Goal: Obtain resource: Download file/media

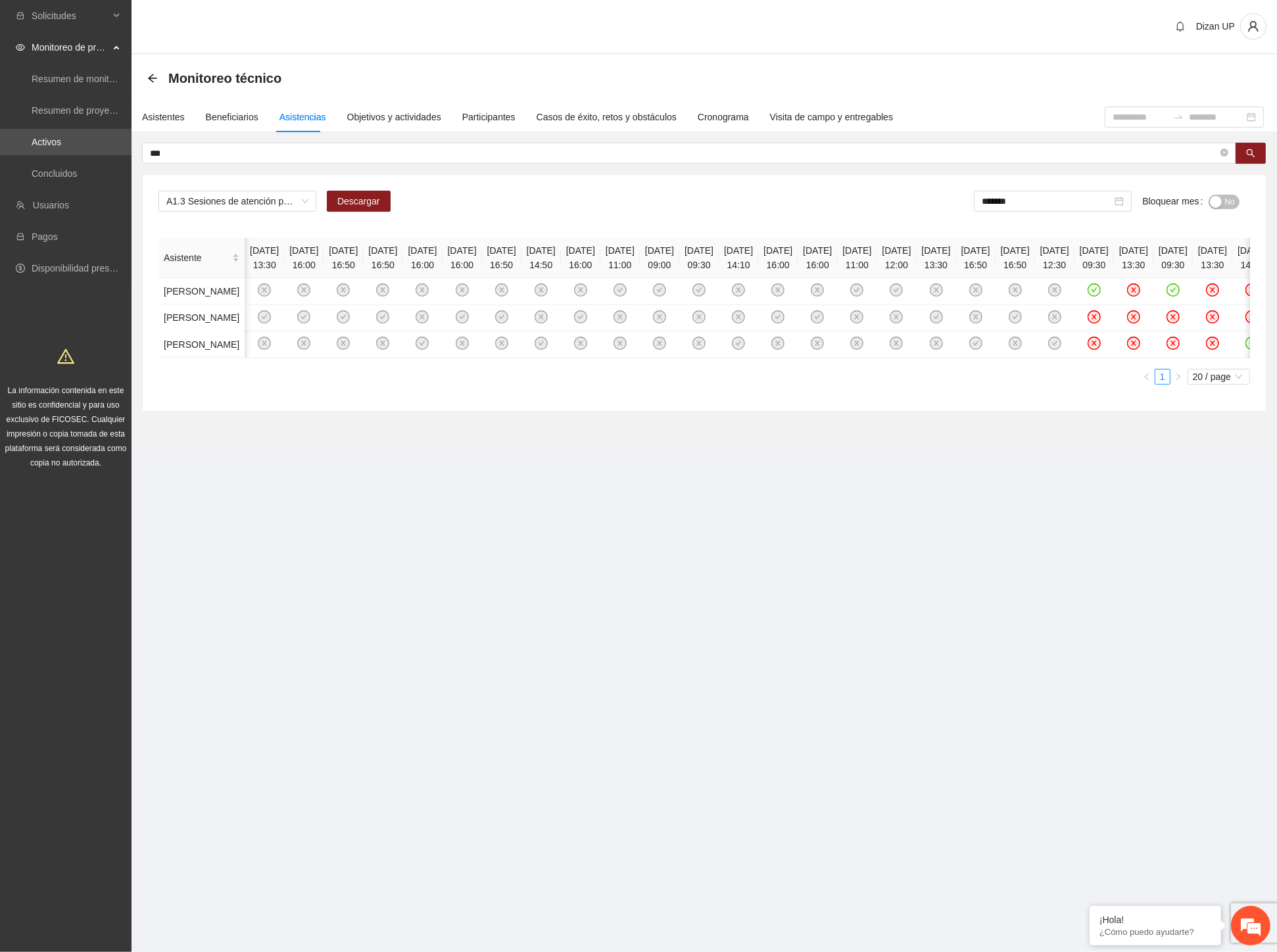
scroll to position [0, 1113]
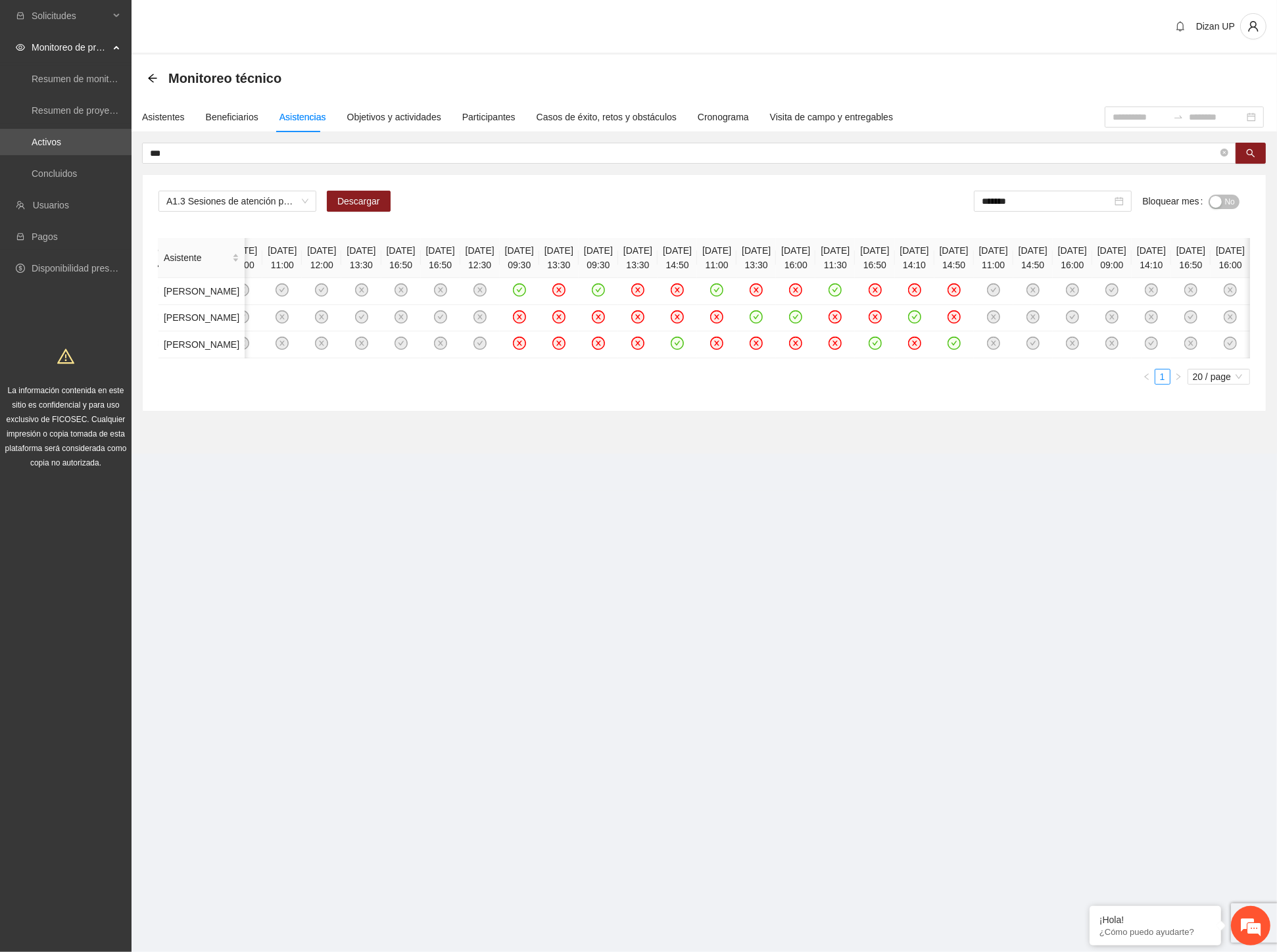
drag, startPoint x: 45, startPoint y: 599, endPoint x: 51, endPoint y: 573, distance: 26.7
click at [45, 599] on div "Solicitudes Monitoreo de proyectos Resumen de monitoreo Resumen de proyectos ap…" at bounding box center [66, 476] width 132 height 952
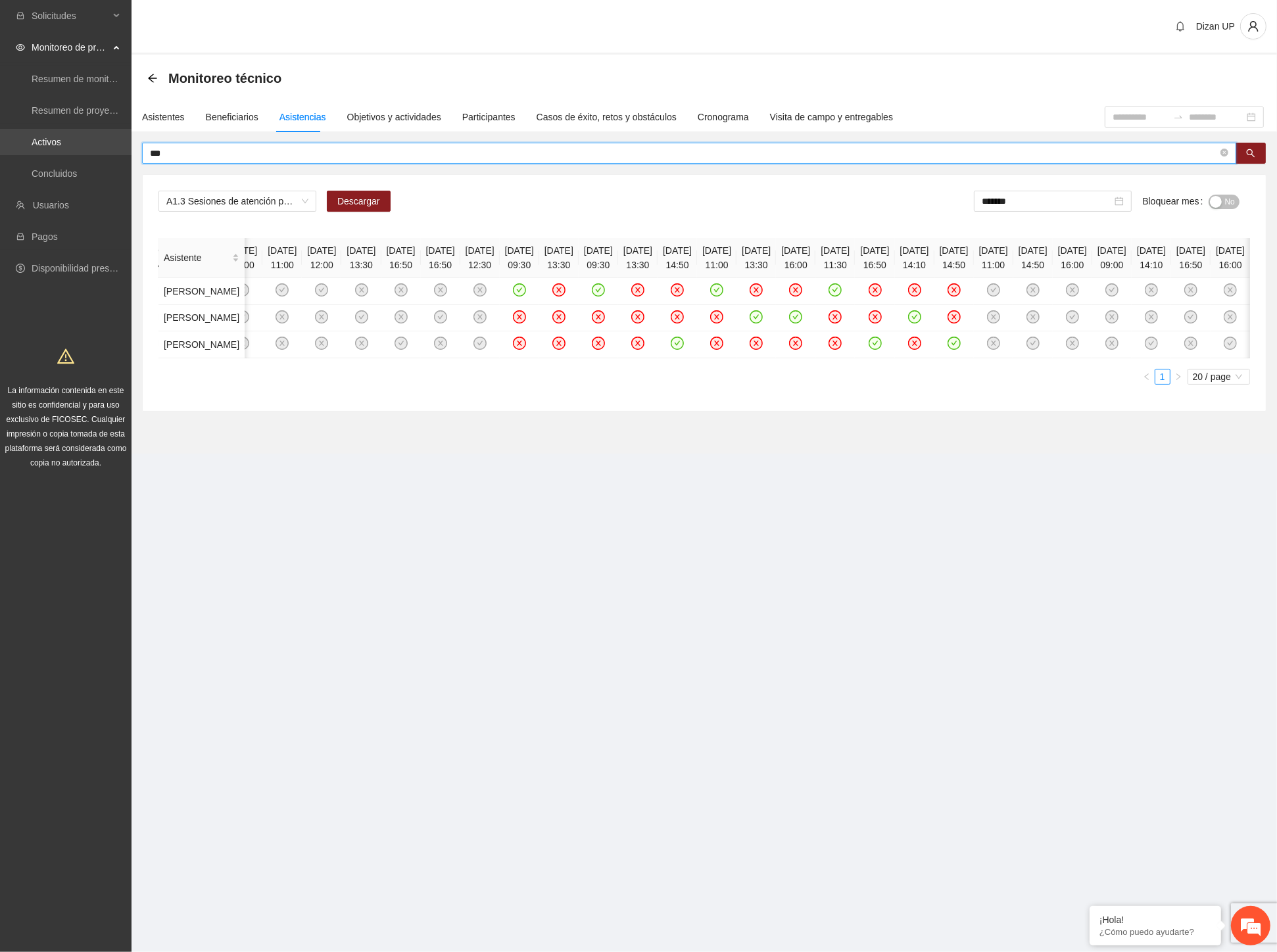
drag, startPoint x: 172, startPoint y: 152, endPoint x: 17, endPoint y: 152, distance: 155.0
click at [17, 152] on section "Solicitudes Monitoreo de proyectos Resumen de monitoreo Resumen de proyectos ap…" at bounding box center [638, 476] width 1277 height 952
type input "**********"
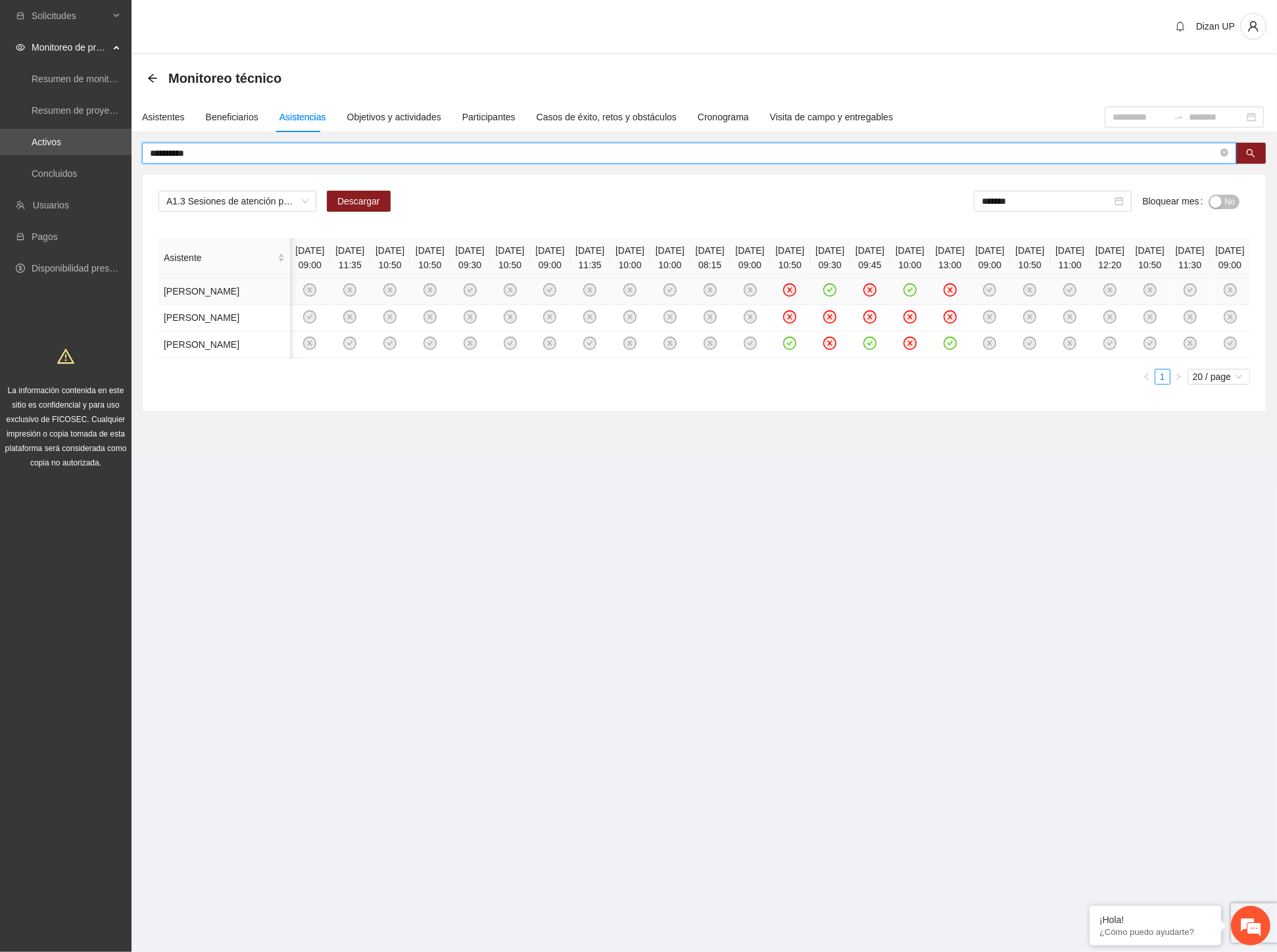
scroll to position [0, 383]
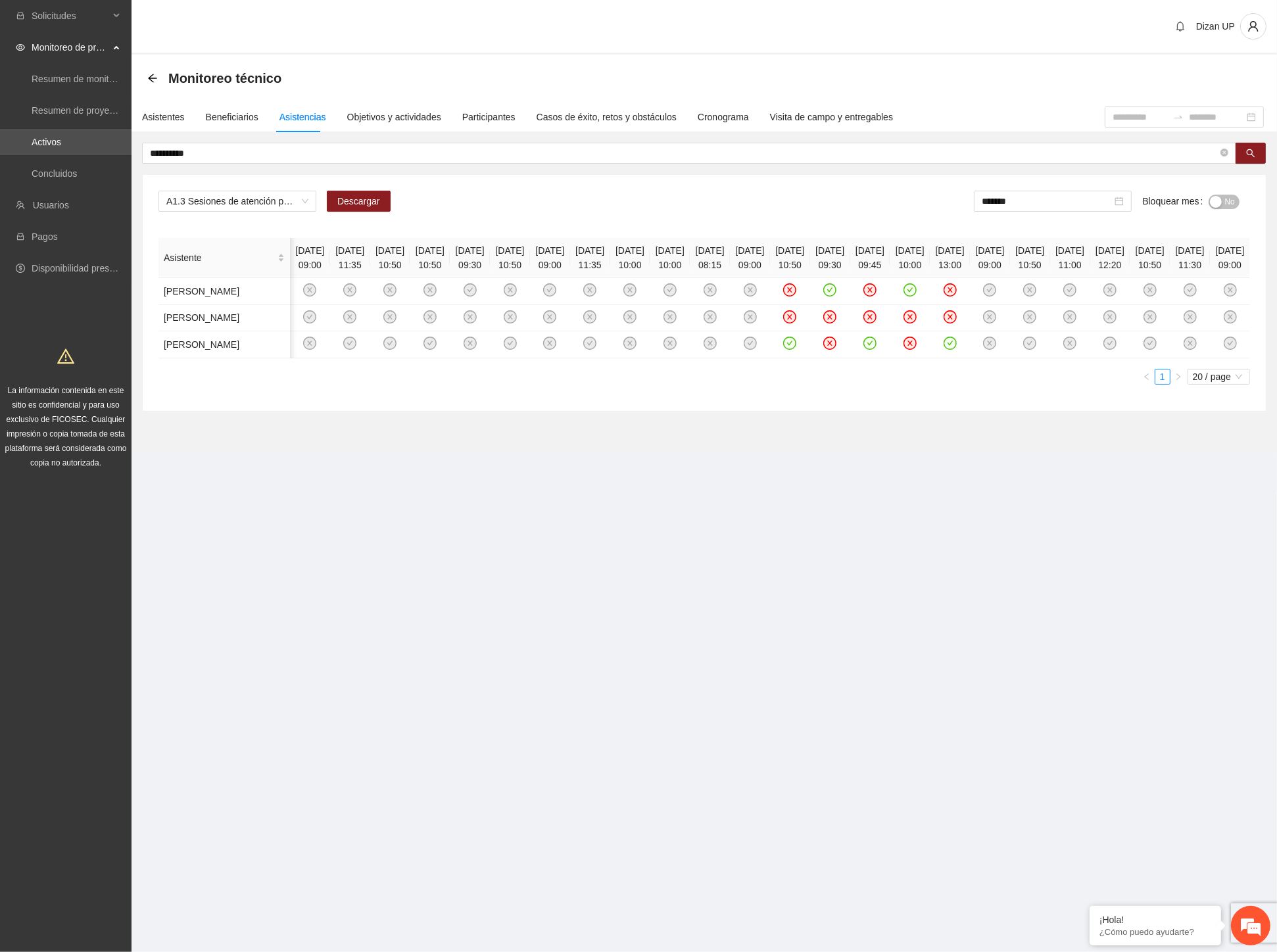
drag, startPoint x: 967, startPoint y: 569, endPoint x: 975, endPoint y: 527, distance: 42.8
click at [965, 454] on section "**********" at bounding box center [704, 254] width 1145 height 399
click at [1230, 199] on span "No" at bounding box center [1229, 202] width 10 height 15
click at [1047, 192] on div "*******" at bounding box center [1055, 201] width 158 height 21
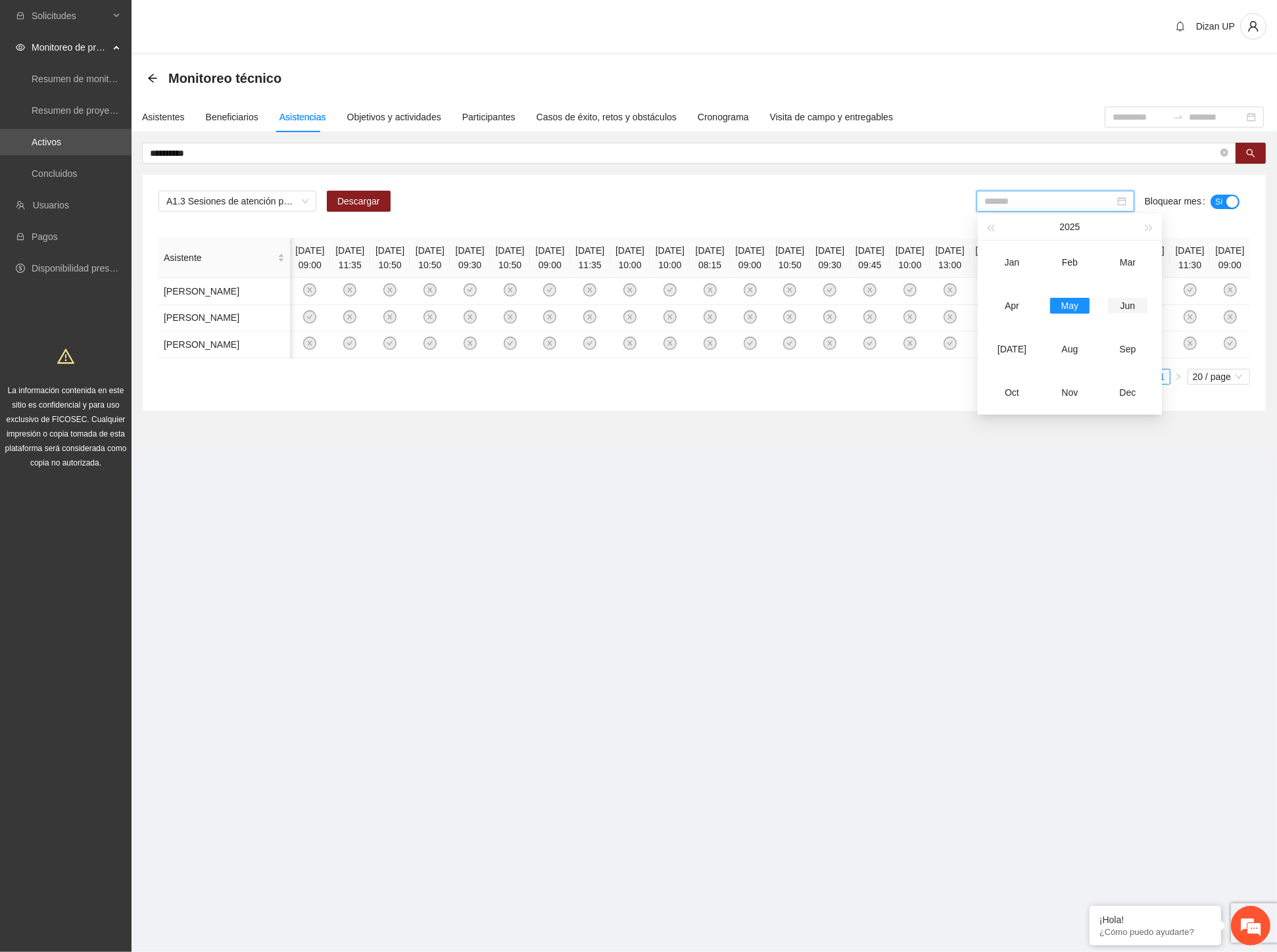
click at [1126, 310] on div "Jun" at bounding box center [1128, 306] width 40 height 16
click at [1031, 199] on input "*******" at bounding box center [1049, 201] width 130 height 15
click at [1008, 341] on div "[DATE]" at bounding box center [1012, 349] width 40 height 16
click at [1031, 198] on input "*******" at bounding box center [1049, 201] width 130 height 15
drag, startPoint x: 1011, startPoint y: 308, endPoint x: 1015, endPoint y: 293, distance: 15.5
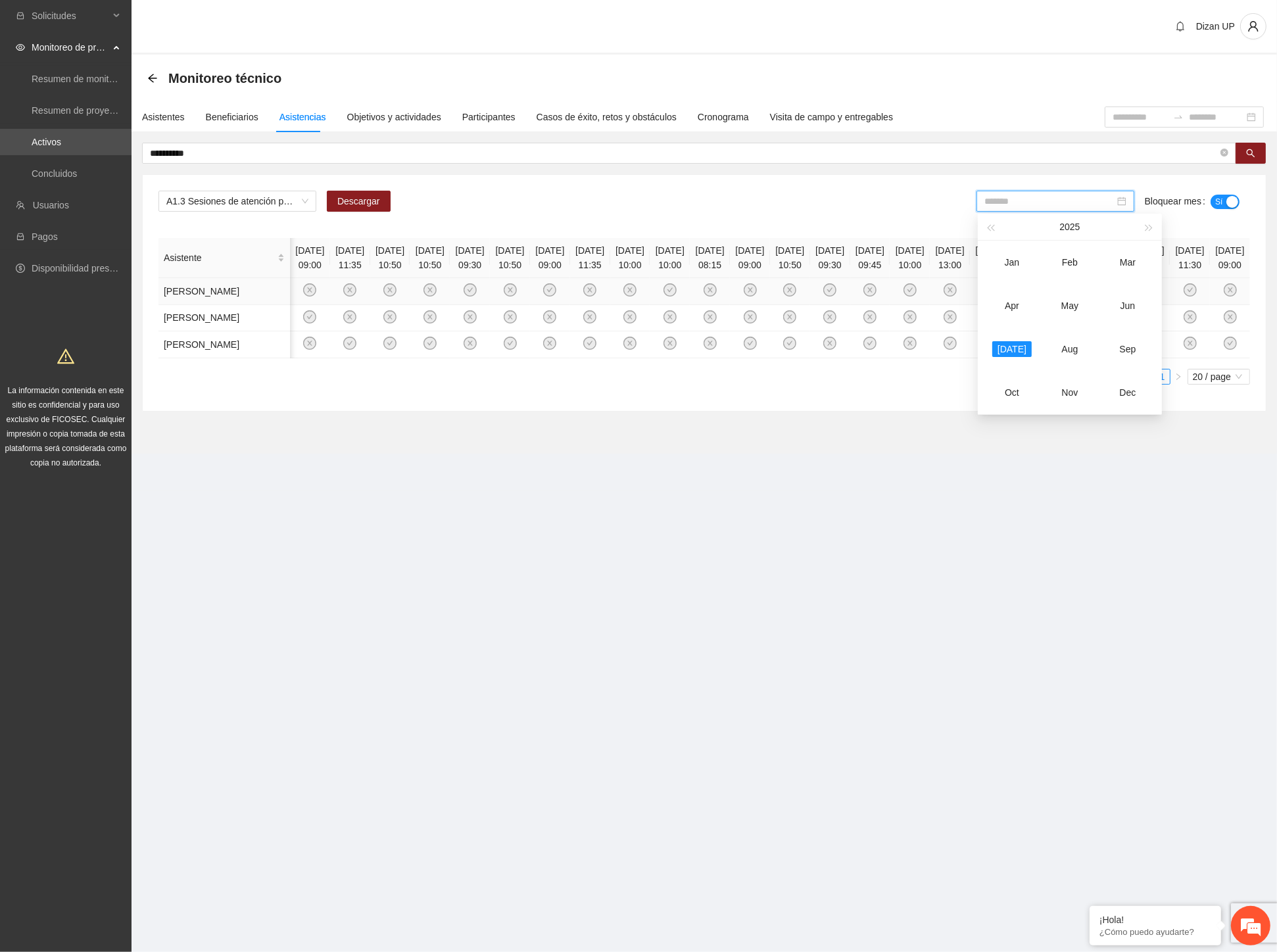
click at [1011, 305] on div "Apr" at bounding box center [1012, 306] width 40 height 16
click at [1053, 202] on input "*******" at bounding box center [1049, 201] width 130 height 15
click at [1136, 263] on div "Mar" at bounding box center [1128, 262] width 40 height 16
type input "*******"
click at [771, 191] on div "A1.3 Sesiones de atención psicológica a NNA detectados con factores de riesgo -…" at bounding box center [704, 206] width 1092 height 31
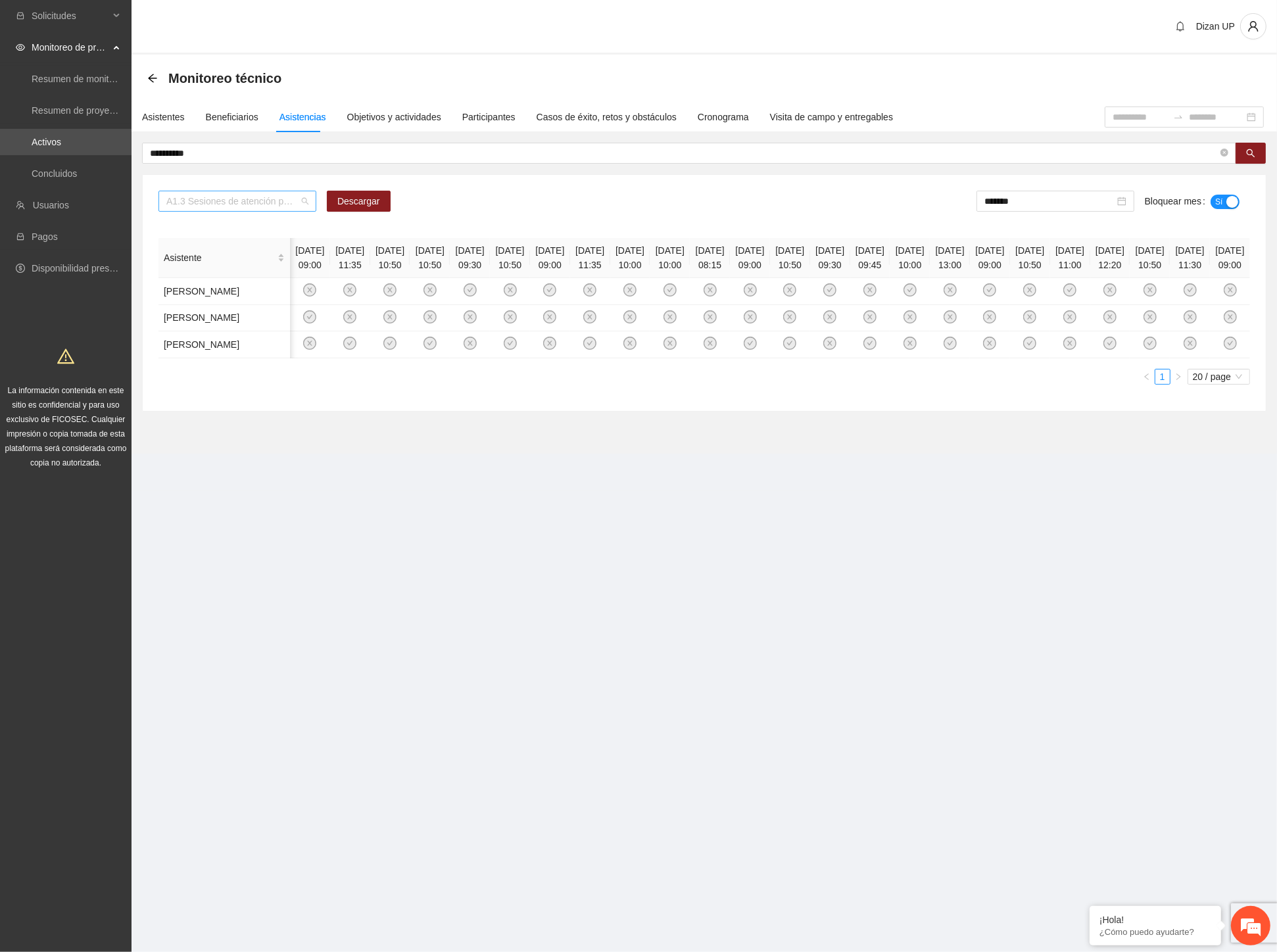
click at [272, 198] on span "A1.3 Sesiones de atención psicológica a NNA detectados con factores de riesgo -…" at bounding box center [237, 201] width 142 height 20
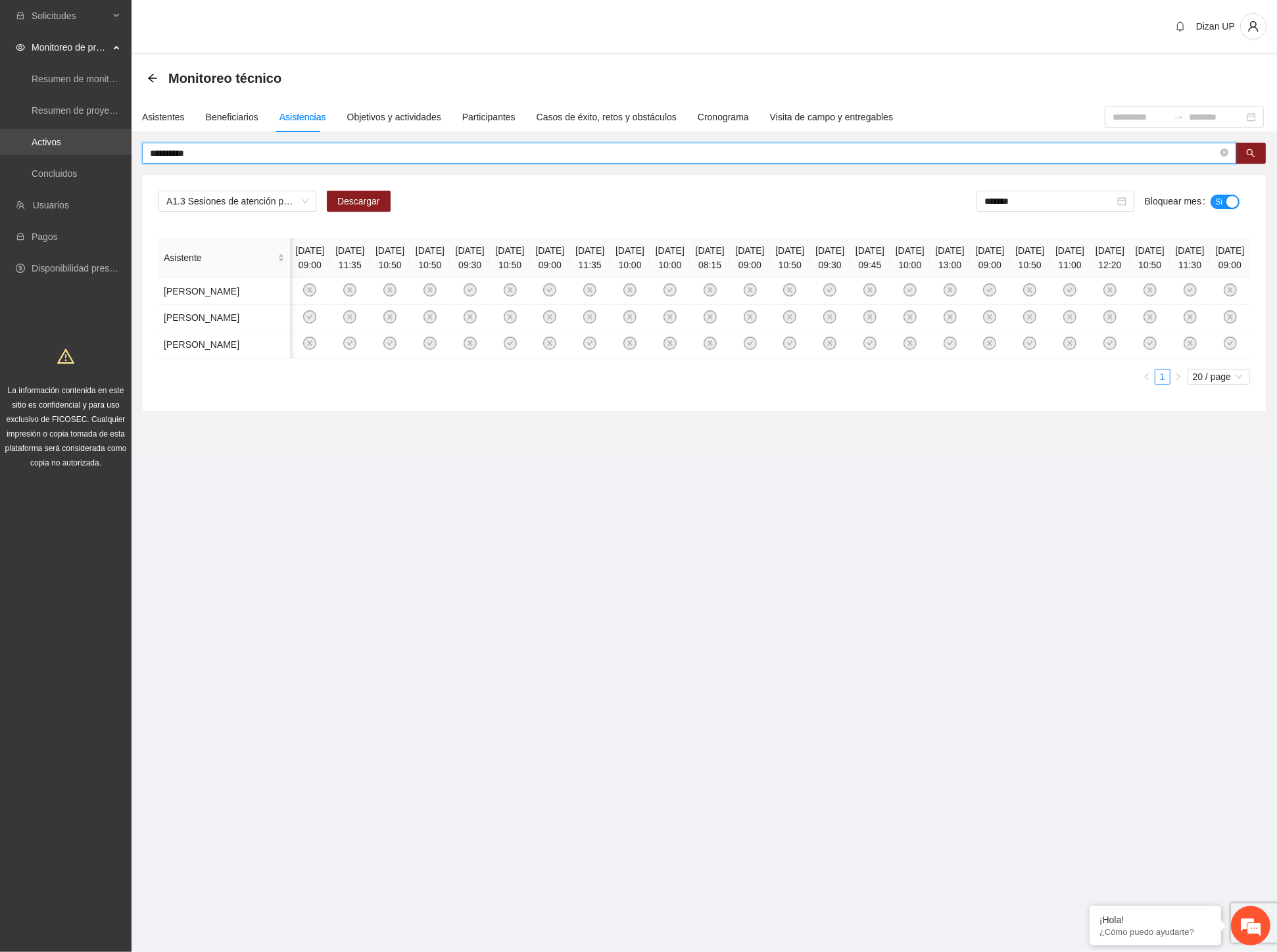
drag, startPoint x: 251, startPoint y: 146, endPoint x: 70, endPoint y: 147, distance: 181.0
click at [71, 147] on section "**********" at bounding box center [638, 476] width 1277 height 952
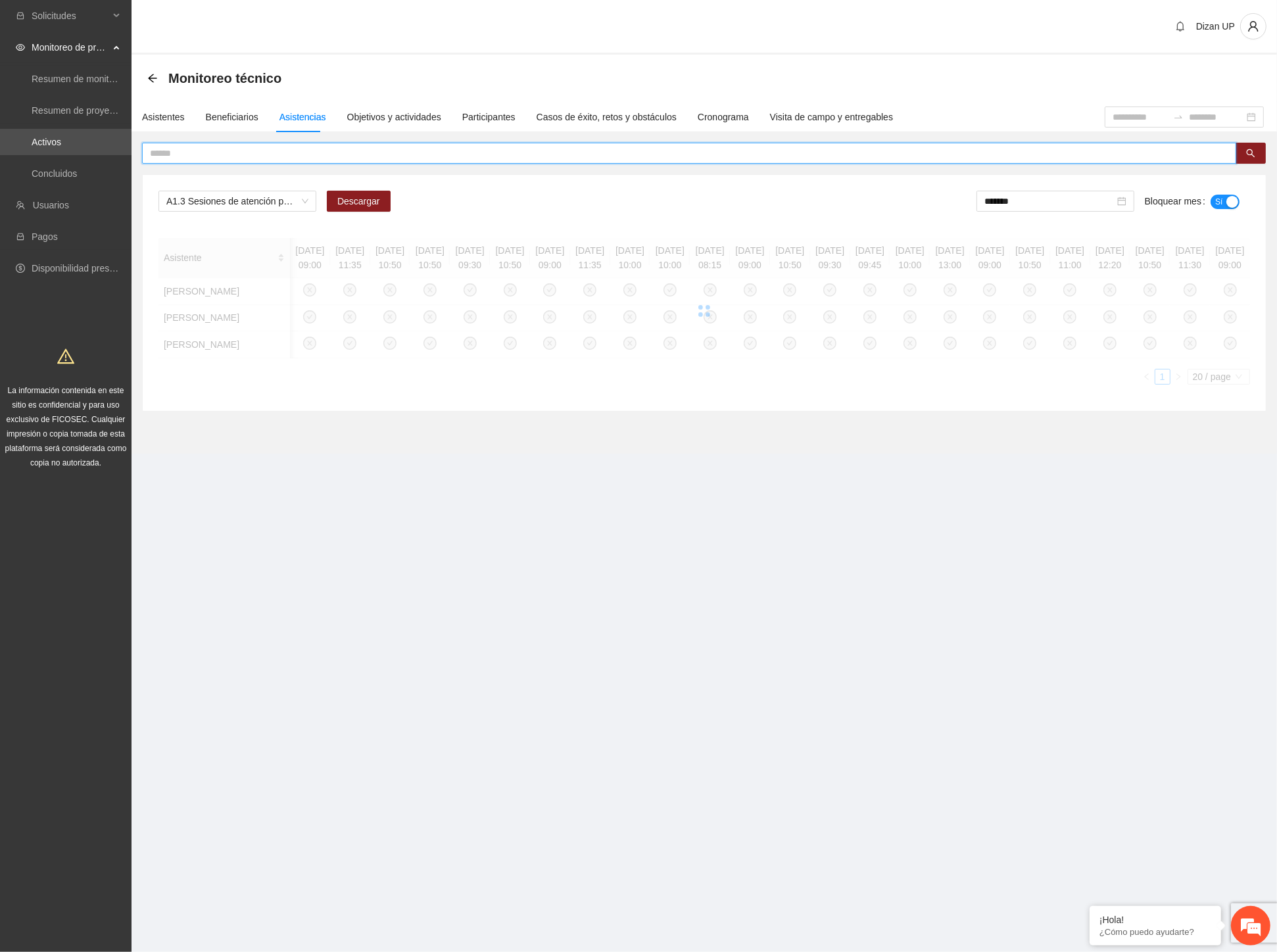
click at [204, 203] on span "A1.3 Sesiones de atención psicológica a NNA detectados con factores de riesgo -…" at bounding box center [237, 201] width 142 height 20
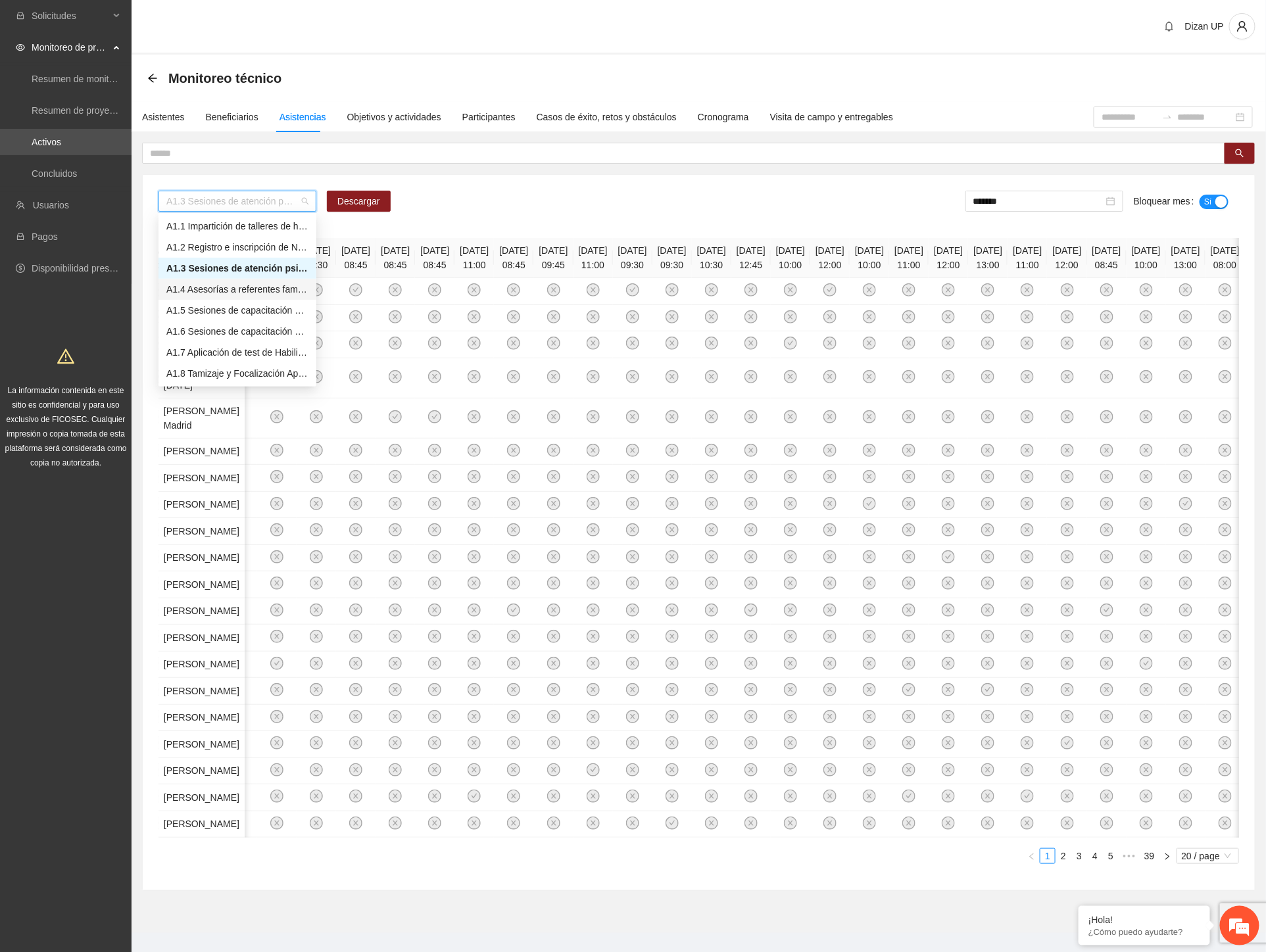
click at [219, 287] on div "A1.4 Asesorías a referentes familiares de NNA canalizados a terapia -Chihuahua" at bounding box center [237, 289] width 142 height 15
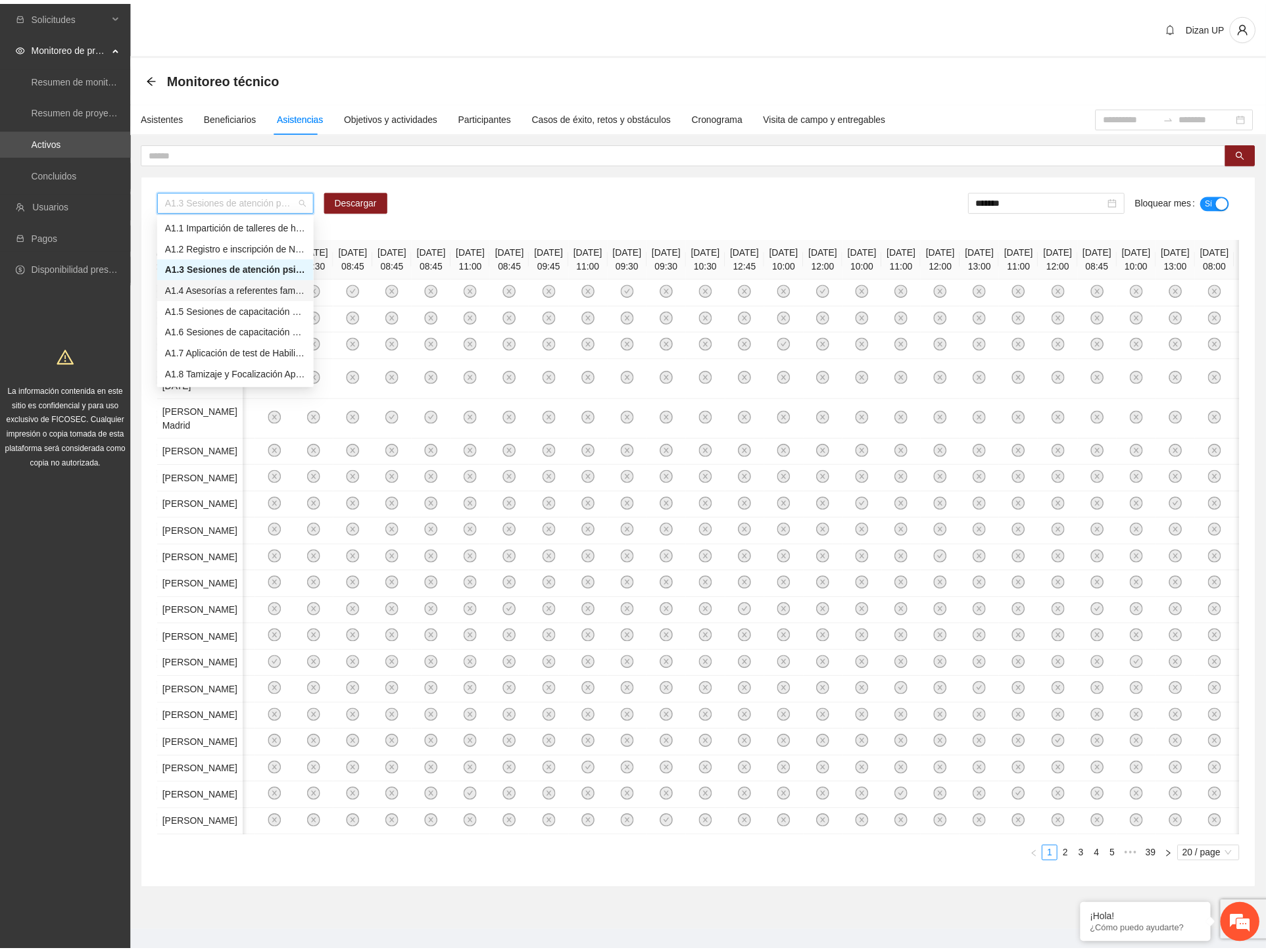
scroll to position [0, 0]
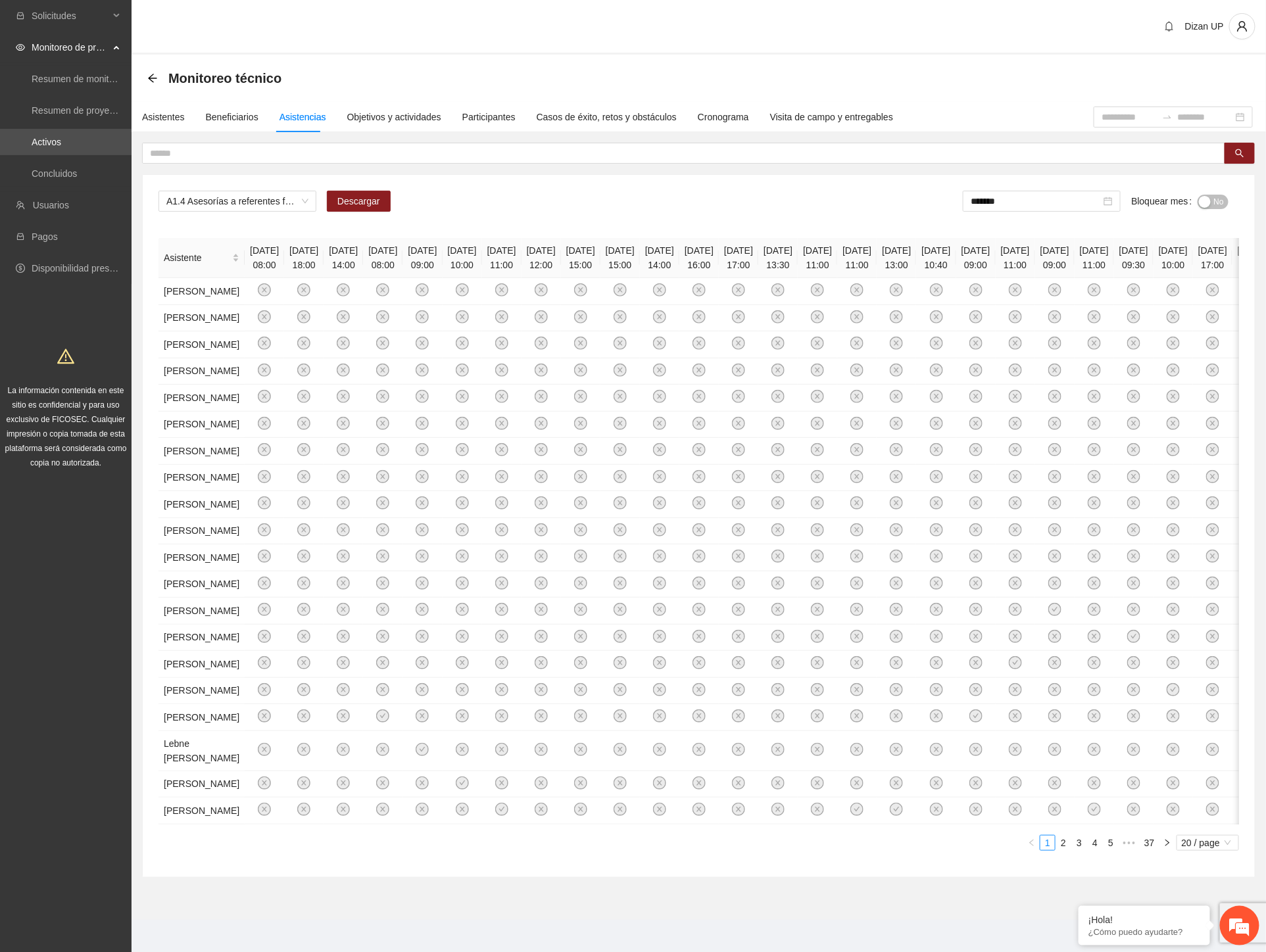
click at [627, 198] on div "A1.4 Asesorías a referentes familiares de NNA canalizados a terapia -Chihuahua …" at bounding box center [698, 206] width 1081 height 31
click at [737, 192] on div "A1.4 Asesorías a referentes familiares de NNA canalizados a terapia -Chihuahua …" at bounding box center [698, 206] width 1081 height 31
click at [358, 199] on span "Descargar" at bounding box center [358, 201] width 42 height 15
click at [119, 601] on div "Solicitudes Monitoreo de proyectos Resumen de monitoreo Resumen de proyectos ap…" at bounding box center [66, 478] width 132 height 956
click at [329, 146] on input "text" at bounding box center [678, 152] width 1056 height 15
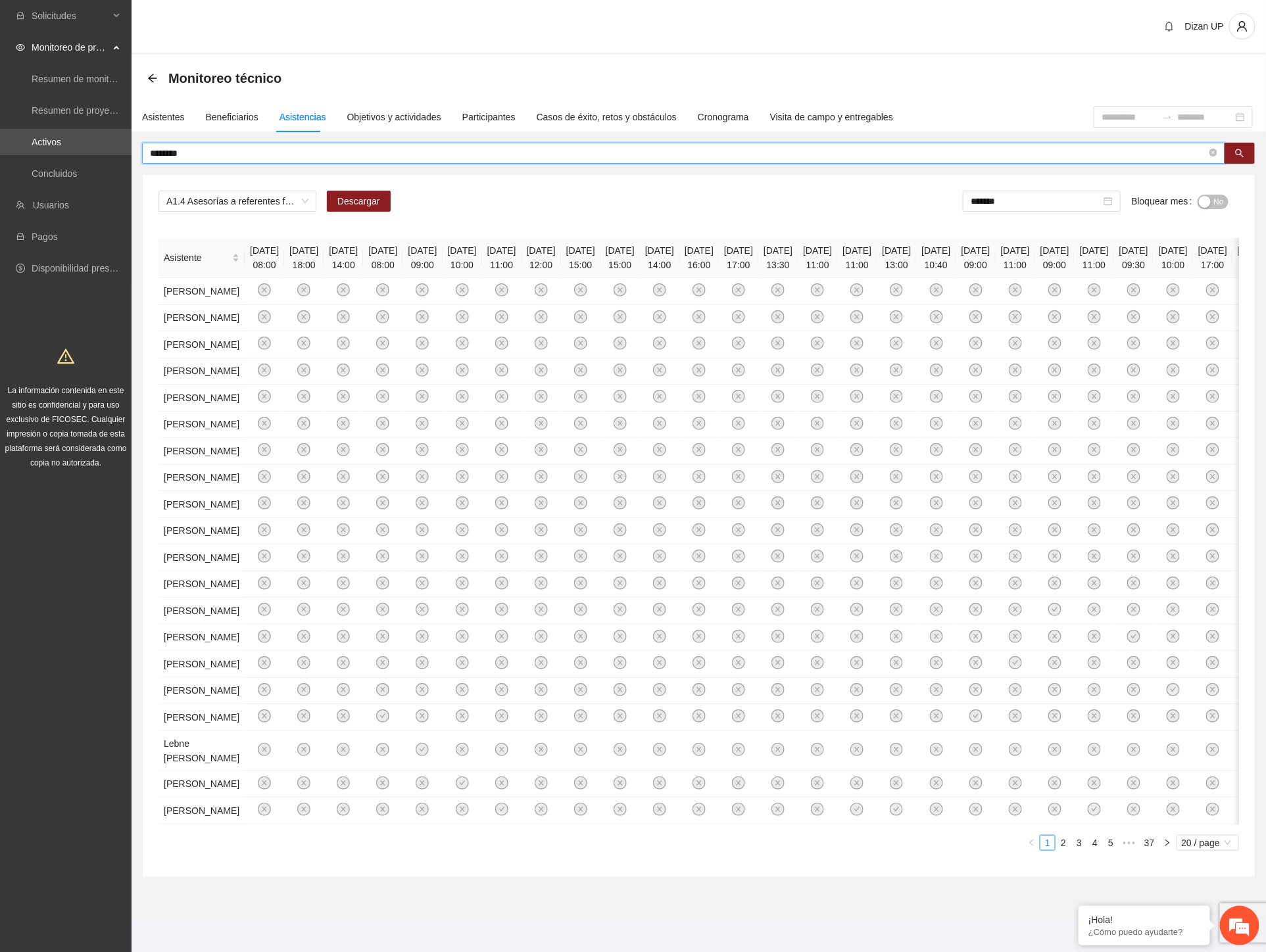
type input "********"
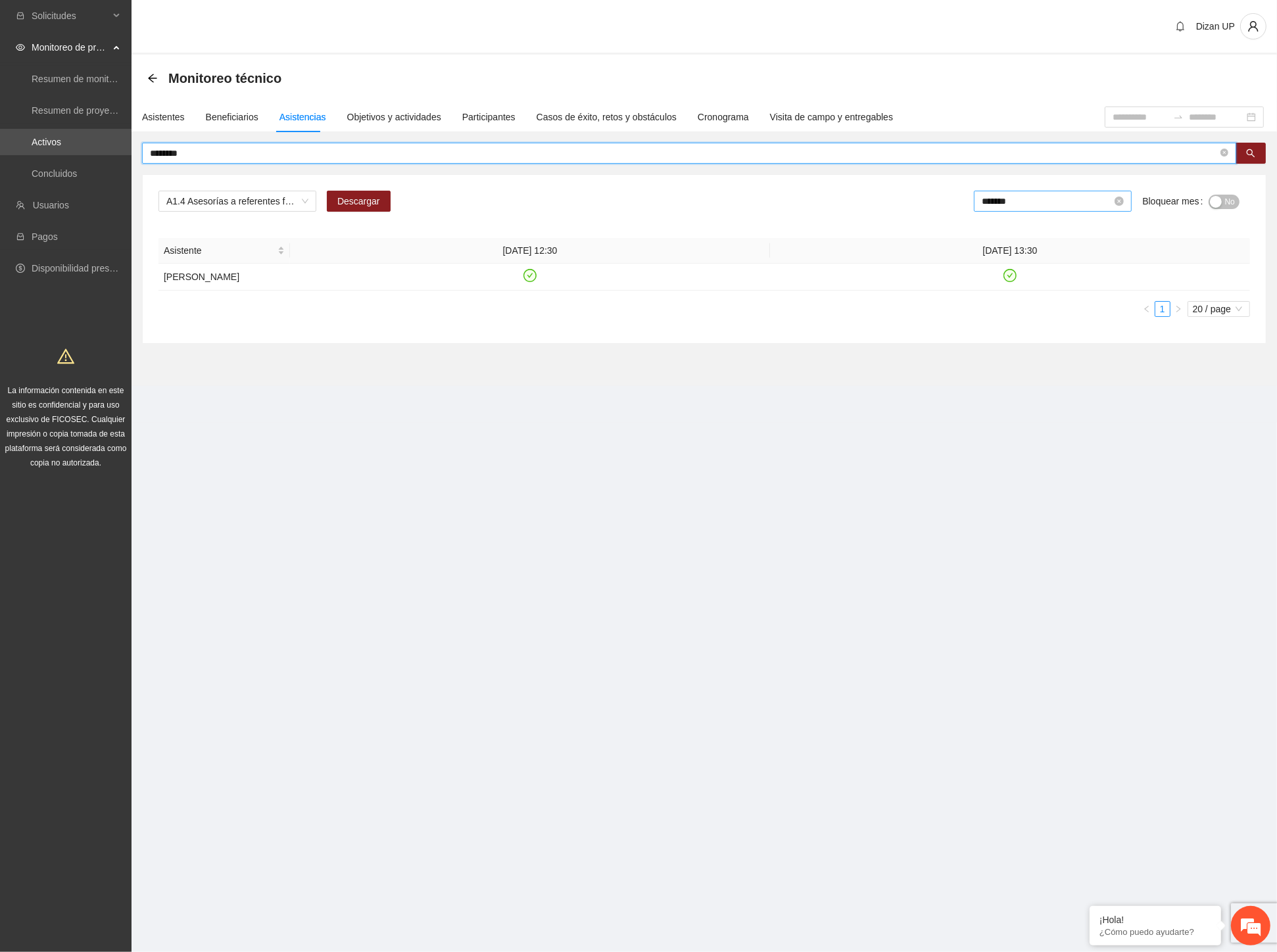
click at [1053, 200] on input "*******" at bounding box center [1047, 201] width 130 height 15
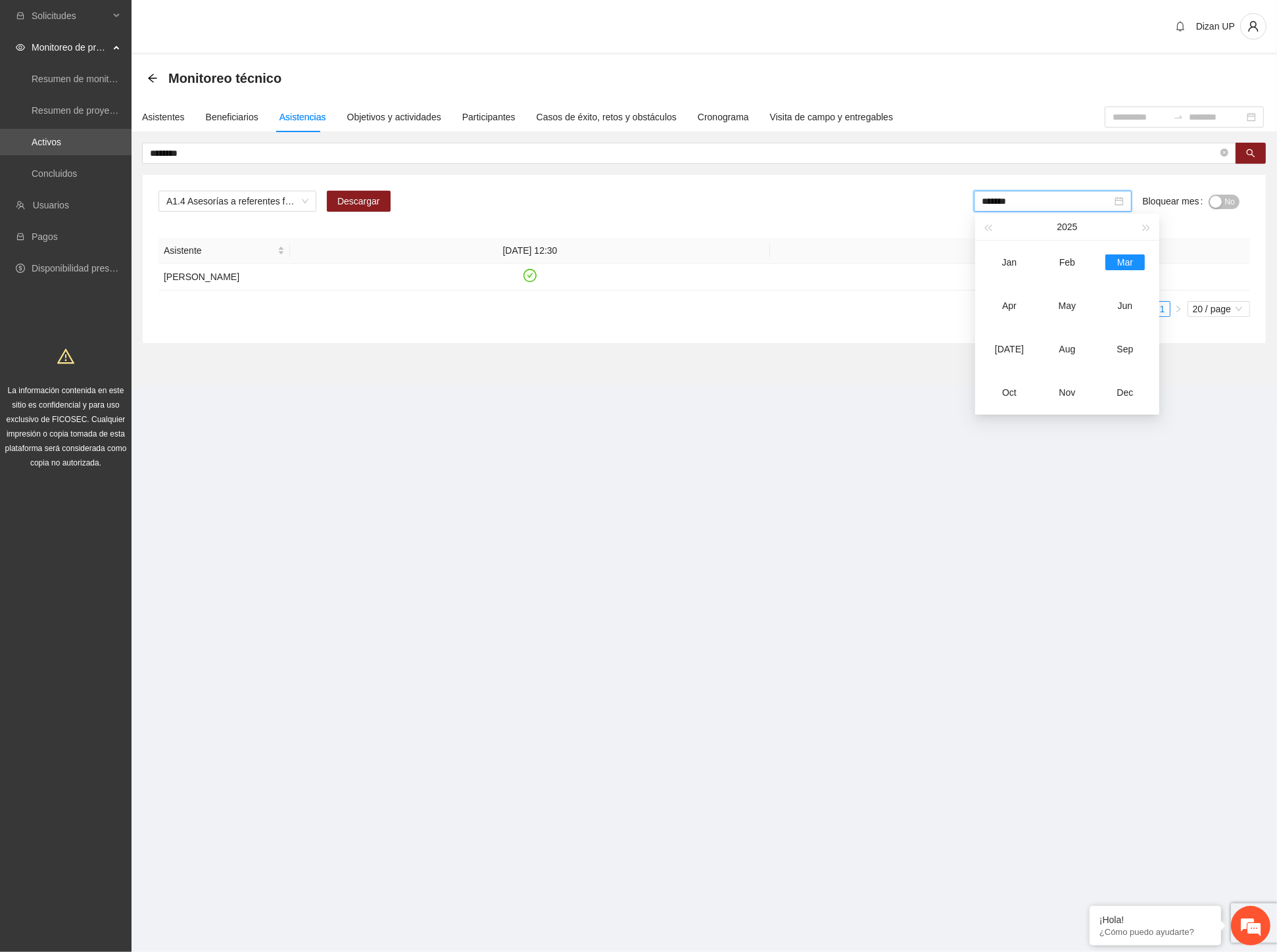
click at [1221, 200] on button "No" at bounding box center [1224, 202] width 31 height 15
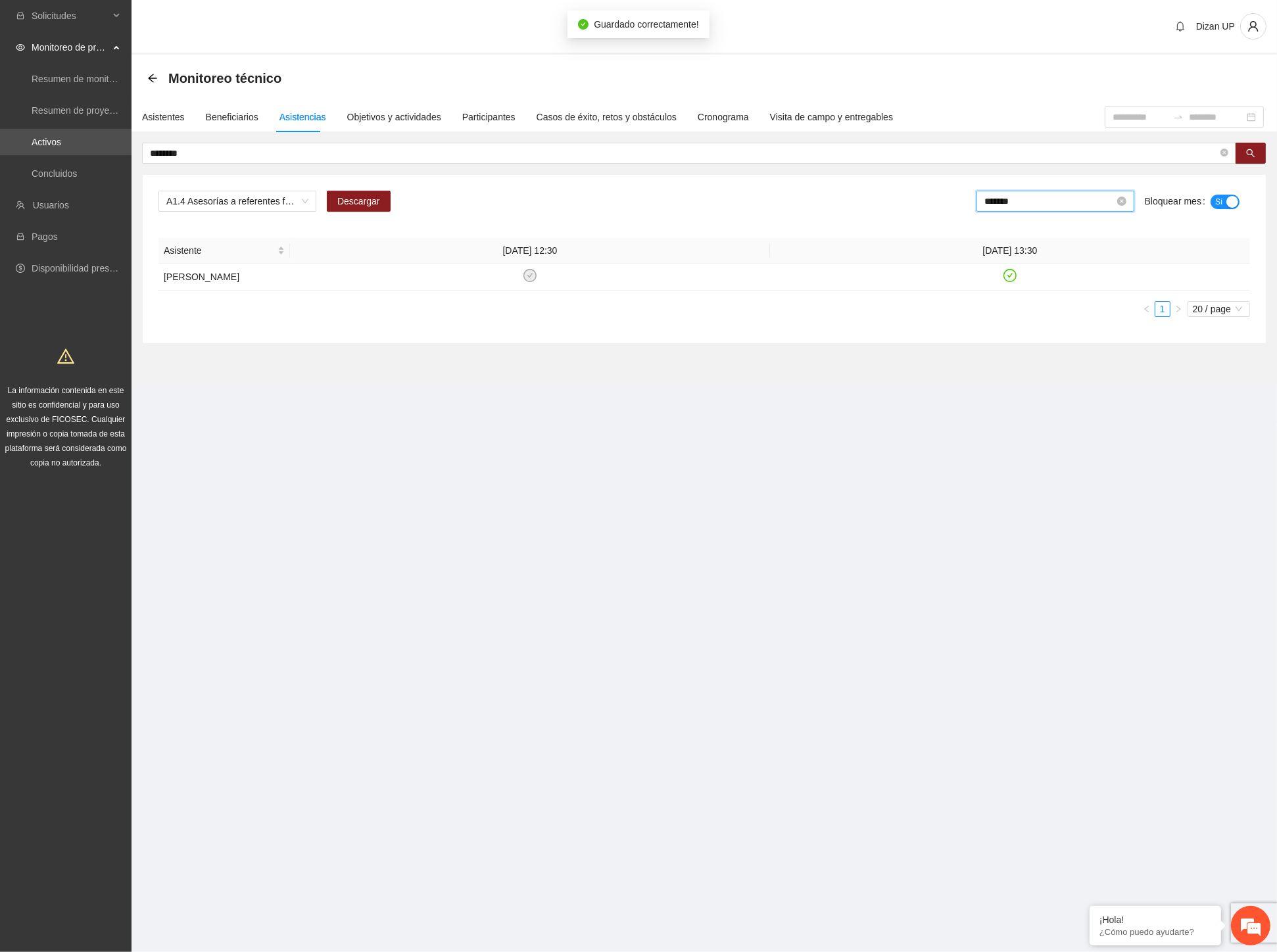
click at [1048, 200] on input "*******" at bounding box center [1049, 201] width 130 height 15
click at [1020, 308] on div "Apr" at bounding box center [1012, 306] width 40 height 16
click at [1218, 195] on span "Sí" at bounding box center [1218, 202] width 8 height 15
click at [1216, 198] on div "button" at bounding box center [1215, 202] width 12 height 12
click at [1060, 198] on input "*******" at bounding box center [1049, 201] width 130 height 15
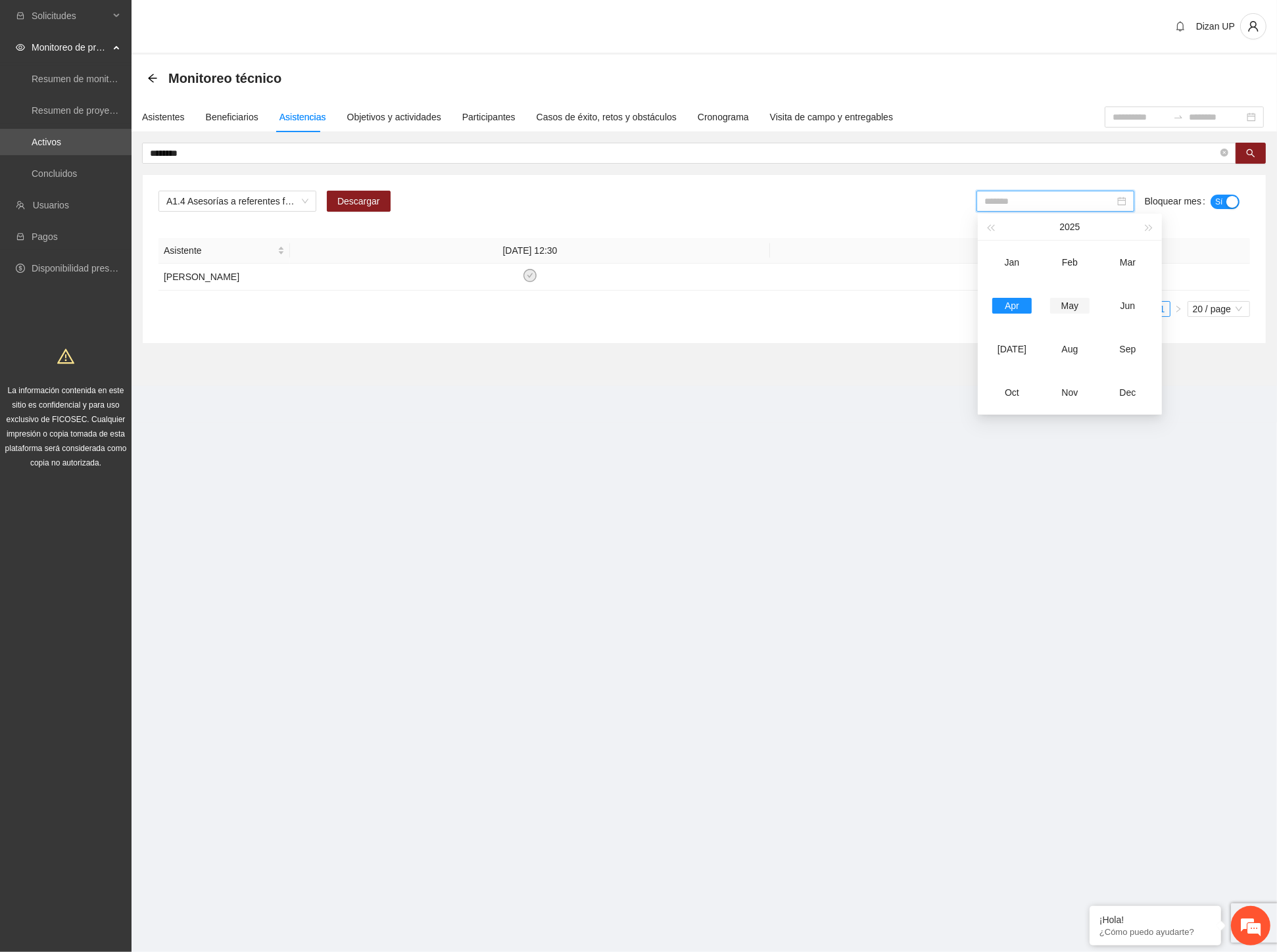
click at [1080, 295] on td "May" at bounding box center [1069, 306] width 58 height 43
click at [1214, 206] on div "button" at bounding box center [1215, 202] width 12 height 12
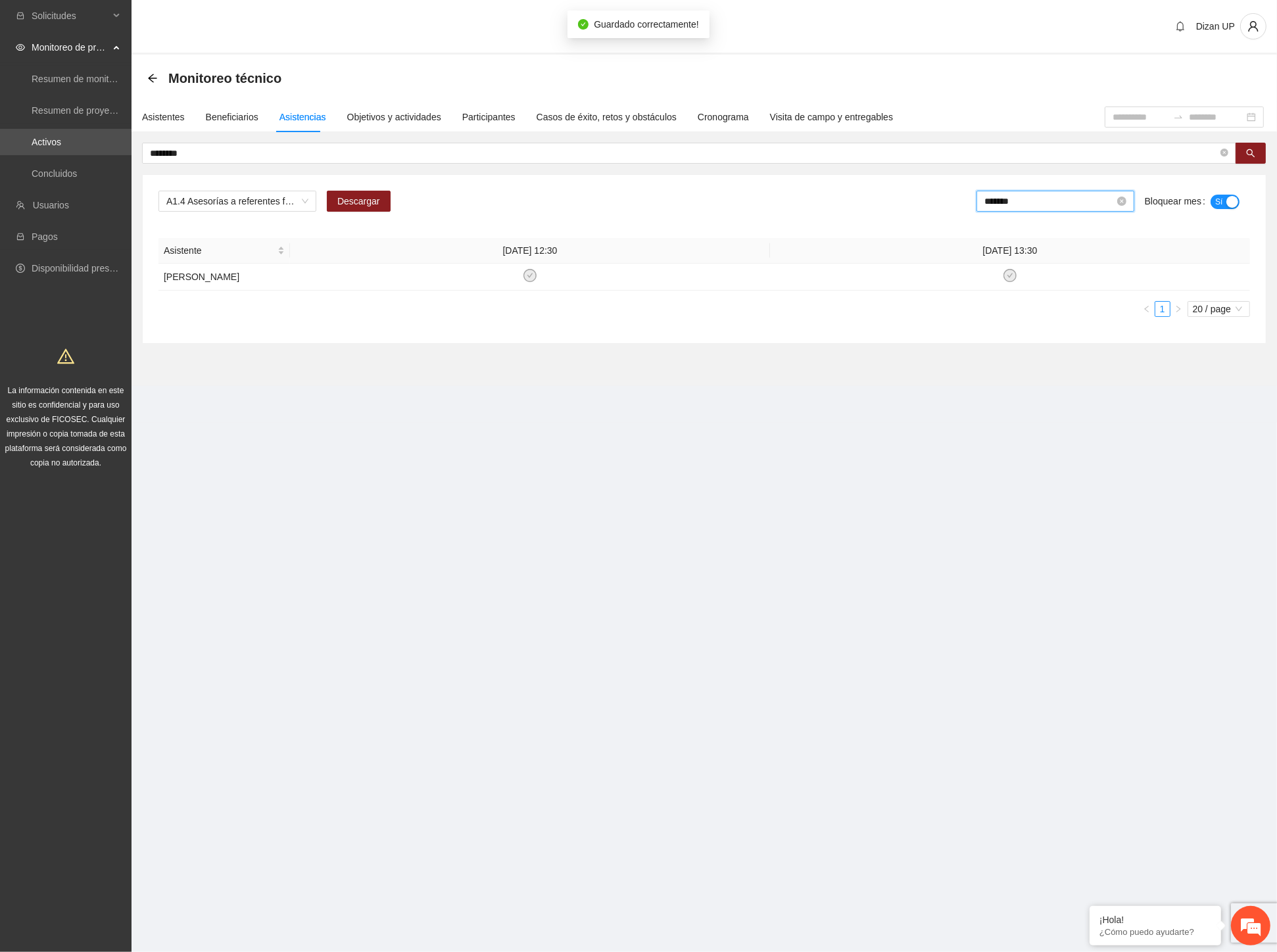
click at [1062, 201] on input "*******" at bounding box center [1049, 201] width 130 height 15
drag, startPoint x: 1125, startPoint y: 307, endPoint x: 1148, endPoint y: 271, distance: 42.7
click at [1125, 305] on div "Jun" at bounding box center [1128, 306] width 40 height 16
type input "*******"
click at [1218, 203] on div "button" at bounding box center [1215, 202] width 12 height 12
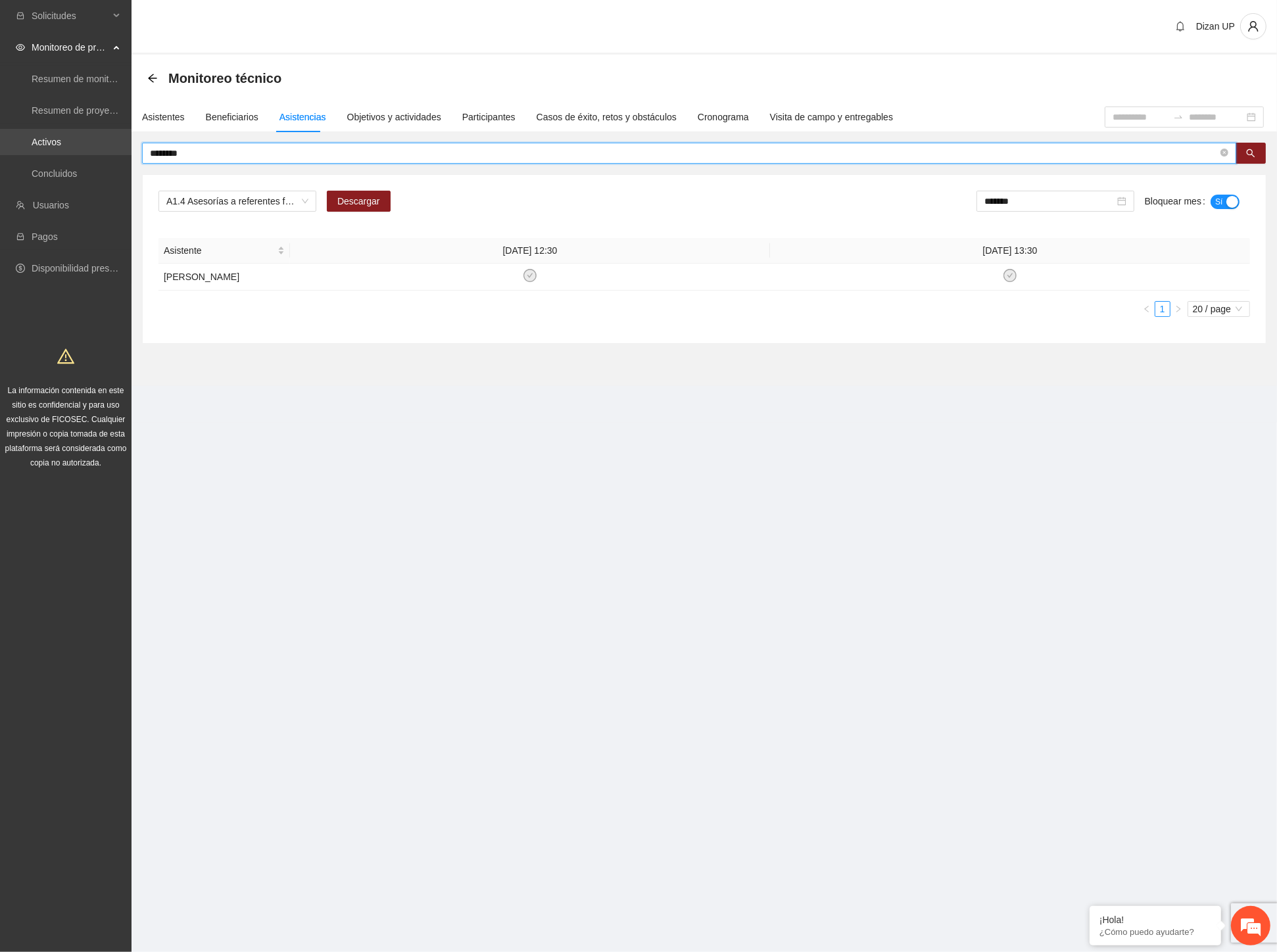
drag, startPoint x: 156, startPoint y: 149, endPoint x: 101, endPoint y: 152, distance: 55.1
click at [101, 150] on section "Solicitudes Monitoreo de proyectos Resumen de monitoreo Resumen de proyectos ap…" at bounding box center [638, 476] width 1277 height 952
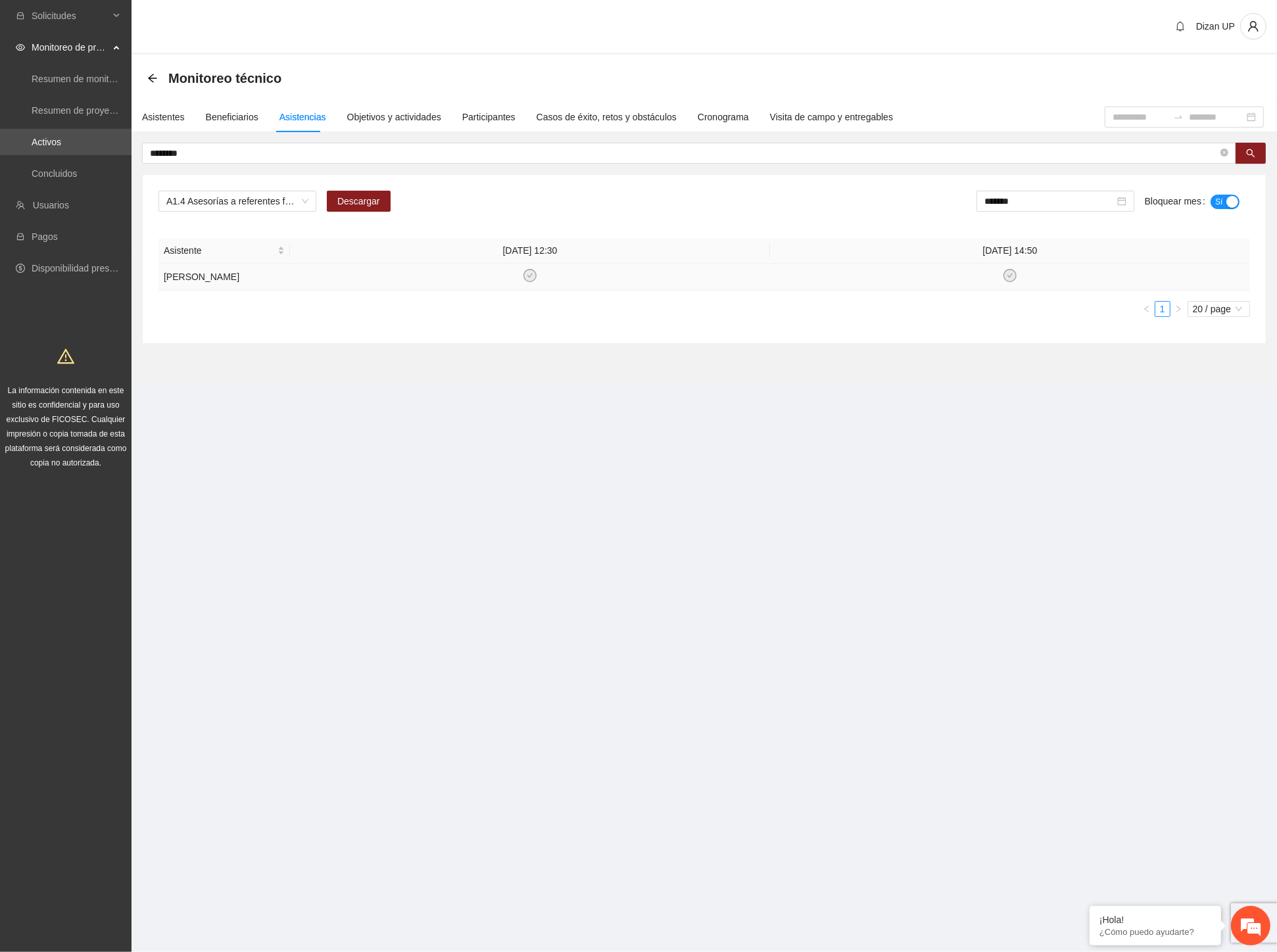
click at [375, 270] on td at bounding box center [530, 276] width 480 height 27
drag, startPoint x: 556, startPoint y: 353, endPoint x: 567, endPoint y: 346, distance: 13.0
click at [556, 353] on section "Monitoreo técnico Asistentes Beneficiarios Asistencias Objetivos y actividades …" at bounding box center [704, 220] width 1145 height 331
click at [449, 508] on section "Solicitudes Monitoreo de proyectos Resumen de monitoreo Resumen de proyectos ap…" at bounding box center [638, 476] width 1277 height 952
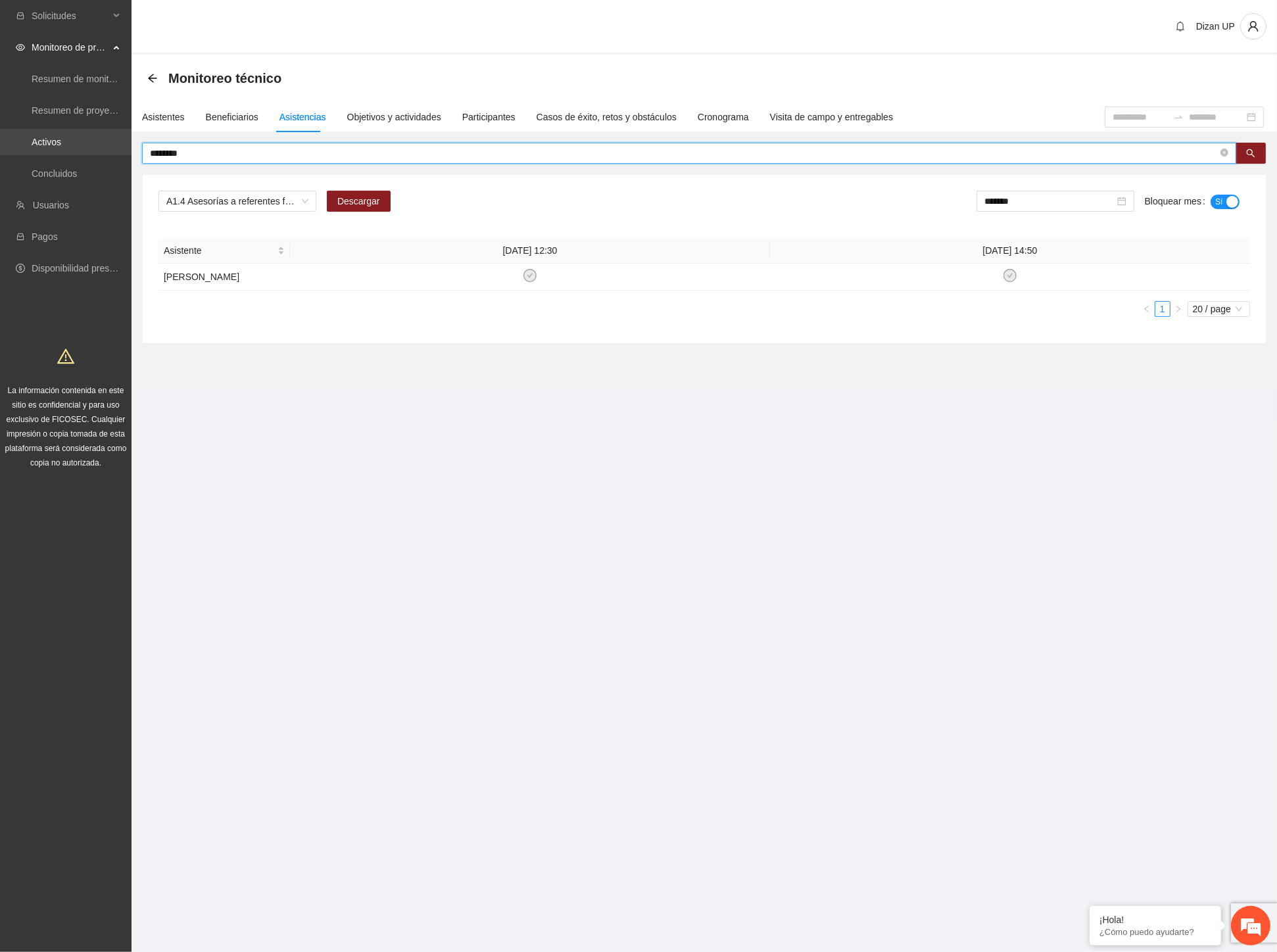
drag, startPoint x: 186, startPoint y: 154, endPoint x: 30, endPoint y: 146, distance: 156.2
click at [30, 146] on section "Solicitudes Monitoreo de proyectos Resumen de monitoreo Resumen de proyectos ap…" at bounding box center [638, 476] width 1277 height 952
type input "*******"
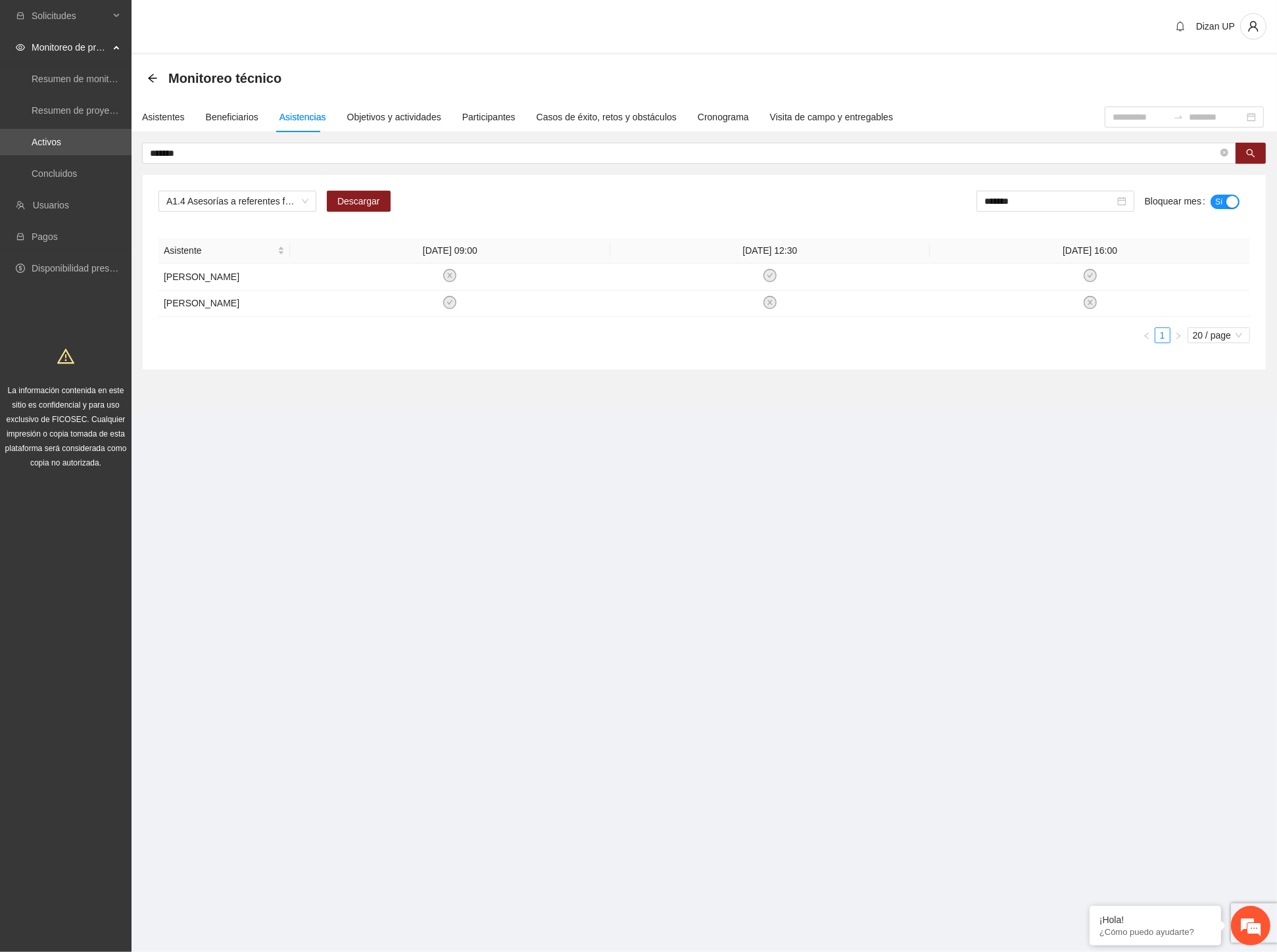
drag, startPoint x: 610, startPoint y: 440, endPoint x: 601, endPoint y: 432, distance: 12.0
click at [609, 440] on section "Dizan UP Monitoreo técnico Asistentes Beneficiarios Asistencias Objetivos y act…" at bounding box center [704, 224] width 1145 height 449
click at [217, 202] on span "A1.4 Asesorías a referentes familiares de NNA canalizados a terapia -Chihuahua" at bounding box center [237, 201] width 142 height 20
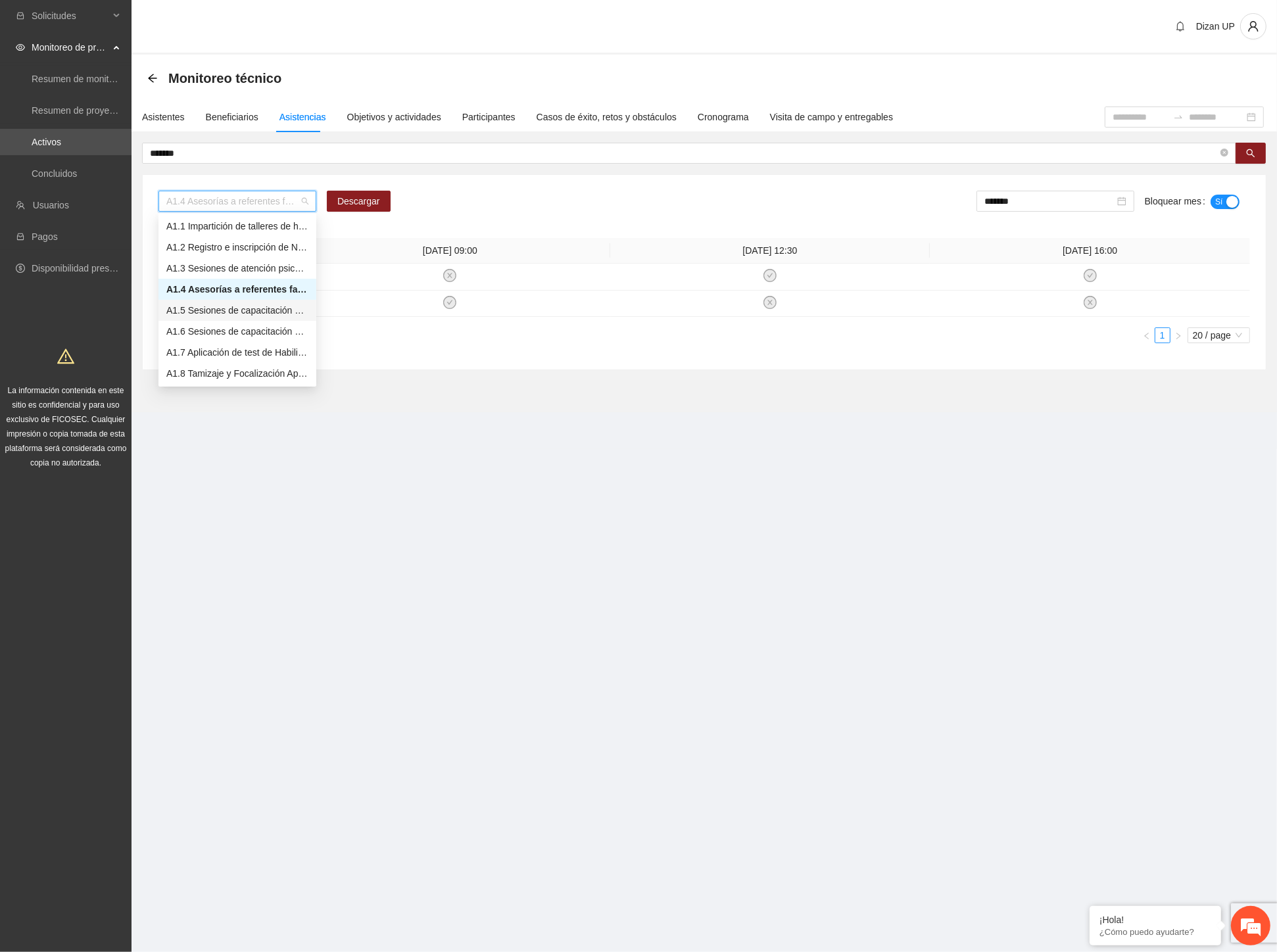
click at [190, 311] on div "A1.5 Sesiones de capacitación a docentes sobre factores de riesgo y factores pr…" at bounding box center [237, 310] width 142 height 15
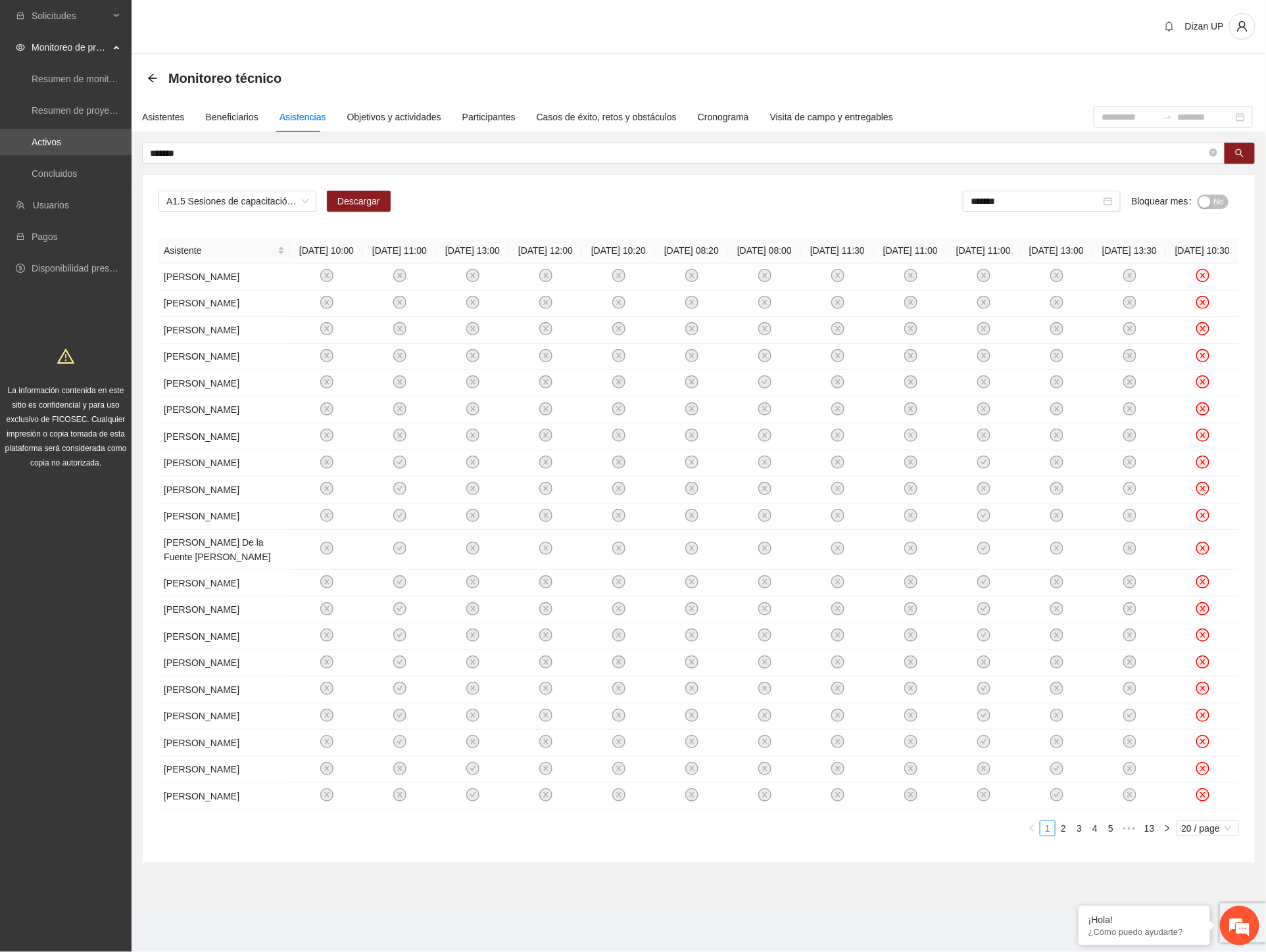
click at [767, 204] on div "A1.5 Sesiones de capacitación a docentes sobre factores de riesgo y factores pr…" at bounding box center [698, 206] width 1081 height 31
click at [1028, 204] on input "*******" at bounding box center [1036, 201] width 130 height 15
click at [1119, 257] on div "Mar" at bounding box center [1114, 262] width 40 height 16
drag, startPoint x: 1206, startPoint y: 201, endPoint x: 1174, endPoint y: 206, distance: 32.4
click at [1206, 202] on div "button" at bounding box center [1204, 202] width 12 height 12
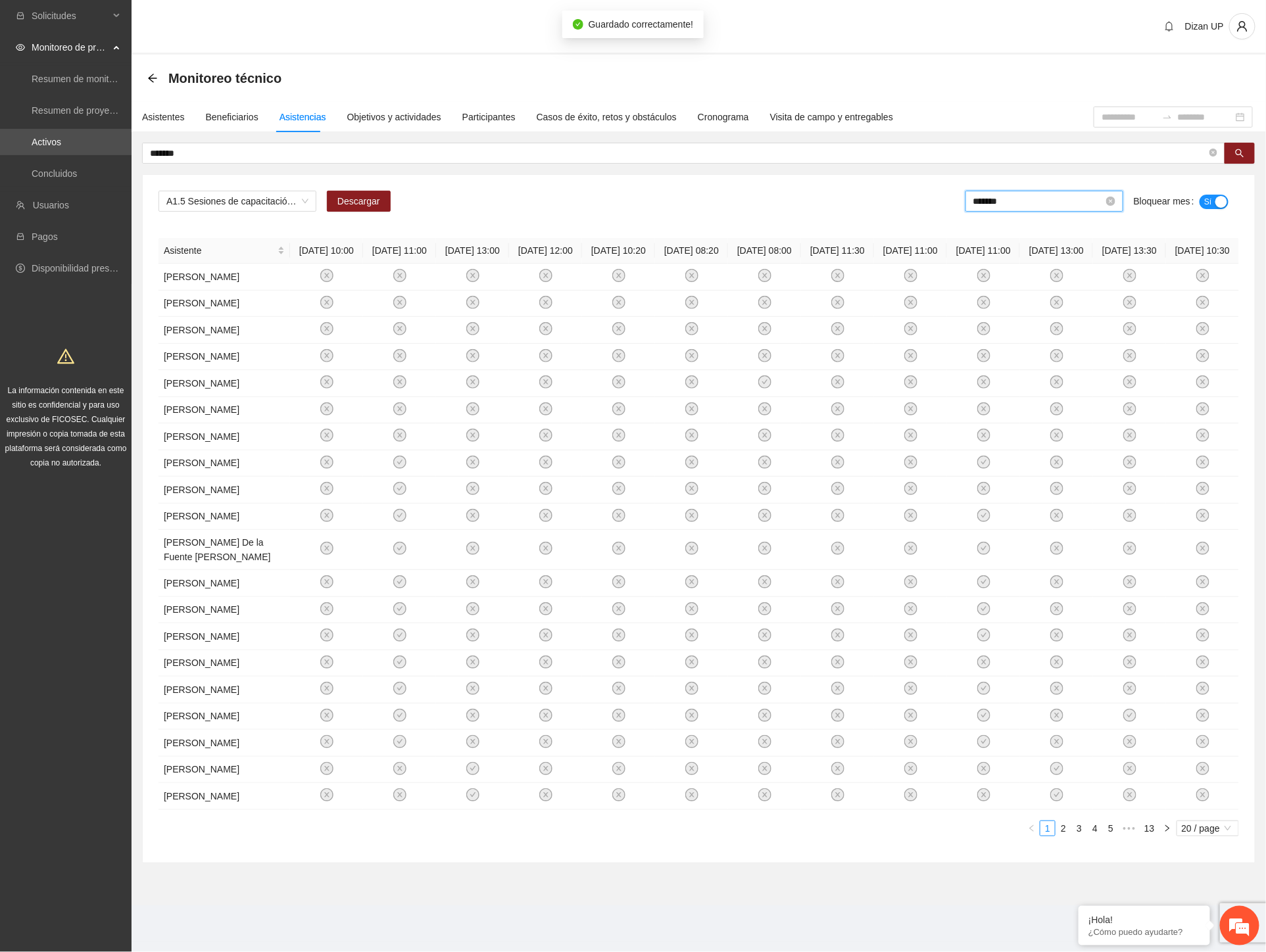
click at [1022, 206] on input "*******" at bounding box center [1038, 201] width 130 height 15
click at [1002, 309] on div "Apr" at bounding box center [1002, 306] width 40 height 16
click at [1220, 198] on span "No" at bounding box center [1218, 202] width 10 height 15
click at [694, 213] on div "A1.5 Sesiones de capacitación a docentes sobre factores de riesgo y factores pr…" at bounding box center [698, 206] width 1081 height 31
click at [352, 196] on span "Descargar" at bounding box center [358, 201] width 42 height 15
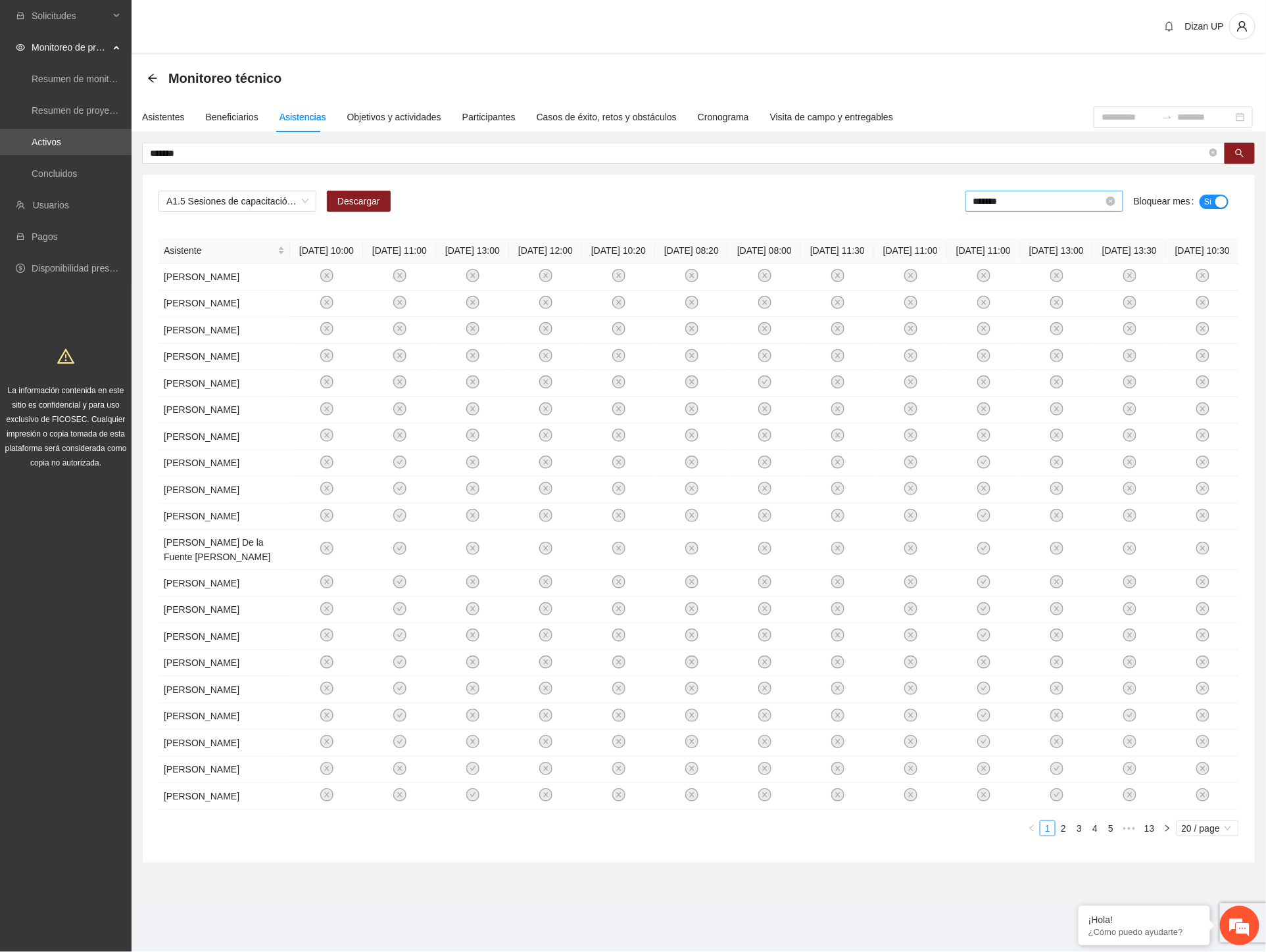
click at [1032, 198] on input "*******" at bounding box center [1038, 201] width 130 height 15
drag, startPoint x: 1055, startPoint y: 308, endPoint x: 1141, endPoint y: 223, distance: 120.9
click at [1056, 308] on div "May" at bounding box center [1060, 306] width 40 height 16
drag, startPoint x: 1206, startPoint y: 200, endPoint x: 1169, endPoint y: 207, distance: 37.7
click at [1206, 200] on div "button" at bounding box center [1204, 202] width 12 height 12
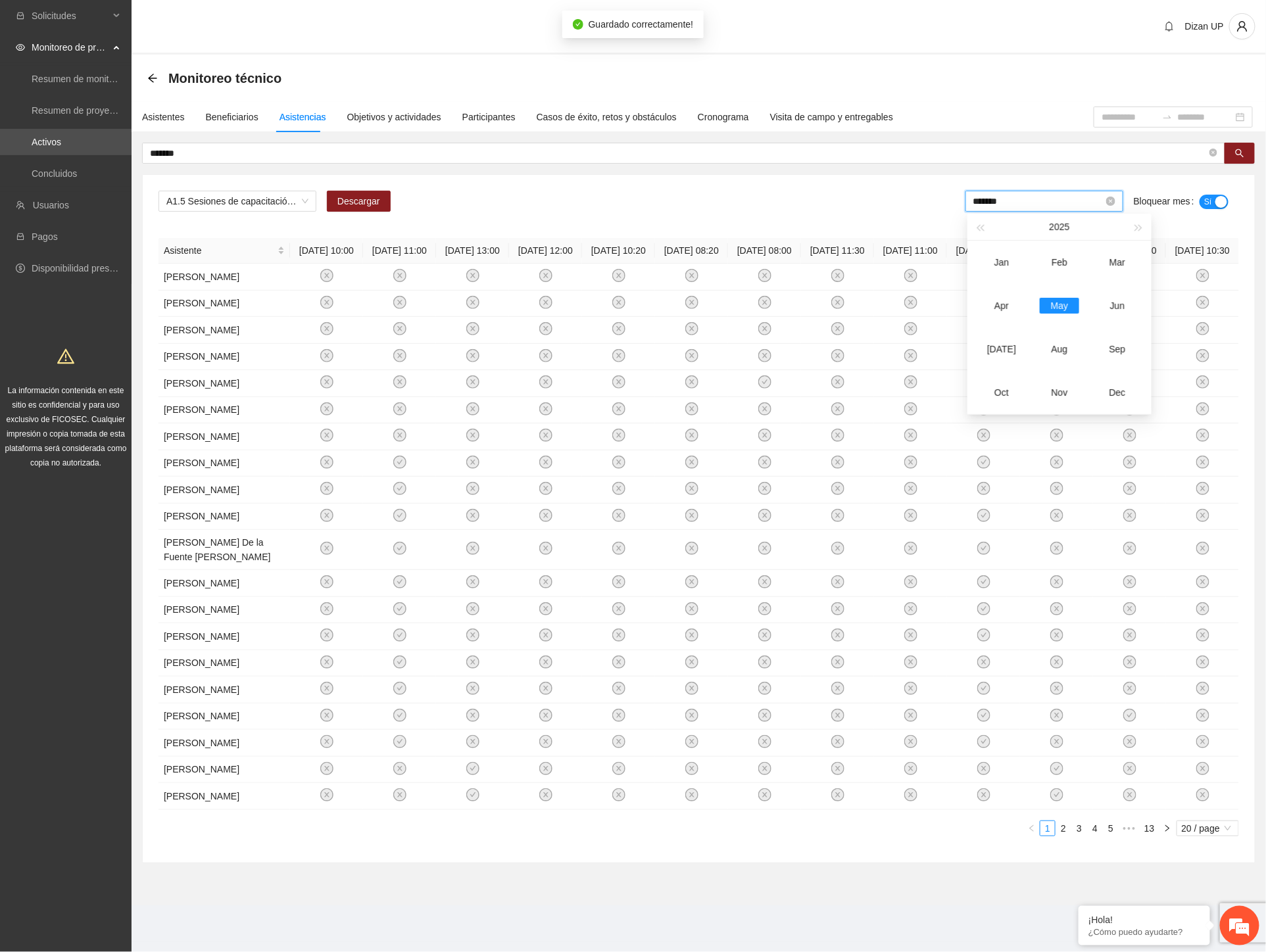
click at [1024, 198] on input "*******" at bounding box center [1038, 201] width 130 height 15
click at [1117, 310] on div "Jun" at bounding box center [1118, 306] width 40 height 16
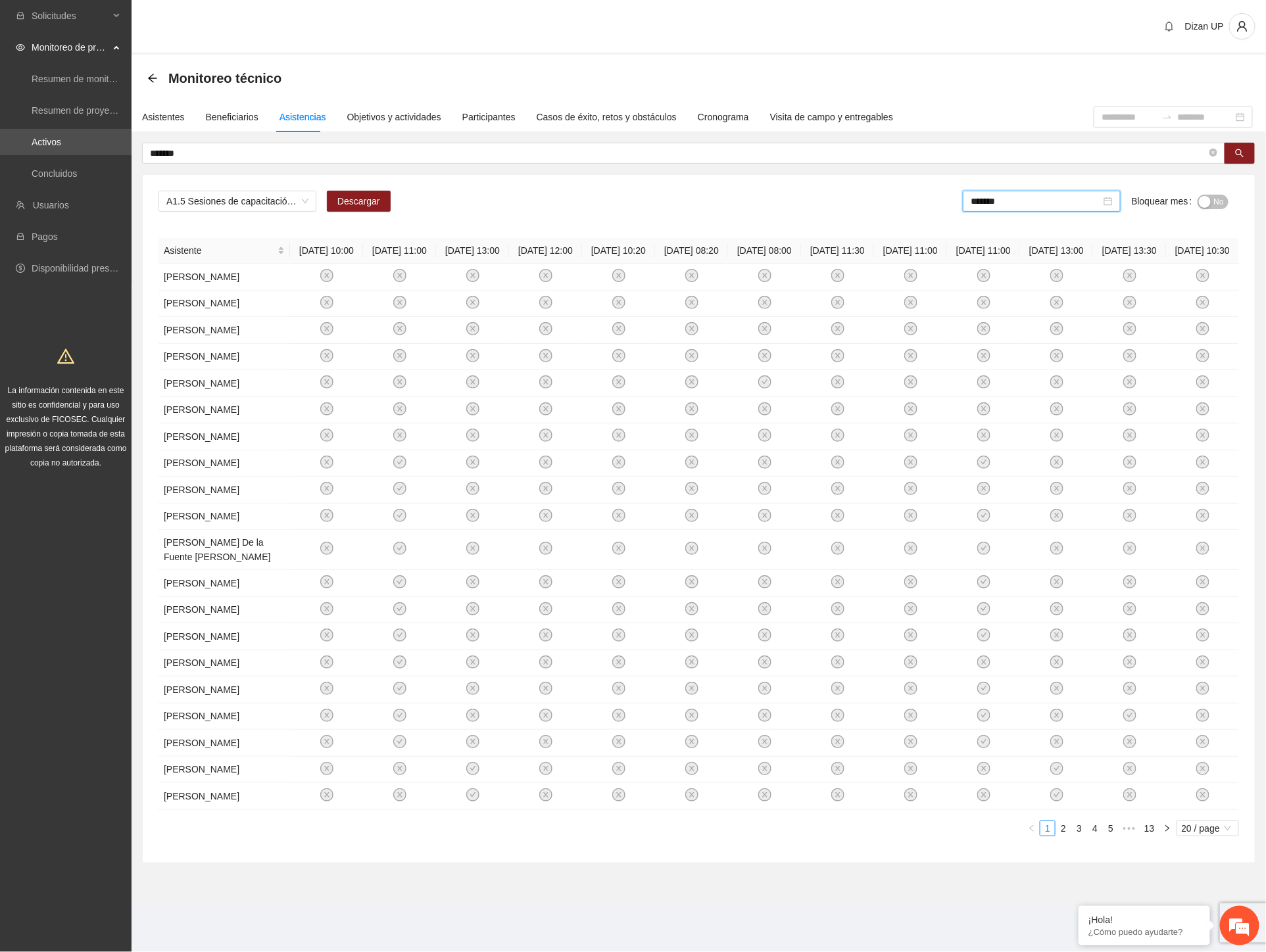
click at [1209, 200] on div "button" at bounding box center [1204, 202] width 12 height 12
click at [302, 195] on span "A1.5 Sesiones de capacitación a docentes sobre factores de riesgo y factores pr…" at bounding box center [237, 201] width 142 height 20
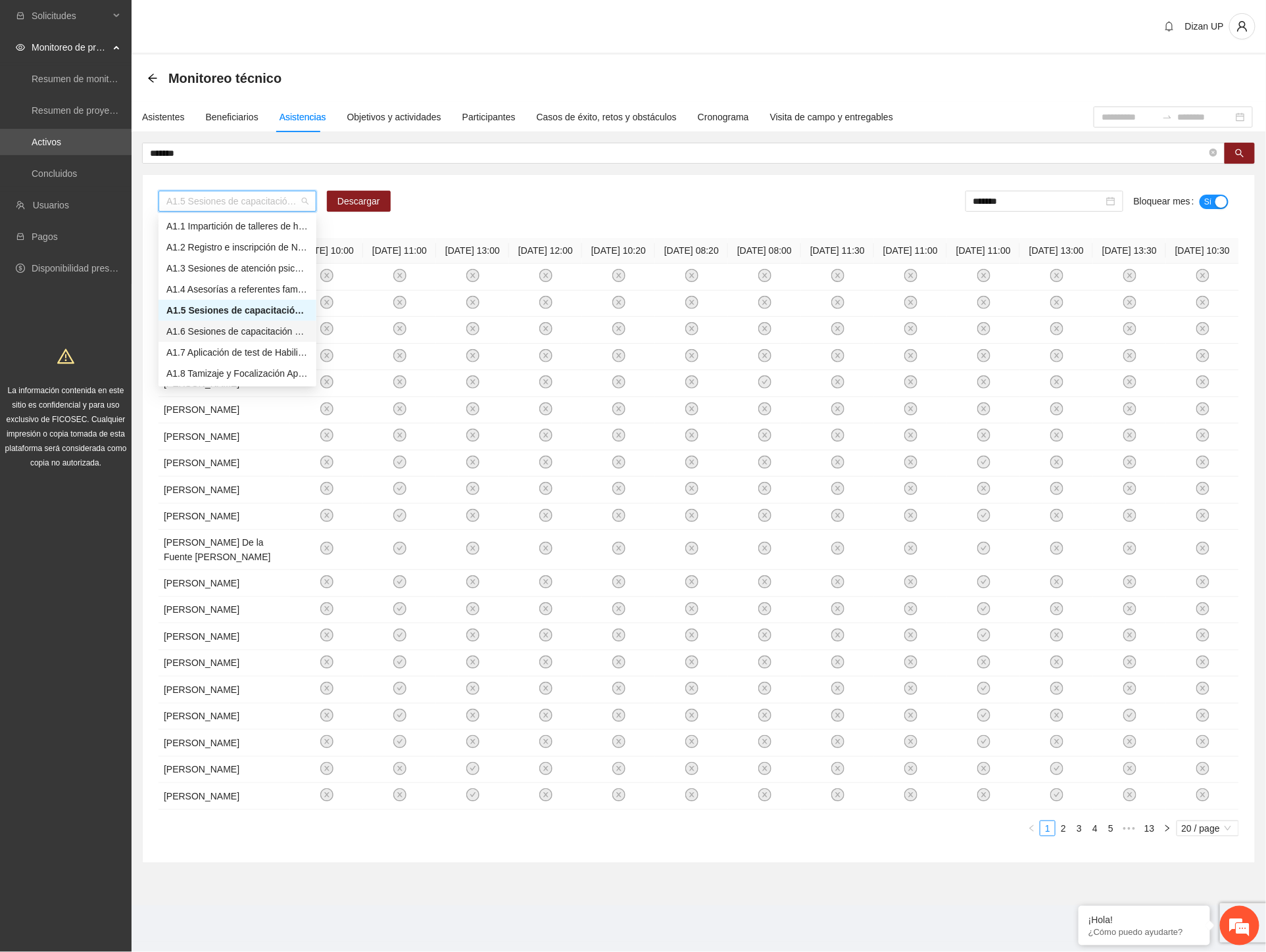
click at [229, 332] on div "A1.6 Sesiones de capacitación a referentes familiares sobre factores de riesgo …" at bounding box center [237, 331] width 142 height 15
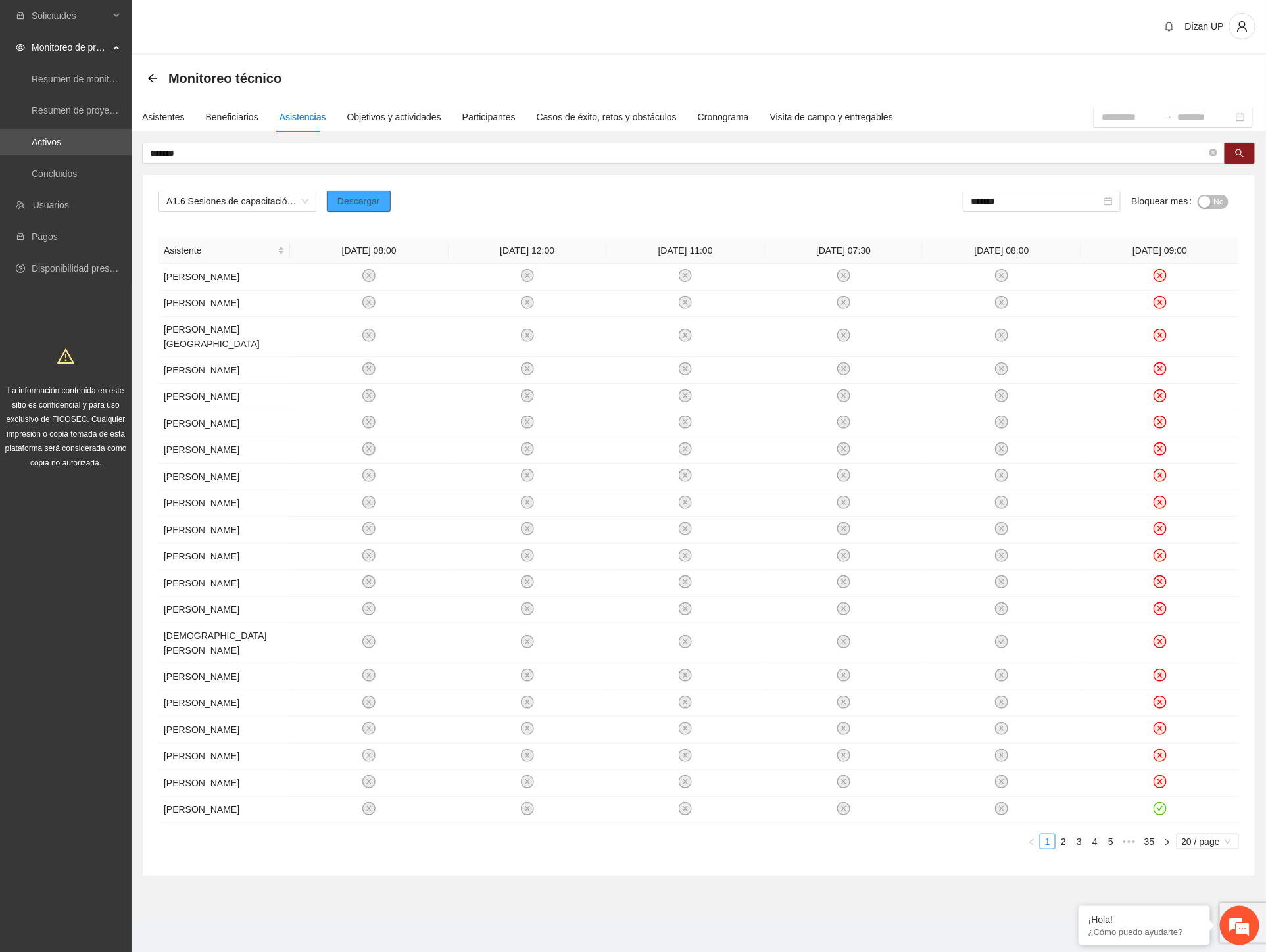
click at [378, 199] on button "Descargar" at bounding box center [359, 201] width 64 height 21
click at [47, 393] on span "La información contenida en este sitio es confidencial y para uso exclusivo de …" at bounding box center [66, 426] width 121 height 81
click at [302, 199] on span "A1.6 Sesiones de capacitación a referentes familiares sobre factores de riesgo …" at bounding box center [237, 201] width 142 height 20
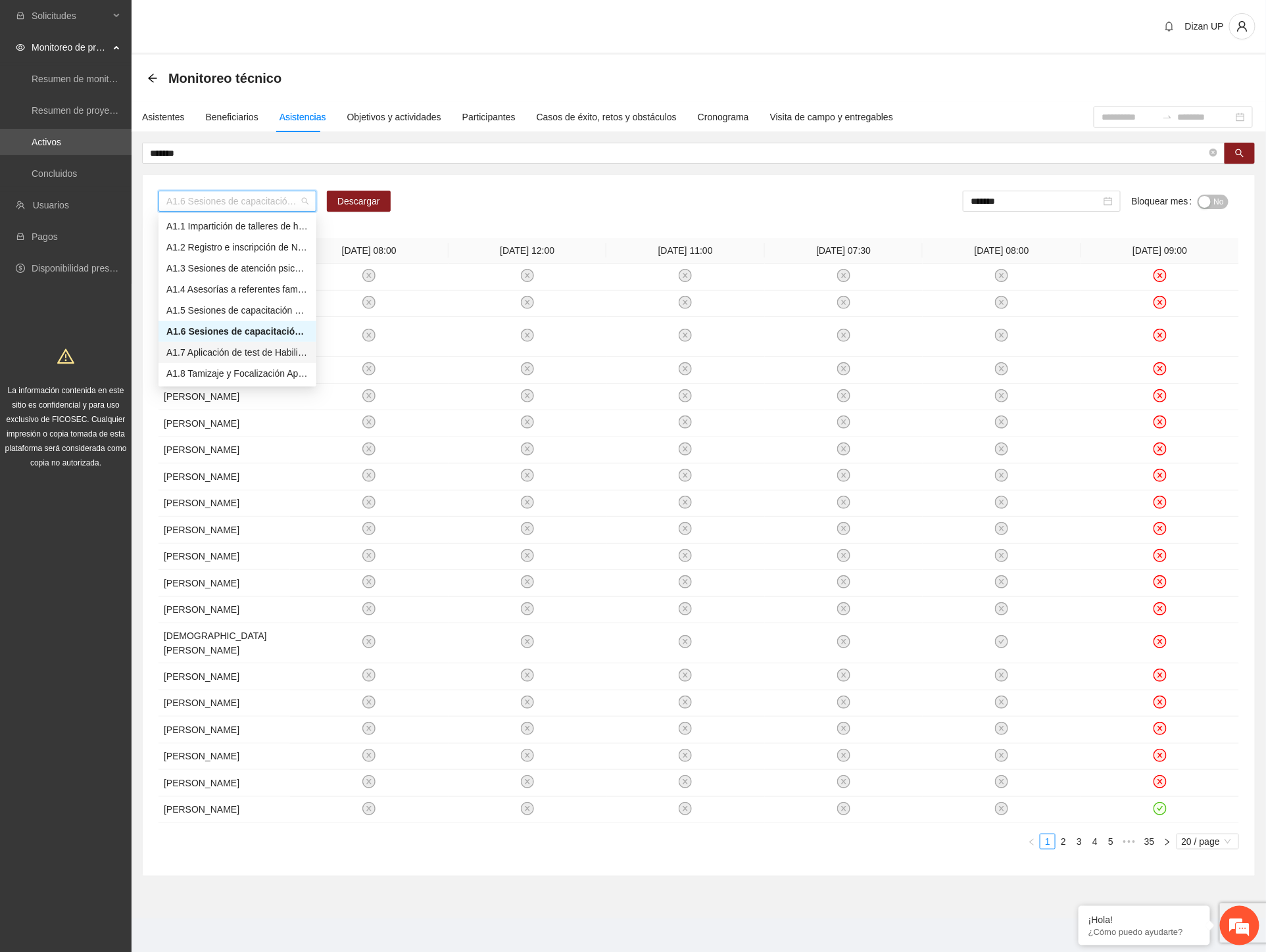
click at [185, 352] on div "A1.7 Aplicación de test de Habilidades para la vida- [GEOGRAPHIC_DATA]" at bounding box center [237, 352] width 142 height 15
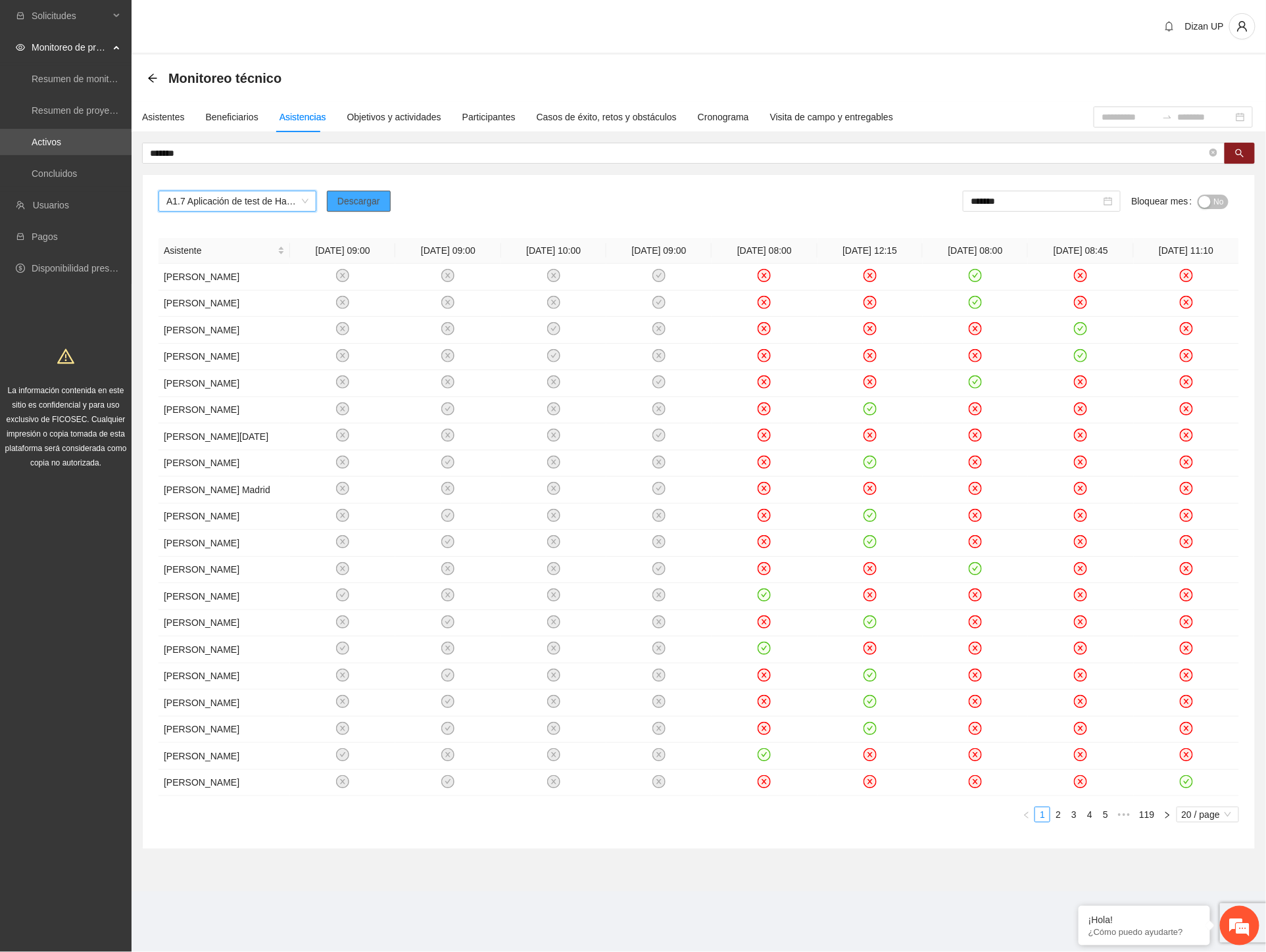
click at [344, 198] on span "Descargar" at bounding box center [358, 201] width 42 height 15
click at [1057, 198] on input "*******" at bounding box center [1036, 201] width 130 height 15
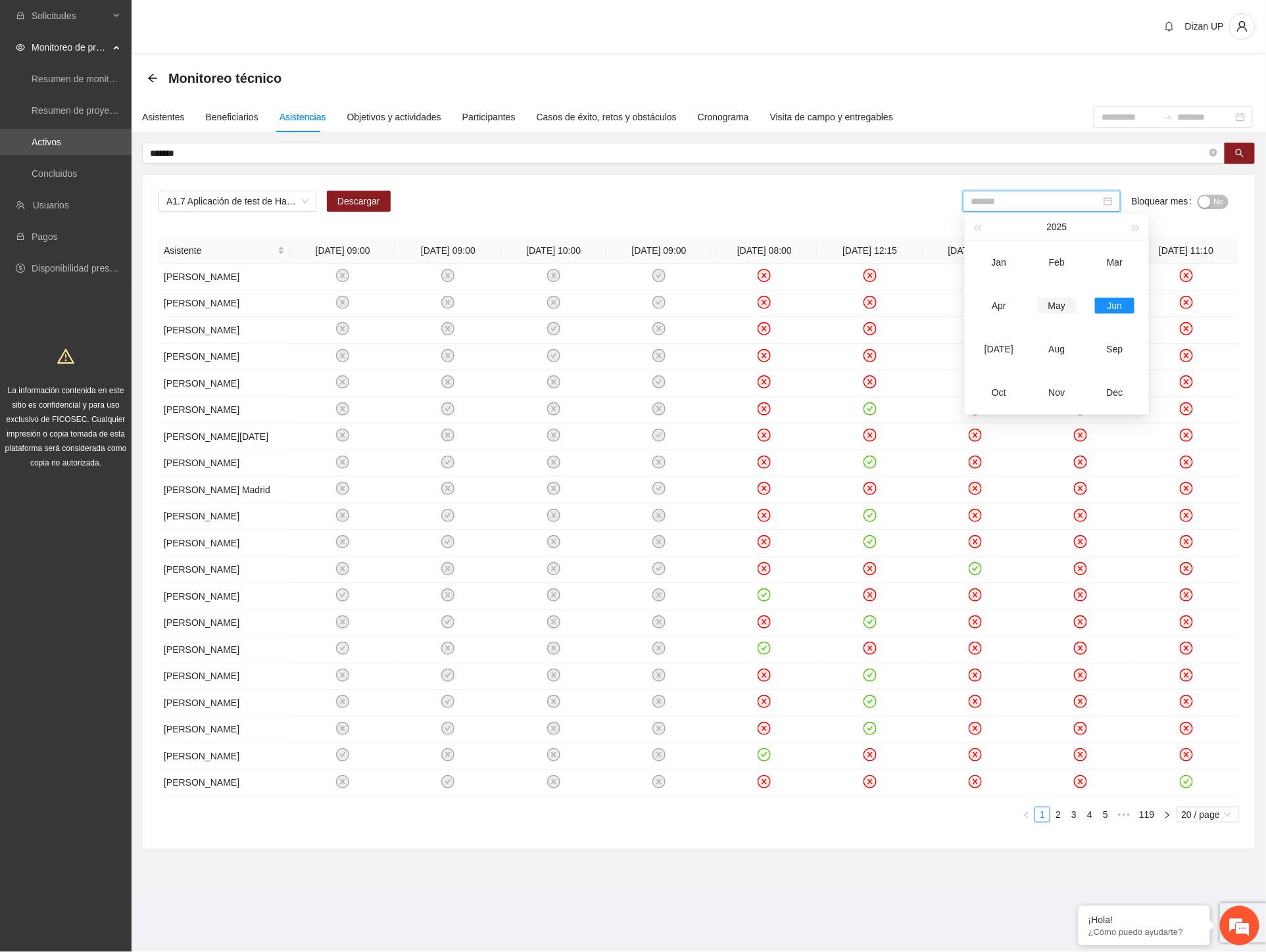
click at [1053, 309] on div "May" at bounding box center [1057, 306] width 40 height 16
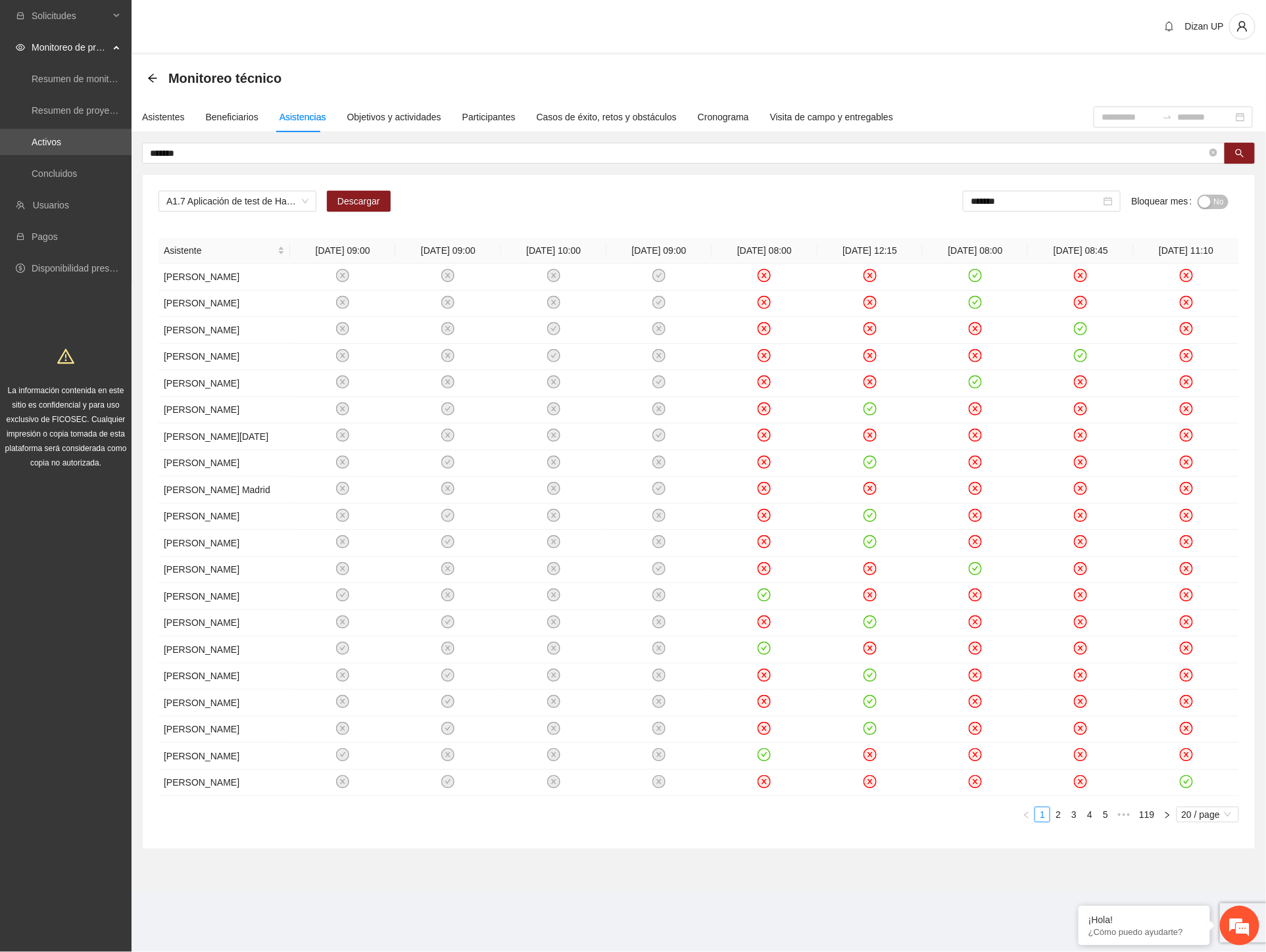
click at [1214, 201] on span "No" at bounding box center [1218, 202] width 10 height 15
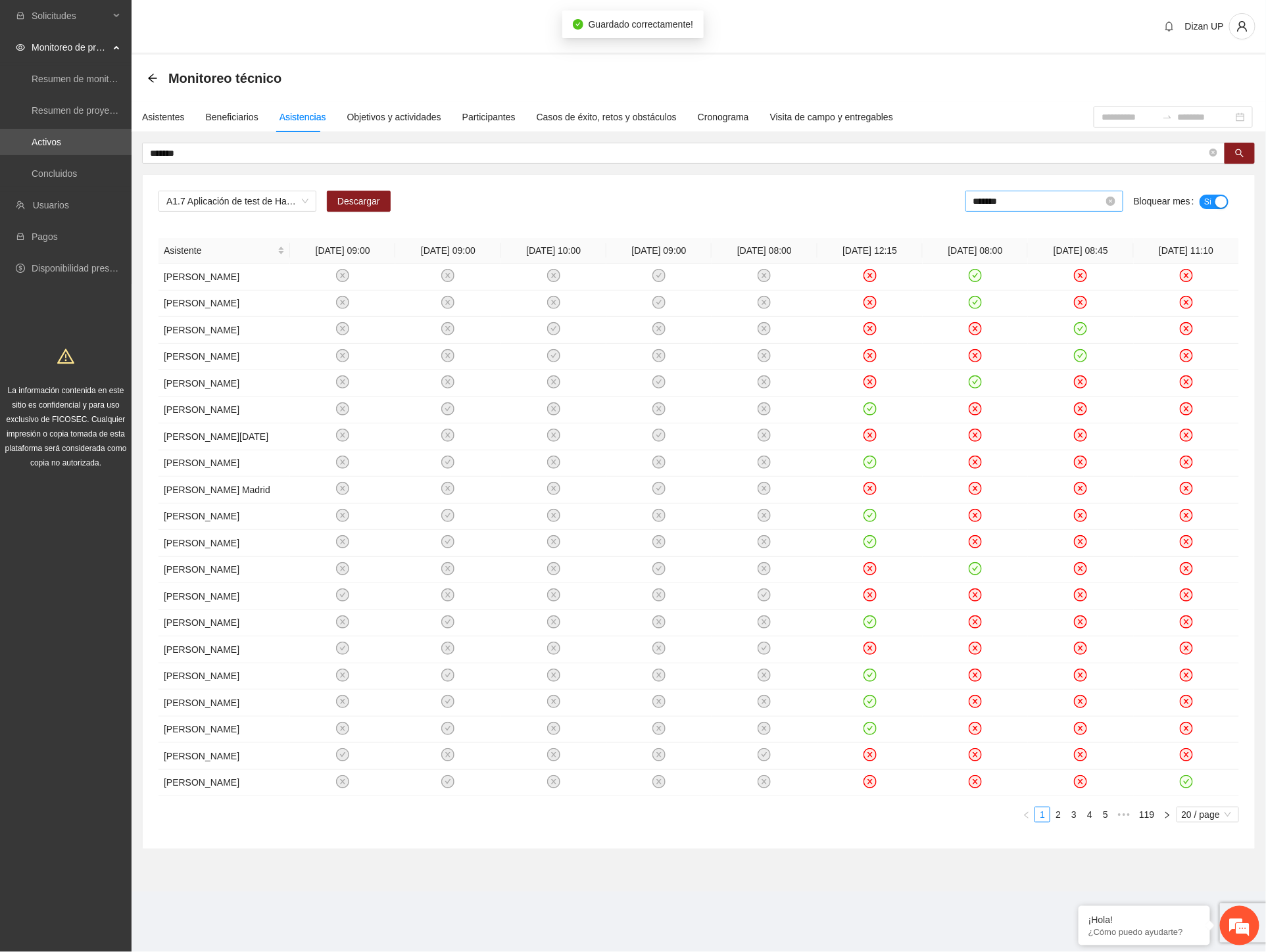
click at [1010, 201] on input "*******" at bounding box center [1038, 201] width 130 height 15
click at [1112, 307] on div "Jun" at bounding box center [1118, 306] width 40 height 16
click at [1223, 204] on span "No" at bounding box center [1218, 202] width 10 height 15
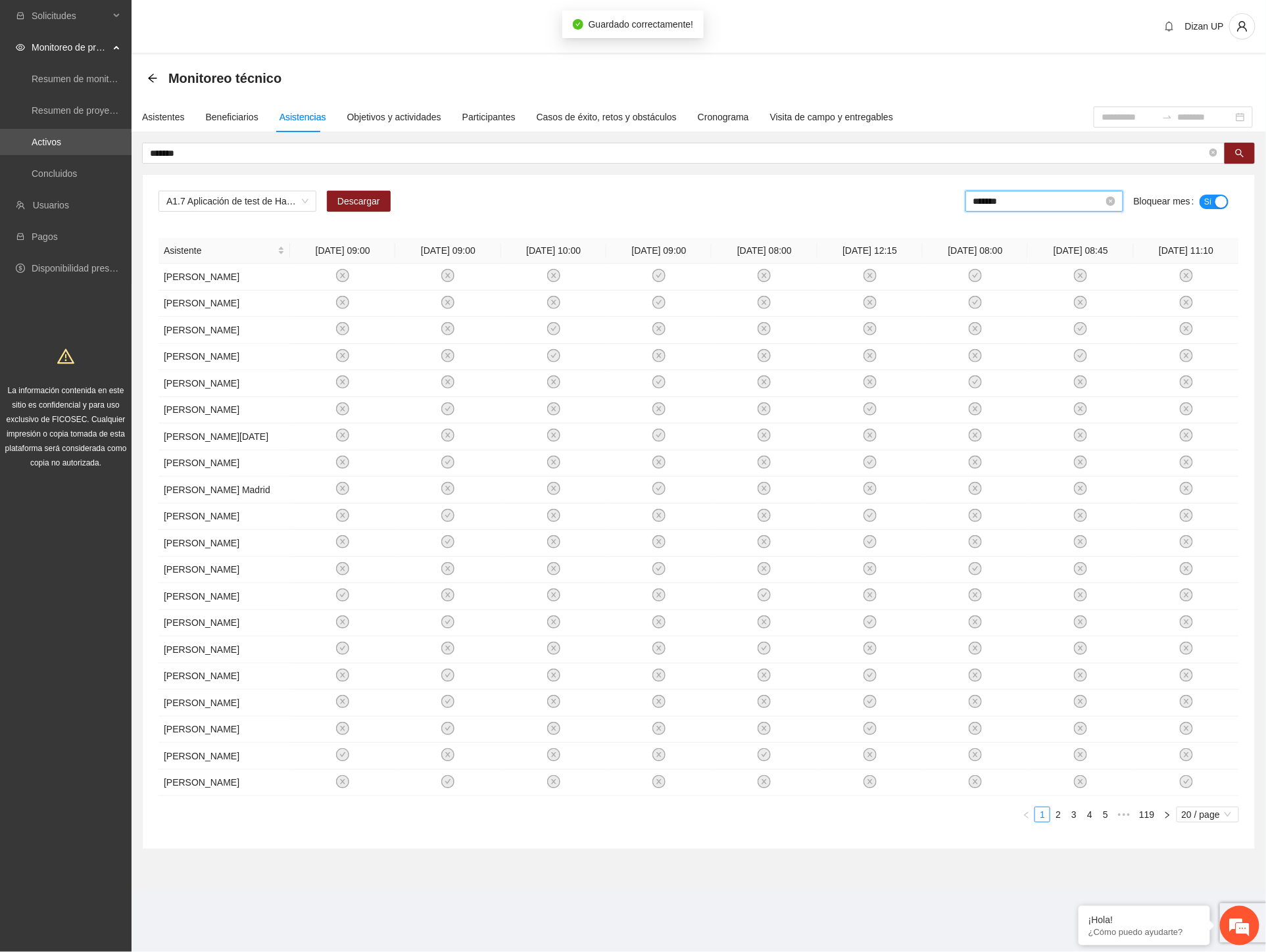
click at [1036, 203] on input "*******" at bounding box center [1038, 201] width 130 height 15
click at [997, 301] on div "Apr" at bounding box center [1002, 306] width 40 height 16
click at [1056, 204] on input "*******" at bounding box center [1038, 201] width 130 height 15
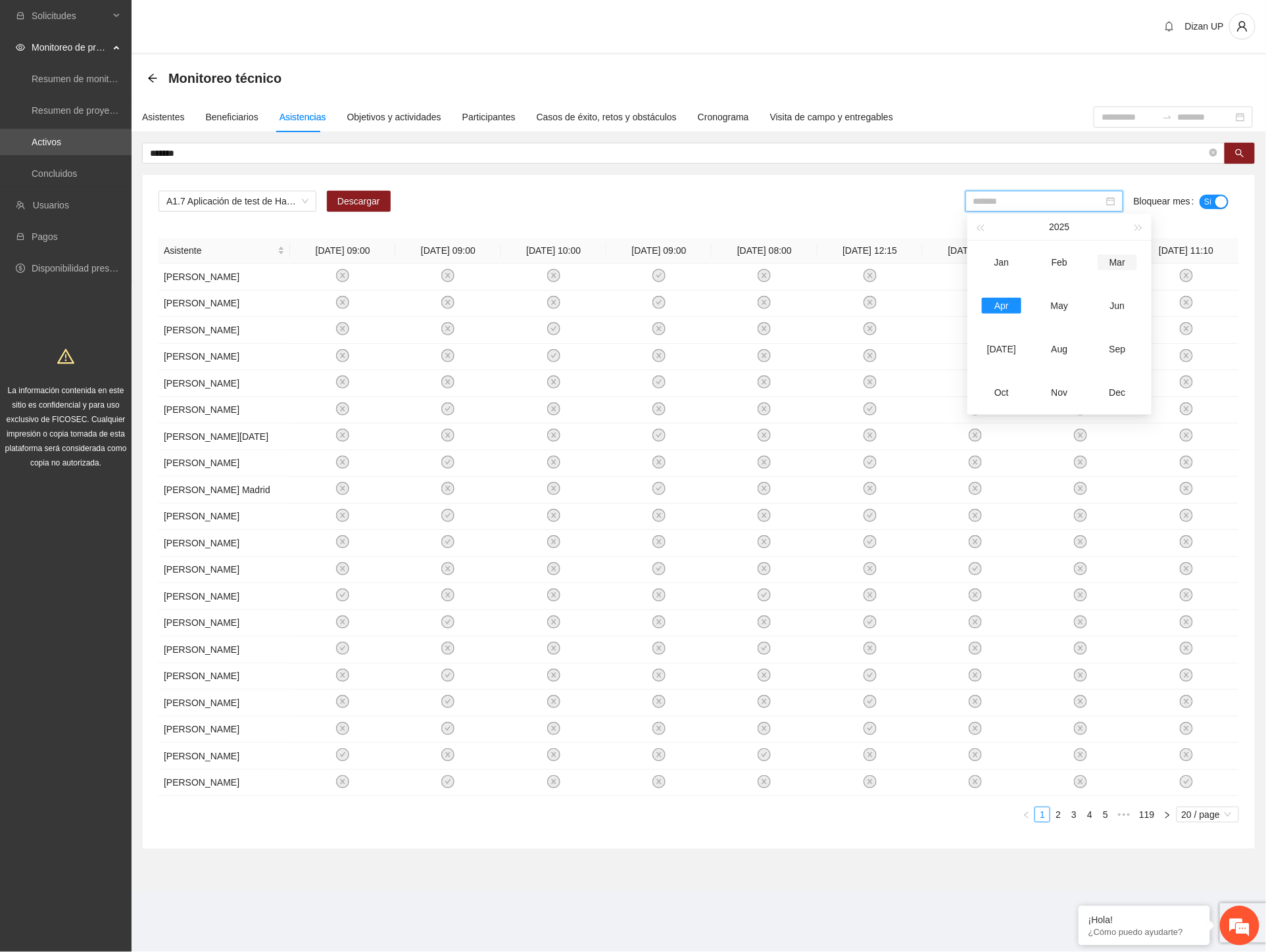
click at [1120, 261] on div "Mar" at bounding box center [1118, 262] width 40 height 16
click at [1049, 200] on input "*******" at bounding box center [1038, 201] width 130 height 15
click at [1055, 274] on td "Feb" at bounding box center [1059, 262] width 58 height 43
click at [1021, 202] on input "*******" at bounding box center [1038, 201] width 130 height 15
click at [1010, 255] on div "Jan" at bounding box center [1002, 262] width 40 height 16
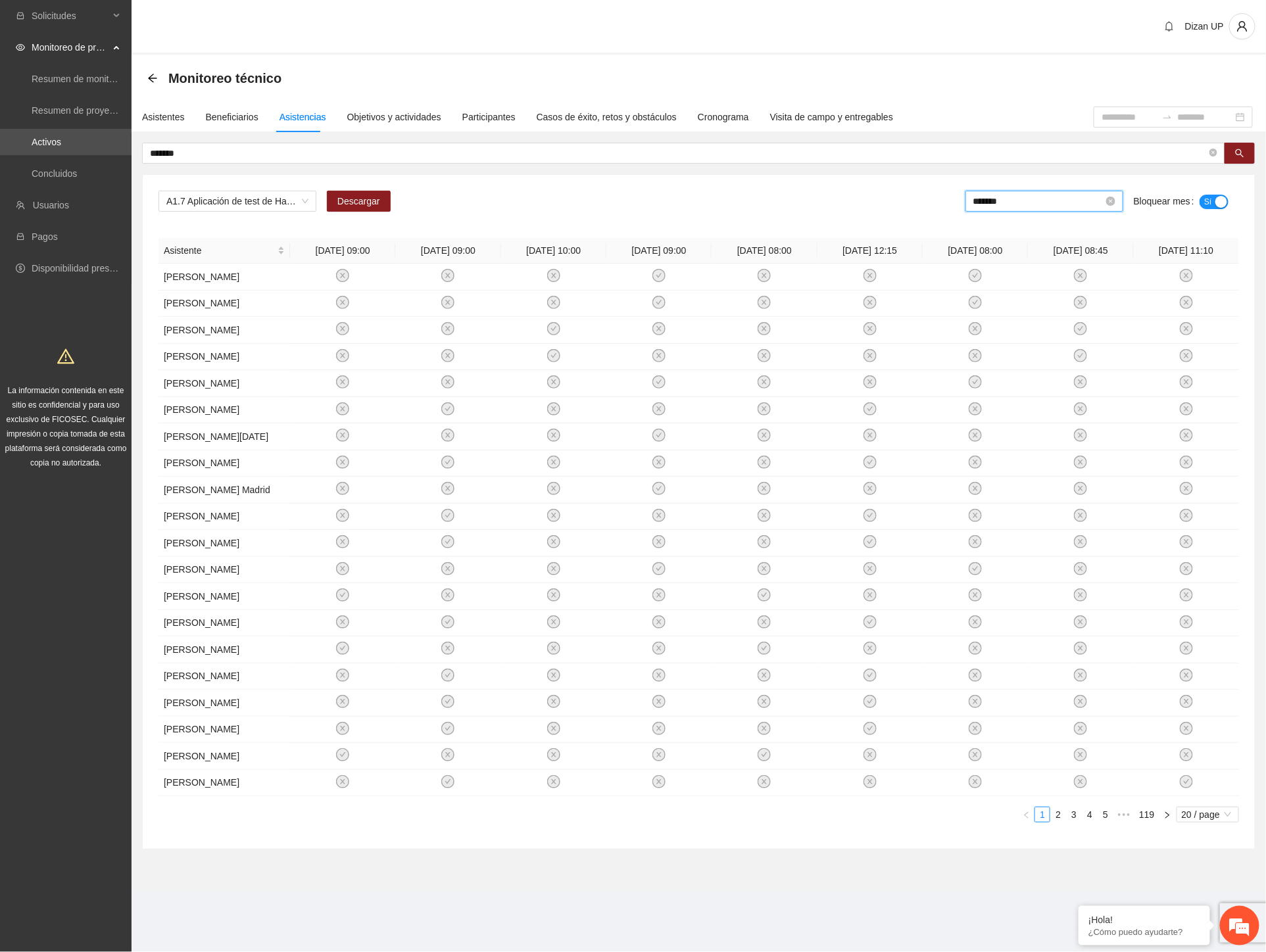
click at [1033, 205] on input "*******" at bounding box center [1038, 201] width 130 height 15
drag, startPoint x: 1008, startPoint y: 346, endPoint x: 1016, endPoint y: 326, distance: 21.5
click at [1008, 341] on div "[DATE]" at bounding box center [1002, 349] width 40 height 16
click at [1056, 198] on input "*******" at bounding box center [1038, 201] width 130 height 15
click at [1057, 349] on div "Aug" at bounding box center [1060, 349] width 40 height 16
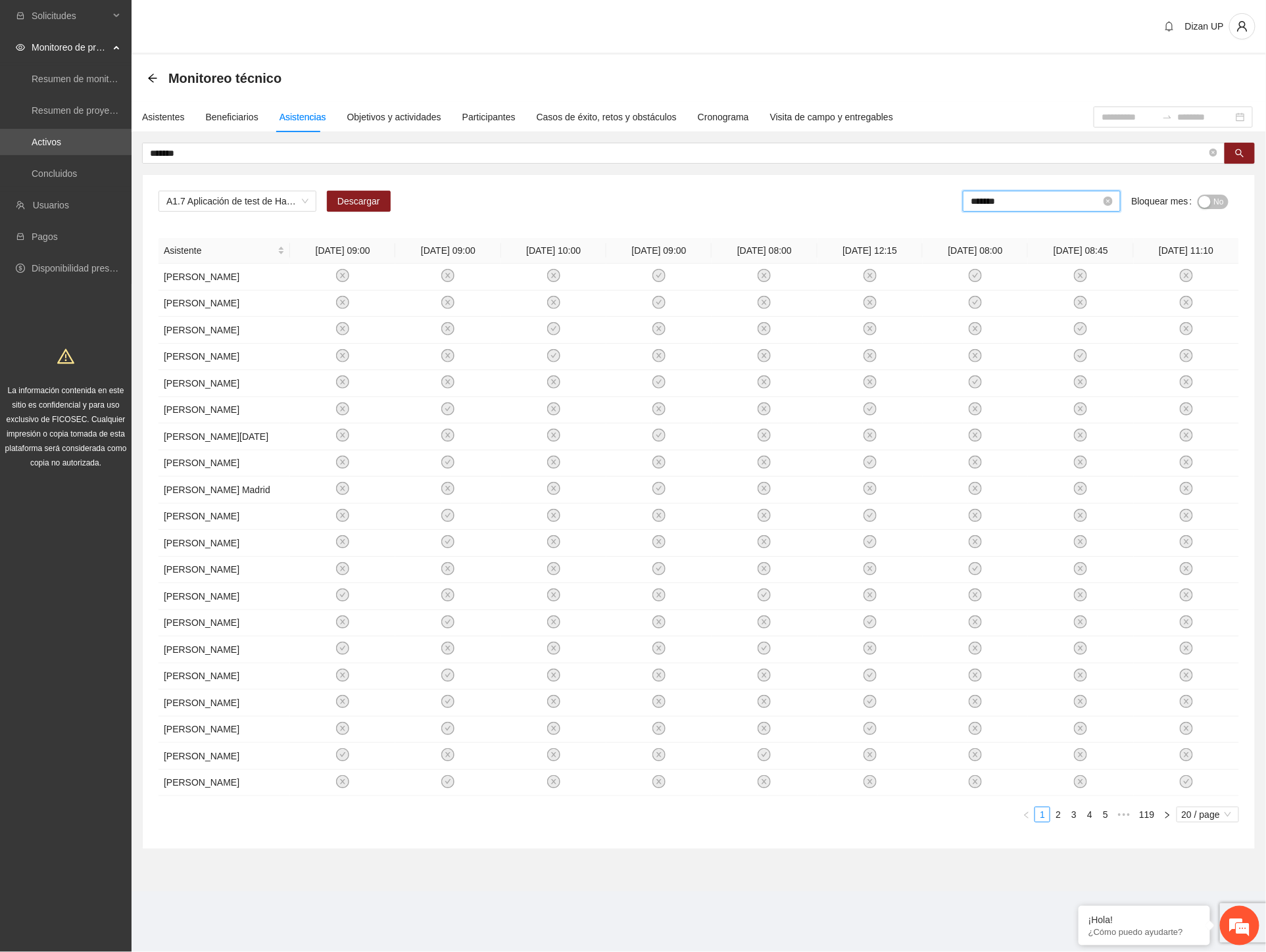
click at [1041, 205] on input "*******" at bounding box center [1036, 201] width 130 height 15
click at [1007, 347] on div "[DATE]" at bounding box center [999, 349] width 40 height 16
click at [778, 191] on div "A1.7 Aplicación de test de Habilidades para la vida- Chihuahua Descargar ******…" at bounding box center [698, 206] width 1081 height 31
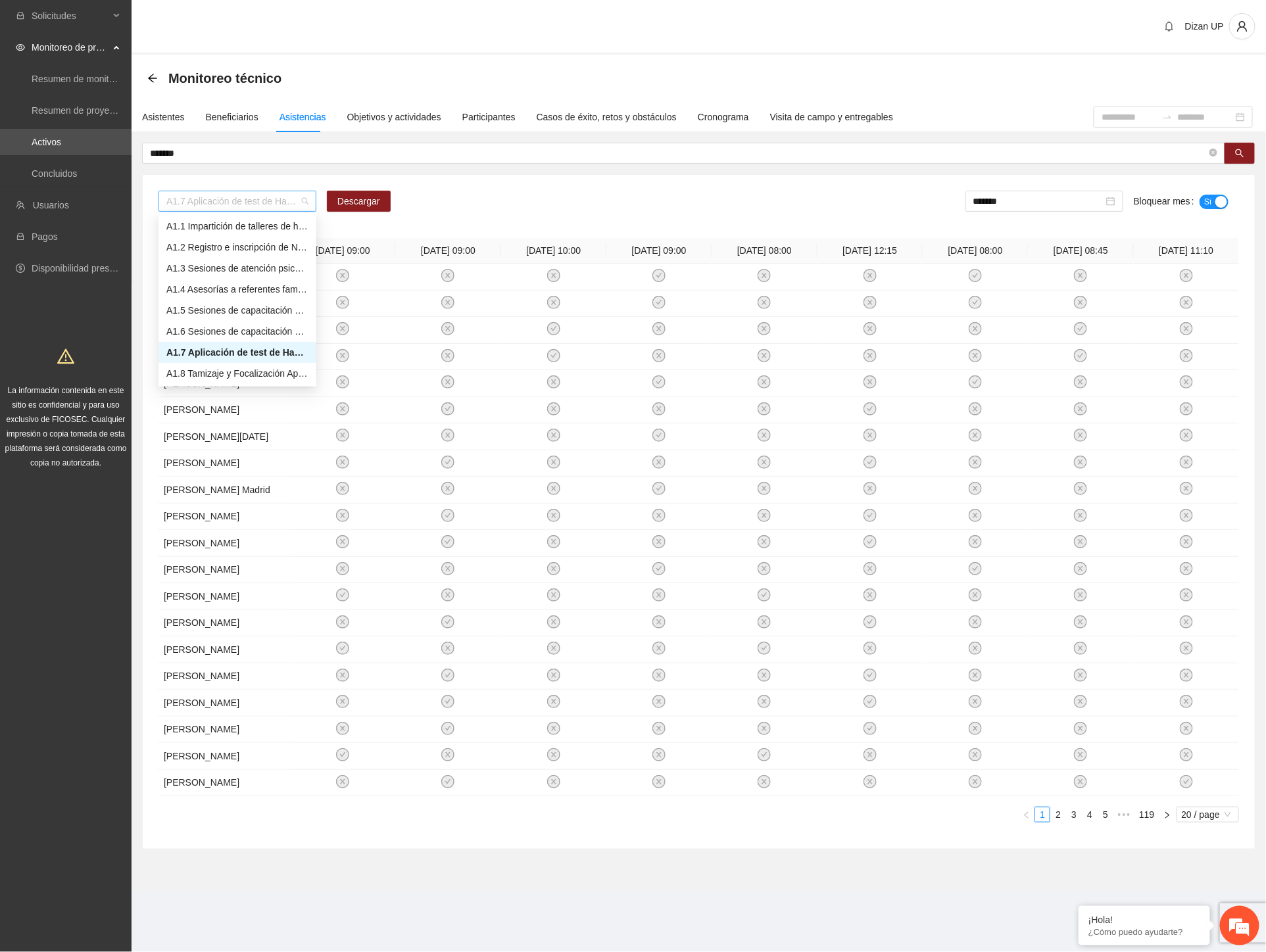
click at [261, 201] on span "A1.7 Aplicación de test de Habilidades para la vida- [GEOGRAPHIC_DATA]" at bounding box center [237, 201] width 142 height 20
click at [225, 290] on div "A1.11 Encuestas de satisfacción- [GEOGRAPHIC_DATA]" at bounding box center [237, 290] width 142 height 15
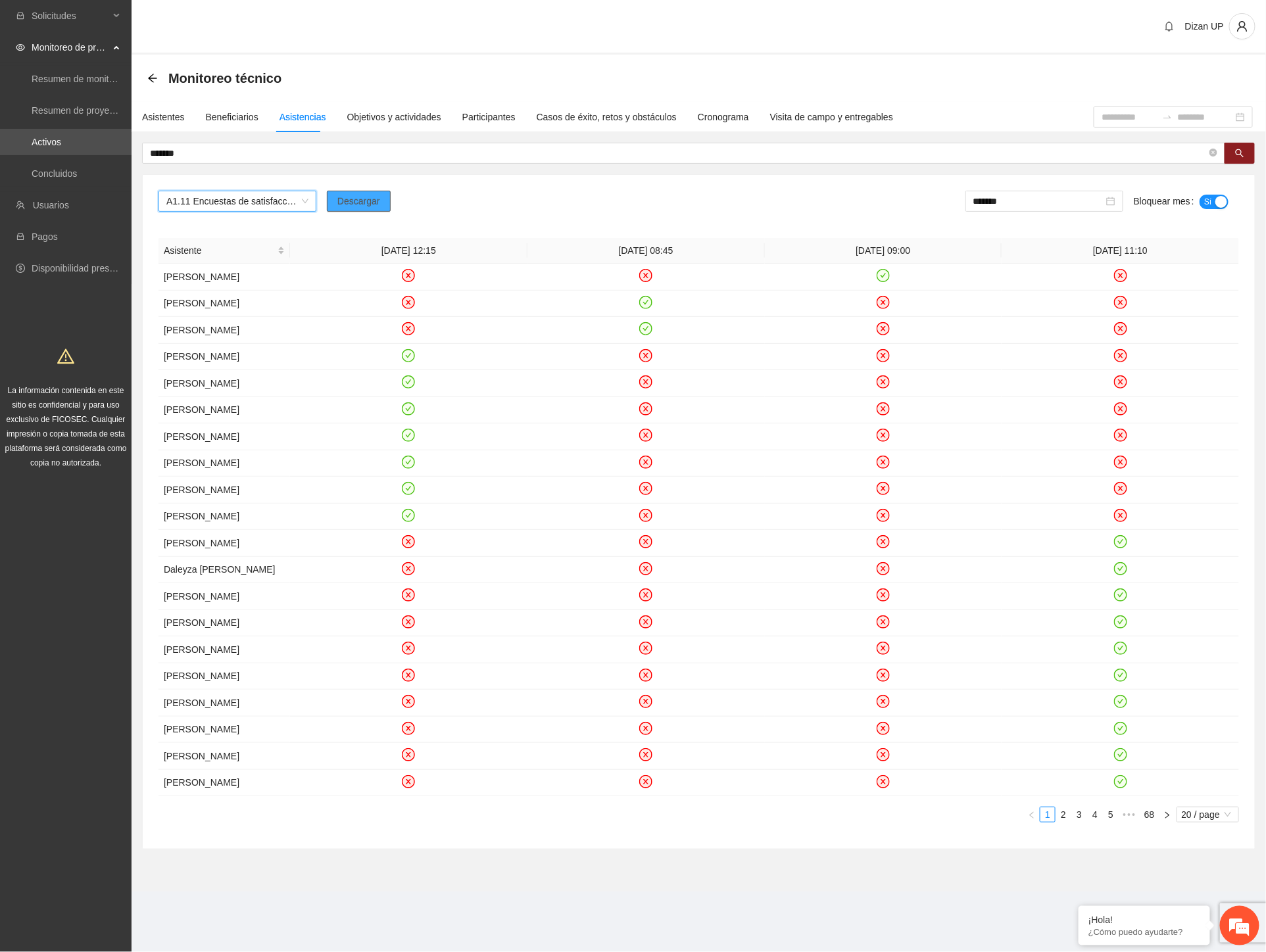
click at [373, 199] on span "Descargar" at bounding box center [358, 201] width 42 height 15
click at [732, 202] on div "A1.11 Encuestas de satisfacción- Chihuahua Descargar ******* Bloquear mes Sí" at bounding box center [698, 206] width 1081 height 31
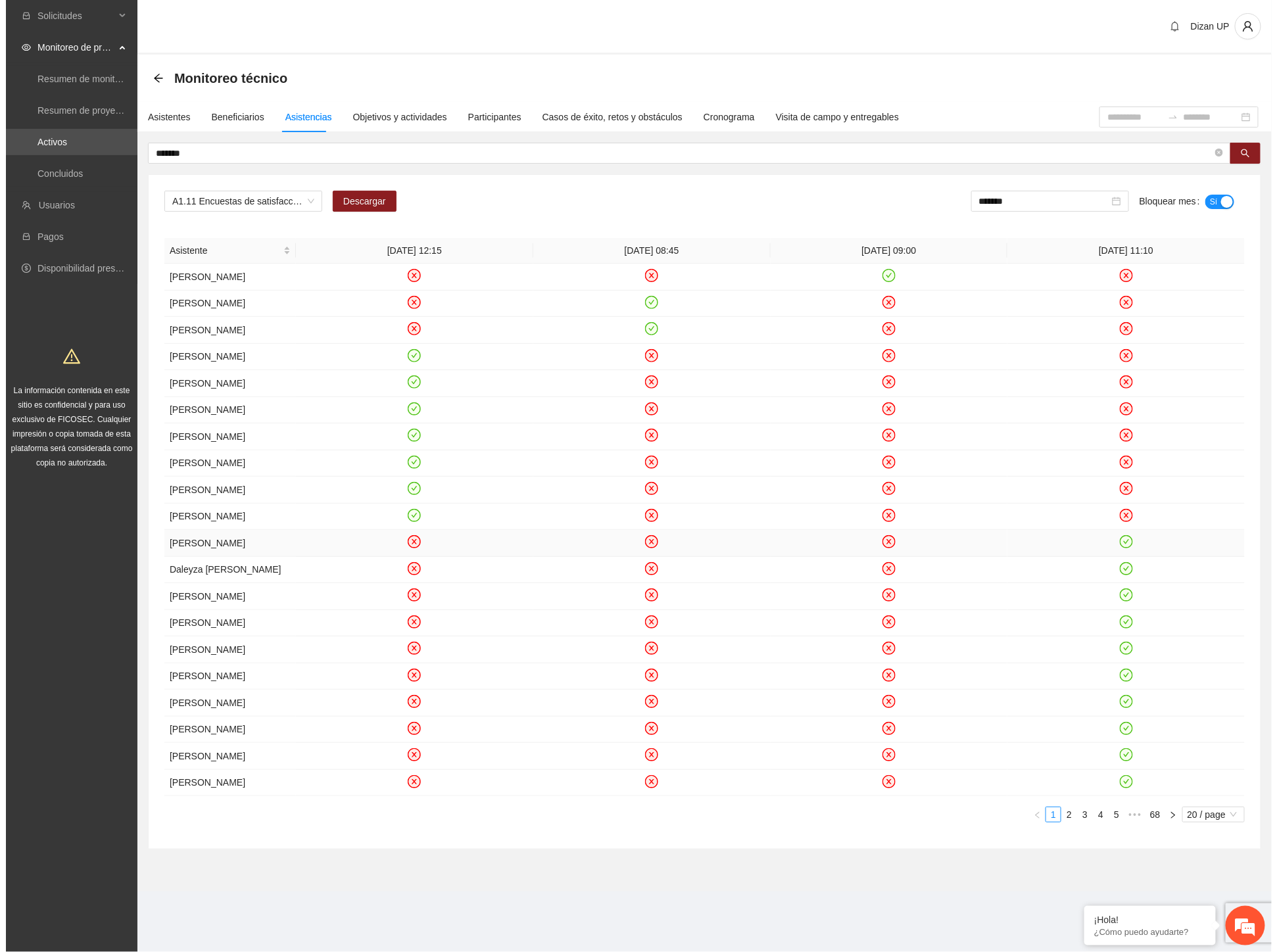
scroll to position [0, 0]
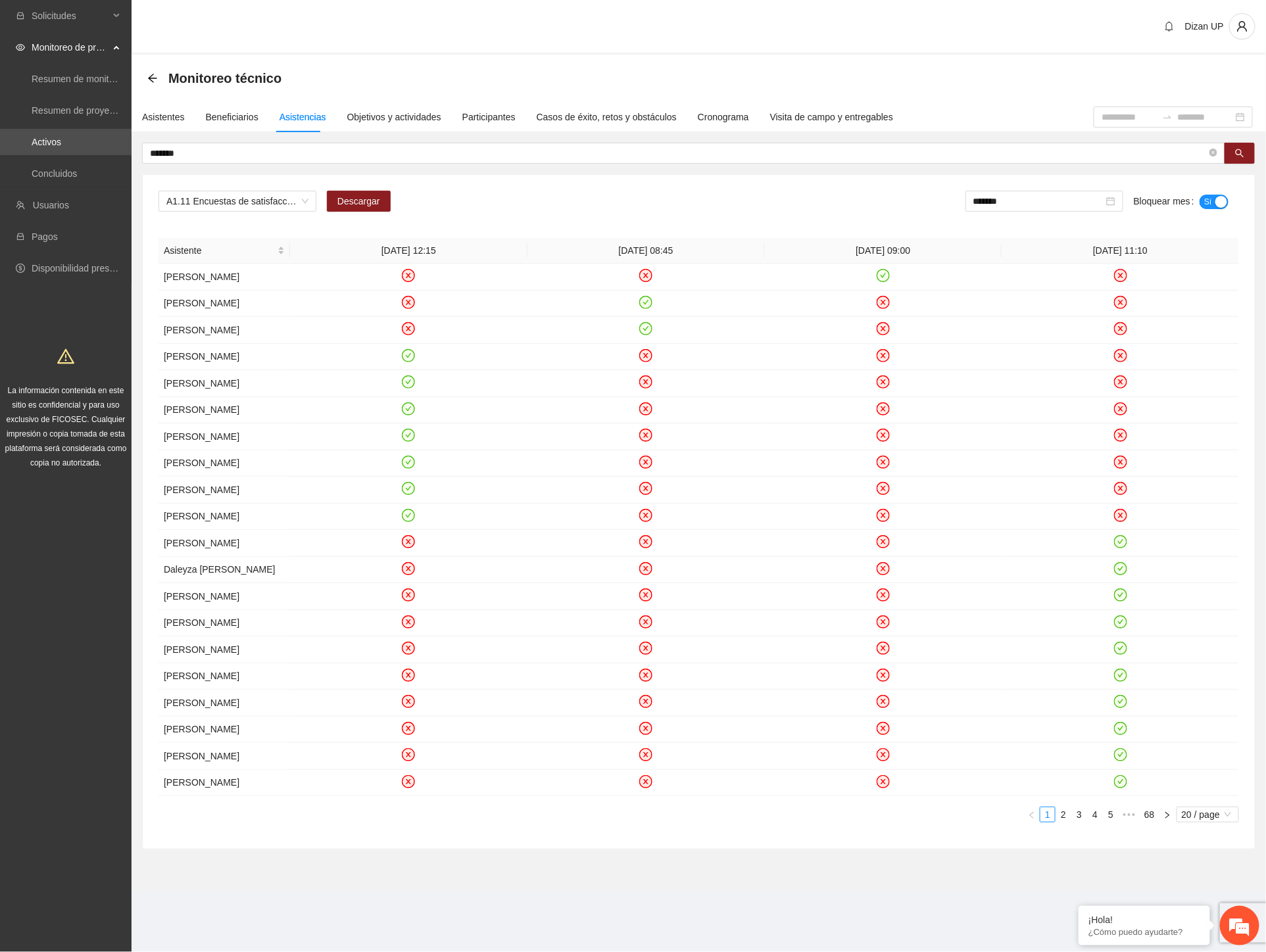
click at [830, 179] on div "A1.11 Encuestas de satisfacción- Chihuahua Descargar ******* Bloquear mes Sí As…" at bounding box center [698, 512] width 1112 height 674
click at [1029, 198] on input "*******" at bounding box center [1038, 201] width 130 height 15
click at [1115, 304] on div "Jun" at bounding box center [1118, 306] width 40 height 16
click at [1206, 205] on div "button" at bounding box center [1204, 202] width 12 height 12
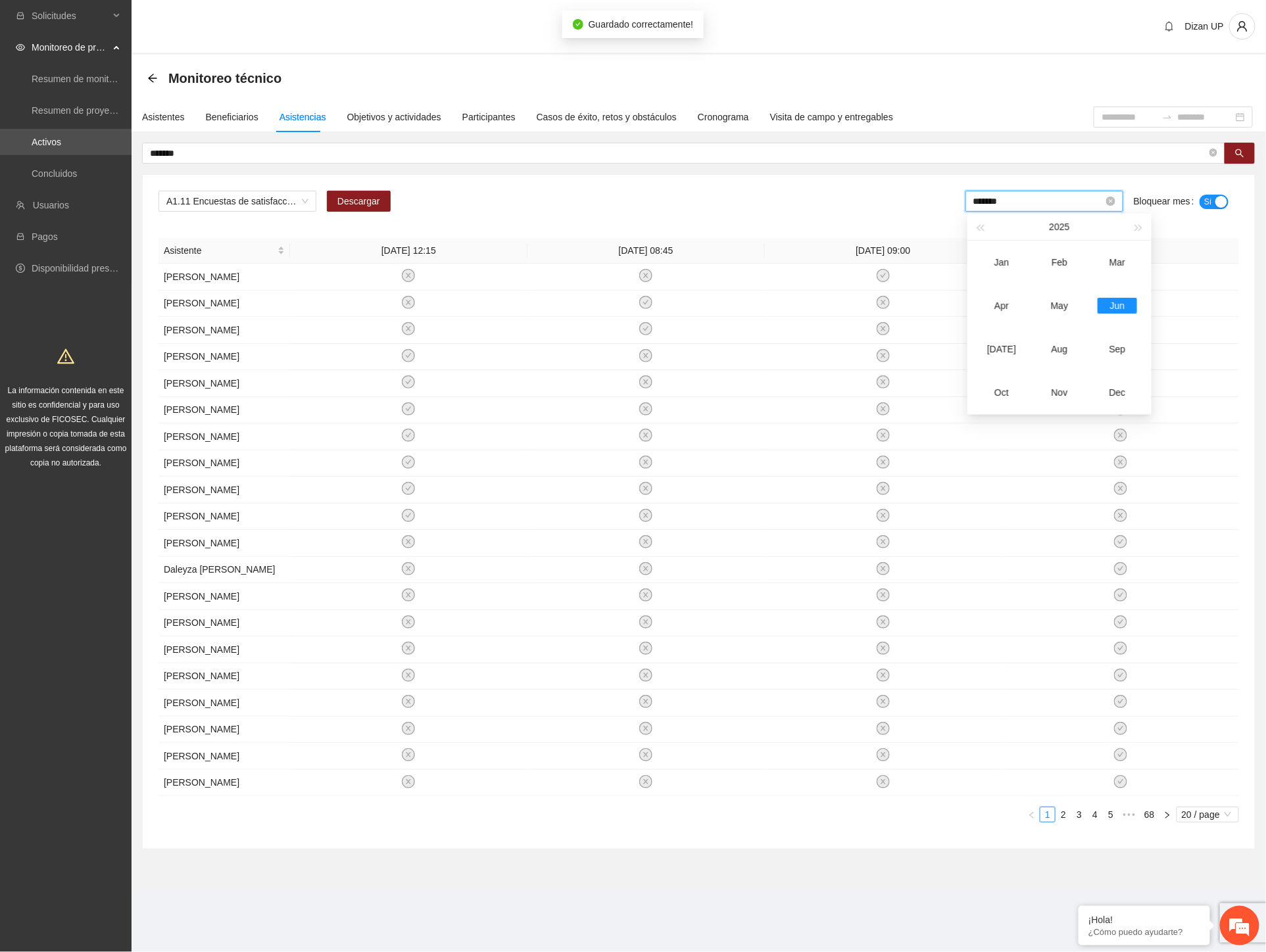
click at [1036, 198] on input "*******" at bounding box center [1038, 201] width 130 height 15
drag, startPoint x: 1059, startPoint y: 306, endPoint x: 1139, endPoint y: 255, distance: 94.9
click at [1060, 305] on div "May" at bounding box center [1060, 306] width 40 height 16
click at [1218, 204] on span "No" at bounding box center [1218, 202] width 10 height 15
click at [1010, 205] on input "*******" at bounding box center [1038, 201] width 130 height 15
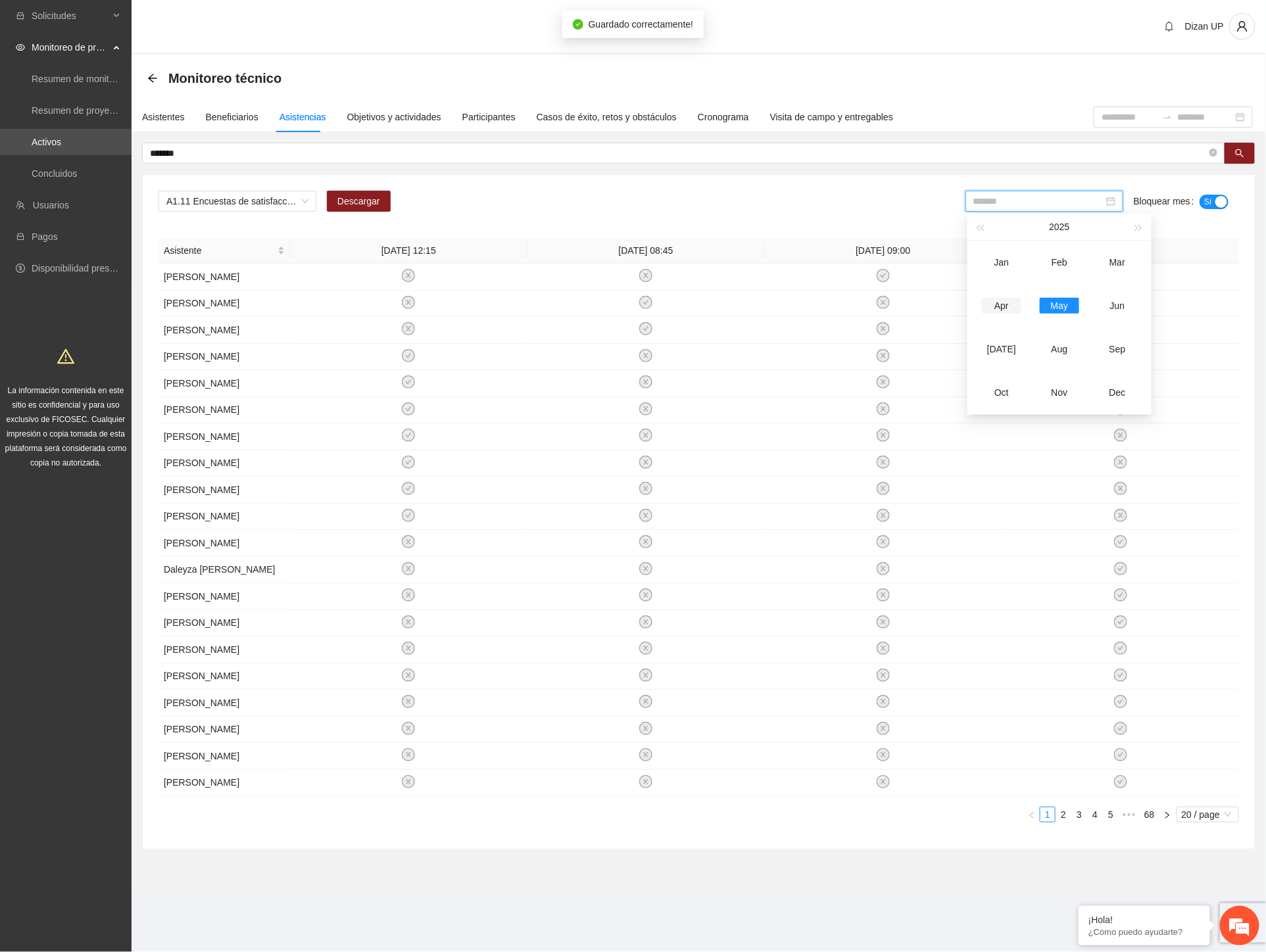
drag, startPoint x: 1002, startPoint y: 307, endPoint x: 1074, endPoint y: 256, distance: 88.2
click at [1002, 306] on div "Apr" at bounding box center [1002, 306] width 40 height 16
click at [1202, 203] on div "button" at bounding box center [1204, 202] width 12 height 12
click at [1047, 208] on div "*******" at bounding box center [1044, 201] width 158 height 21
click at [1116, 261] on div "Mar" at bounding box center [1118, 262] width 40 height 16
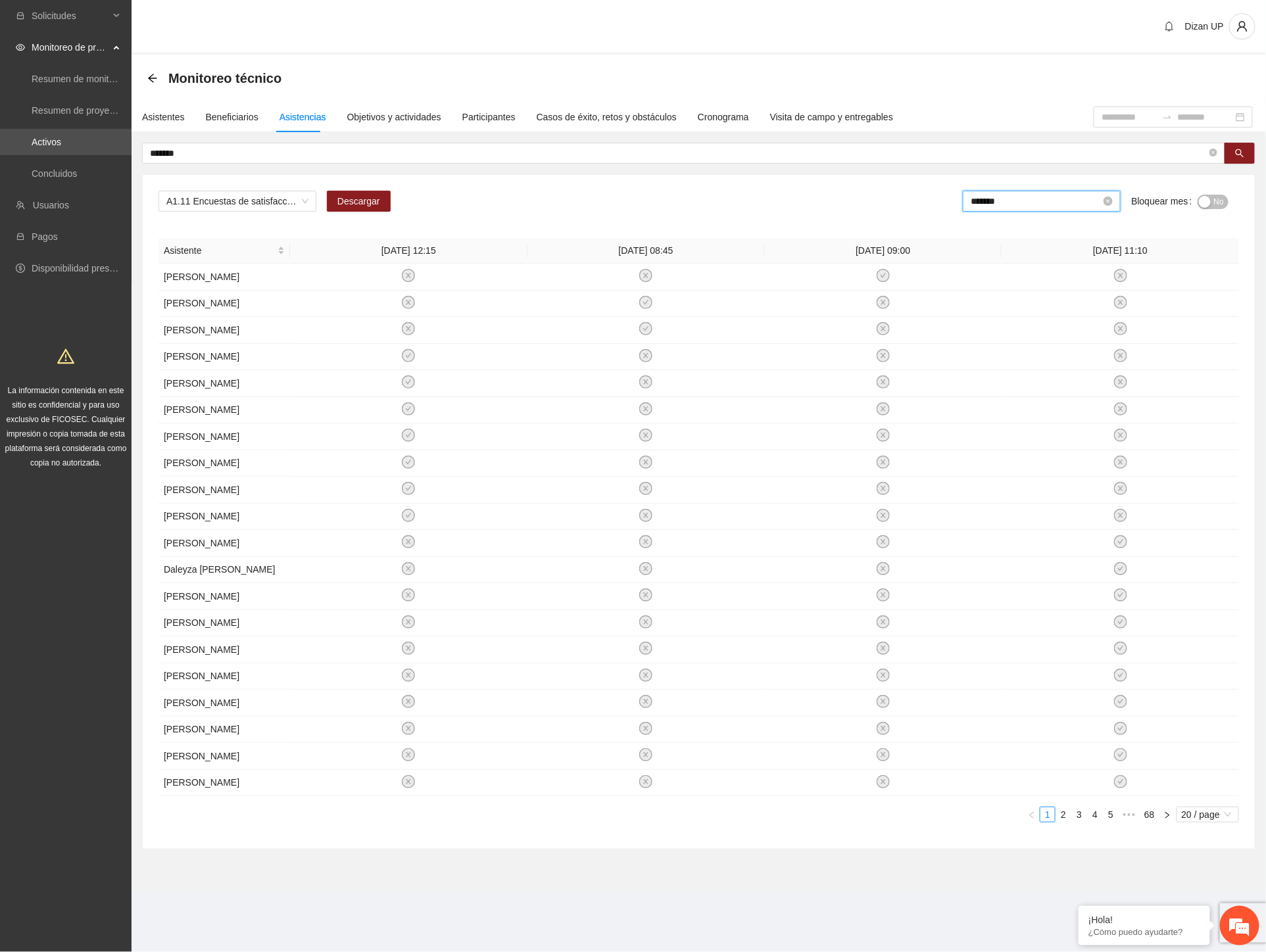
click at [1036, 206] on input "*******" at bounding box center [1036, 201] width 130 height 15
click at [1056, 270] on td "Feb" at bounding box center [1056, 262] width 58 height 43
click at [1021, 198] on input "*******" at bounding box center [1038, 201] width 130 height 15
click at [1113, 263] on div "Mar" at bounding box center [1118, 262] width 40 height 16
type input "*******"
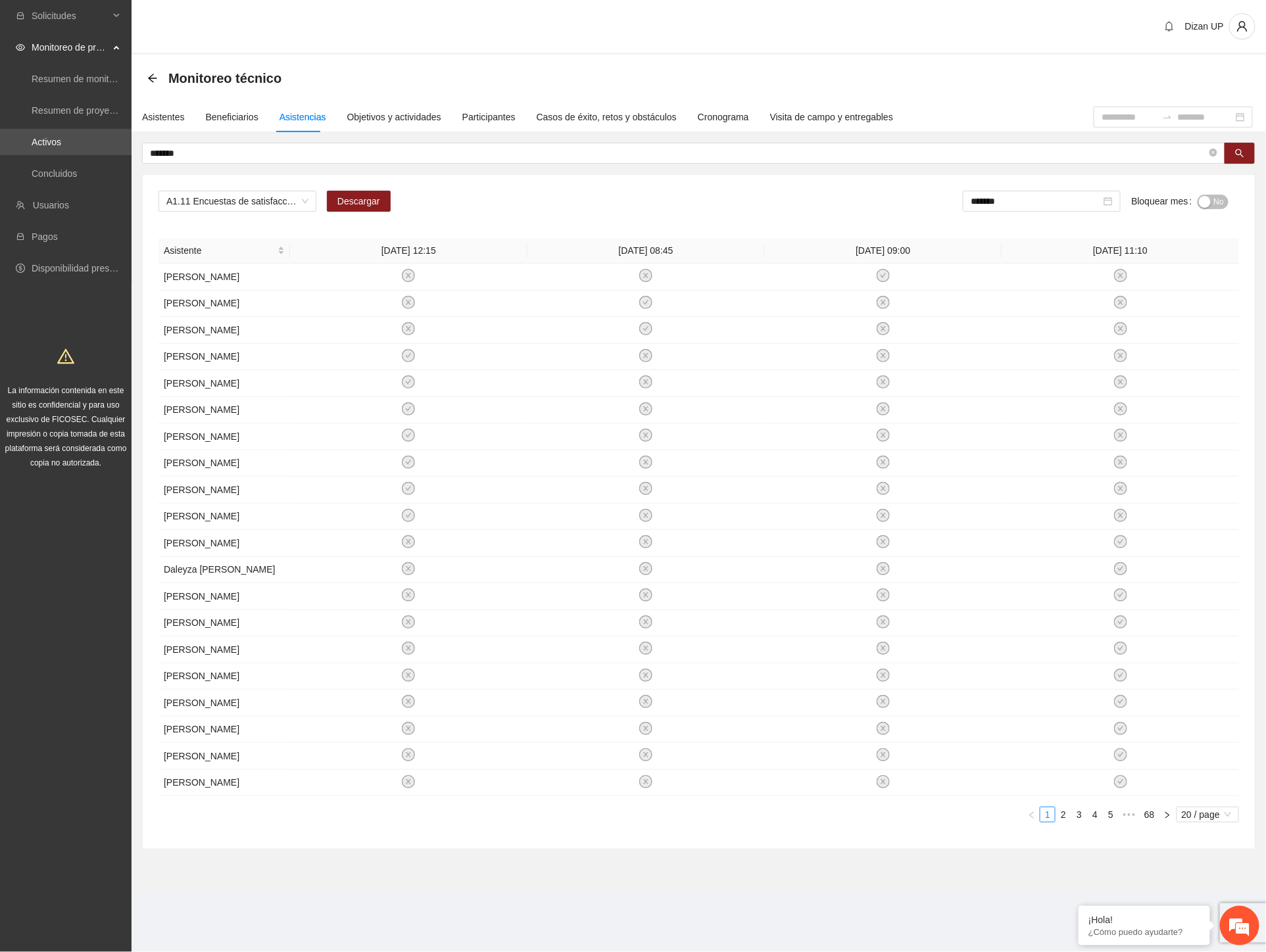
click at [1214, 196] on span "No" at bounding box center [1218, 202] width 10 height 15
click at [286, 202] on span "A1.11 Encuestas de satisfacción- [GEOGRAPHIC_DATA]" at bounding box center [237, 201] width 142 height 20
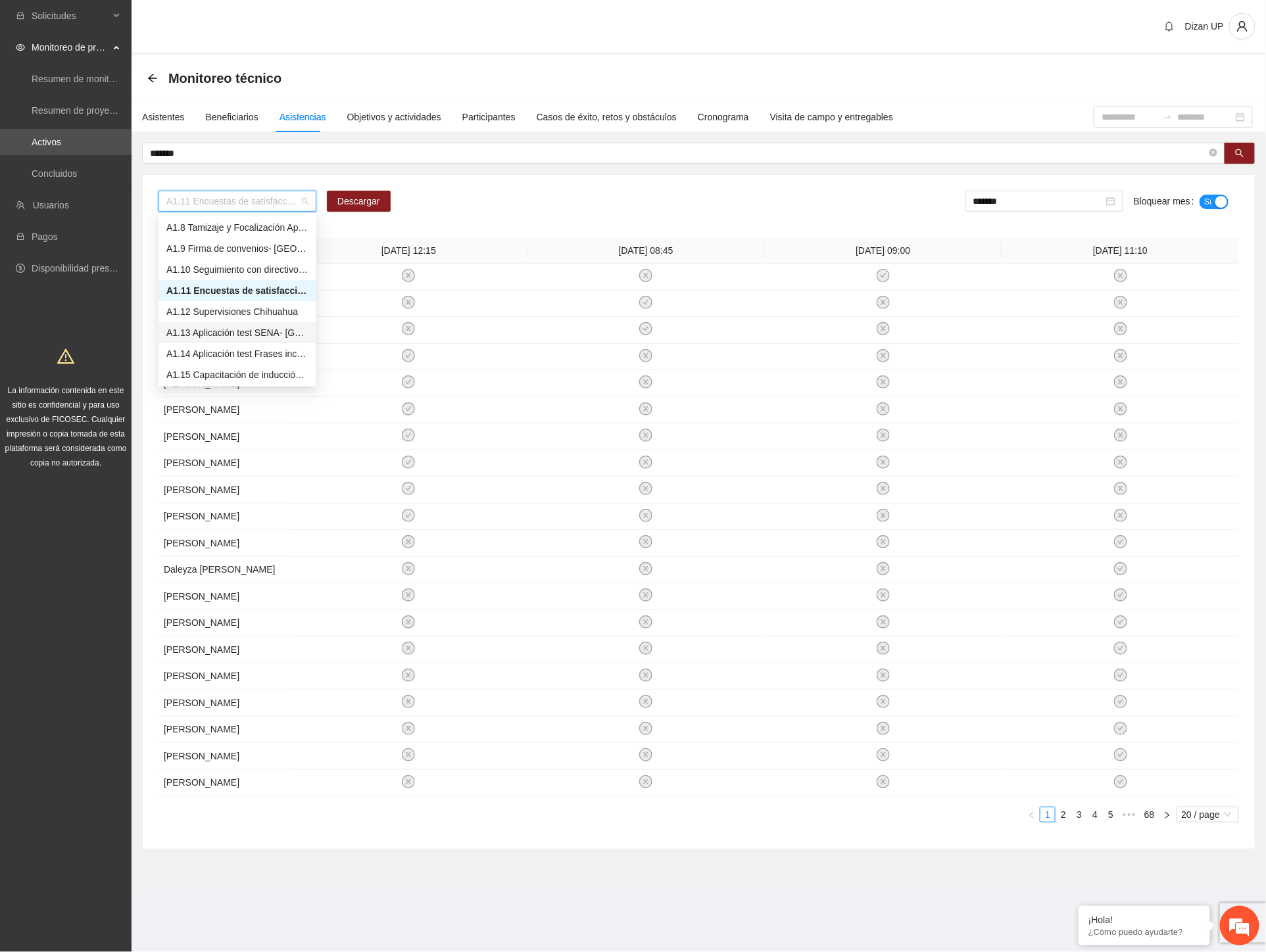
click at [245, 329] on div "A1.13 Aplicación test SENA- [GEOGRAPHIC_DATA]" at bounding box center [237, 333] width 142 height 15
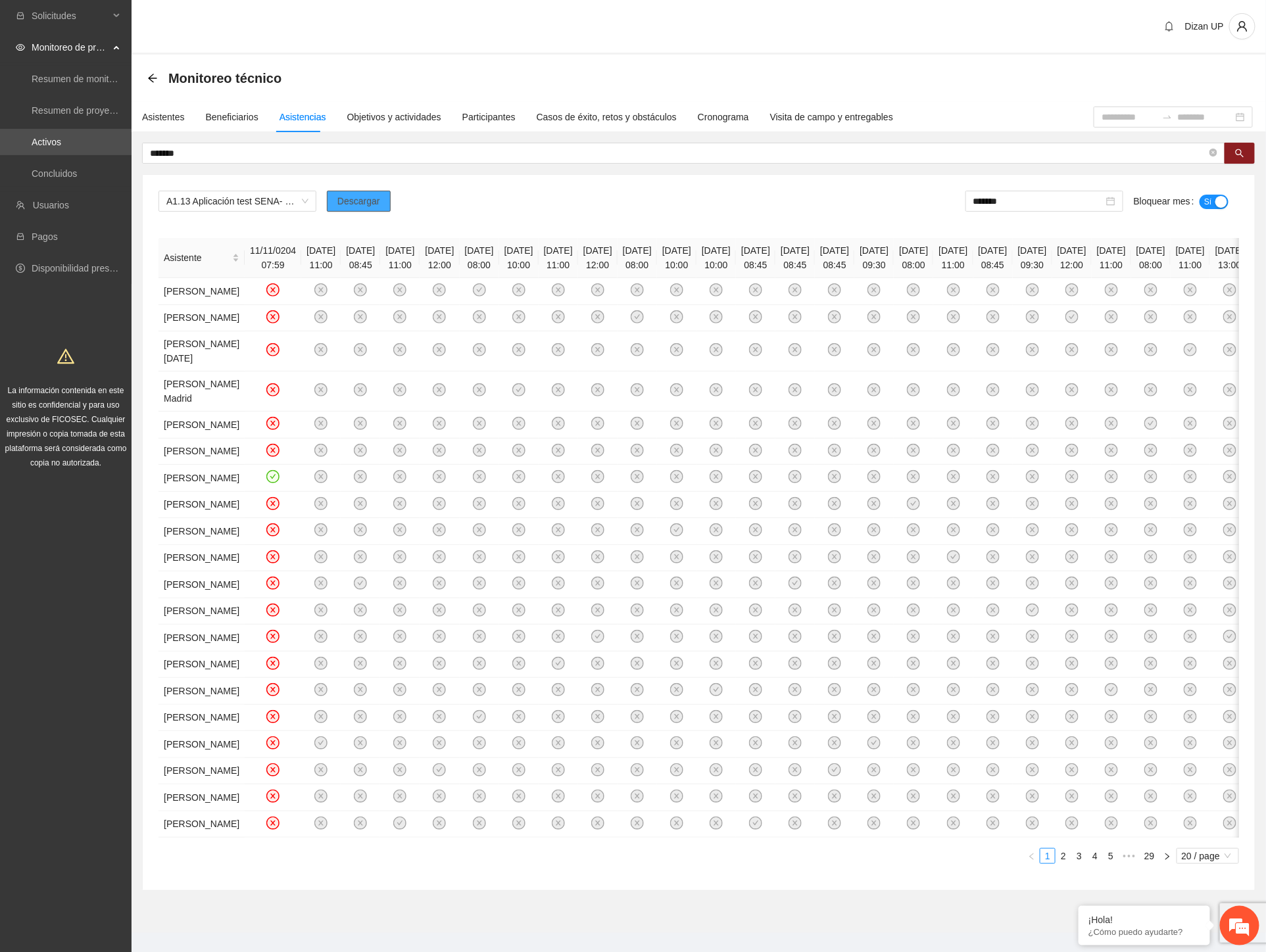
click at [331, 206] on button "Descargar" at bounding box center [359, 201] width 64 height 21
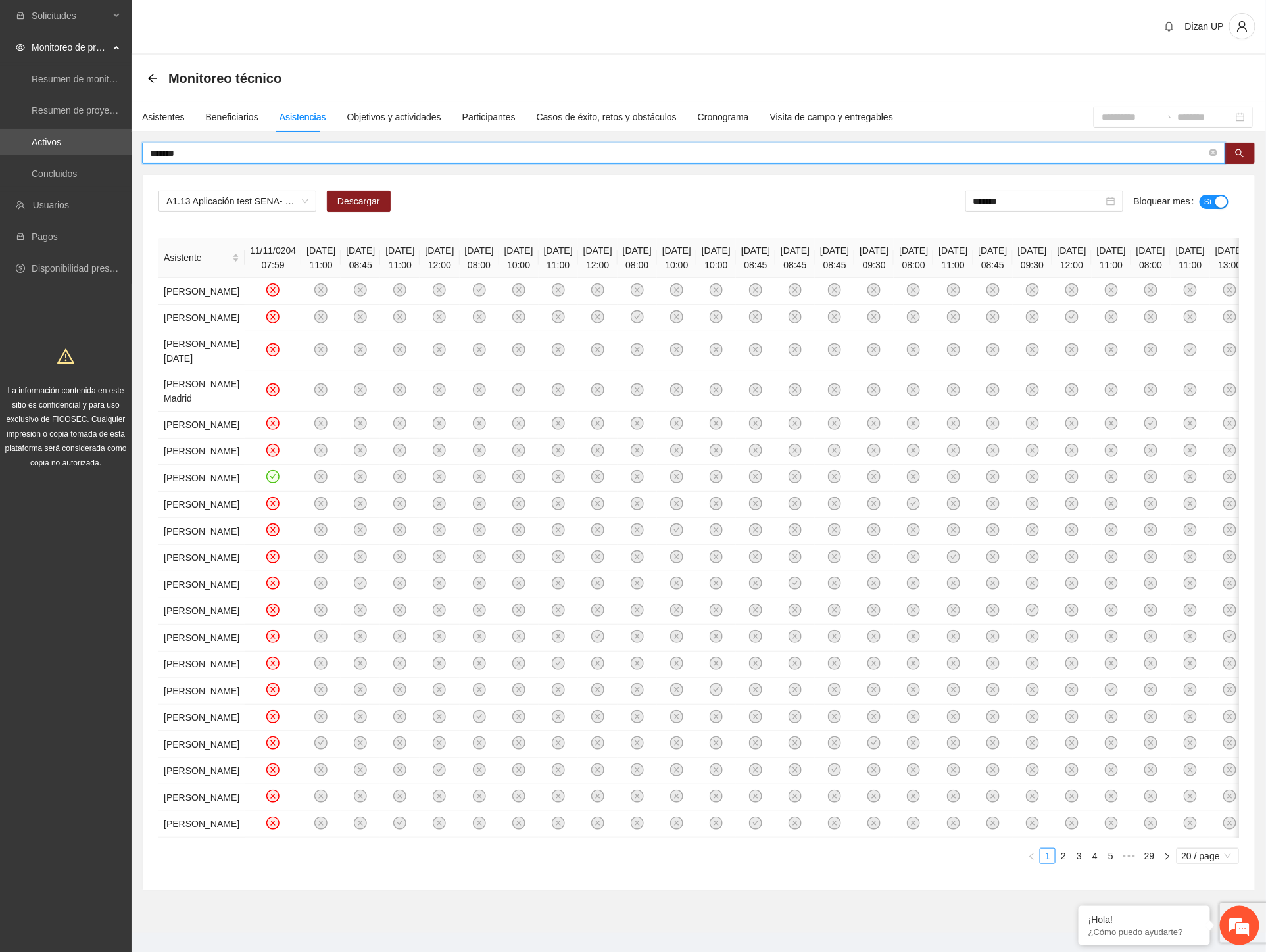
drag, startPoint x: 211, startPoint y: 156, endPoint x: 95, endPoint y: 155, distance: 116.0
click at [95, 155] on section "Solicitudes Monitoreo de proyectos Resumen de monitoreo Resumen de proyectos ap…" at bounding box center [633, 484] width 1266 height 969
paste input "**********"
type input "**********"
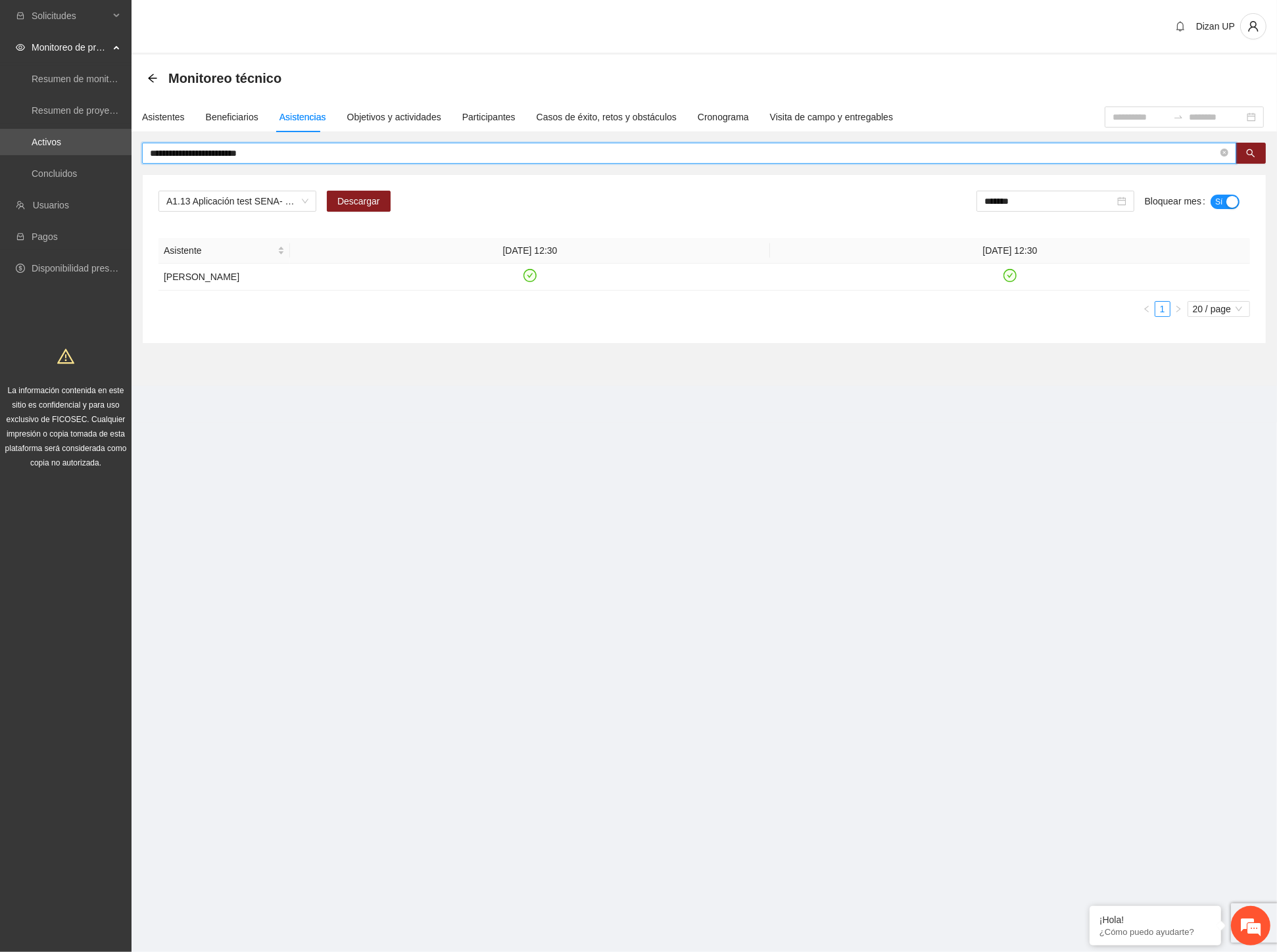
click at [522, 248] on th "[DATE] 12:30" at bounding box center [530, 251] width 480 height 26
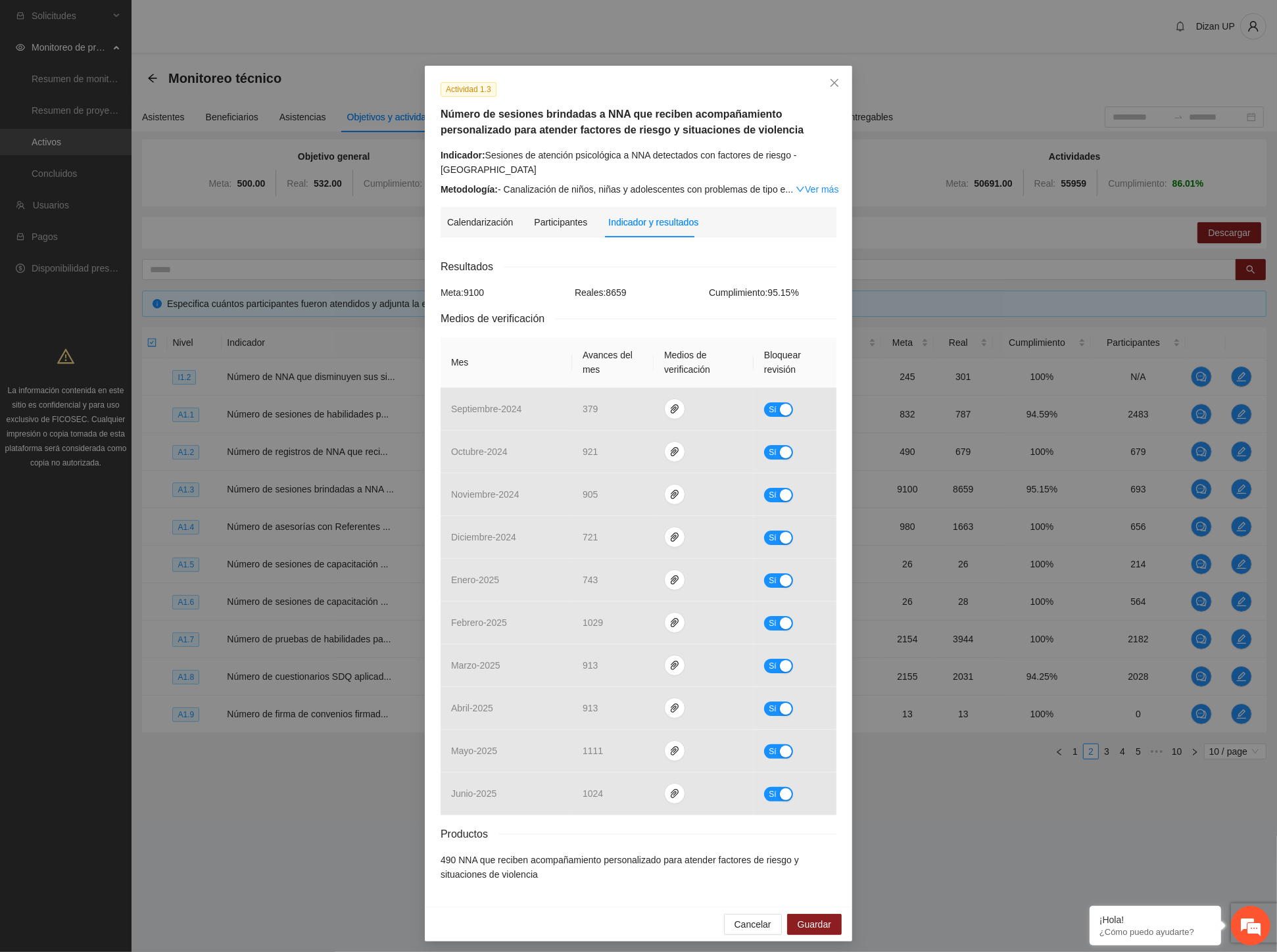
click at [605, 295] on span "Reales: 8659" at bounding box center [600, 293] width 52 height 10
click at [735, 929] on span "Cancelar" at bounding box center [753, 924] width 36 height 15
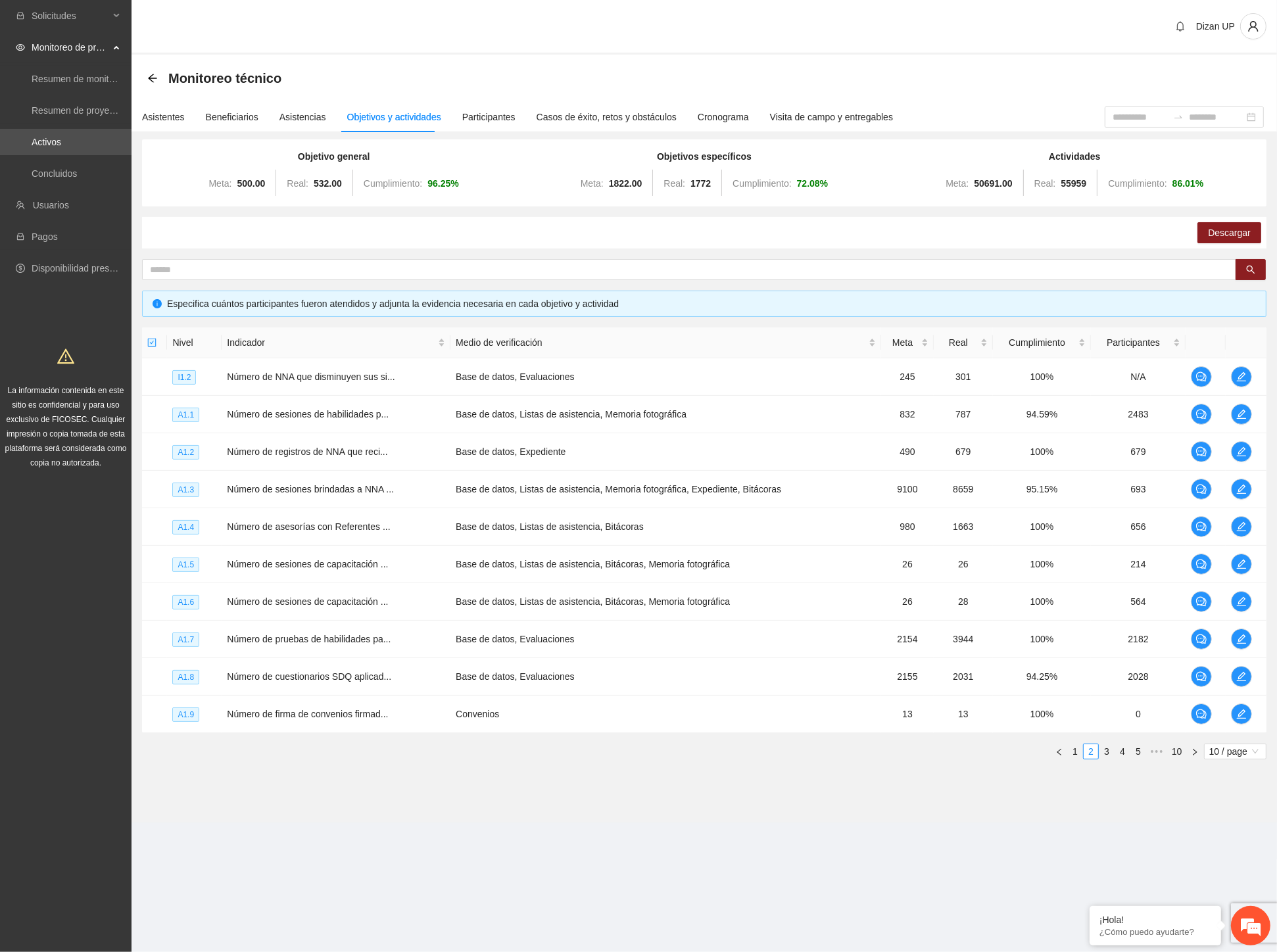
drag, startPoint x: 1013, startPoint y: 831, endPoint x: 1009, endPoint y: 817, distance: 14.6
click at [1013, 831] on section "Dizan UP Monitoreo técnico Asistentes Beneficiarios Asistencias Objetivos y act…" at bounding box center [704, 430] width 1145 height 859
click at [1247, 487] on span "edit" at bounding box center [1241, 489] width 20 height 10
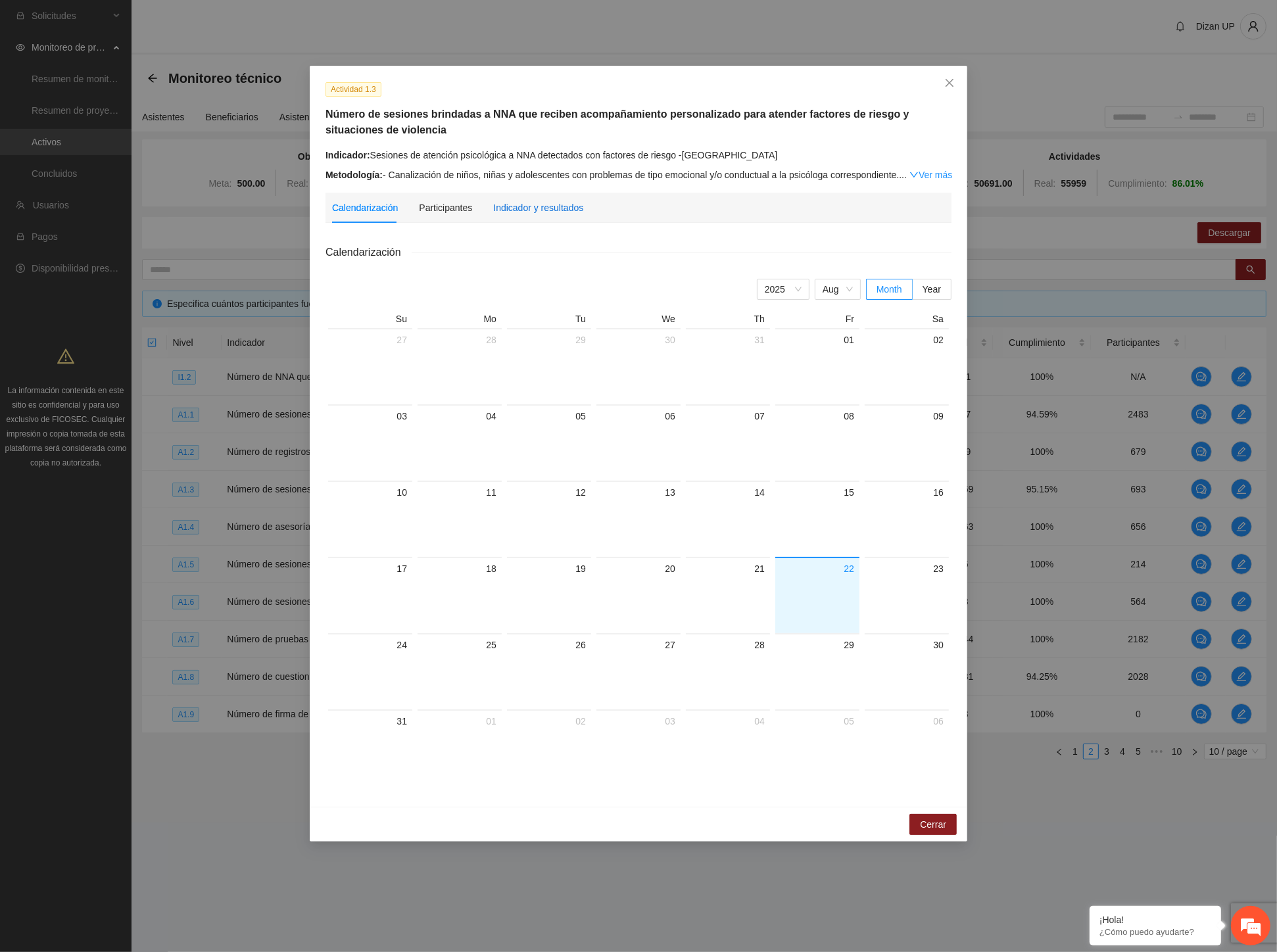
click at [511, 214] on div "Indicador y resultados" at bounding box center [538, 207] width 90 height 15
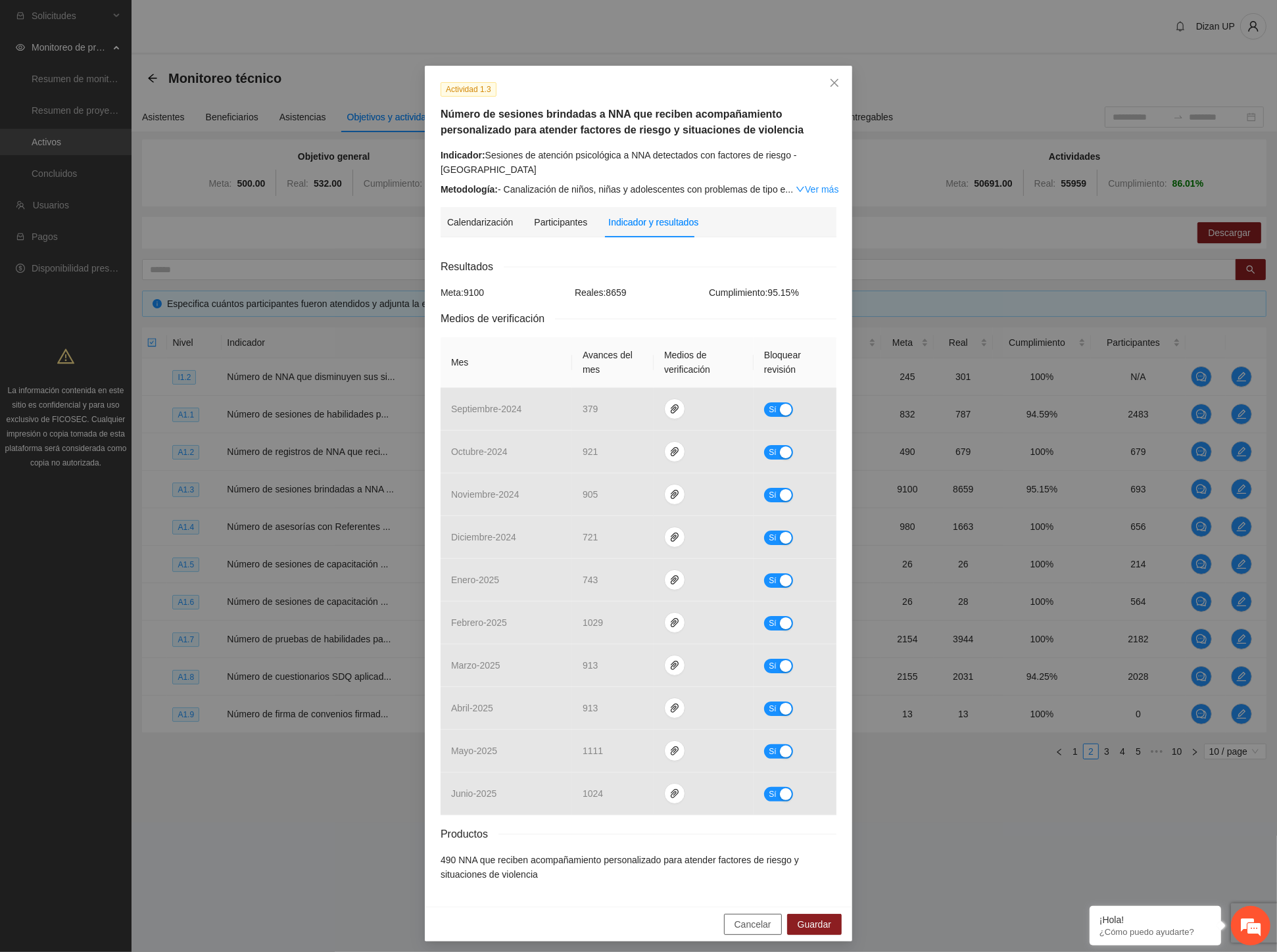
drag, startPoint x: 745, startPoint y: 925, endPoint x: 712, endPoint y: 849, distance: 82.9
click at [745, 925] on span "Cancelar" at bounding box center [753, 924] width 36 height 15
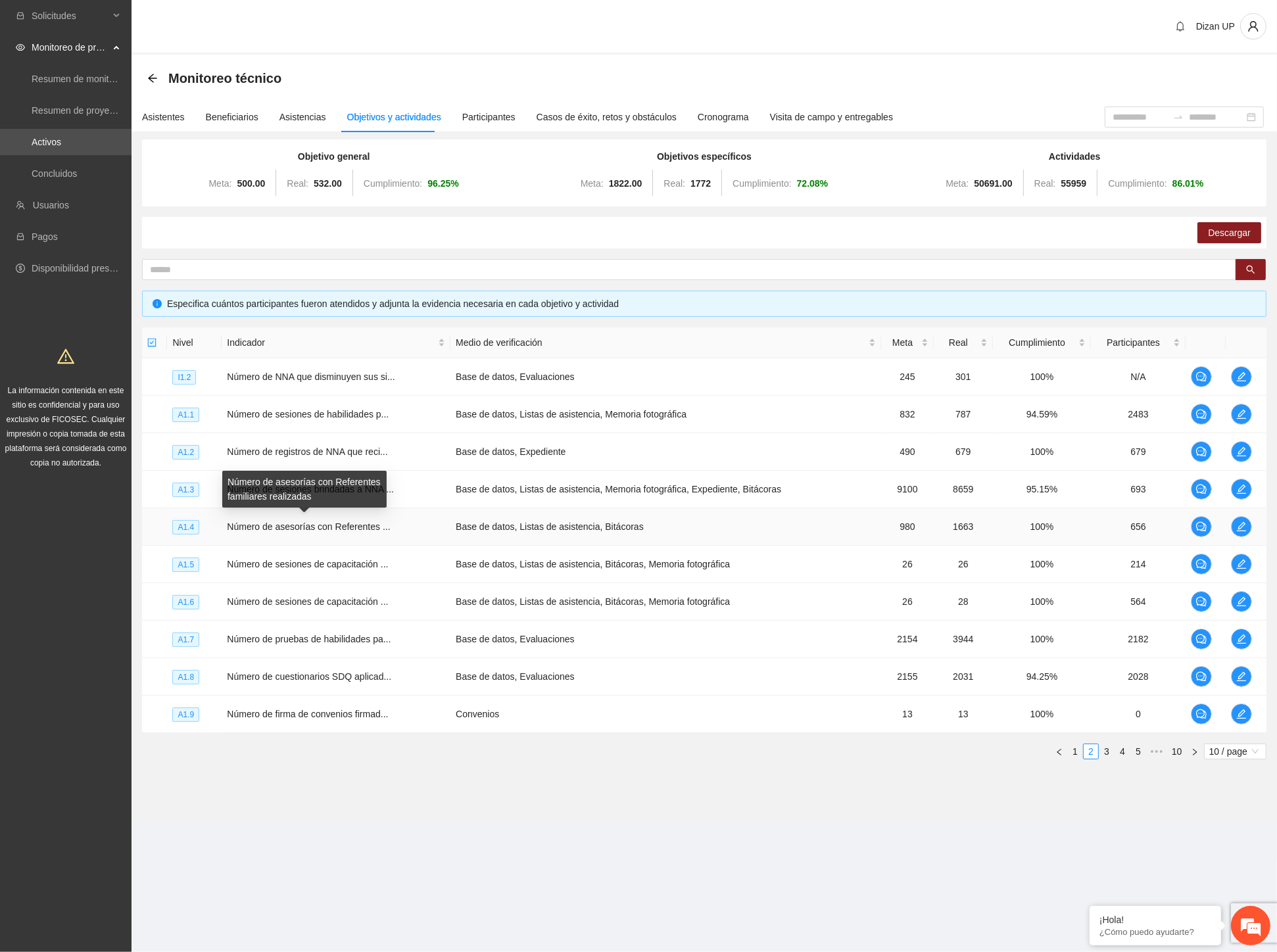
click at [274, 524] on span "Número de asesorías con Referentes ..." at bounding box center [308, 527] width 163 height 10
click at [1239, 523] on icon "edit" at bounding box center [1241, 527] width 10 height 10
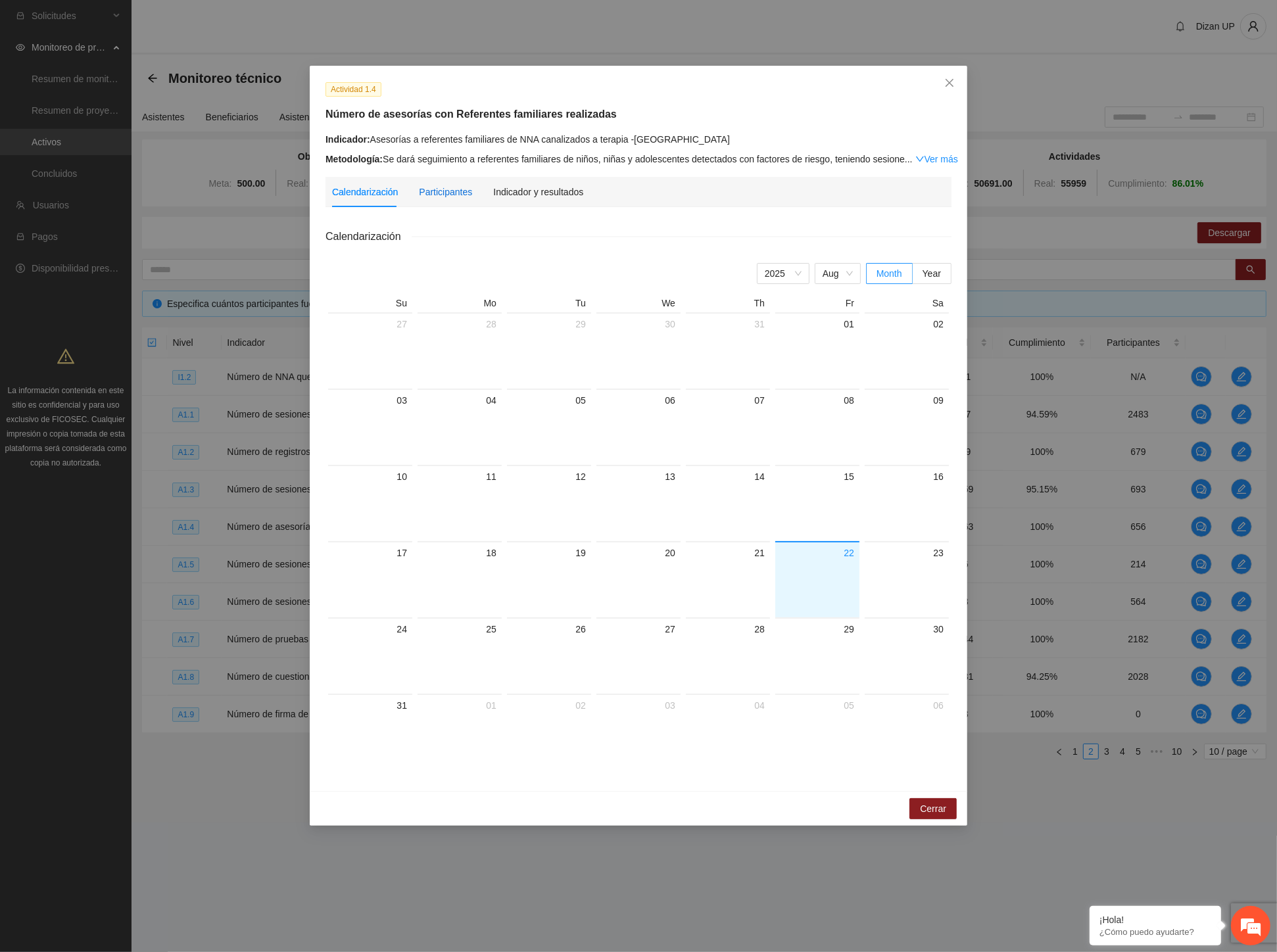
click at [441, 194] on div "Participantes" at bounding box center [444, 191] width 53 height 15
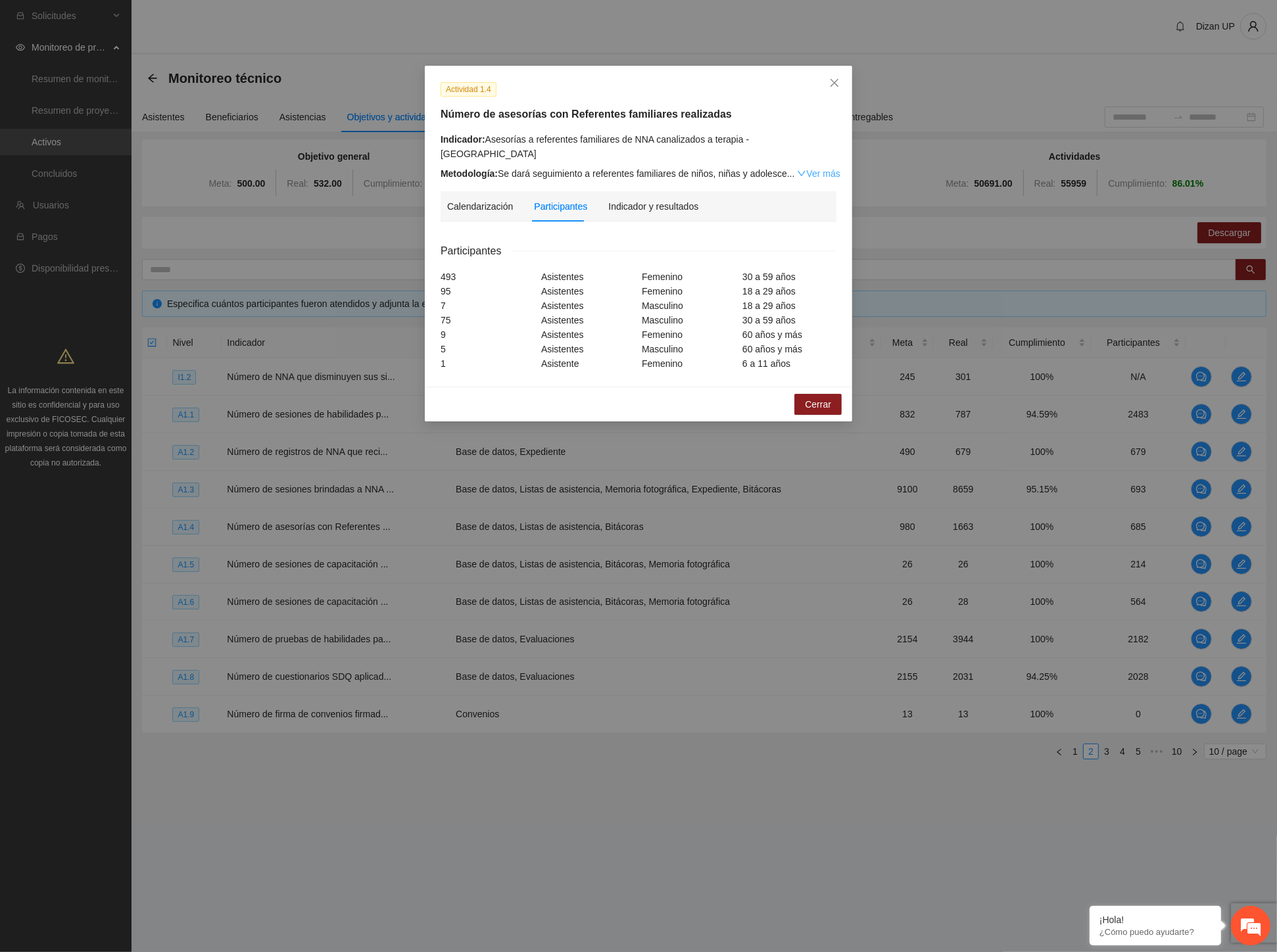
click at [825, 168] on link "Ver más" at bounding box center [818, 173] width 42 height 10
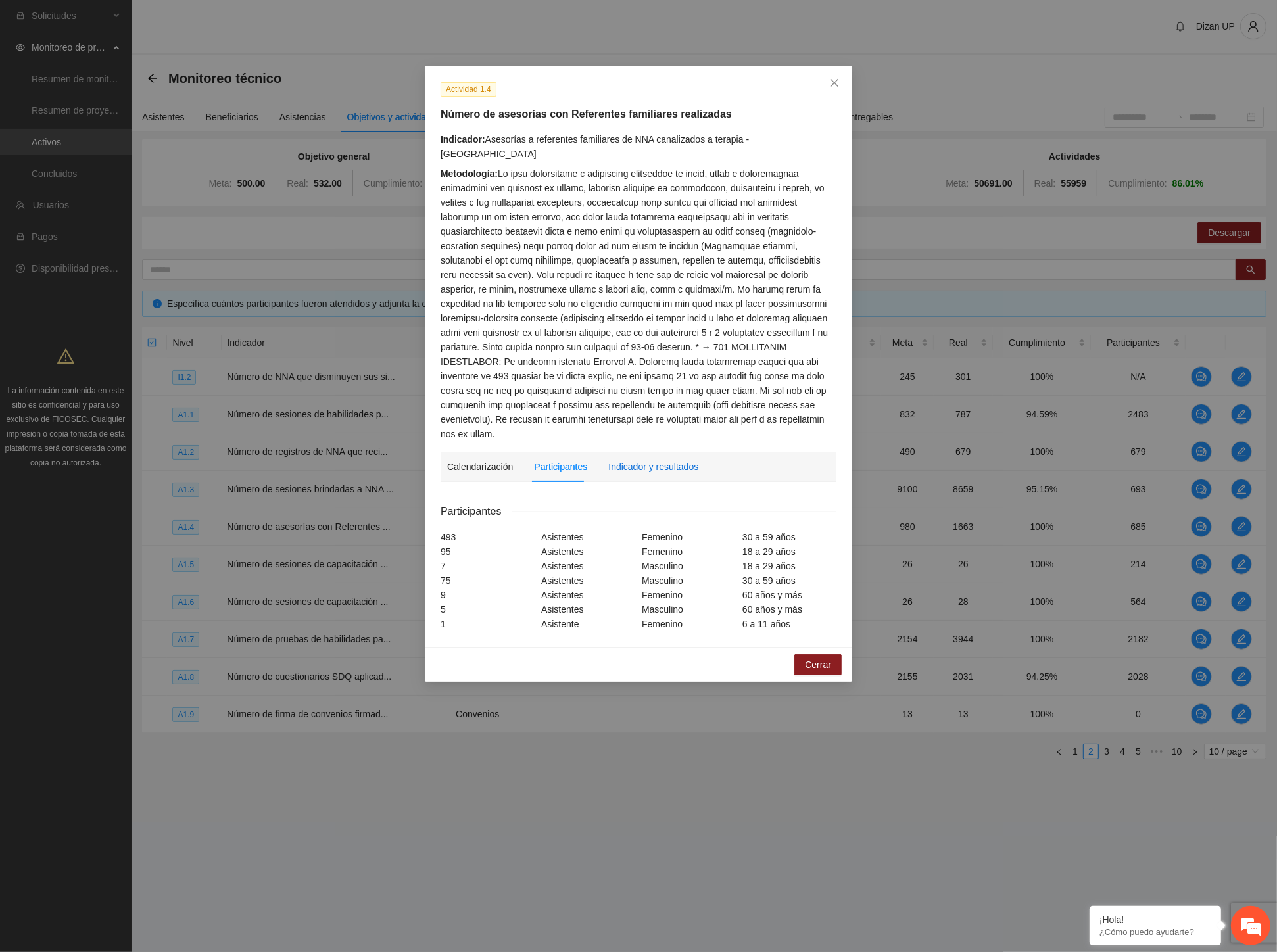
click at [643, 459] on div "Indicador y resultados" at bounding box center [653, 466] width 90 height 15
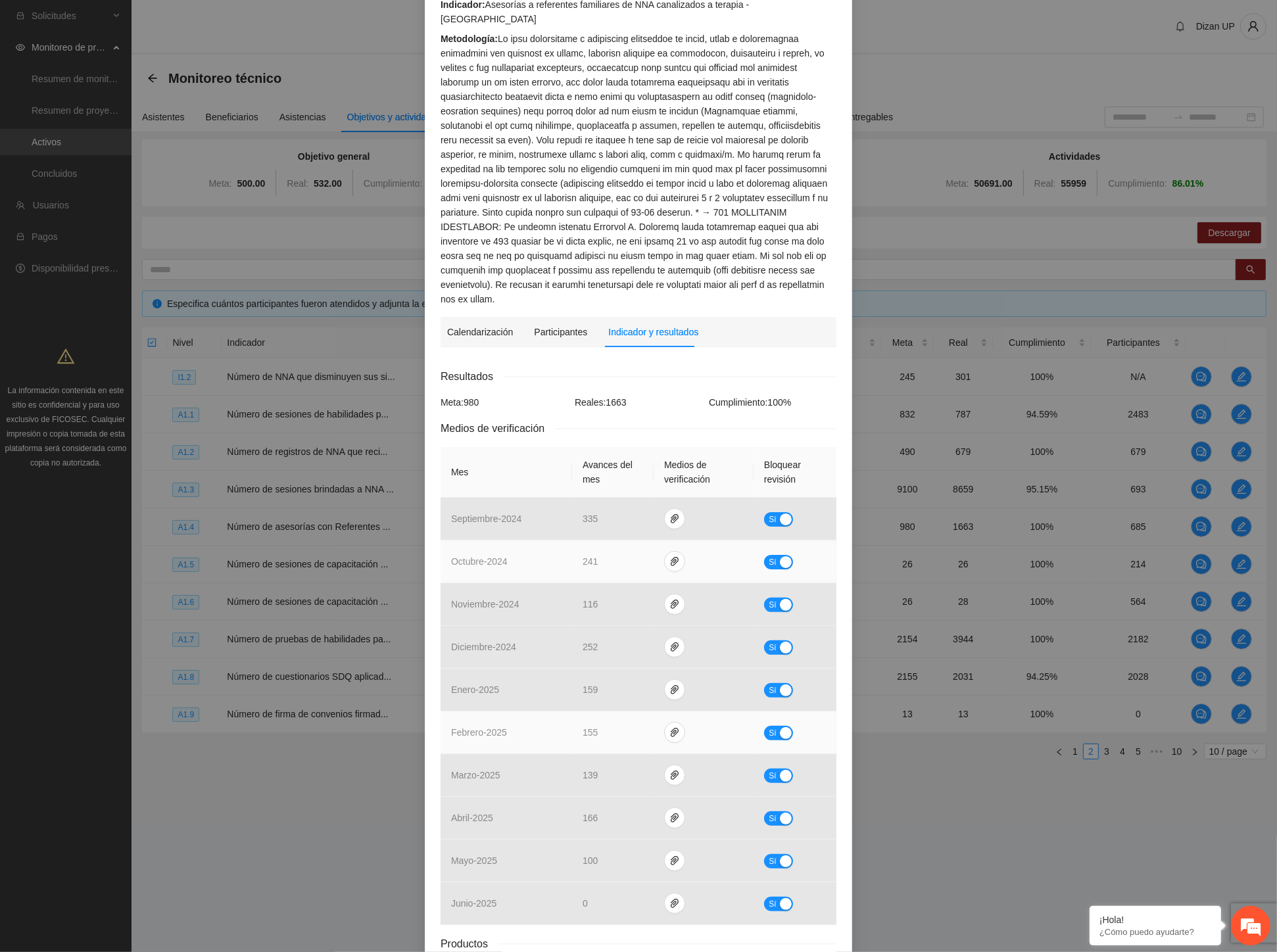
scroll to position [206, 0]
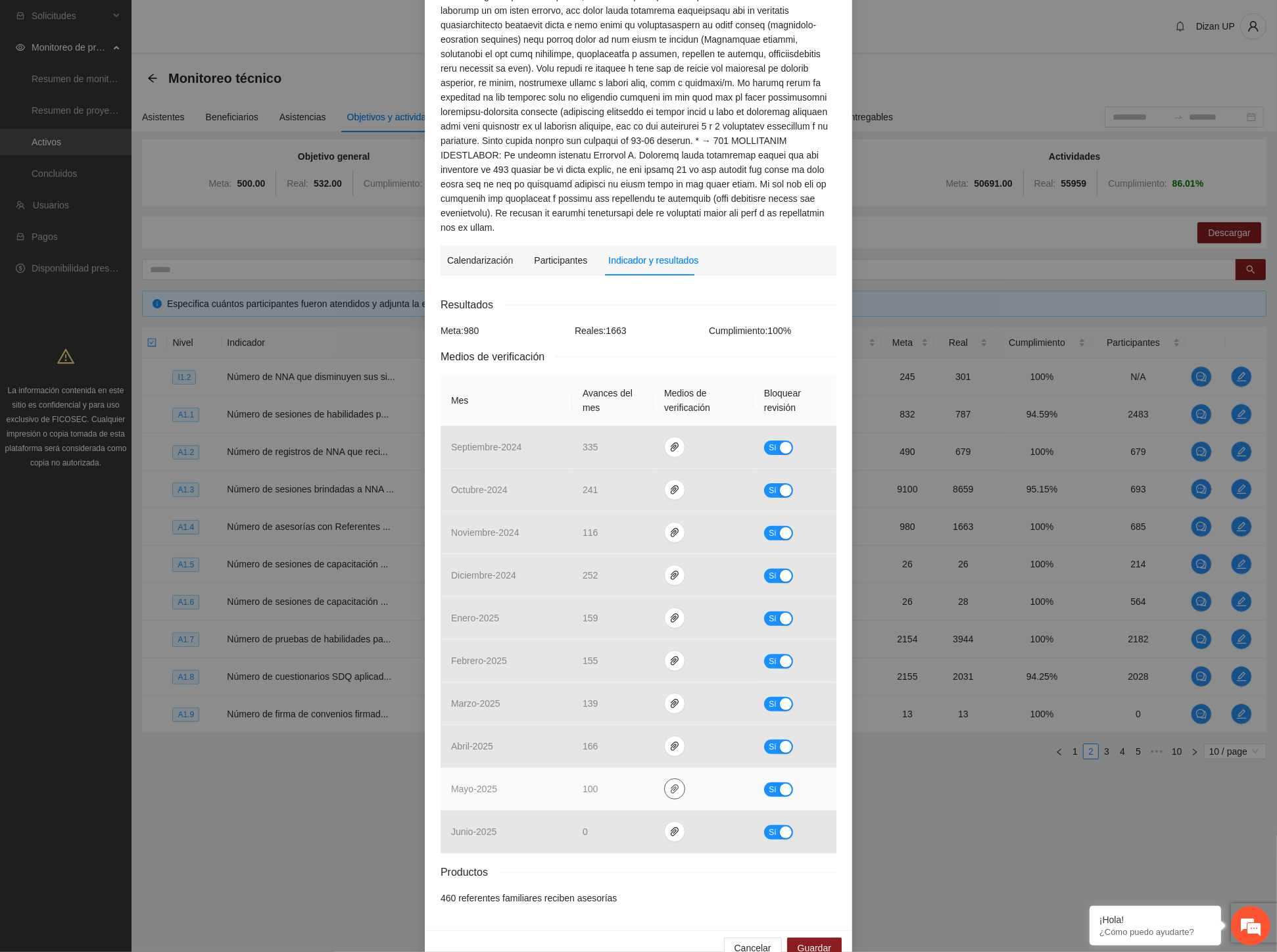
click at [671, 784] on icon "paper-clip" at bounding box center [674, 788] width 8 height 10
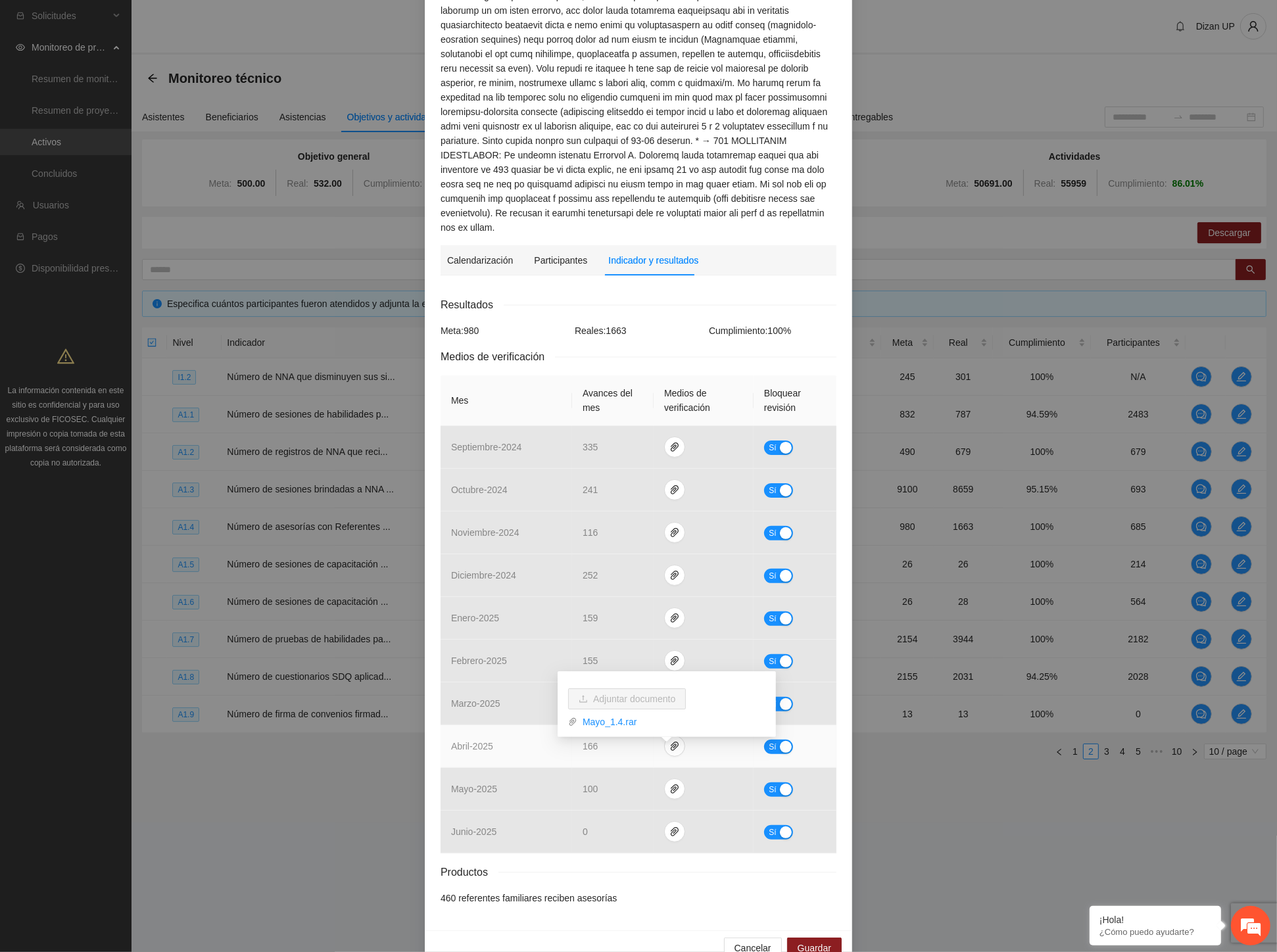
click at [494, 736] on td "abril - 2025" at bounding box center [506, 746] width 132 height 42
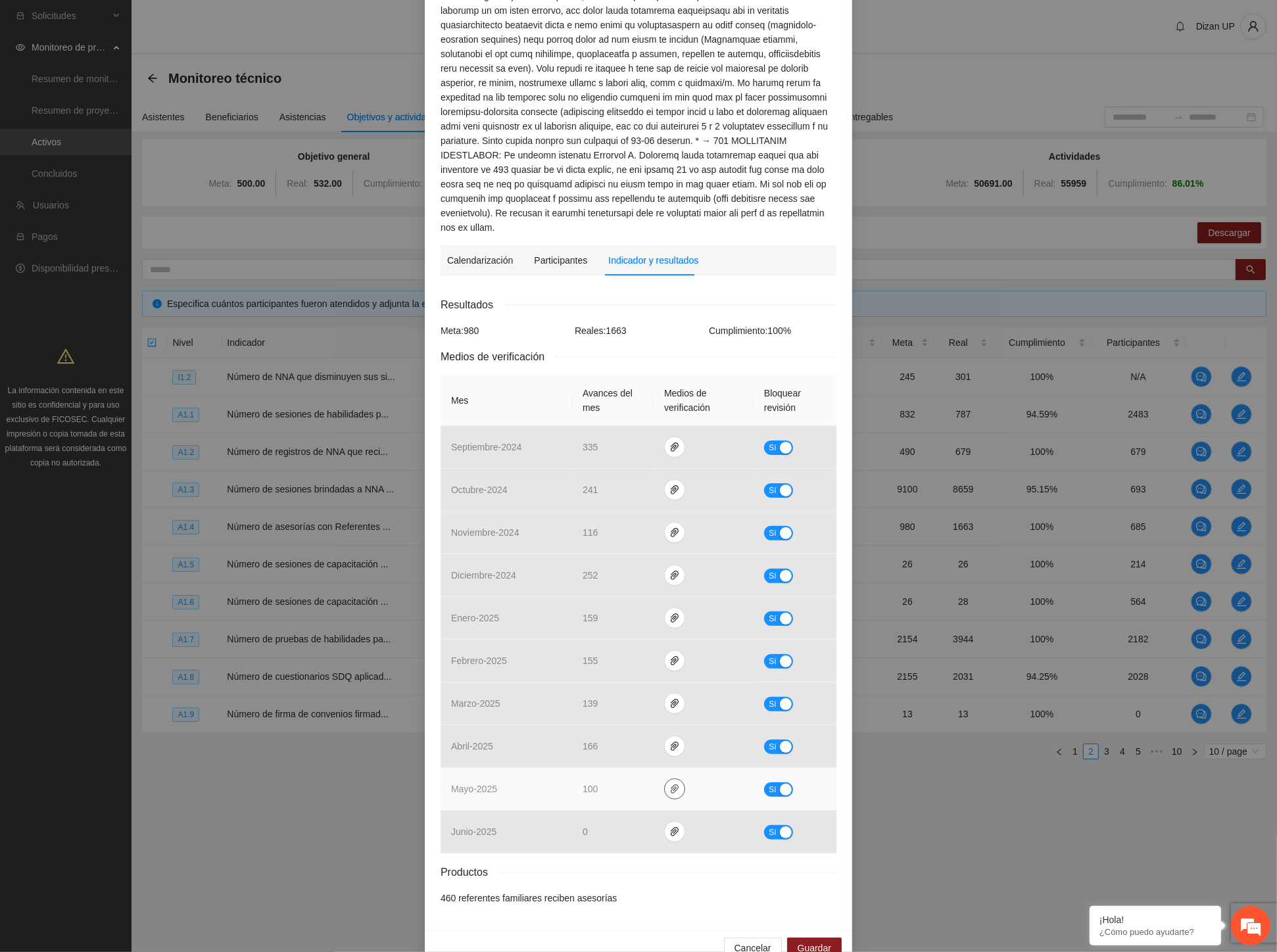
click at [671, 784] on icon "paper-clip" at bounding box center [674, 788] width 8 height 10
click at [601, 722] on link "Mayo_1.4.rar" at bounding box center [671, 722] width 188 height 15
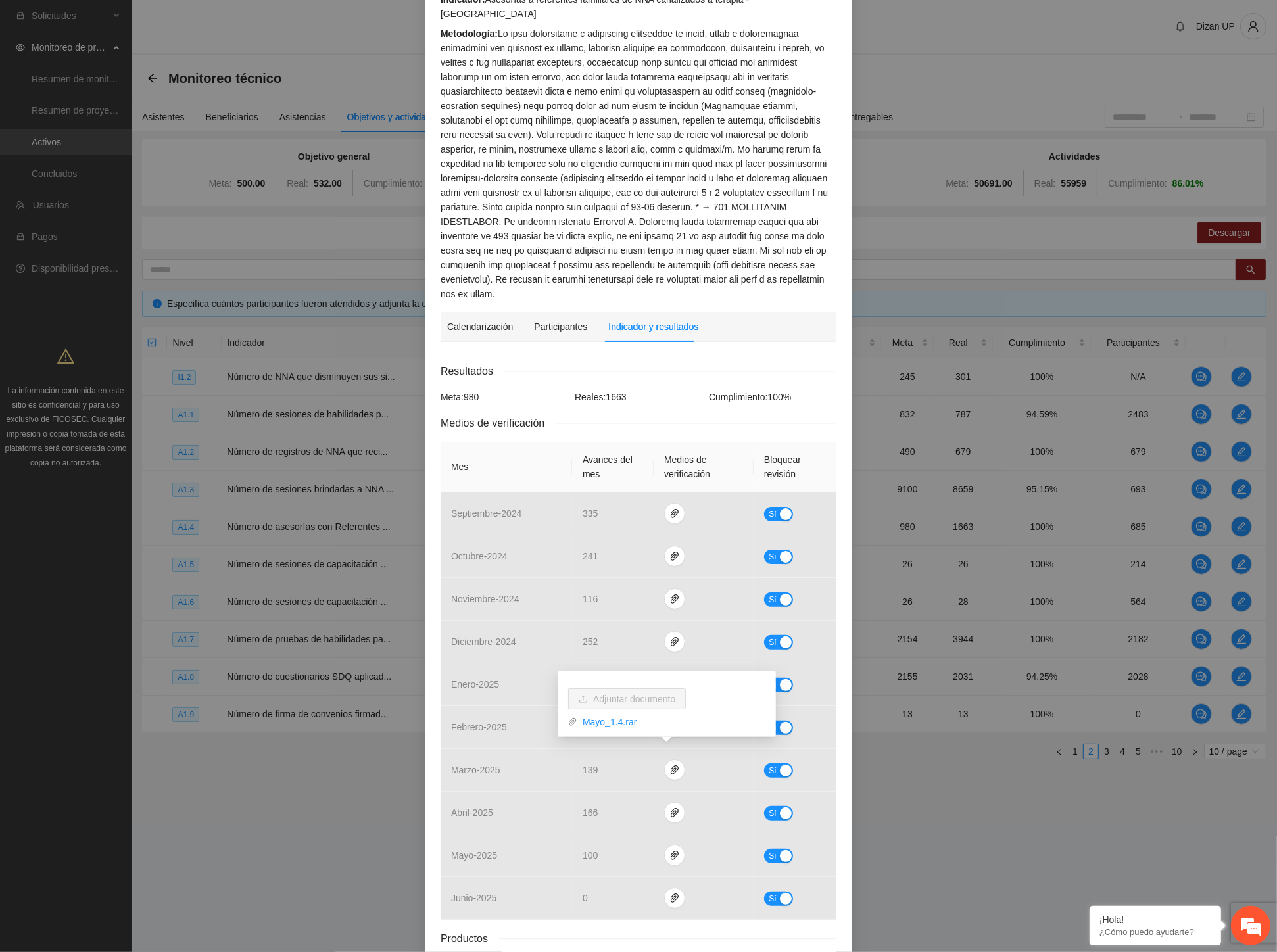
scroll to position [0, 0]
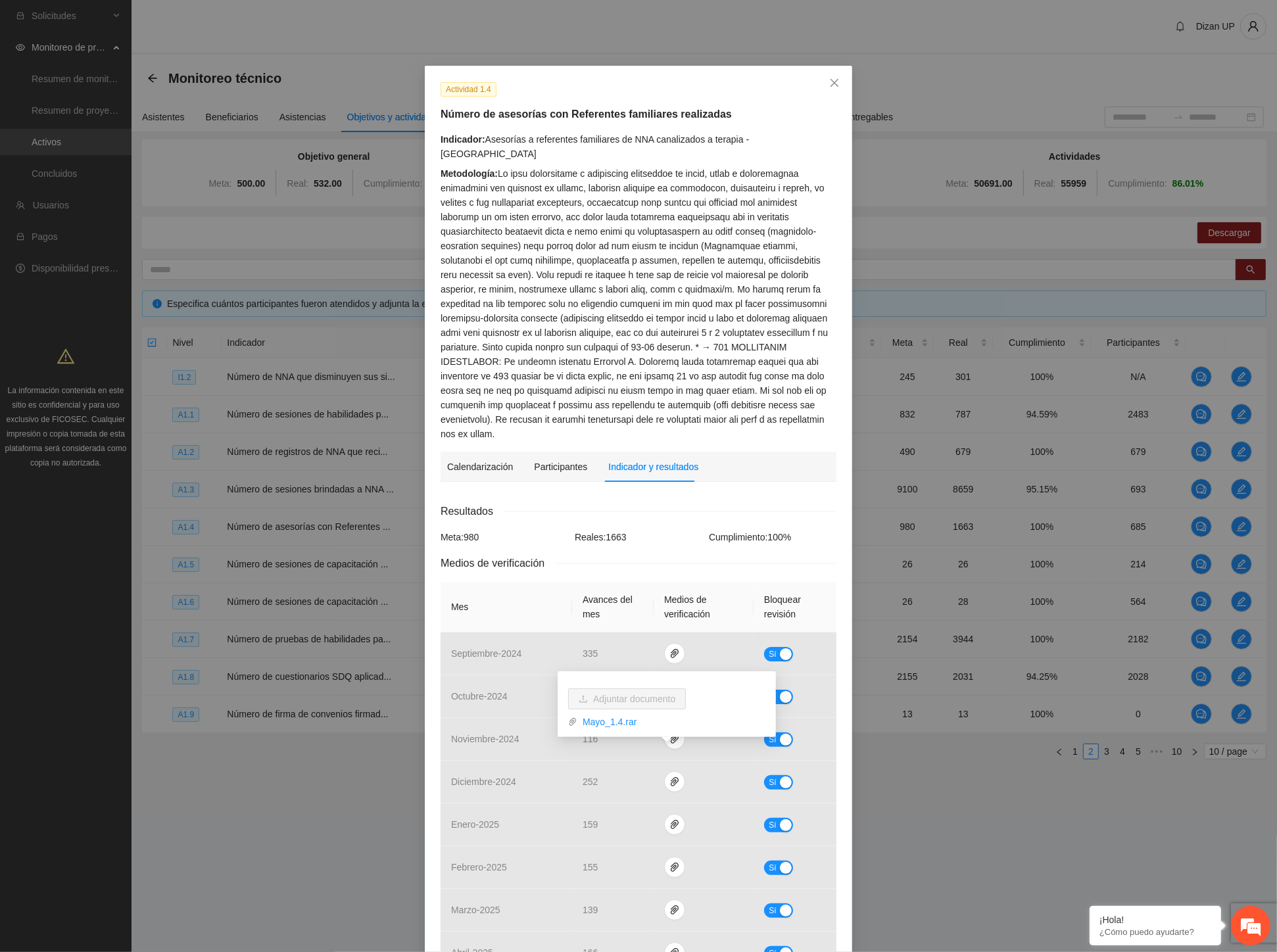
click at [702, 451] on div "Calendarización Participantes Indicador y resultados" at bounding box center [638, 466] width 383 height 30
click at [833, 83] on span "Close" at bounding box center [833, 83] width 36 height 36
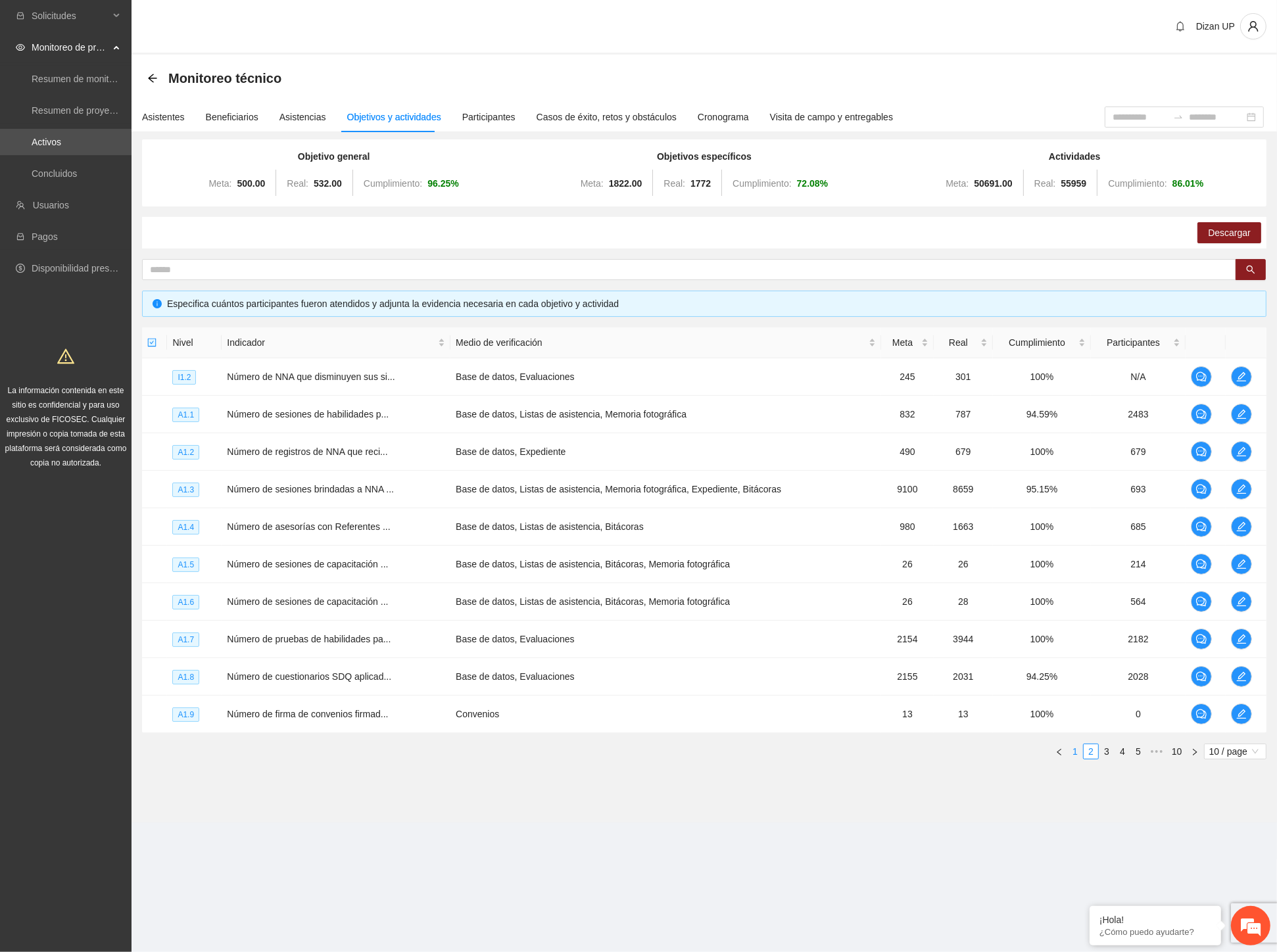
click at [1075, 747] on link "1" at bounding box center [1074, 751] width 15 height 15
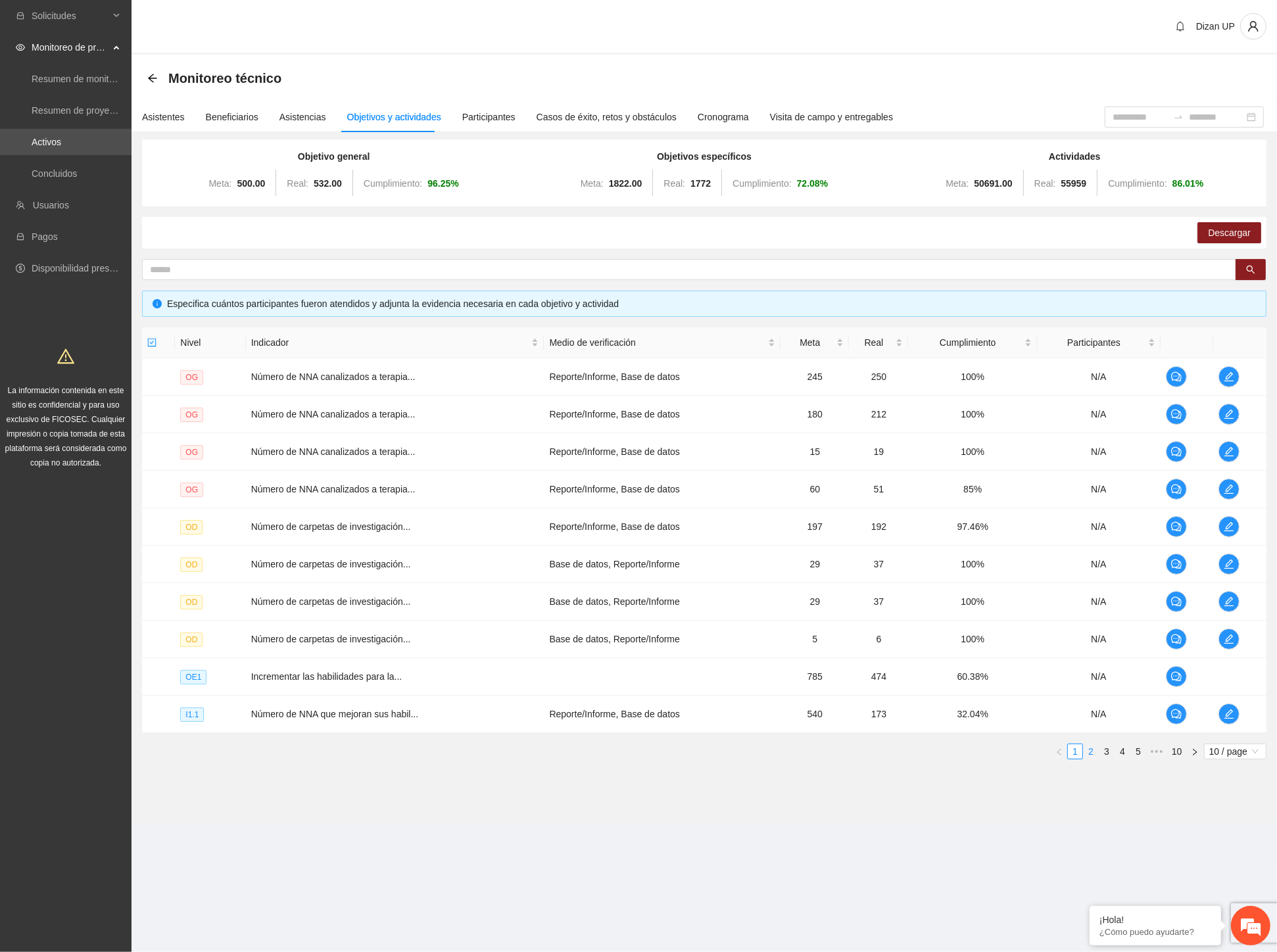
click at [1089, 753] on link "2" at bounding box center [1091, 751] width 15 height 15
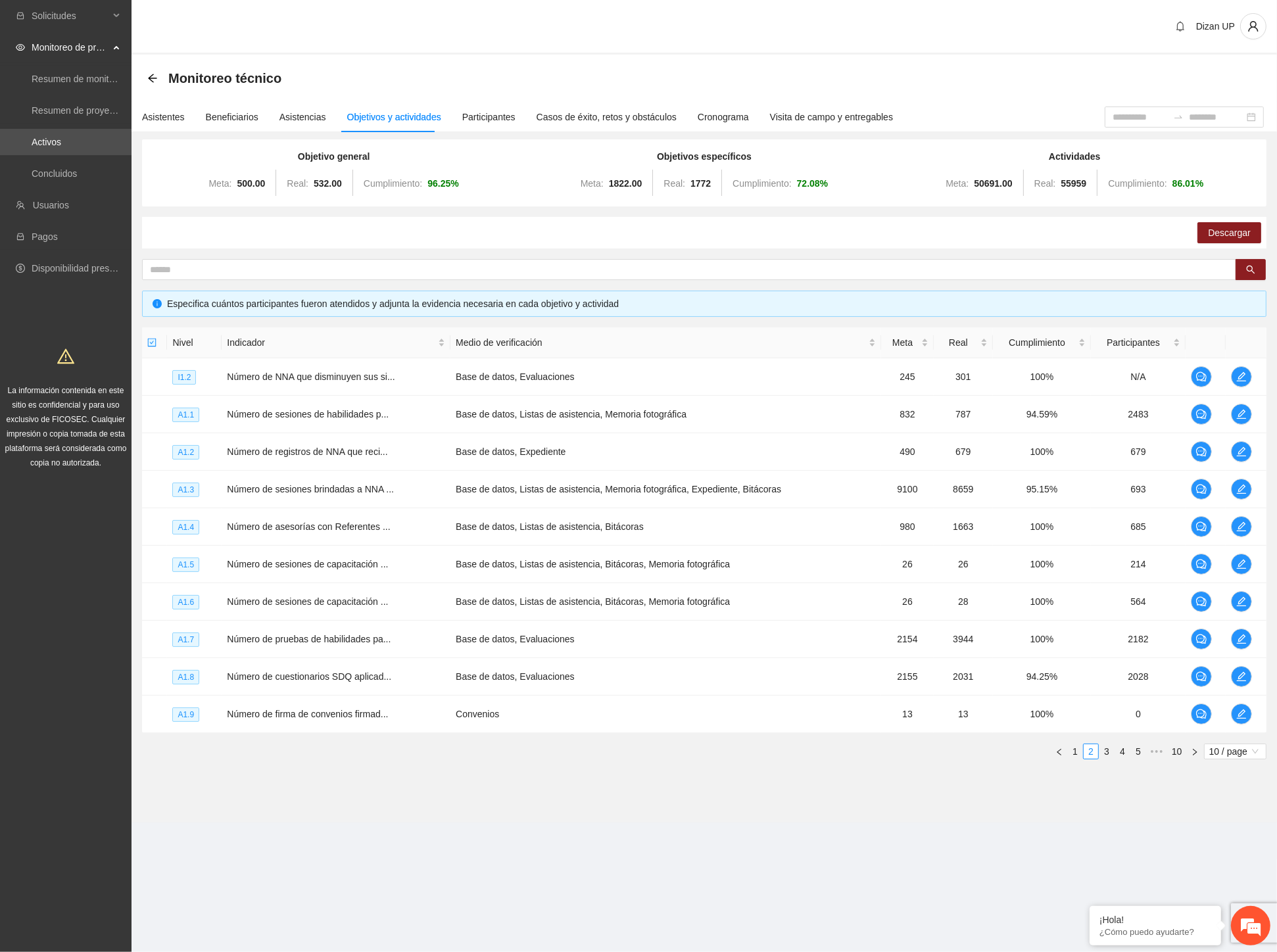
click at [281, 249] on div "Objetivo general Meta: 500.00 Real: 532.00 Cumplimiento: 96.25 % Objetivos espe…" at bounding box center [704, 455] width 1125 height 631
click at [1245, 525] on icon "edit" at bounding box center [1241, 527] width 10 height 10
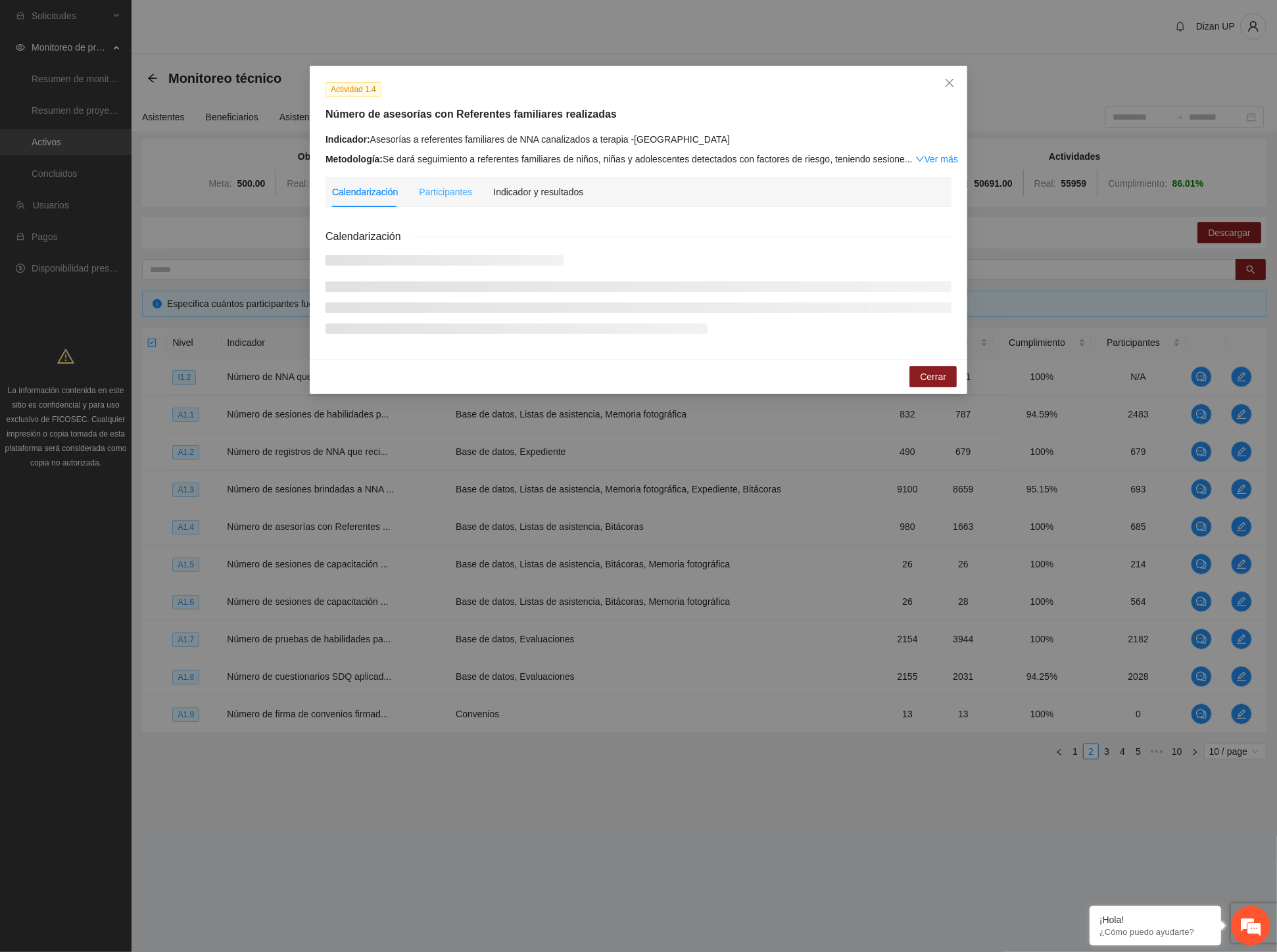
drag, startPoint x: 542, startPoint y: 200, endPoint x: 581, endPoint y: 190, distance: 40.3
click at [543, 200] on div "Indicador y resultados" at bounding box center [538, 191] width 90 height 30
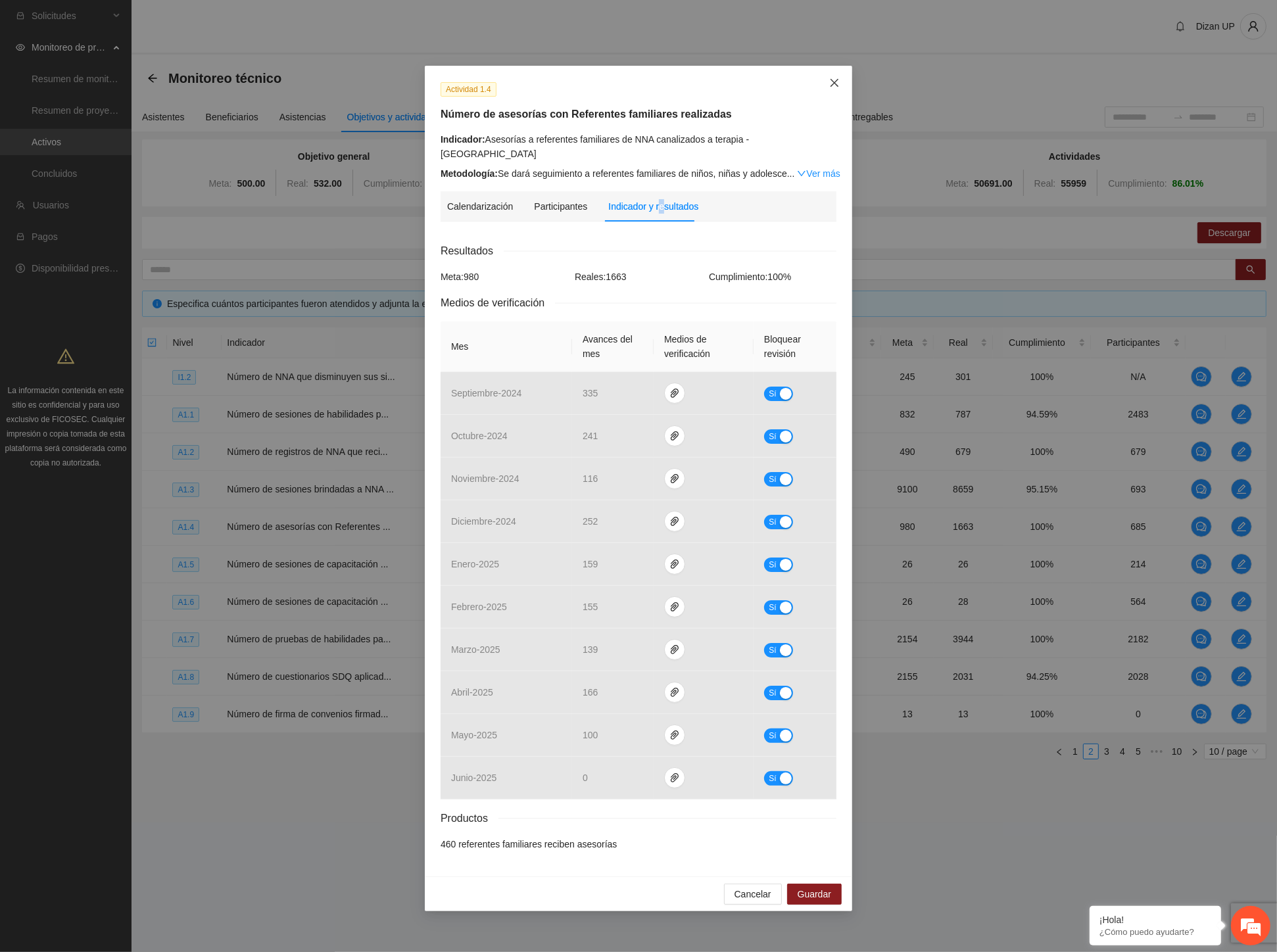
click at [831, 81] on icon "close" at bounding box center [834, 83] width 10 height 10
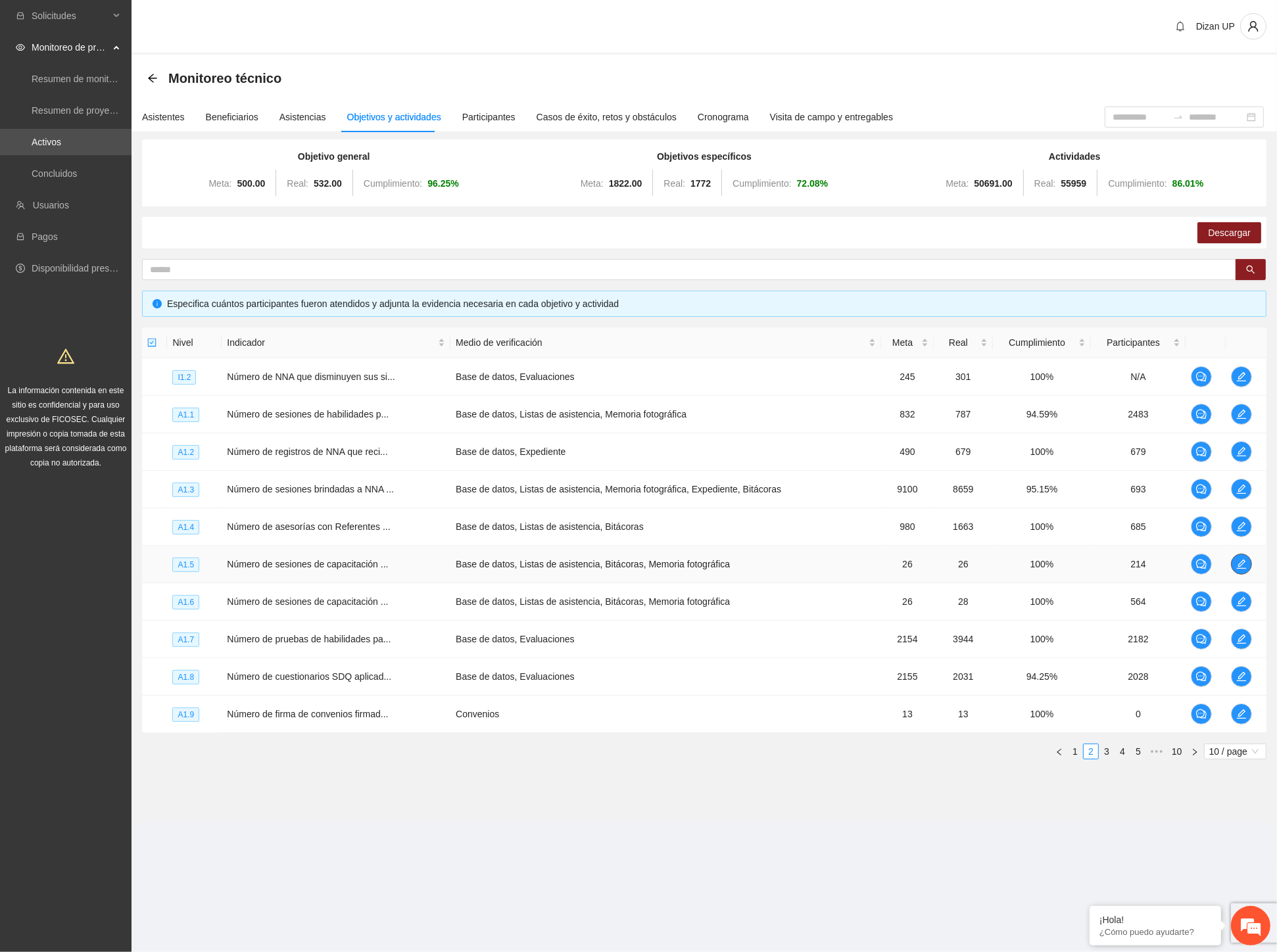
click at [1239, 563] on icon "edit" at bounding box center [1241, 564] width 10 height 10
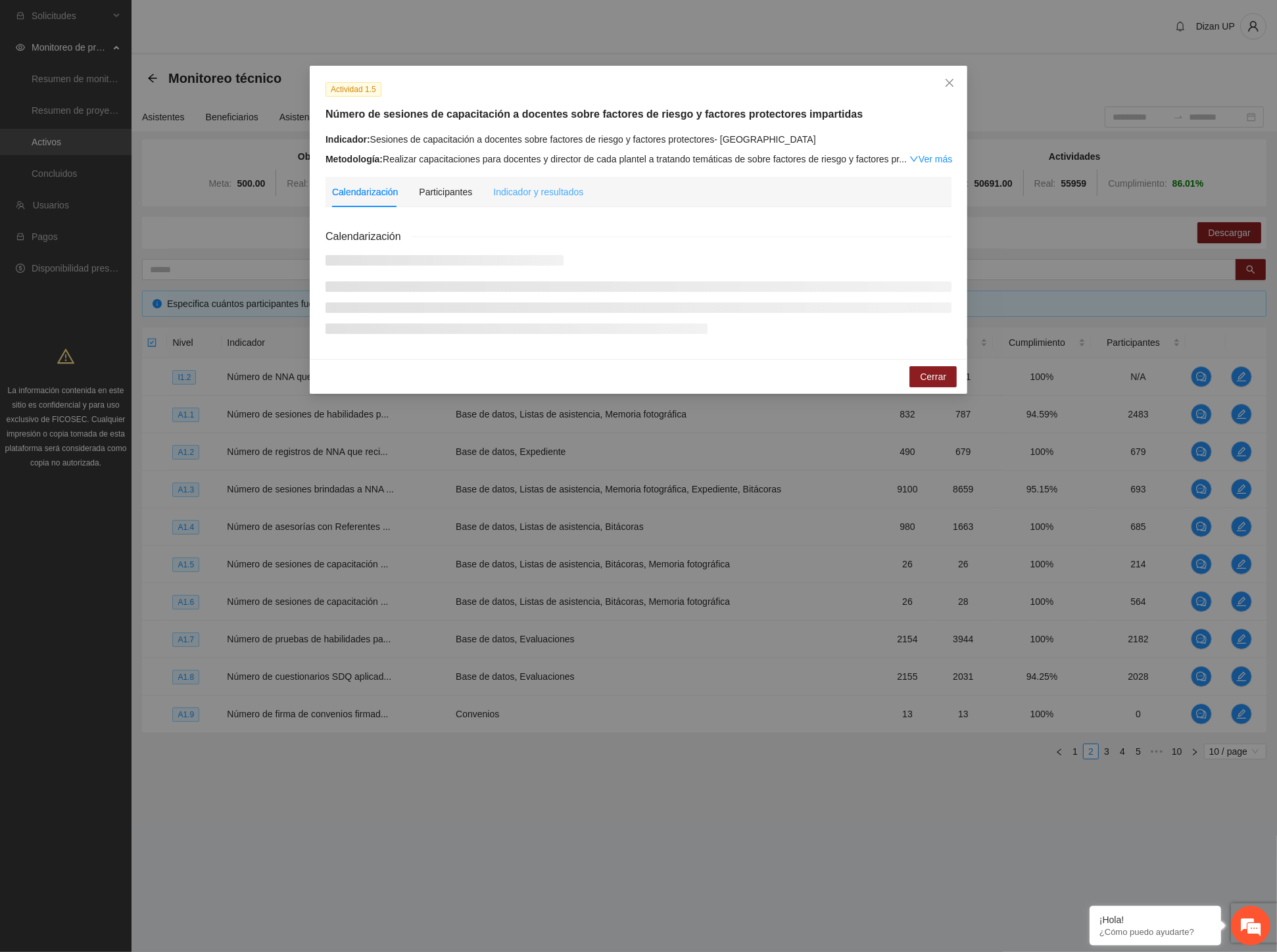
click at [535, 199] on div "Indicador y resultados" at bounding box center [538, 191] width 90 height 30
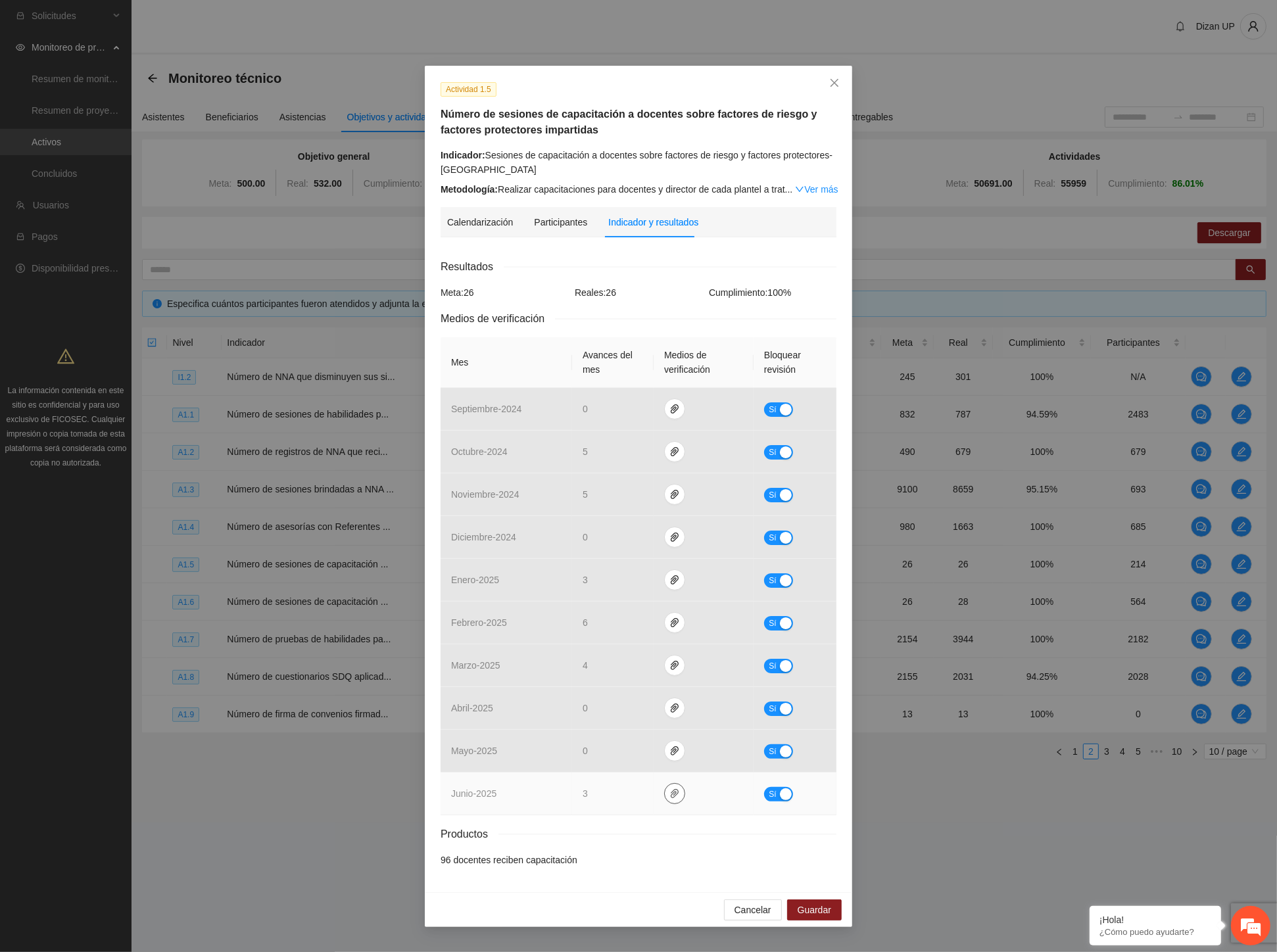
click at [674, 796] on icon "paper-clip" at bounding box center [675, 793] width 10 height 10
click at [616, 754] on link "Junio_1.5.rar" at bounding box center [677, 755] width 188 height 15
click at [560, 802] on td "junio - 2025" at bounding box center [506, 793] width 132 height 42
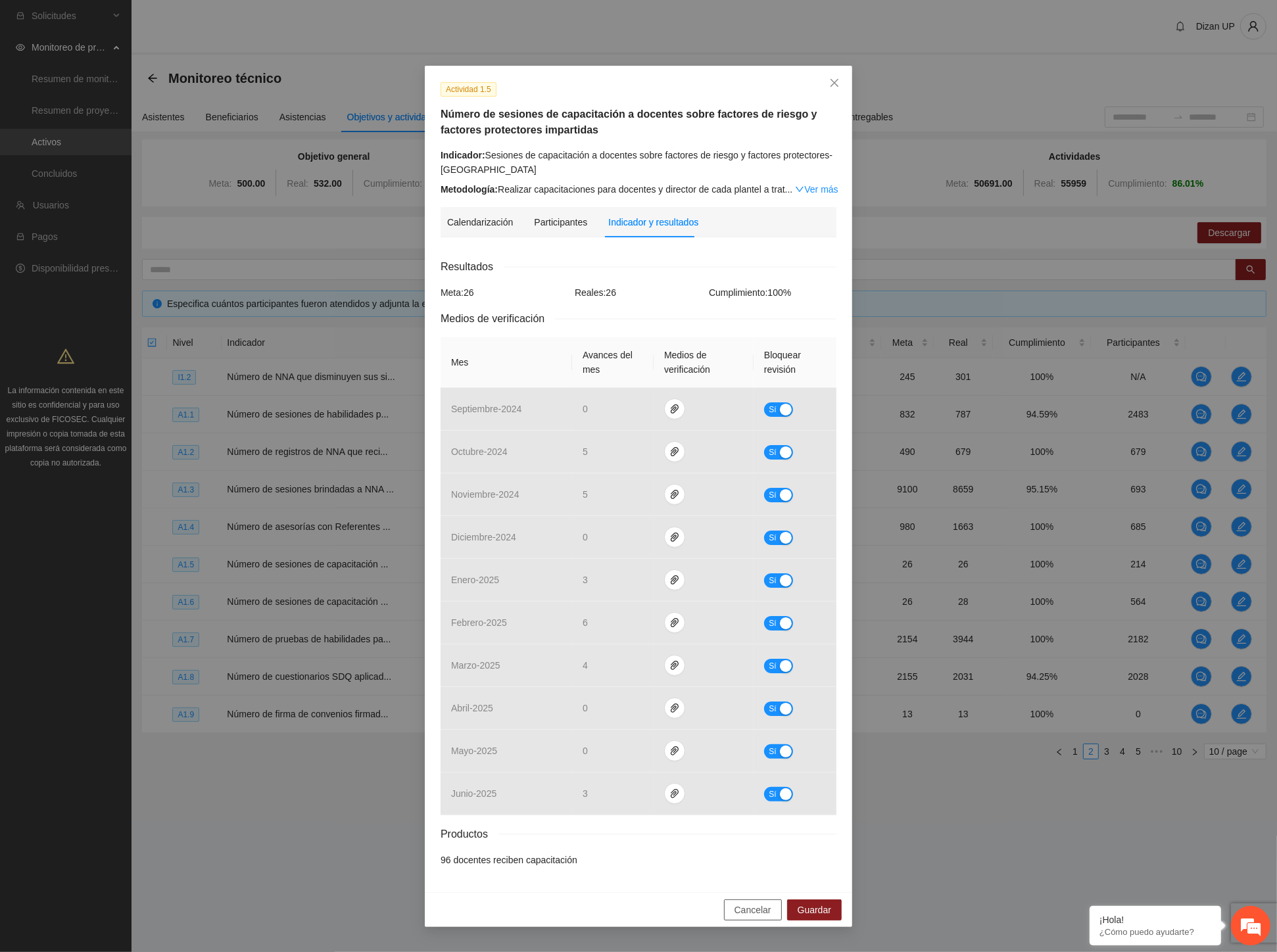
click at [738, 908] on span "Cancelar" at bounding box center [753, 910] width 36 height 15
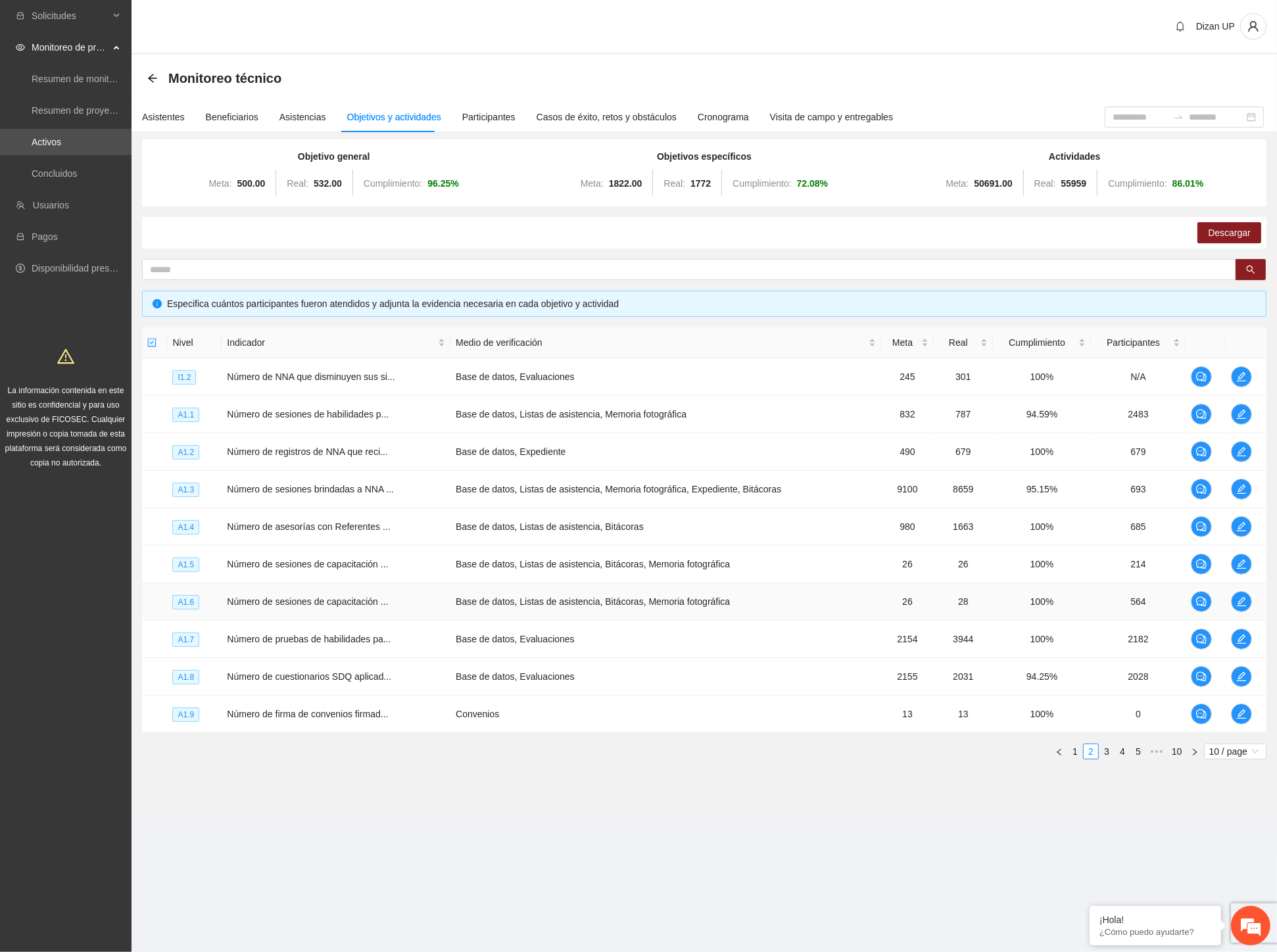
click at [462, 595] on td "Base de datos, Listas de asistencia, Bitácoras, Memoria fotográfica" at bounding box center [665, 601] width 431 height 37
click at [1236, 599] on icon "edit" at bounding box center [1241, 601] width 10 height 10
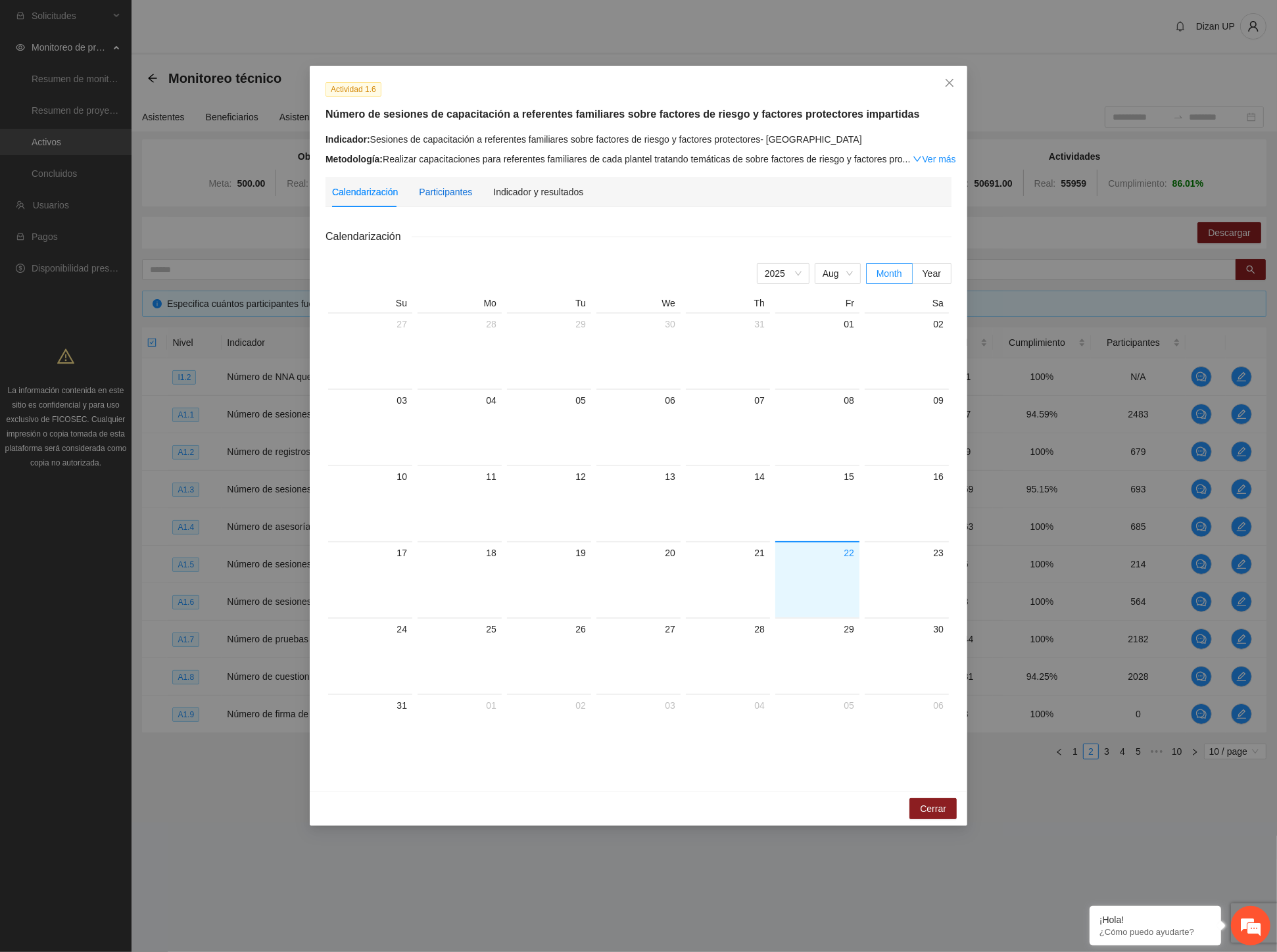
click at [432, 190] on div "Participantes" at bounding box center [444, 191] width 53 height 15
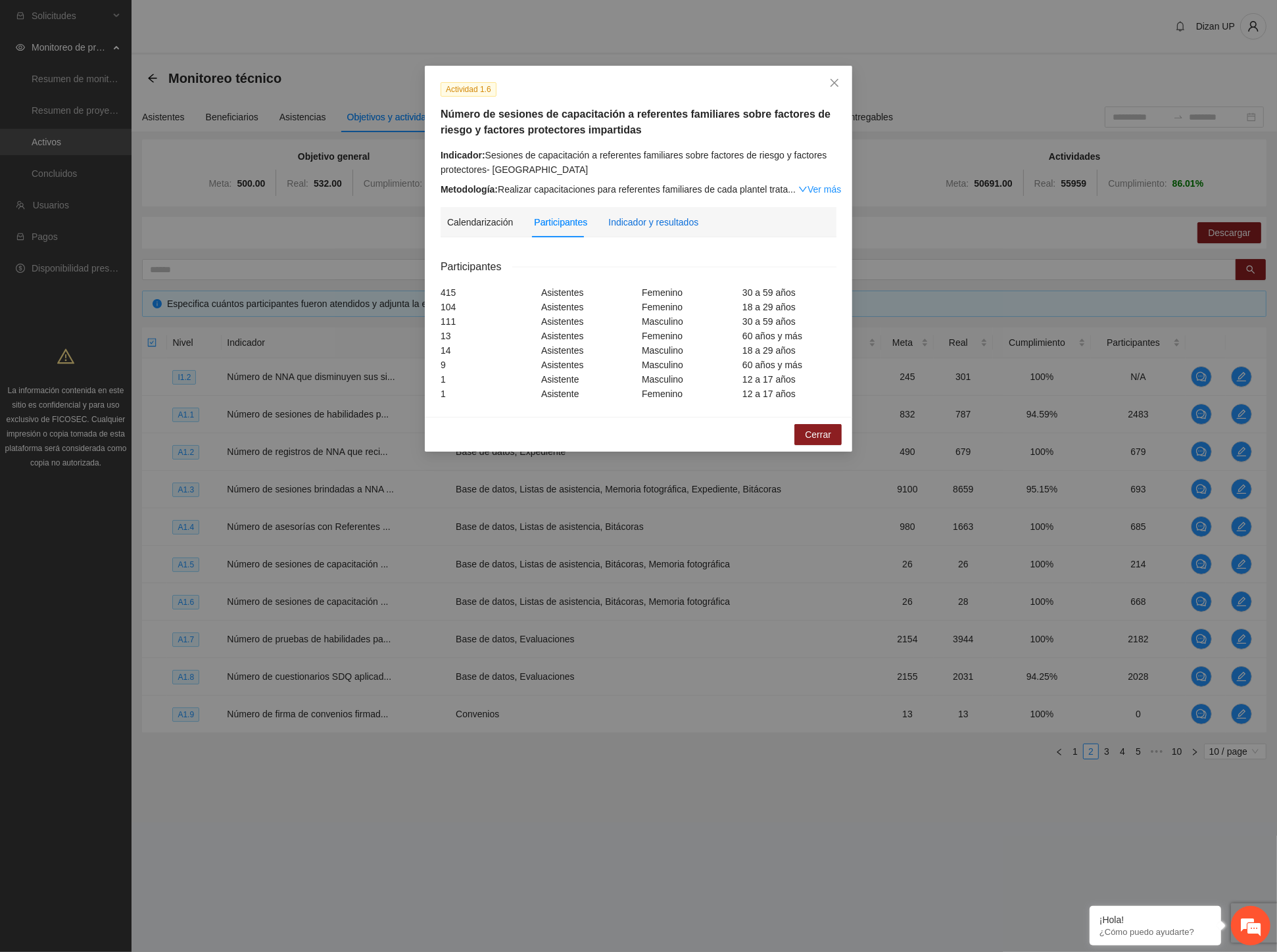
click at [648, 221] on div "Indicador y resultados" at bounding box center [653, 222] width 90 height 15
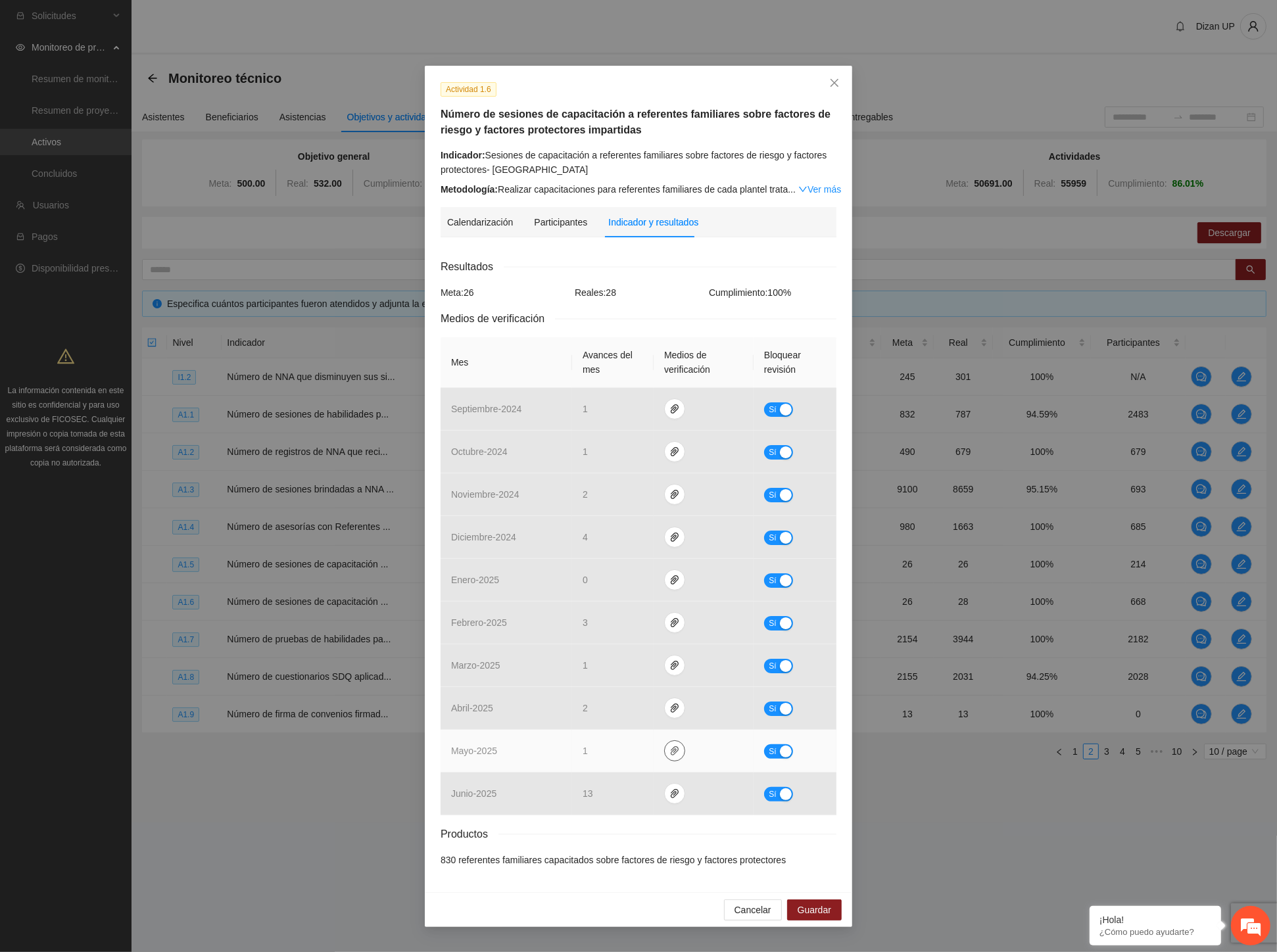
click at [670, 752] on icon "paper-clip" at bounding box center [675, 751] width 10 height 10
click at [615, 715] on link "Mayo_1.6.rar" at bounding box center [677, 713] width 188 height 15
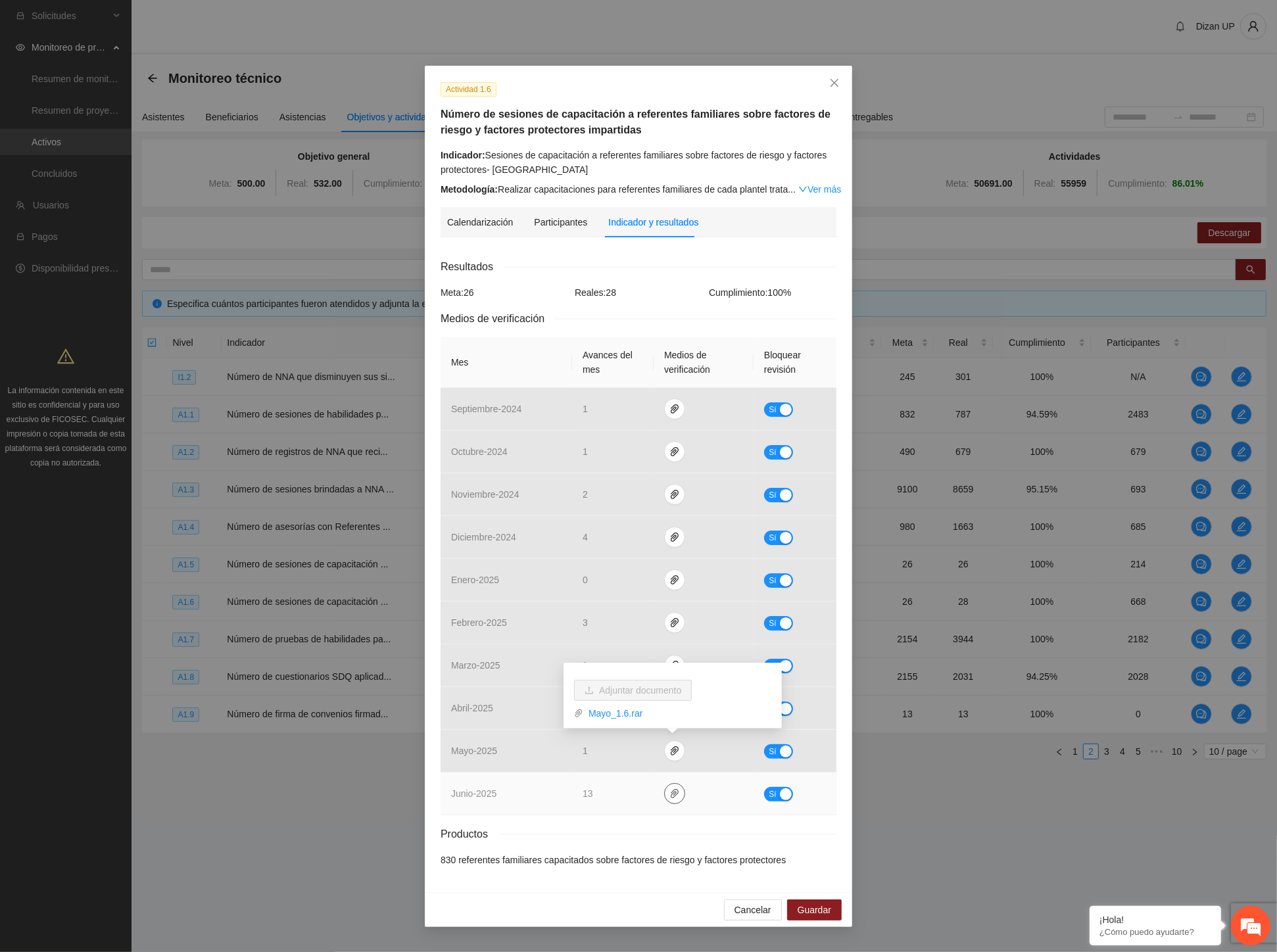
click at [677, 796] on icon "paper-clip" at bounding box center [675, 793] width 10 height 10
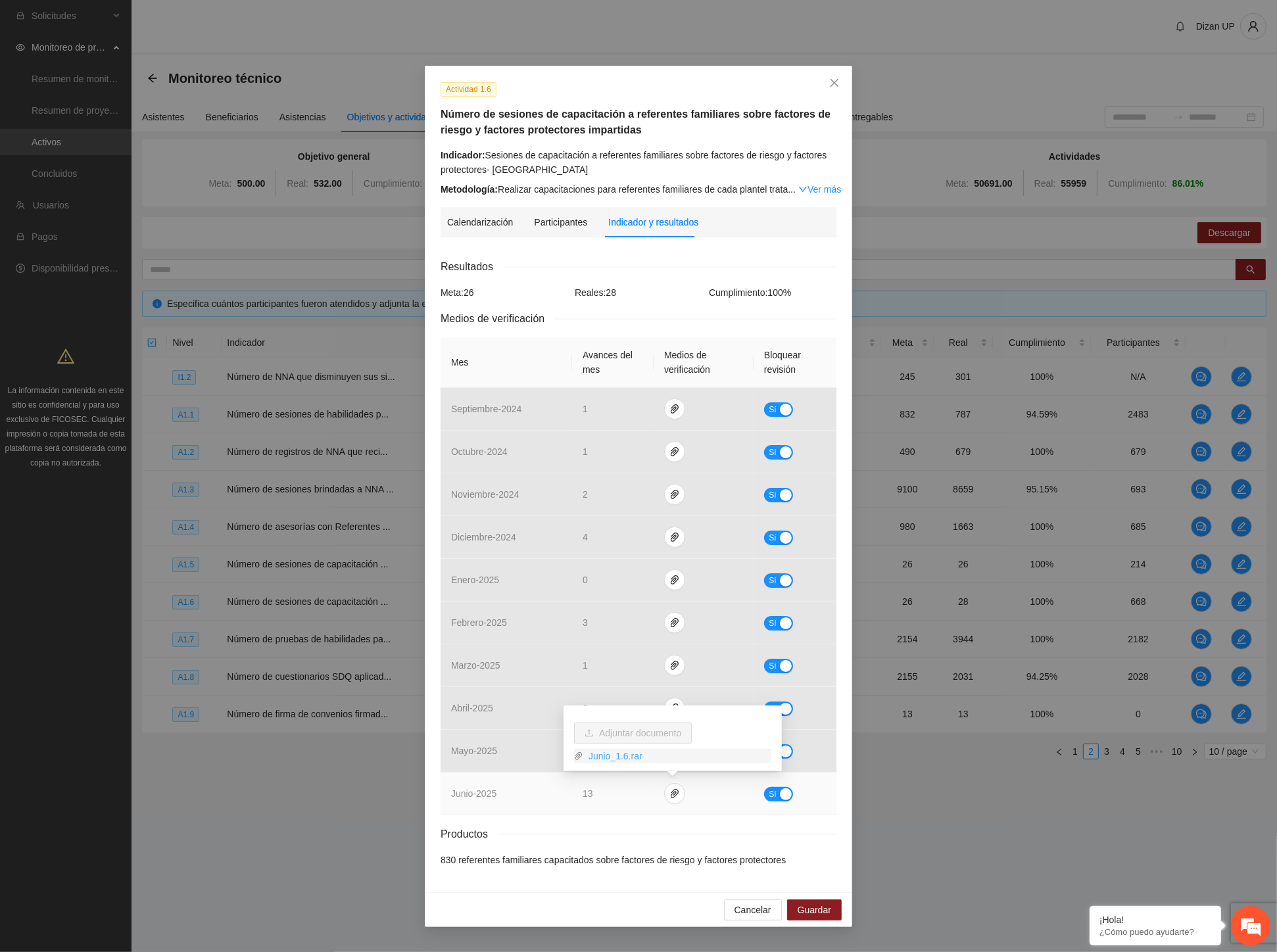
click at [627, 759] on link "Junio_1.6.rar" at bounding box center [677, 755] width 188 height 15
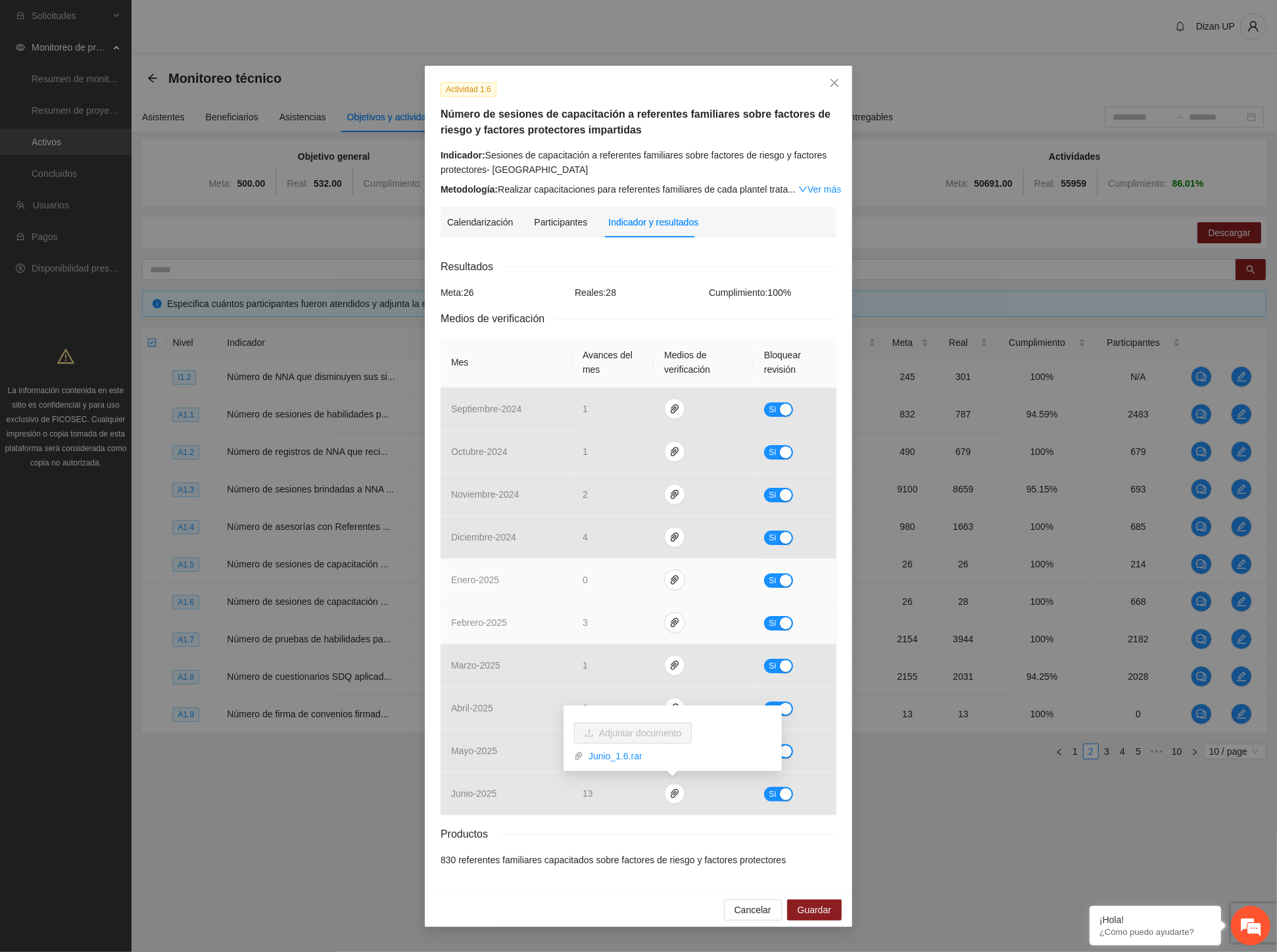
click at [492, 602] on td "febrero - 2025" at bounding box center [506, 622] width 132 height 42
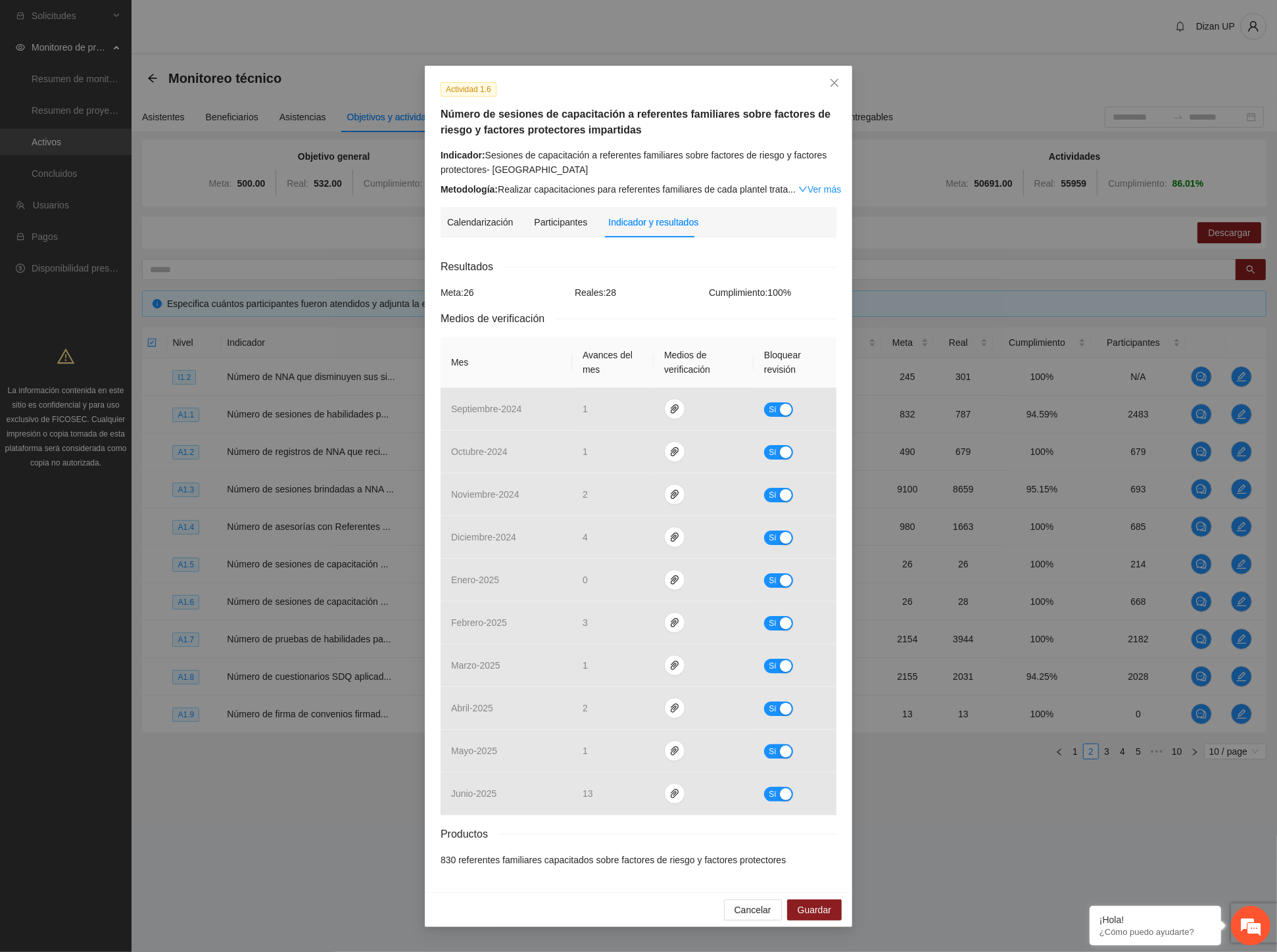
click at [674, 303] on div "Resultados Meta: 26 Reales: 28 Cumplimiento: 100 % Medios de verificación Mes A…" at bounding box center [638, 562] width 396 height 609
drag, startPoint x: 758, startPoint y: 906, endPoint x: 890, endPoint y: 811, distance: 162.6
click at [770, 896] on div "Cancelar Guardar" at bounding box center [638, 910] width 427 height 35
click at [753, 903] on button "Cancelar" at bounding box center [752, 910] width 58 height 21
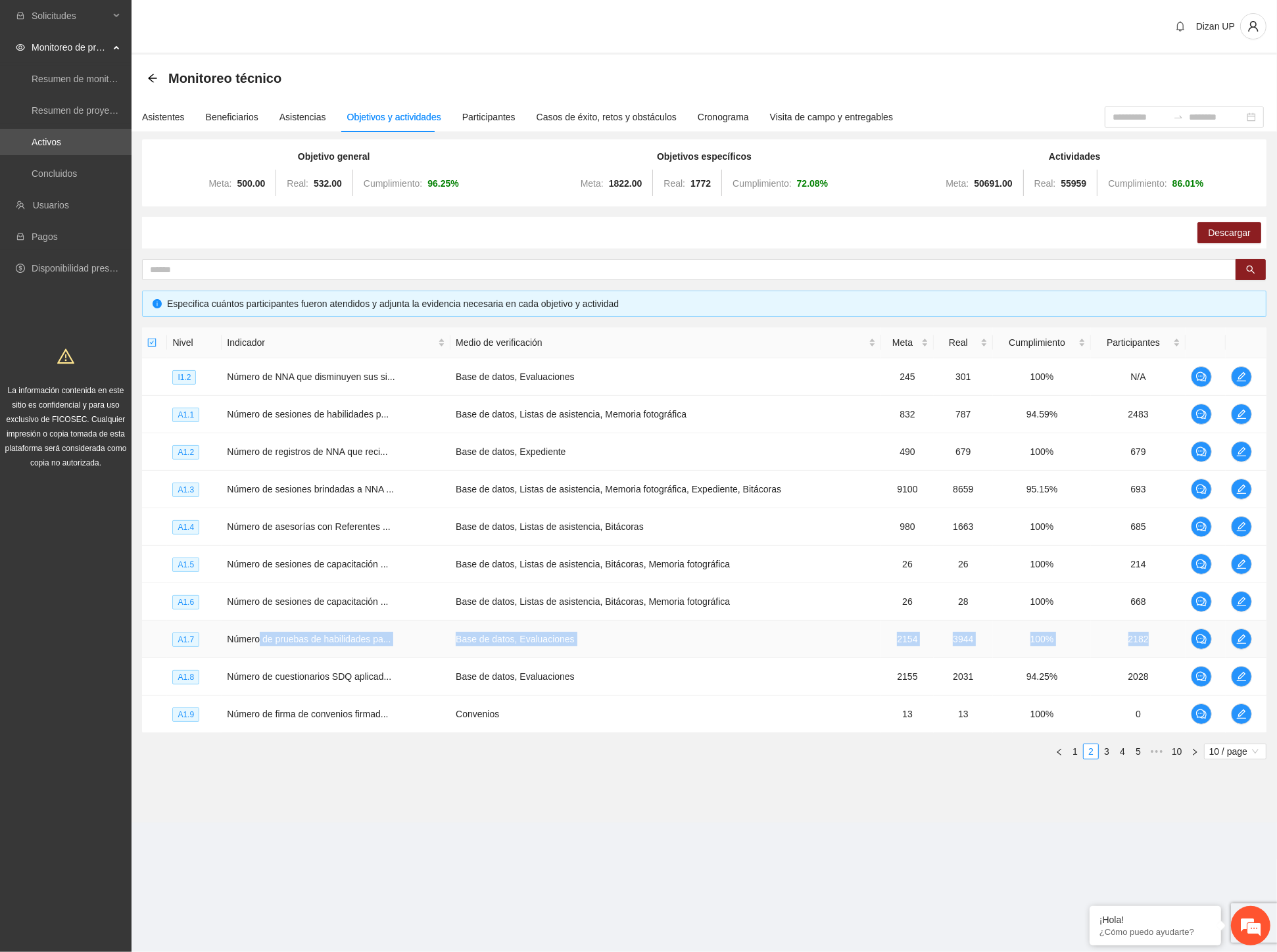
drag, startPoint x: 261, startPoint y: 636, endPoint x: 1159, endPoint y: 625, distance: 898.1
click at [1185, 632] on tr "A1.7 Número de pruebas de habilidades pa... Base de datos, Evaluaciones 2154 39…" at bounding box center [704, 638] width 1125 height 37
click at [1239, 599] on icon "edit" at bounding box center [1241, 601] width 10 height 10
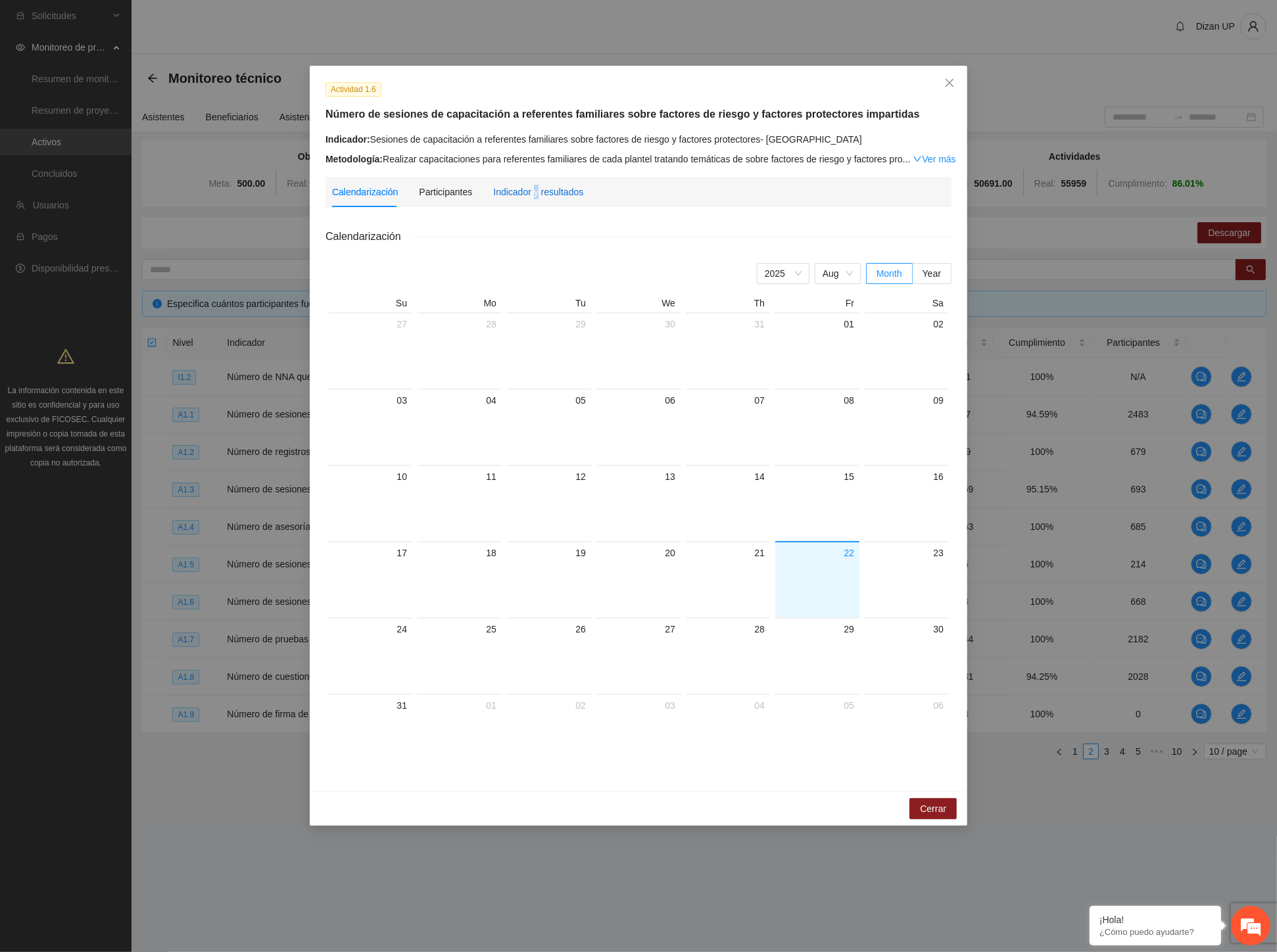
click at [535, 198] on div "Indicador y resultados" at bounding box center [538, 191] width 90 height 15
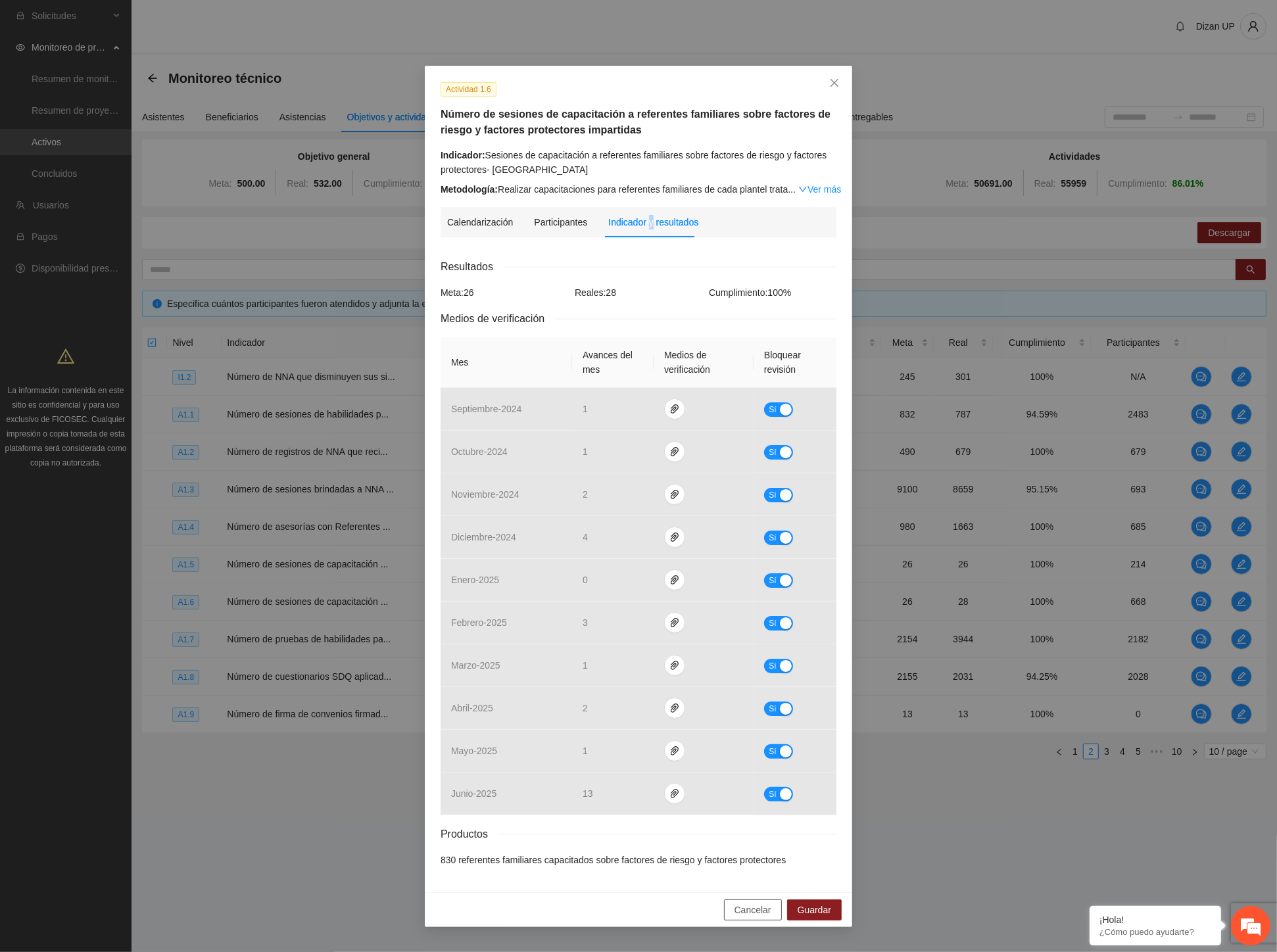
drag, startPoint x: 739, startPoint y: 912, endPoint x: 874, endPoint y: 722, distance: 233.1
click at [740, 910] on span "Cancelar" at bounding box center [753, 910] width 36 height 15
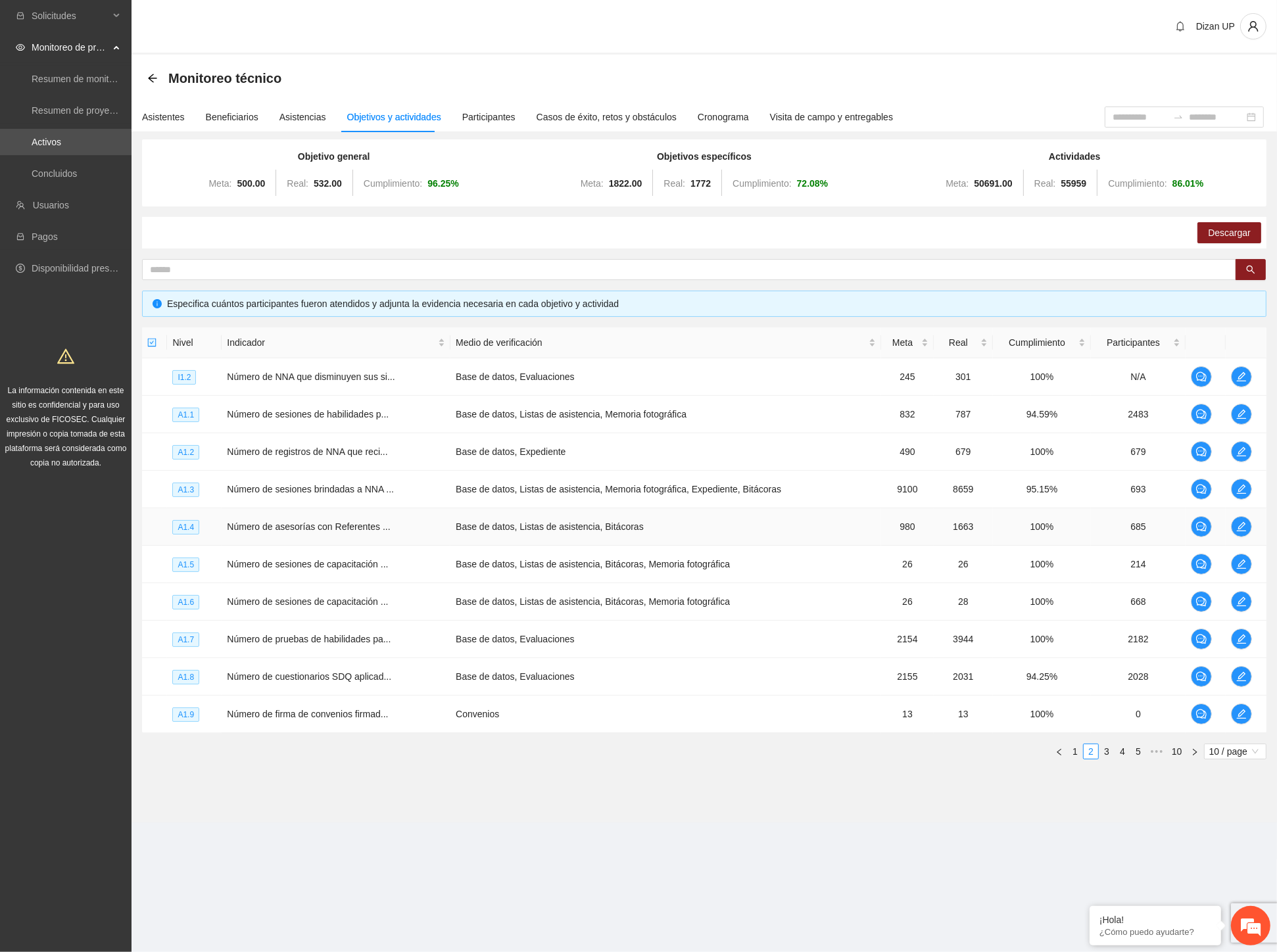
click at [360, 534] on td "Número de asesorías con Referentes ..." at bounding box center [336, 527] width 229 height 37
drag, startPoint x: 251, startPoint y: 637, endPoint x: 771, endPoint y: 625, distance: 520.1
click at [698, 634] on tr "A1.7 Número de pruebas de habilidades pa... Base de datos, Evaluaciones 2154 39…" at bounding box center [704, 638] width 1125 height 37
click at [1239, 635] on icon "edit" at bounding box center [1241, 639] width 10 height 10
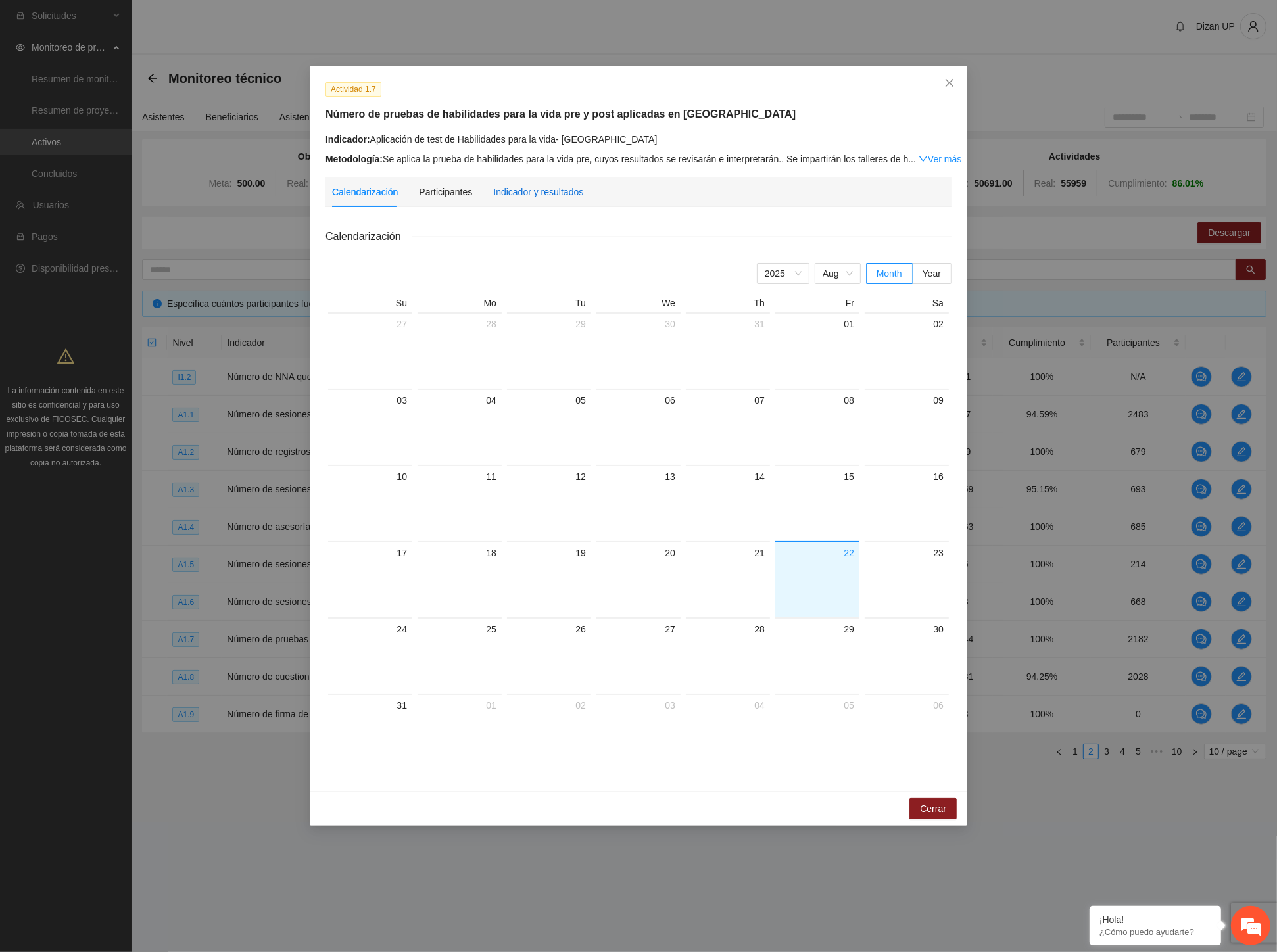
click at [527, 192] on div "Indicador y resultados" at bounding box center [538, 191] width 90 height 15
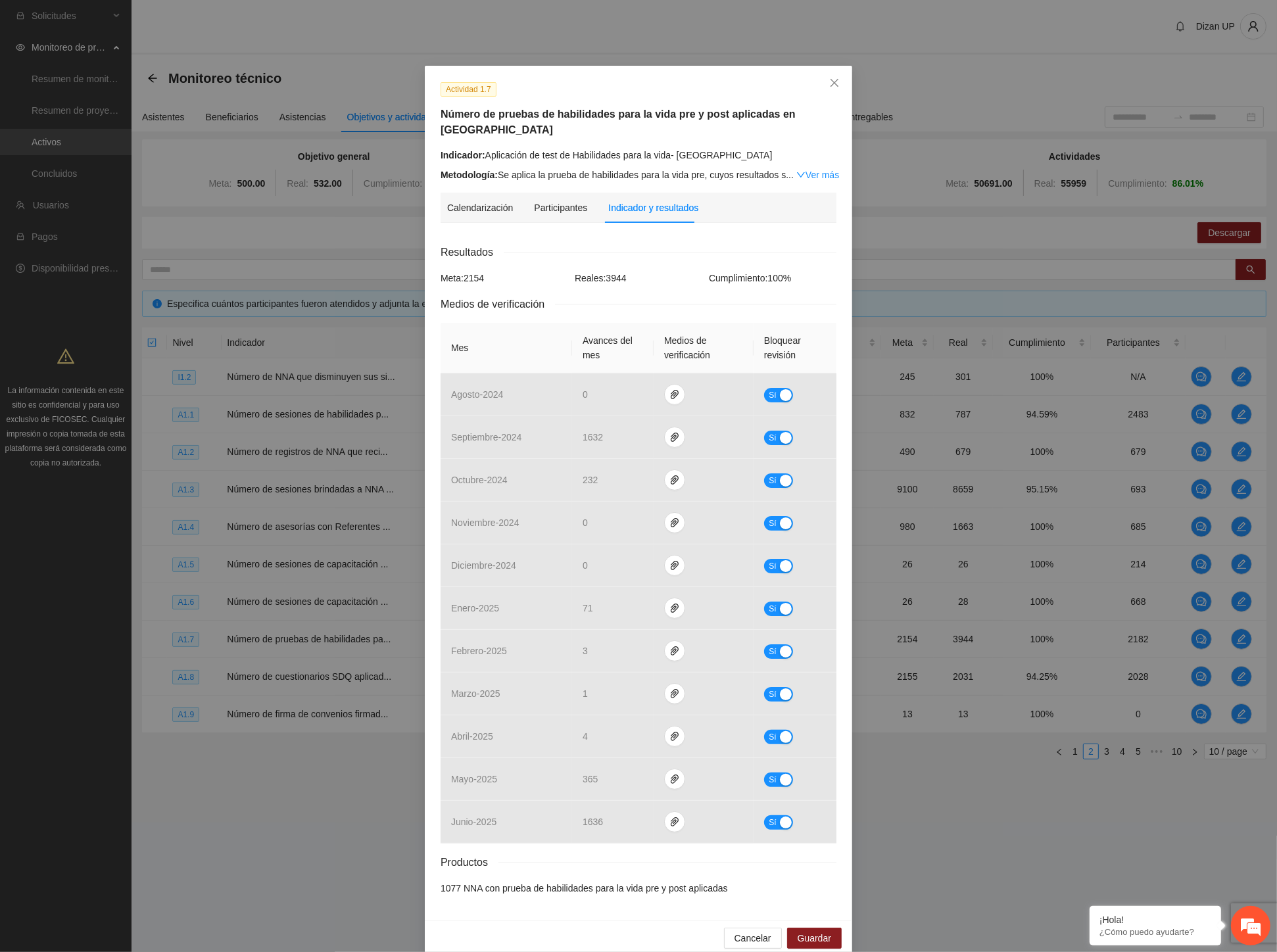
click at [526, 192] on div "Calendarización Participantes Indicador y resultados" at bounding box center [573, 207] width 251 height 30
click at [534, 200] on div "Participantes" at bounding box center [560, 207] width 53 height 15
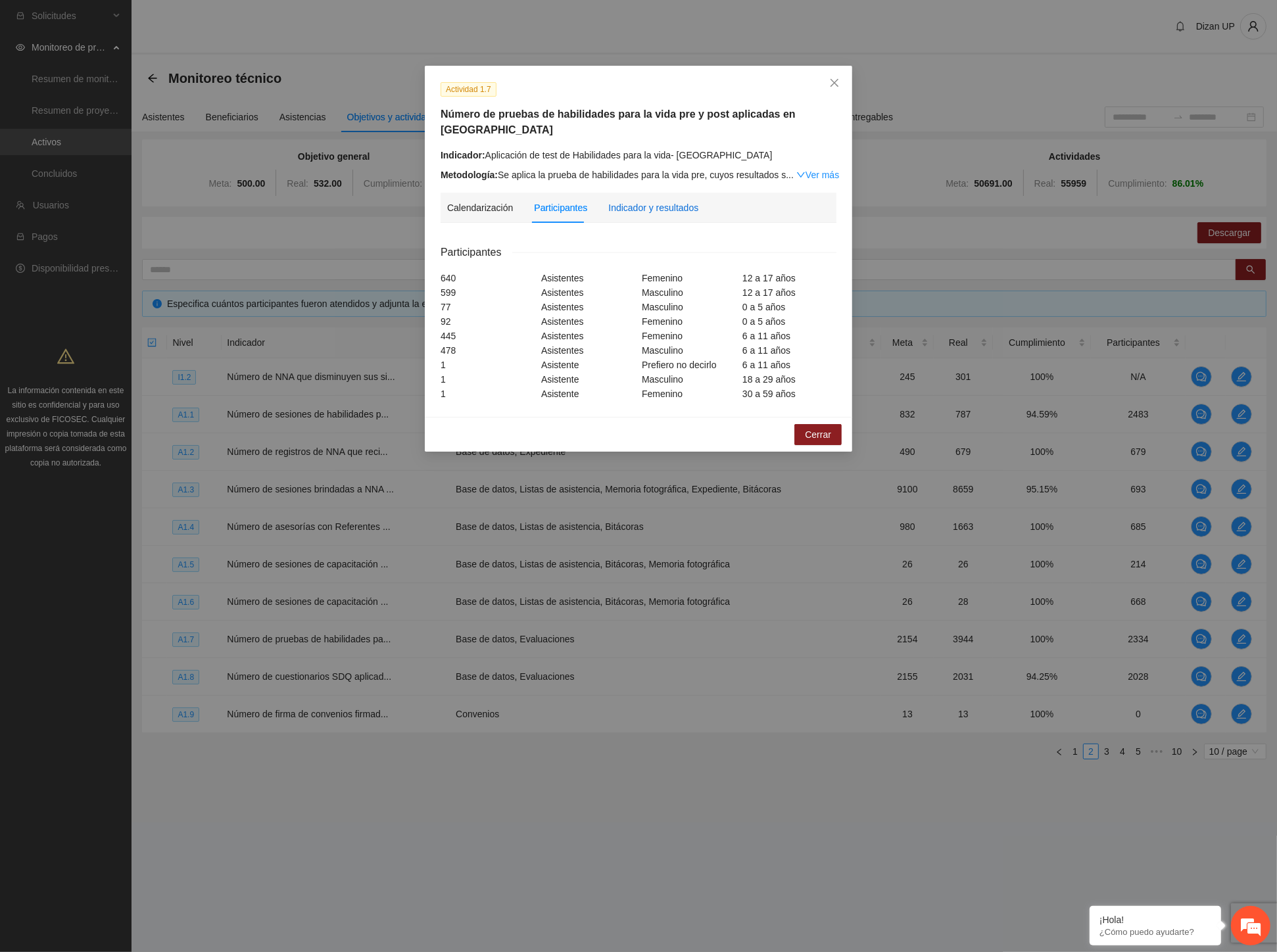
click at [622, 200] on div "Indicador y resultados" at bounding box center [653, 207] width 90 height 15
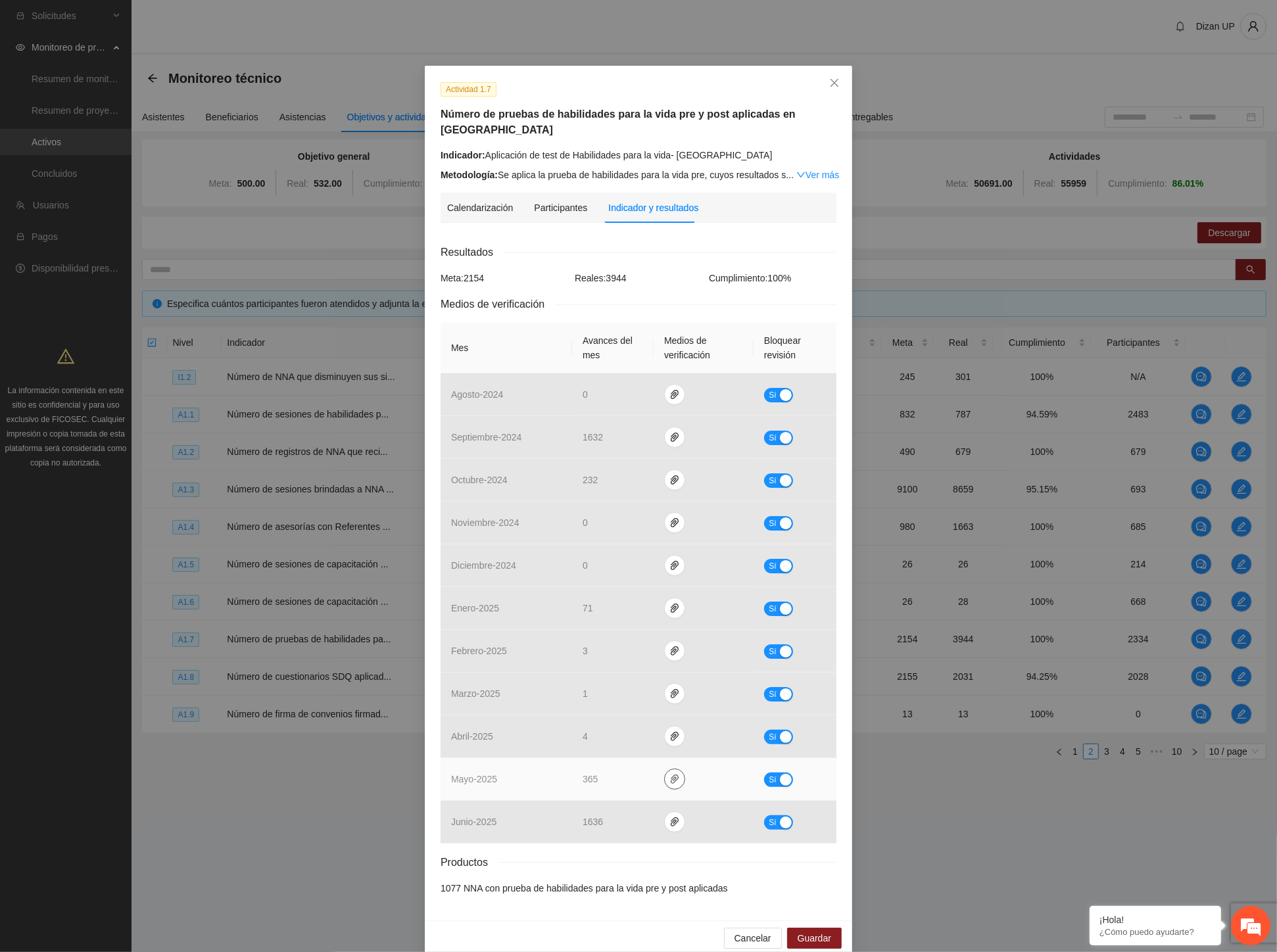
click at [664, 774] on span "paper-clip" at bounding box center [674, 779] width 20 height 10
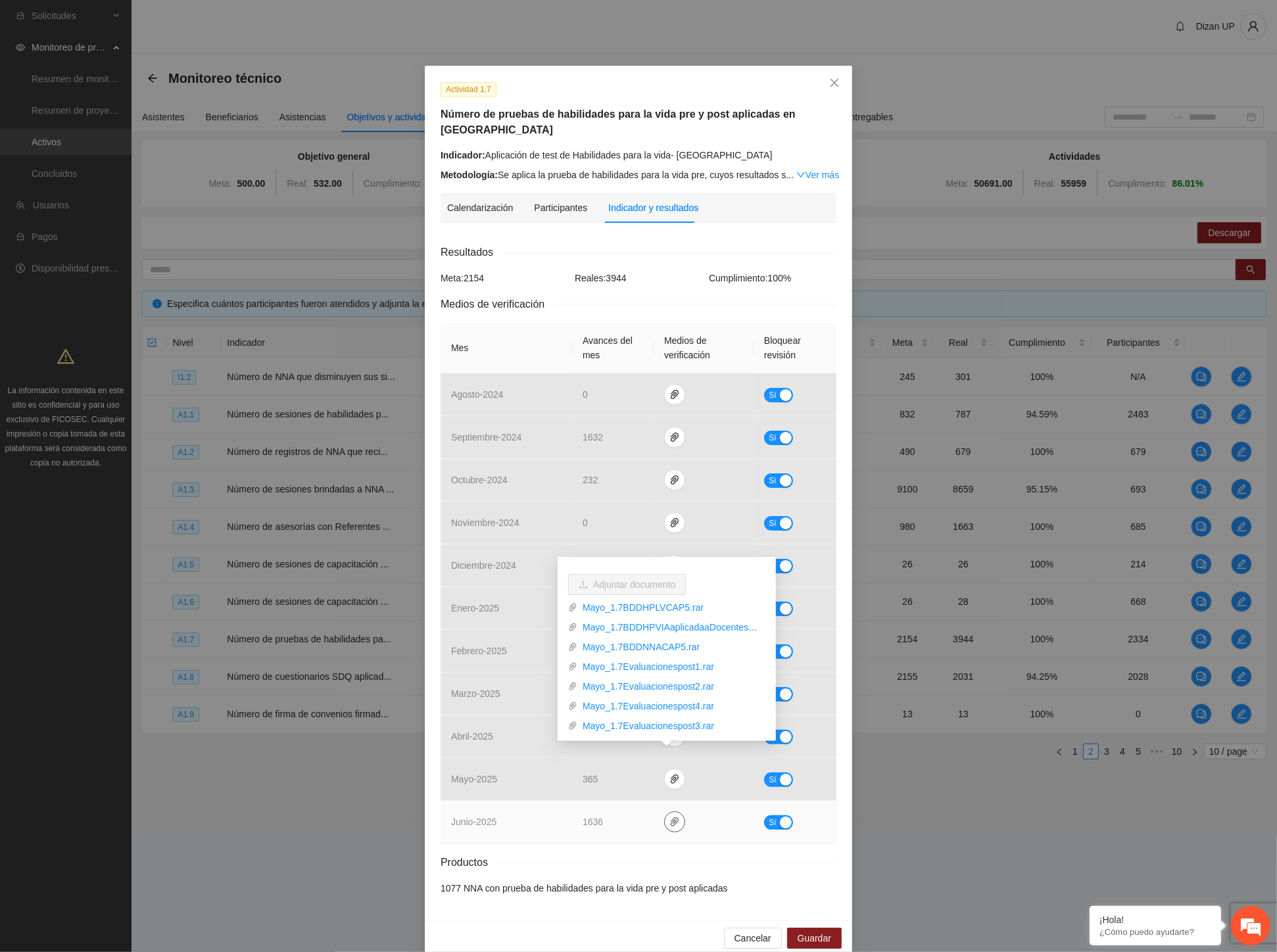
click at [671, 816] on icon "paper-clip" at bounding box center [675, 821] width 10 height 10
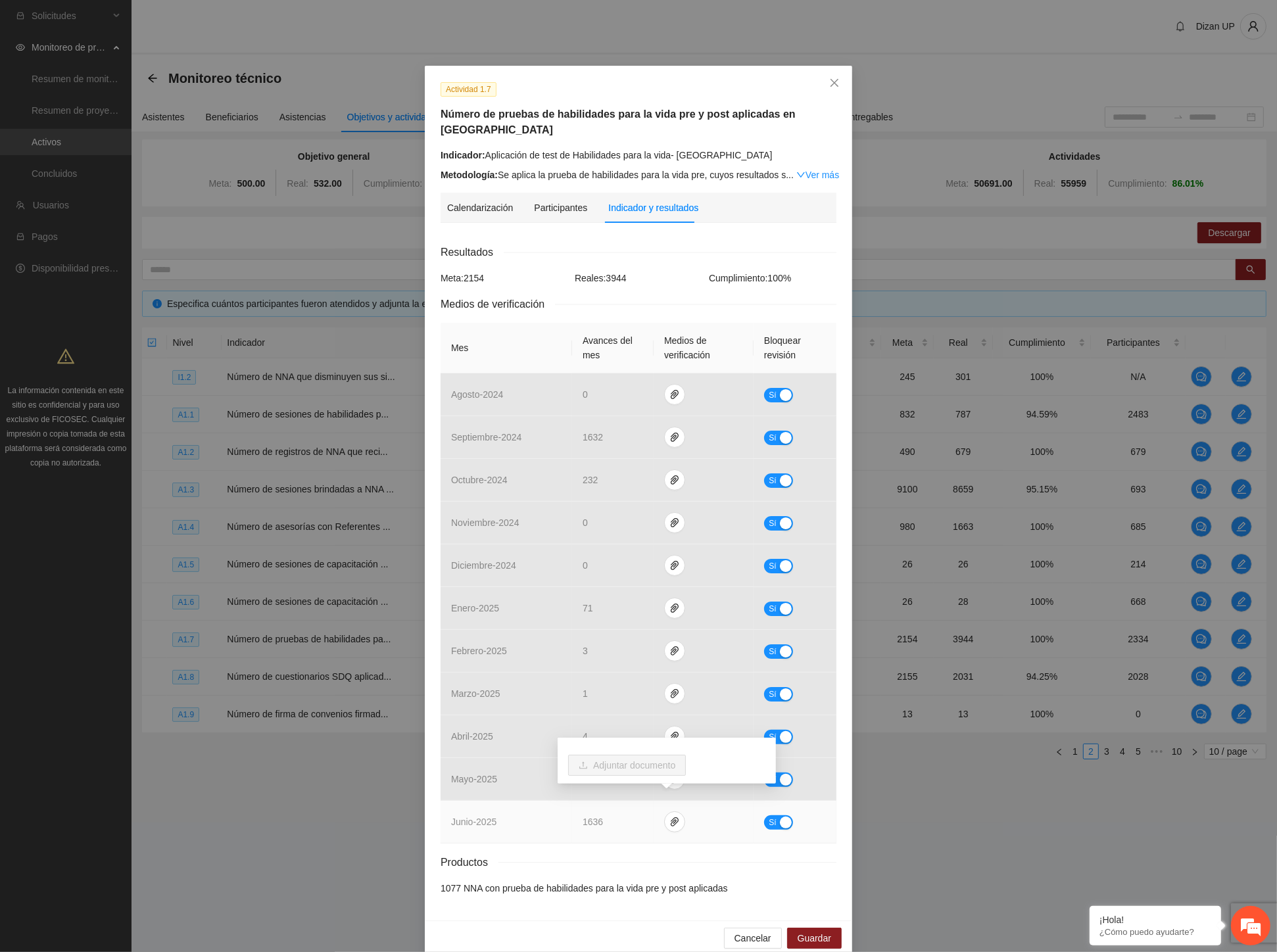
click at [515, 819] on td "junio - 2025" at bounding box center [506, 821] width 132 height 42
click at [670, 816] on icon "paper-clip" at bounding box center [675, 821] width 10 height 10
click at [516, 800] on td "junio - 2025" at bounding box center [506, 821] width 132 height 42
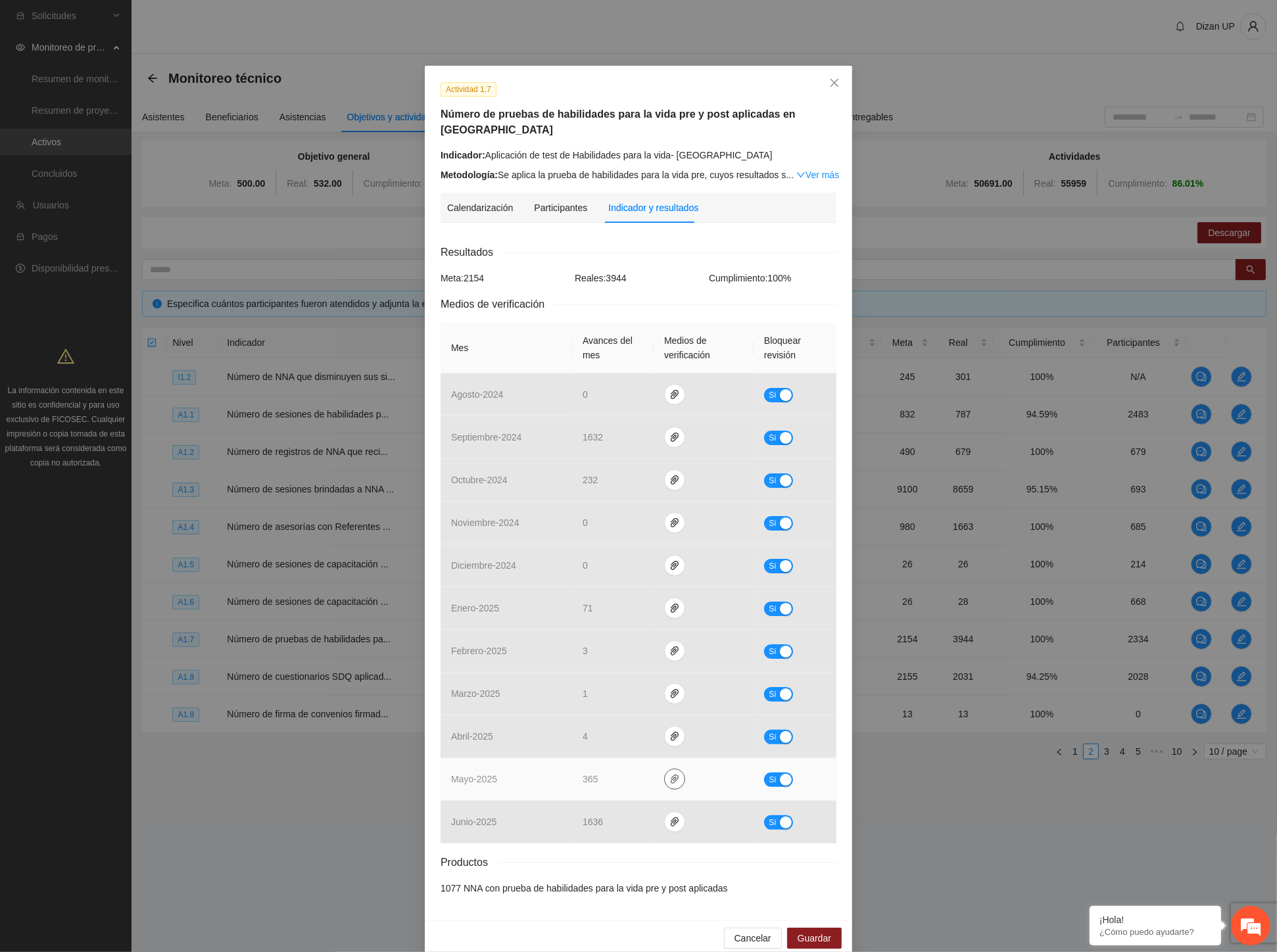
click at [670, 774] on icon "paper-clip" at bounding box center [675, 779] width 10 height 10
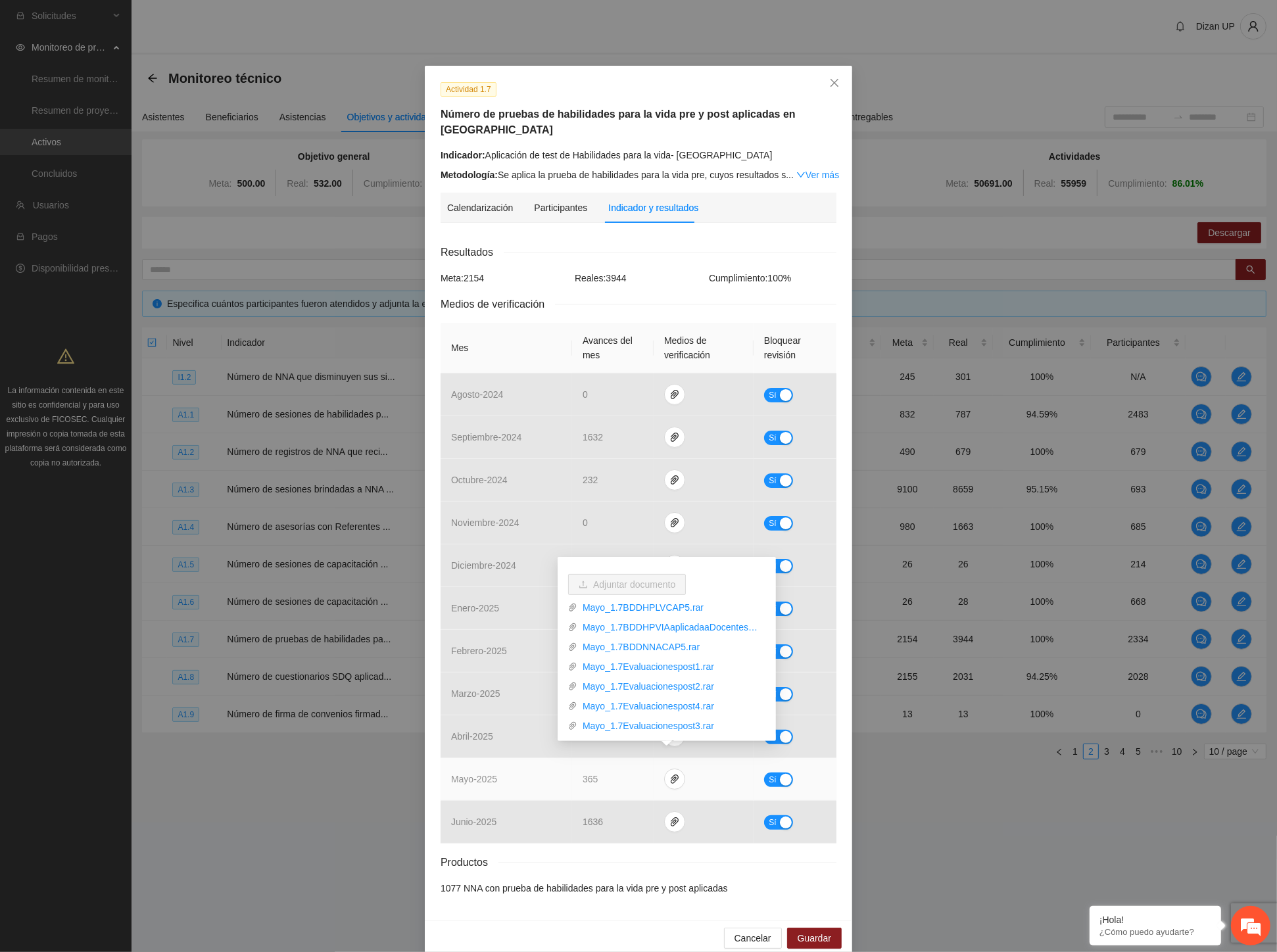
click at [500, 758] on td "mayo - 2025" at bounding box center [506, 779] width 132 height 42
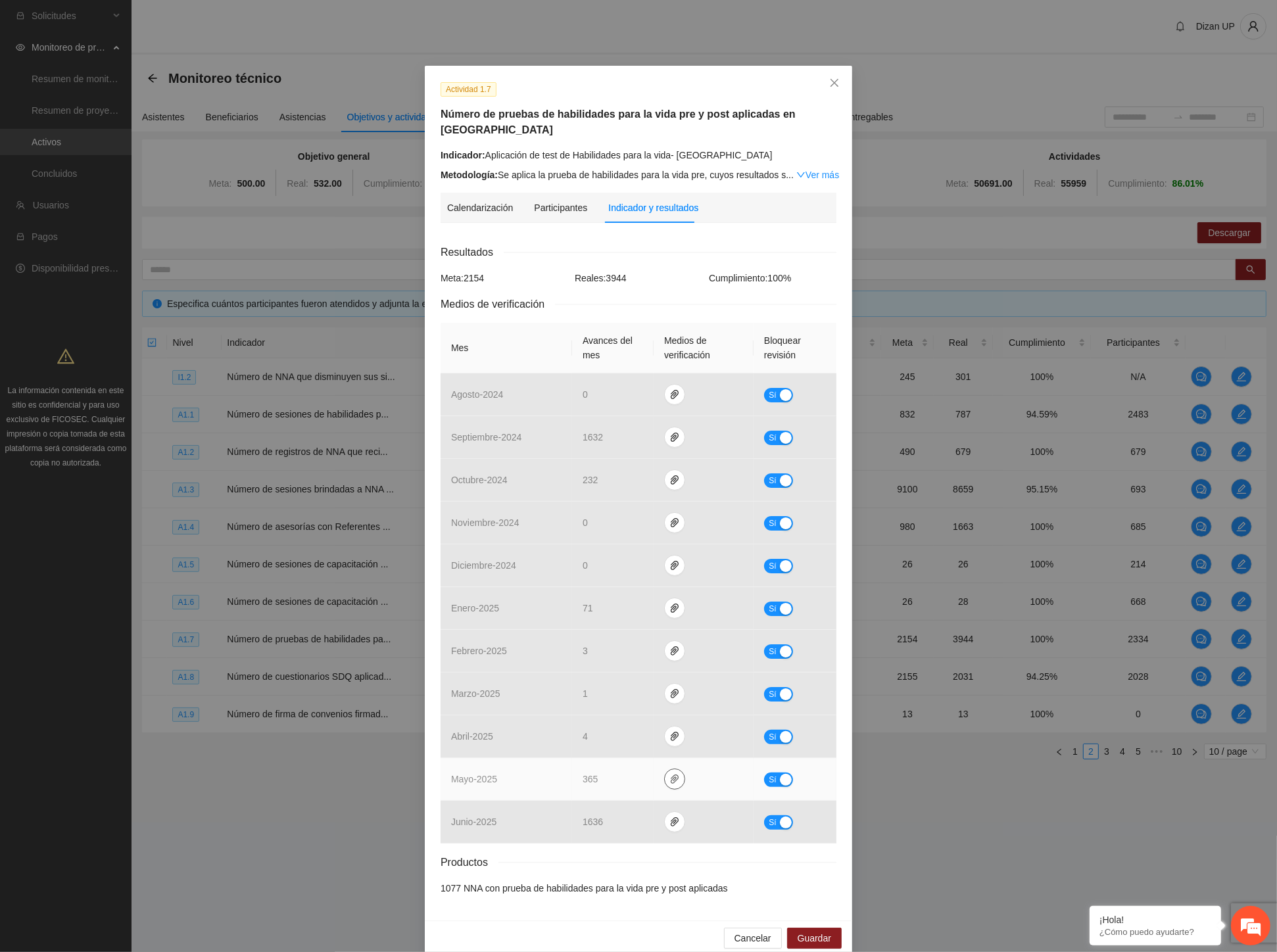
click at [670, 774] on icon "paper-clip" at bounding box center [675, 779] width 10 height 10
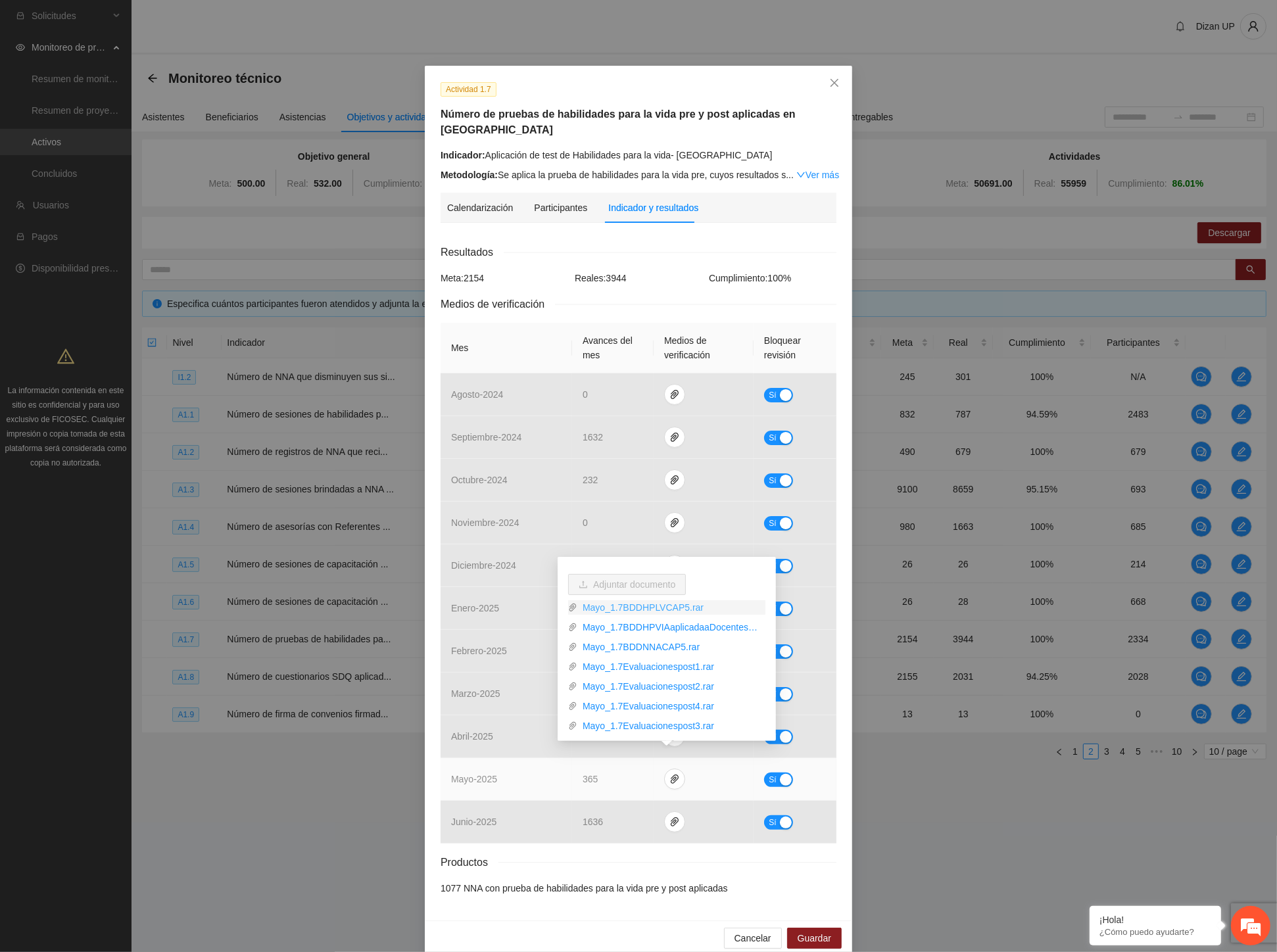
click at [623, 612] on link "Mayo_1.7BDDHPLVCAP5.rar" at bounding box center [671, 607] width 188 height 15
click at [633, 631] on link "Mayo_1.7BDDHPVIAaplicadaaDocentes.rar" at bounding box center [671, 627] width 188 height 15
click at [636, 645] on link "Mayo_1.7BDDNNACAP5.rar" at bounding box center [671, 646] width 188 height 15
click at [645, 666] on link "Mayo_1.7Evaluacionespost1.rar" at bounding box center [671, 666] width 188 height 15
click at [646, 680] on link "Mayo_1.7Evaluacionespost2.rar" at bounding box center [671, 686] width 188 height 15
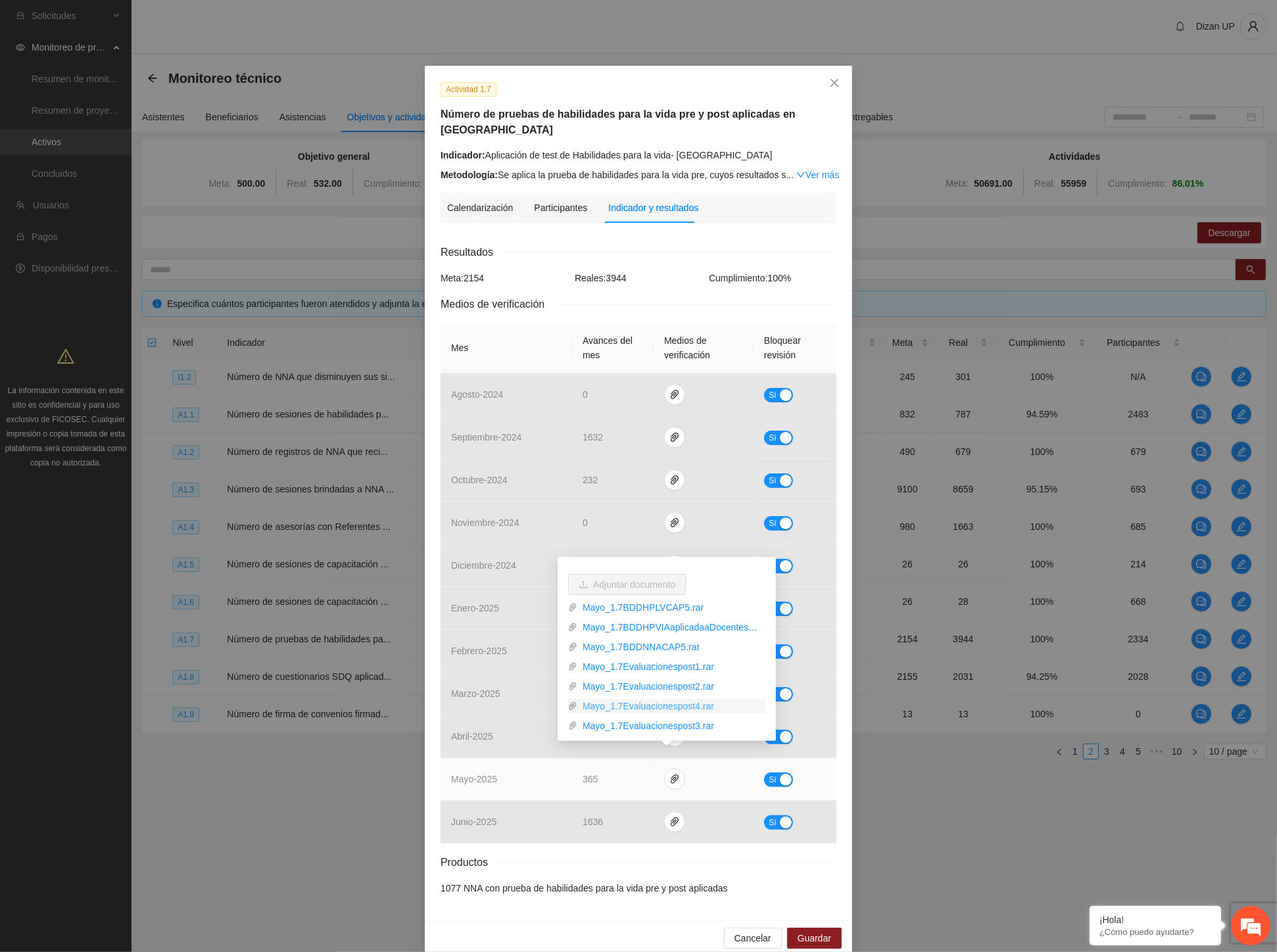
click at [646, 706] on link "Mayo_1.7Evaluacionespost4.rar" at bounding box center [671, 706] width 188 height 15
click at [648, 725] on link "Mayo_1.7Evaluacionespost3.rar" at bounding box center [671, 725] width 188 height 15
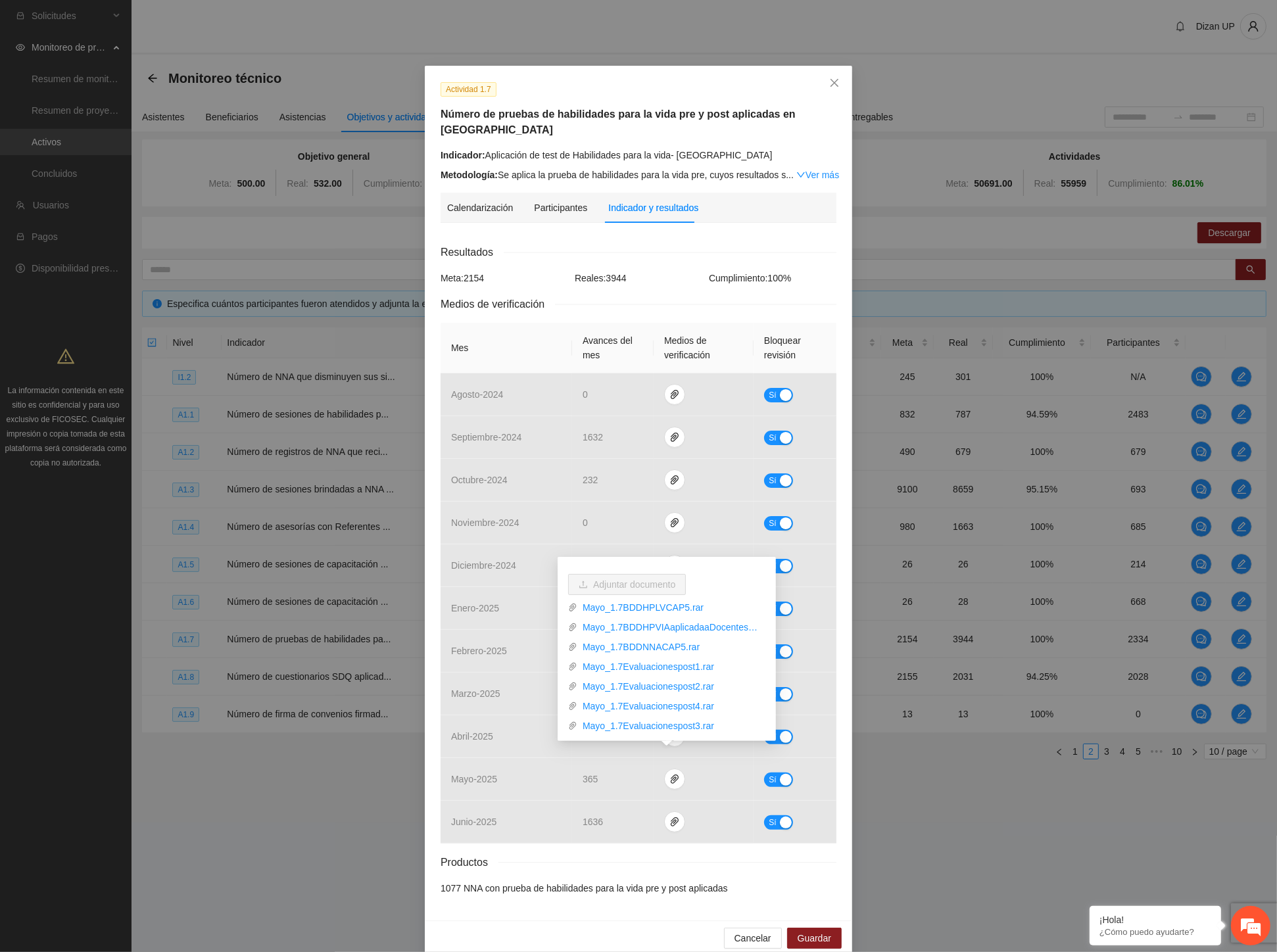
click at [533, 833] on div "Resultados Meta: 2154 Reales: 3944 Cumplimiento: 100 % Medios de verificación M…" at bounding box center [638, 570] width 396 height 651
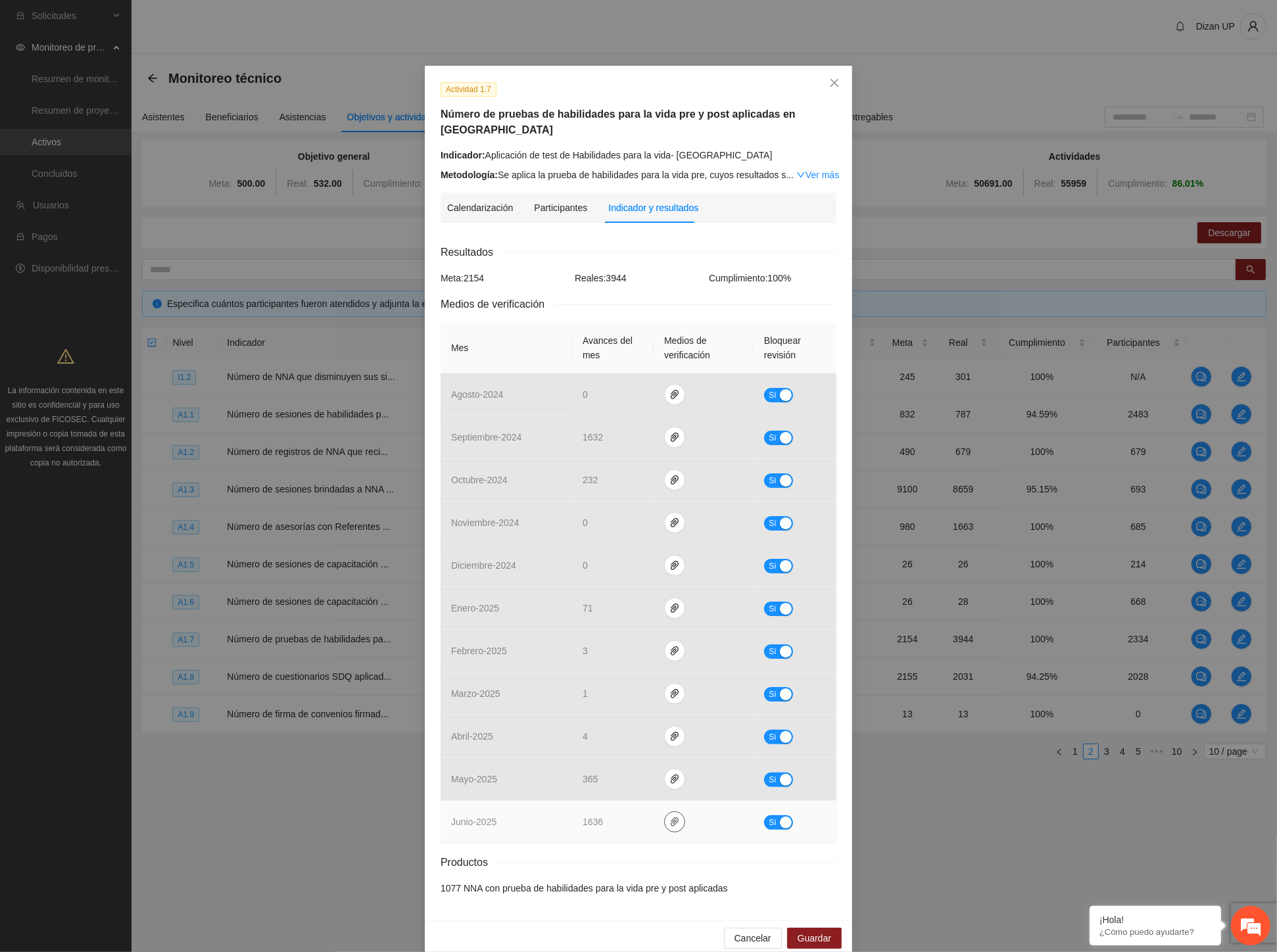
click at [670, 816] on icon "paper-clip" at bounding box center [675, 821] width 10 height 10
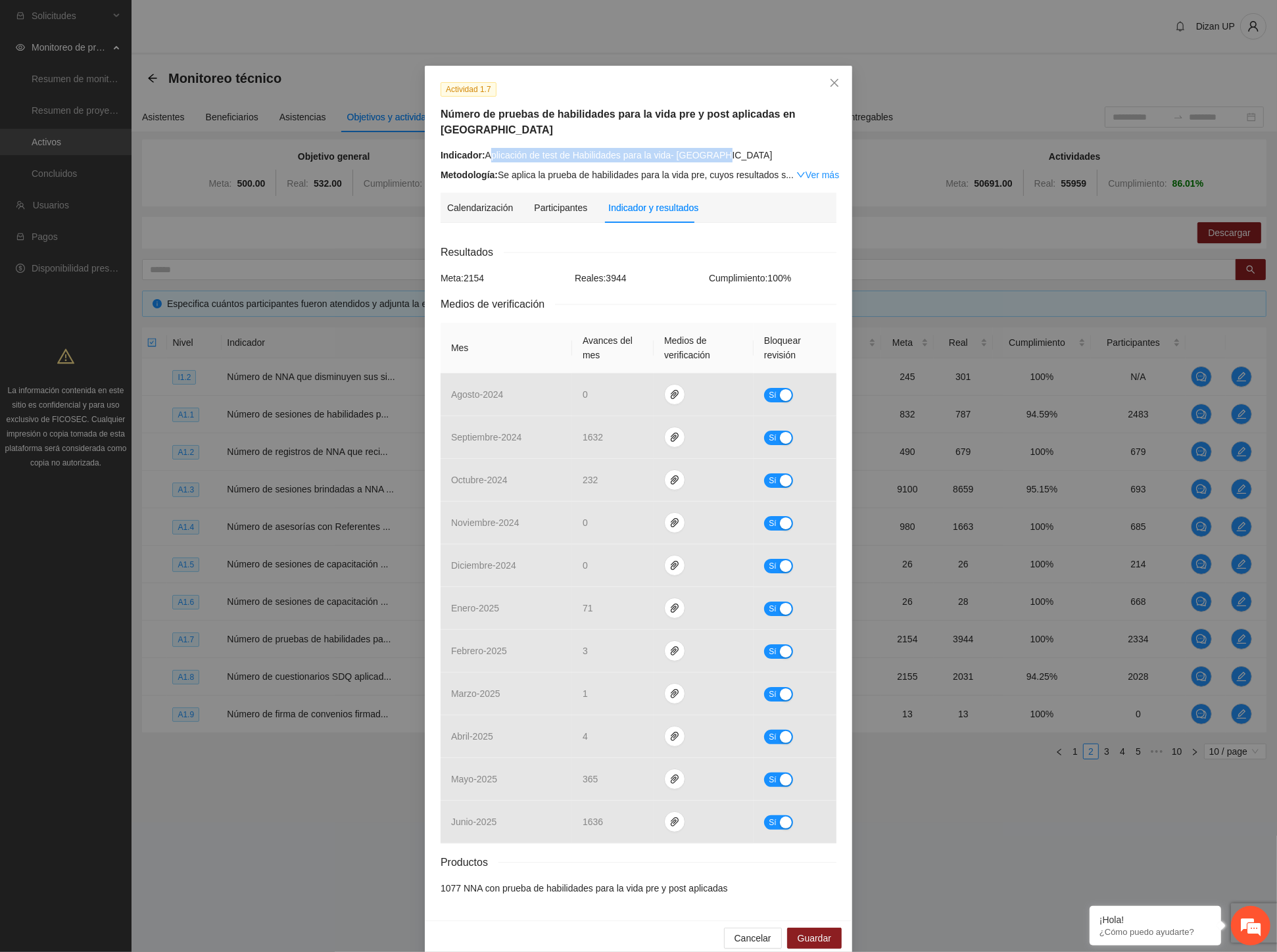
drag, startPoint x: 497, startPoint y: 138, endPoint x: 718, endPoint y: 133, distance: 221.1
click at [718, 148] on div "Indicador: Aplicación de test de Habilidades para la vida- Chihuahua" at bounding box center [638, 155] width 396 height 15
copy div "plicación de test de Habilidades para la vida- Chihuahua"
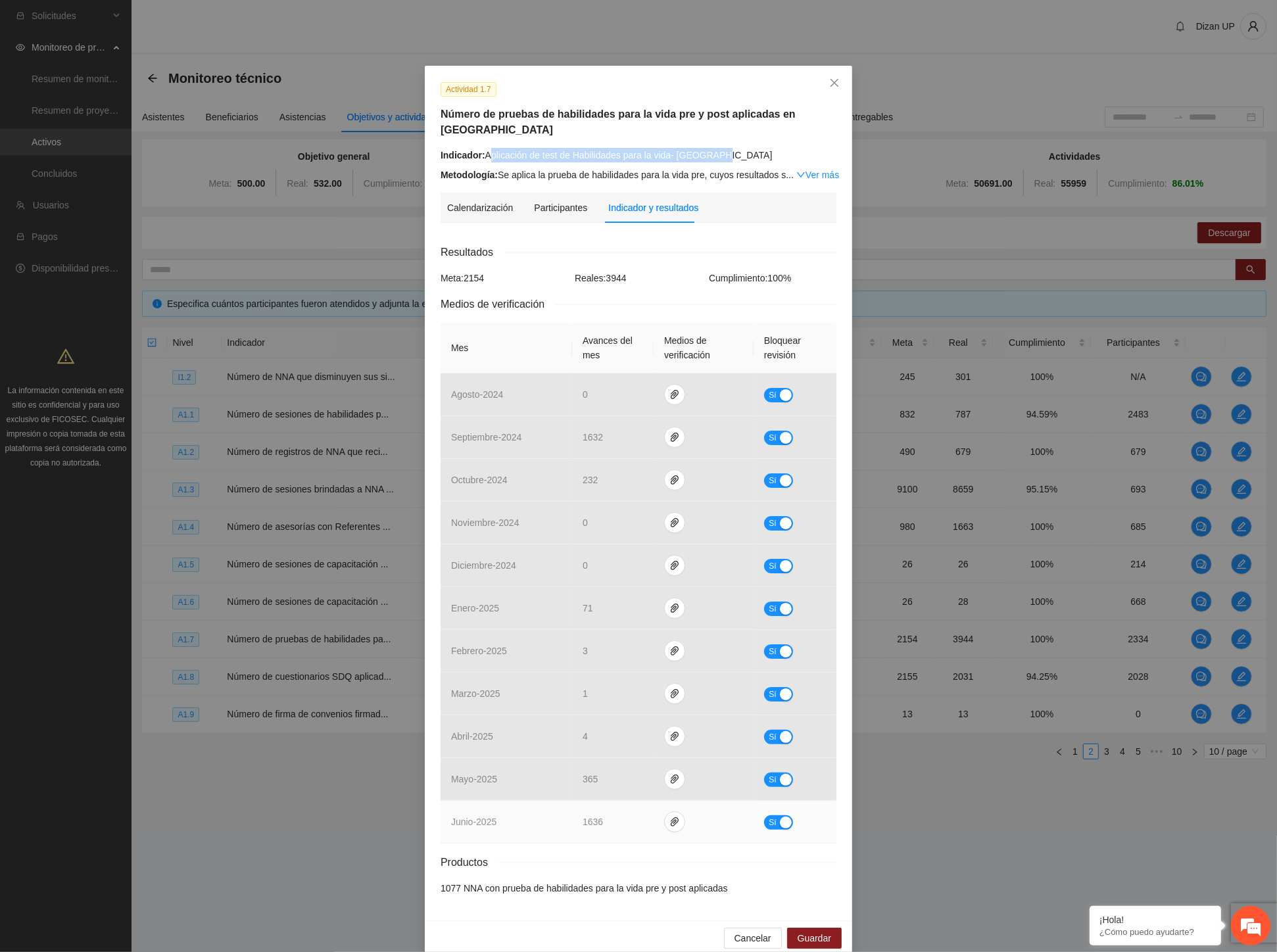
drag, startPoint x: 769, startPoint y: 806, endPoint x: 775, endPoint y: 807, distance: 6.1
click at [769, 815] on span "Sí" at bounding box center [772, 822] width 8 height 15
click at [807, 931] on span "Guardar" at bounding box center [814, 938] width 34 height 15
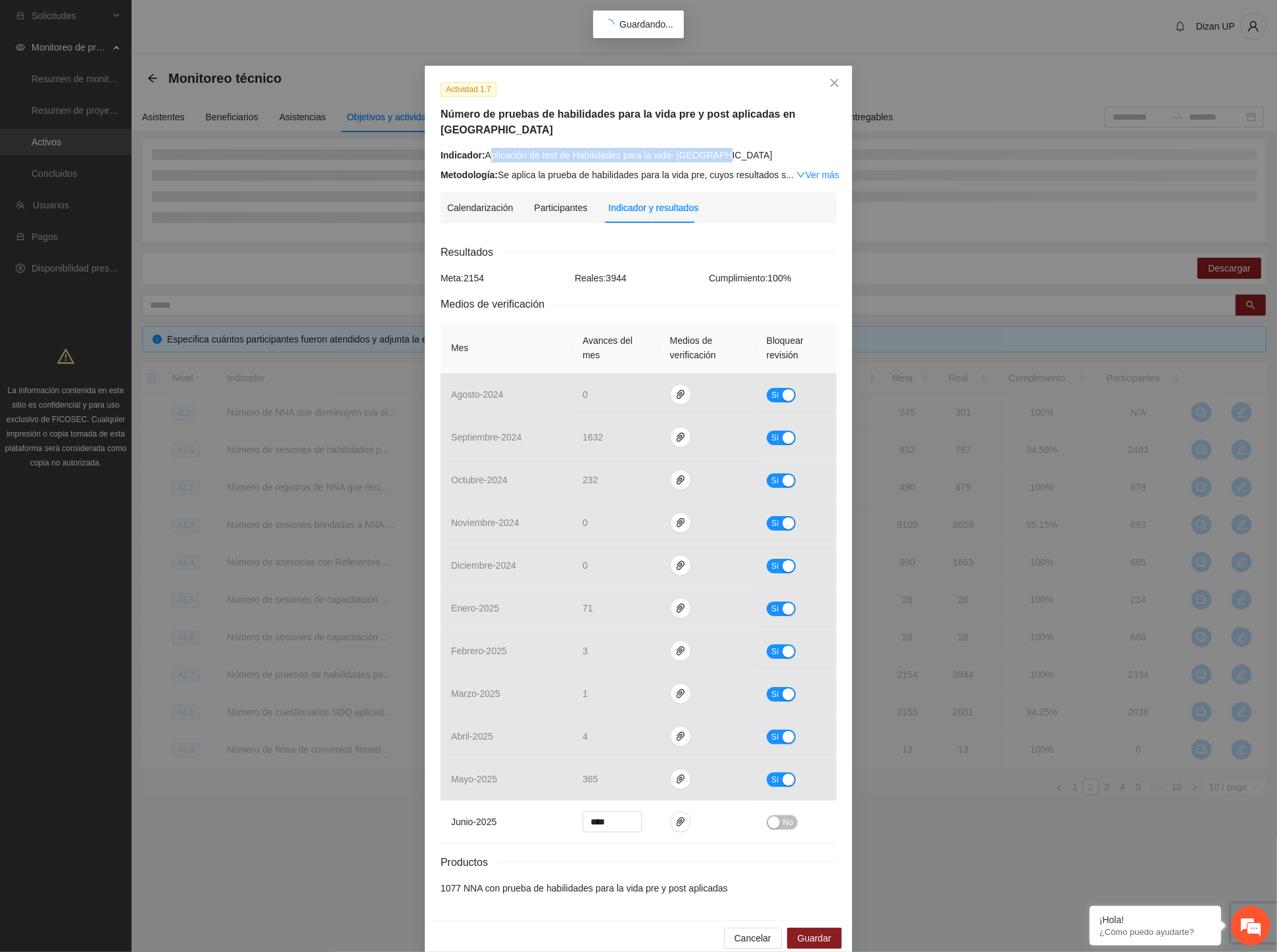
click at [912, 278] on div "Actividad 1.7 Número de pruebas de habilidades para la vida pre y post aplicada…" at bounding box center [638, 476] width 1277 height 952
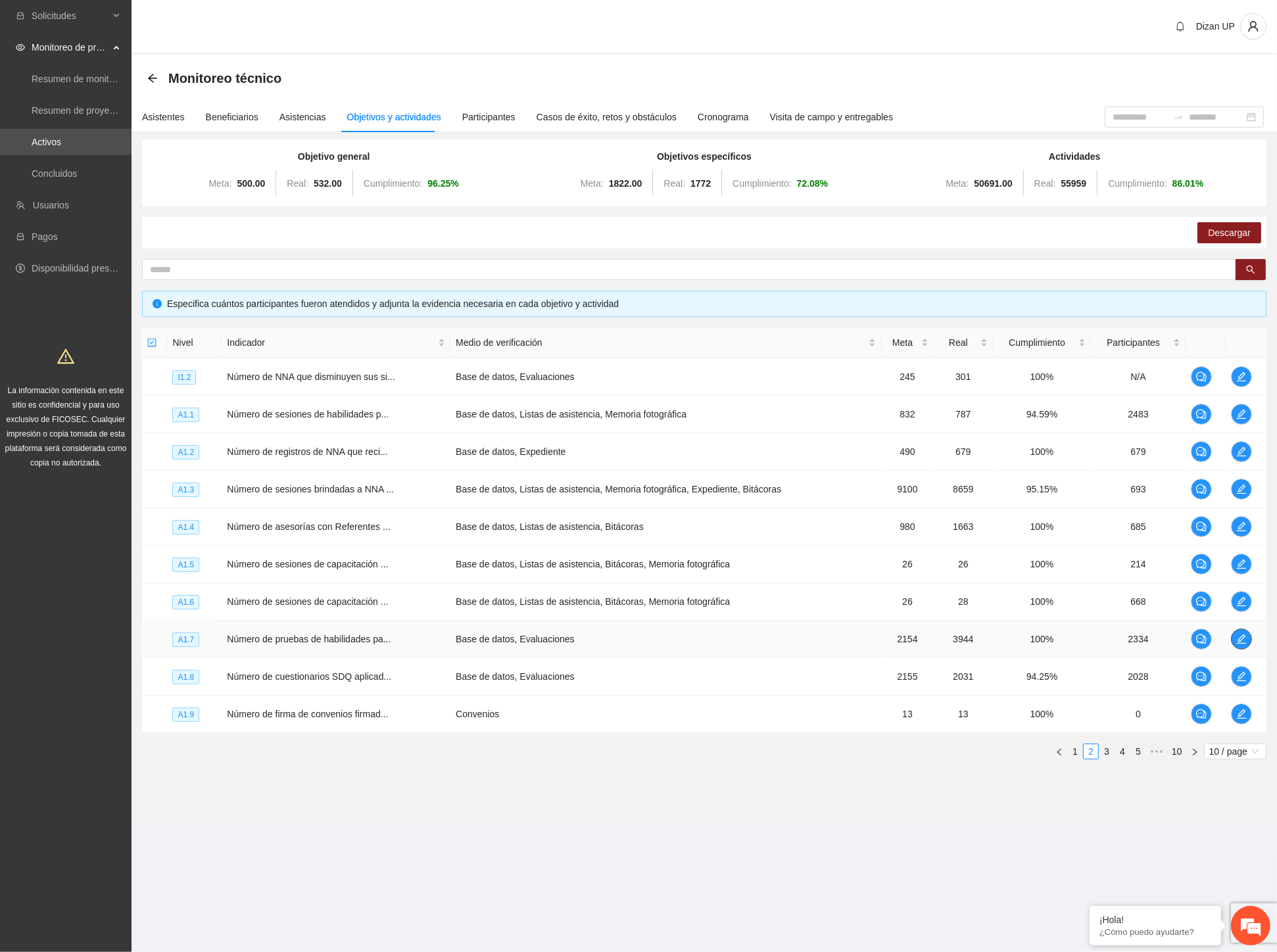
click at [1243, 641] on icon "edit" at bounding box center [1241, 639] width 10 height 10
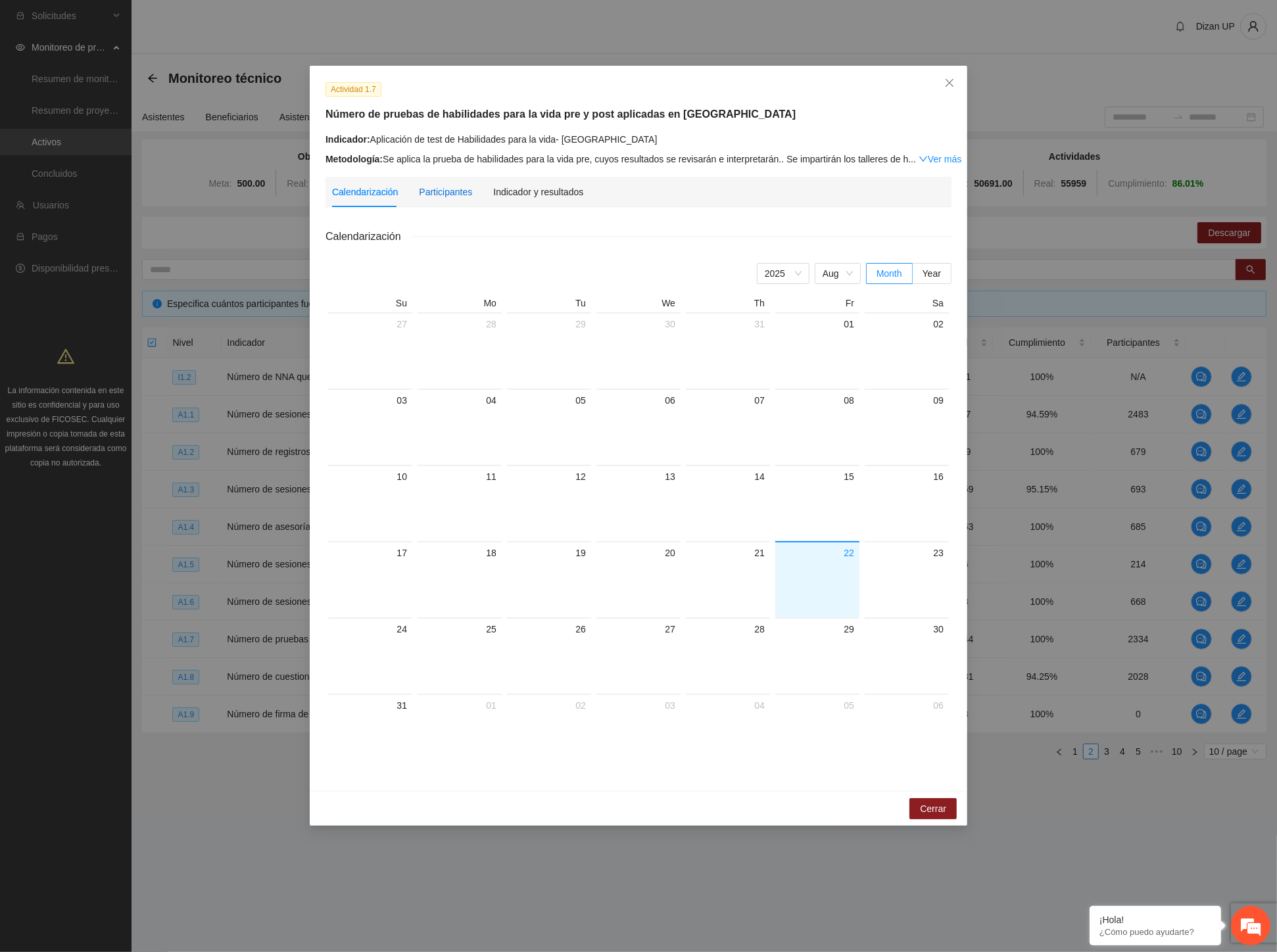
click at [444, 195] on div "Participantes" at bounding box center [444, 191] width 53 height 15
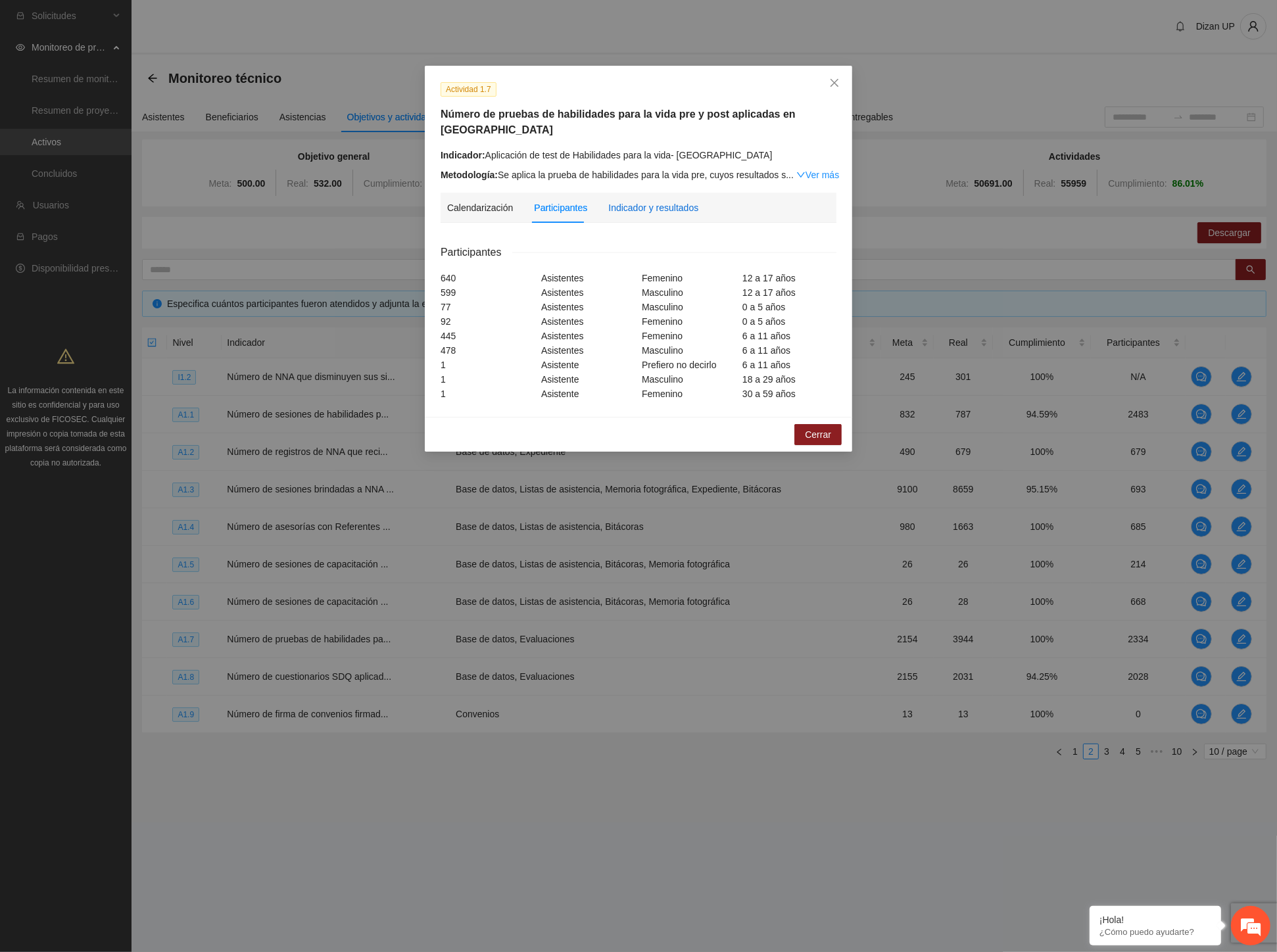
click at [626, 200] on div "Indicador y resultados" at bounding box center [653, 207] width 90 height 15
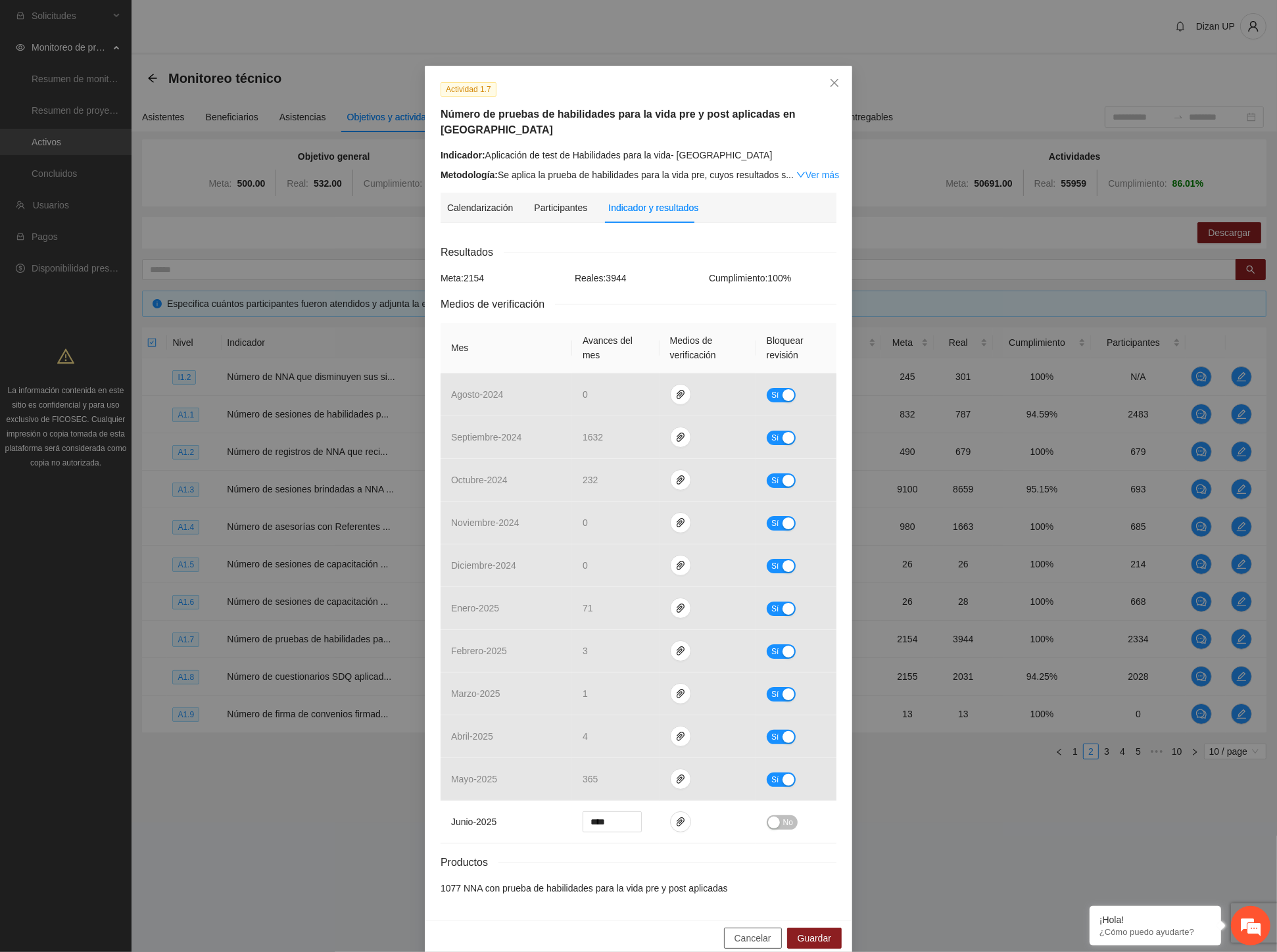
click at [735, 931] on span "Cancelar" at bounding box center [753, 938] width 36 height 15
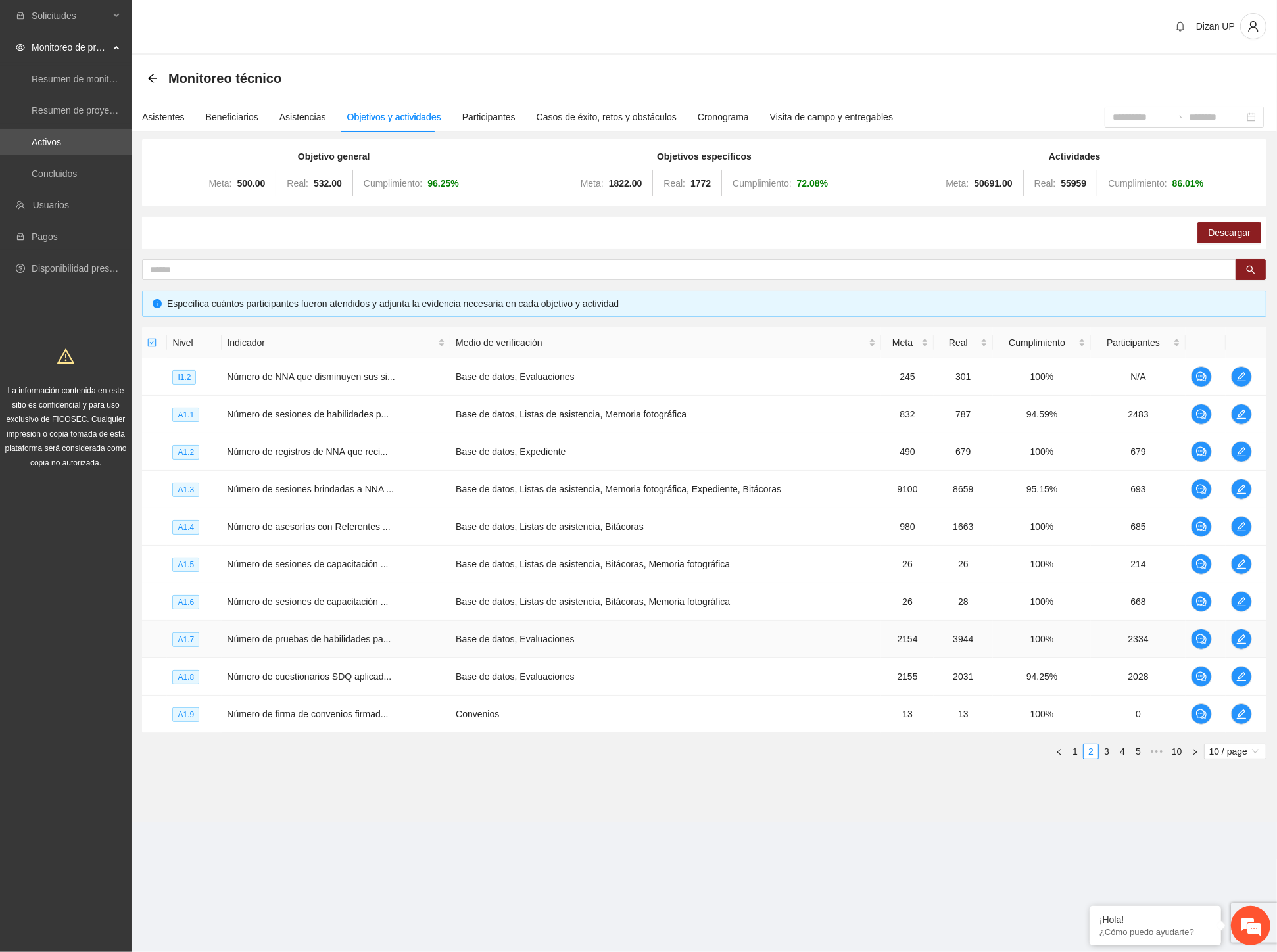
click at [868, 627] on td "Base de datos, Evaluaciones" at bounding box center [665, 638] width 431 height 37
click at [1239, 642] on icon "edit" at bounding box center [1241, 639] width 10 height 10
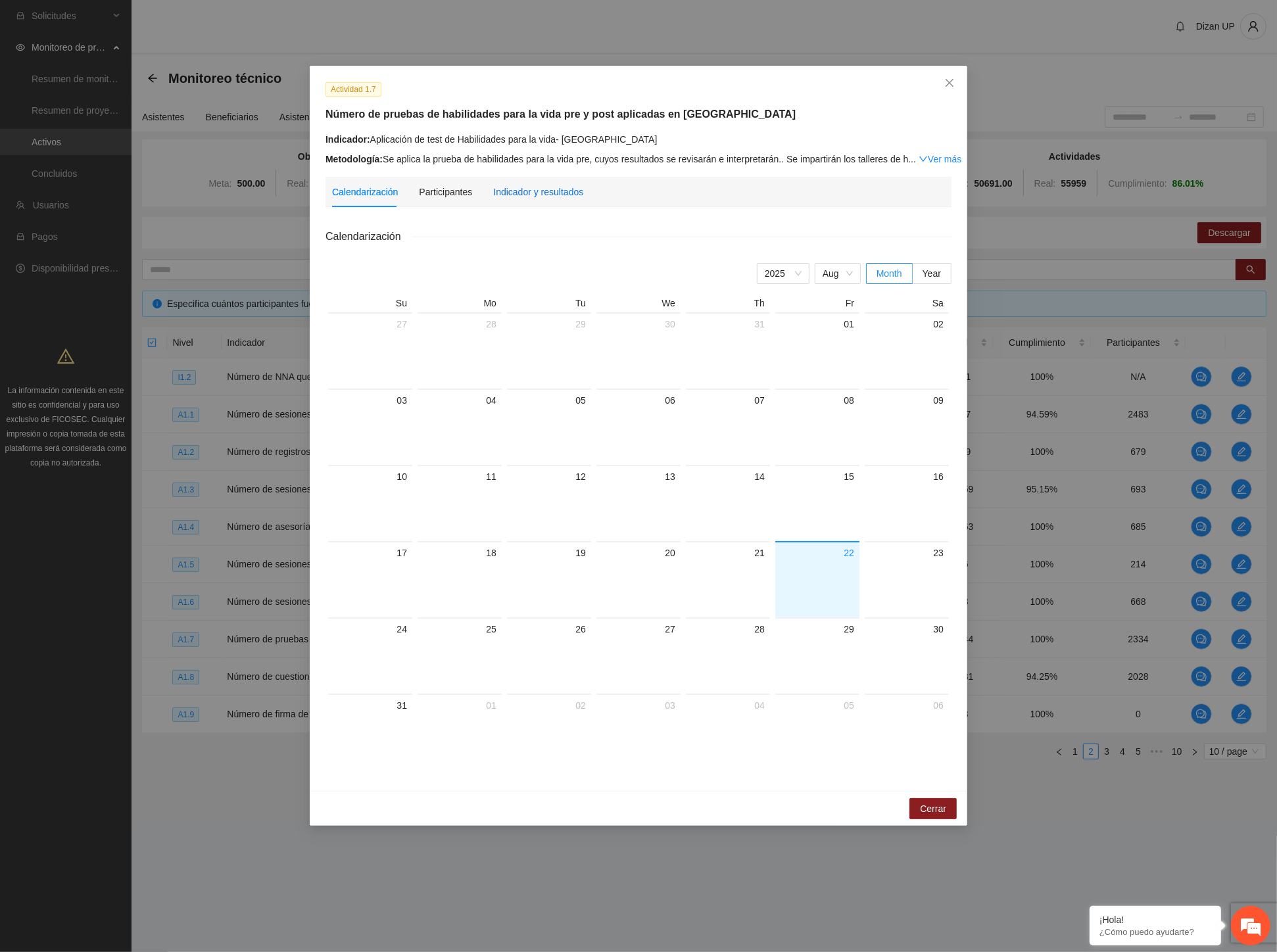
click at [560, 198] on div "Indicador y resultados" at bounding box center [538, 191] width 90 height 15
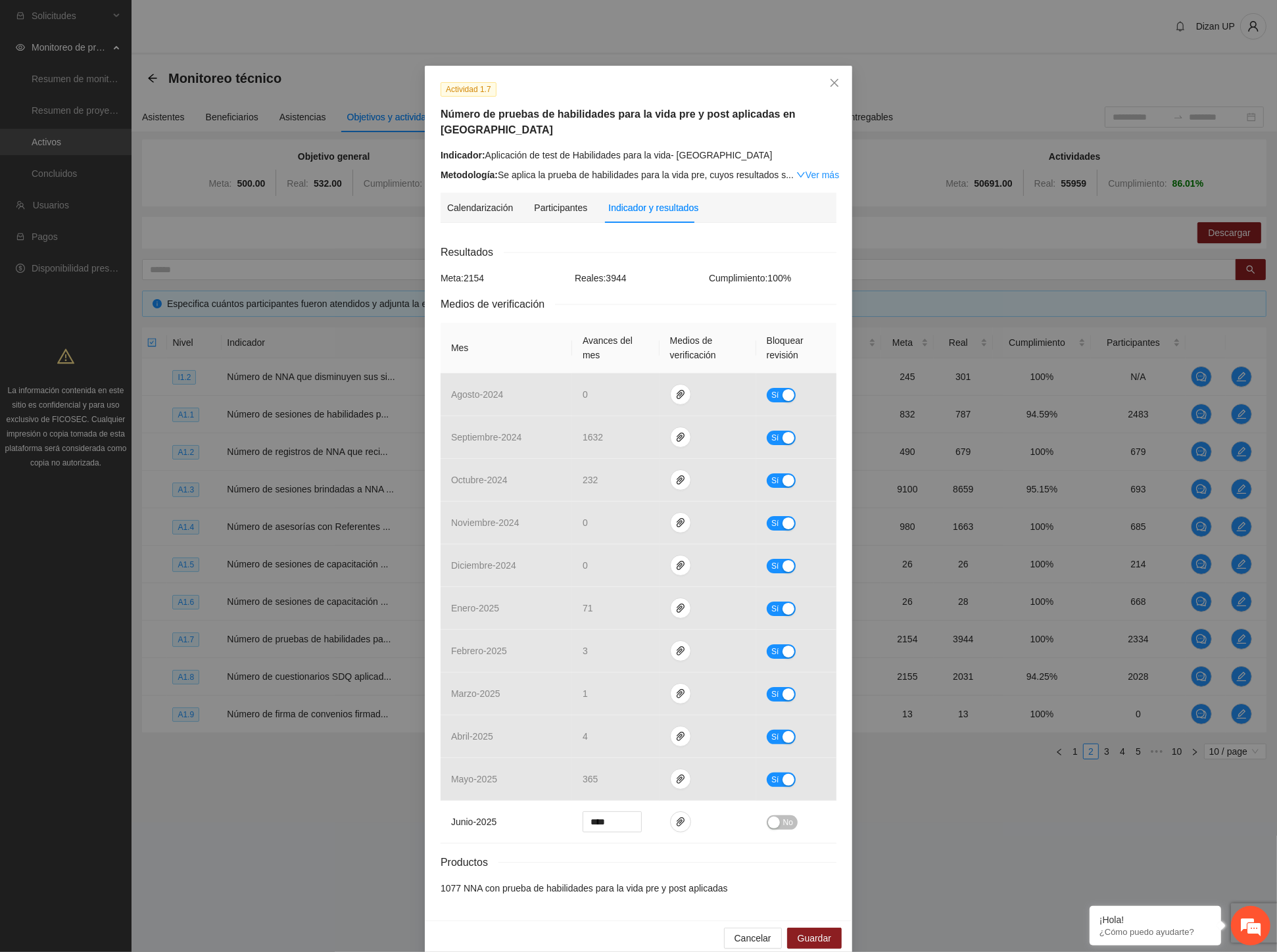
click at [750, 935] on div "Cancelar Guardar" at bounding box center [638, 937] width 427 height 35
click at [829, 82] on icon "close" at bounding box center [834, 83] width 10 height 10
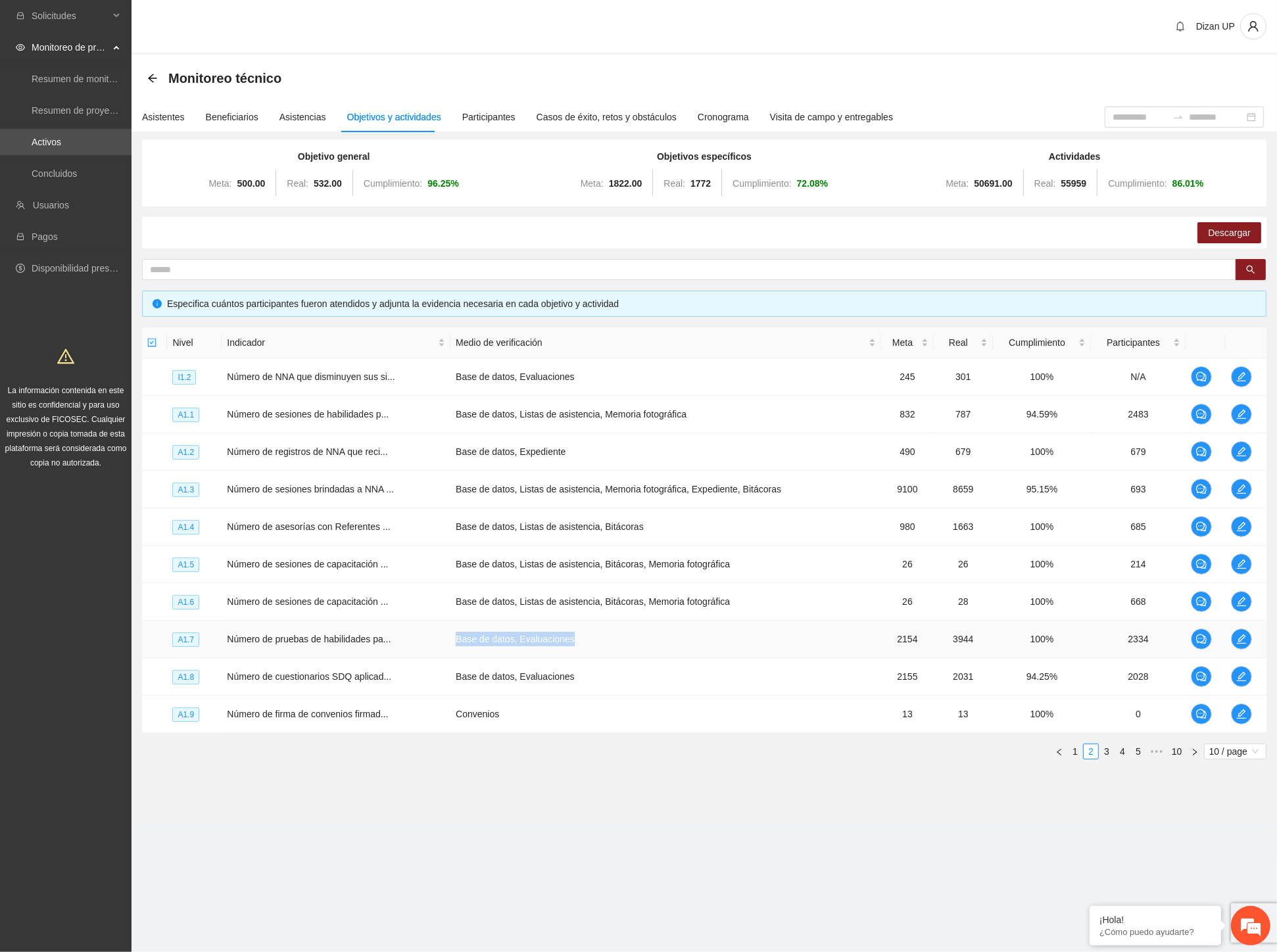
drag, startPoint x: 493, startPoint y: 643, endPoint x: 645, endPoint y: 638, distance: 152.1
click at [635, 638] on td "Base de datos, Evaluaciones" at bounding box center [665, 638] width 431 height 37
click at [533, 690] on td "Base de datos, Evaluaciones" at bounding box center [665, 677] width 431 height 37
drag, startPoint x: 841, startPoint y: 670, endPoint x: 875, endPoint y: 668, distance: 34.1
click at [842, 670] on td "Base de datos, Evaluaciones" at bounding box center [665, 677] width 431 height 37
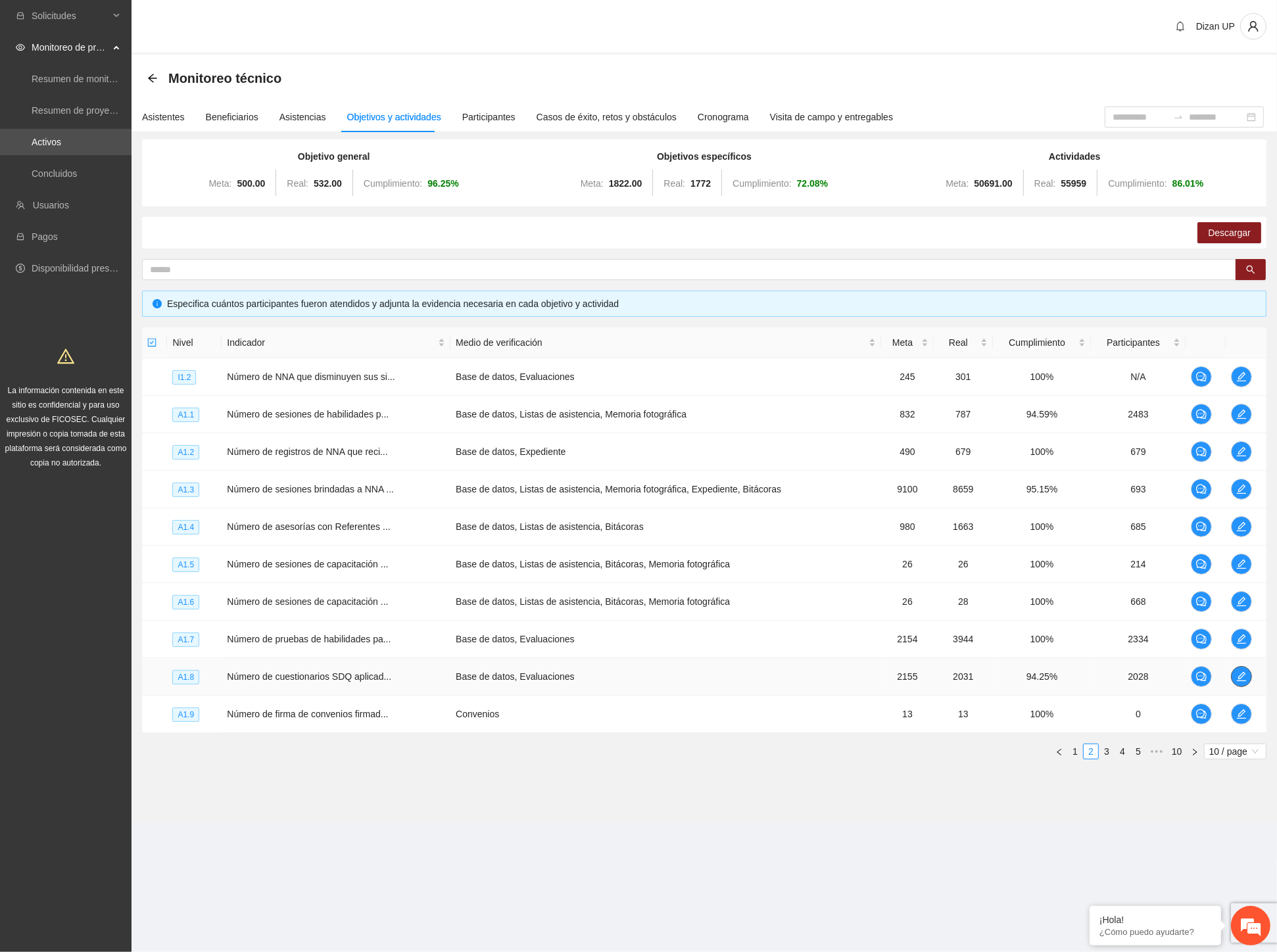
click at [1239, 677] on icon "edit" at bounding box center [1241, 677] width 10 height 10
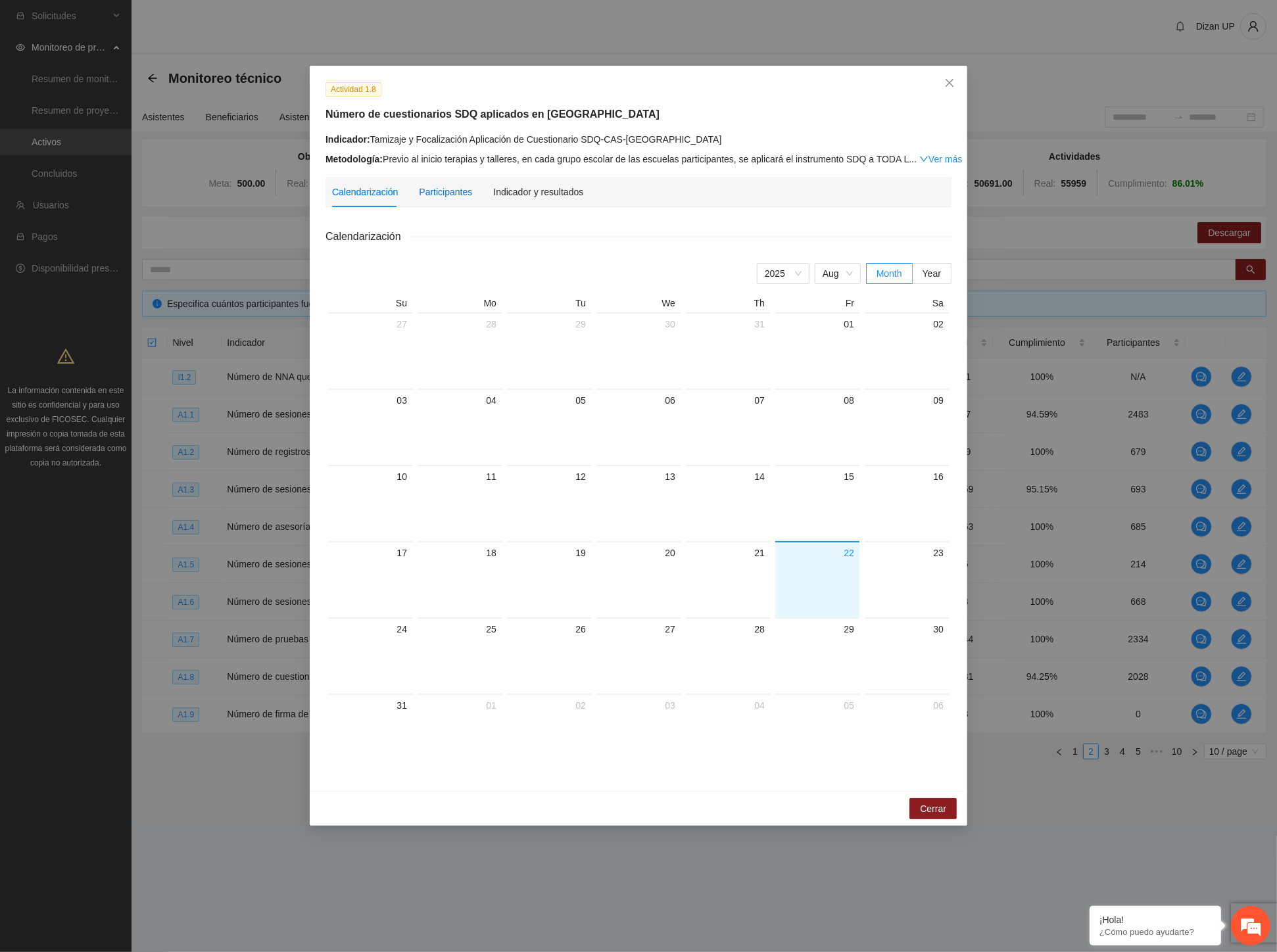
click at [442, 195] on div "Participantes" at bounding box center [444, 191] width 53 height 15
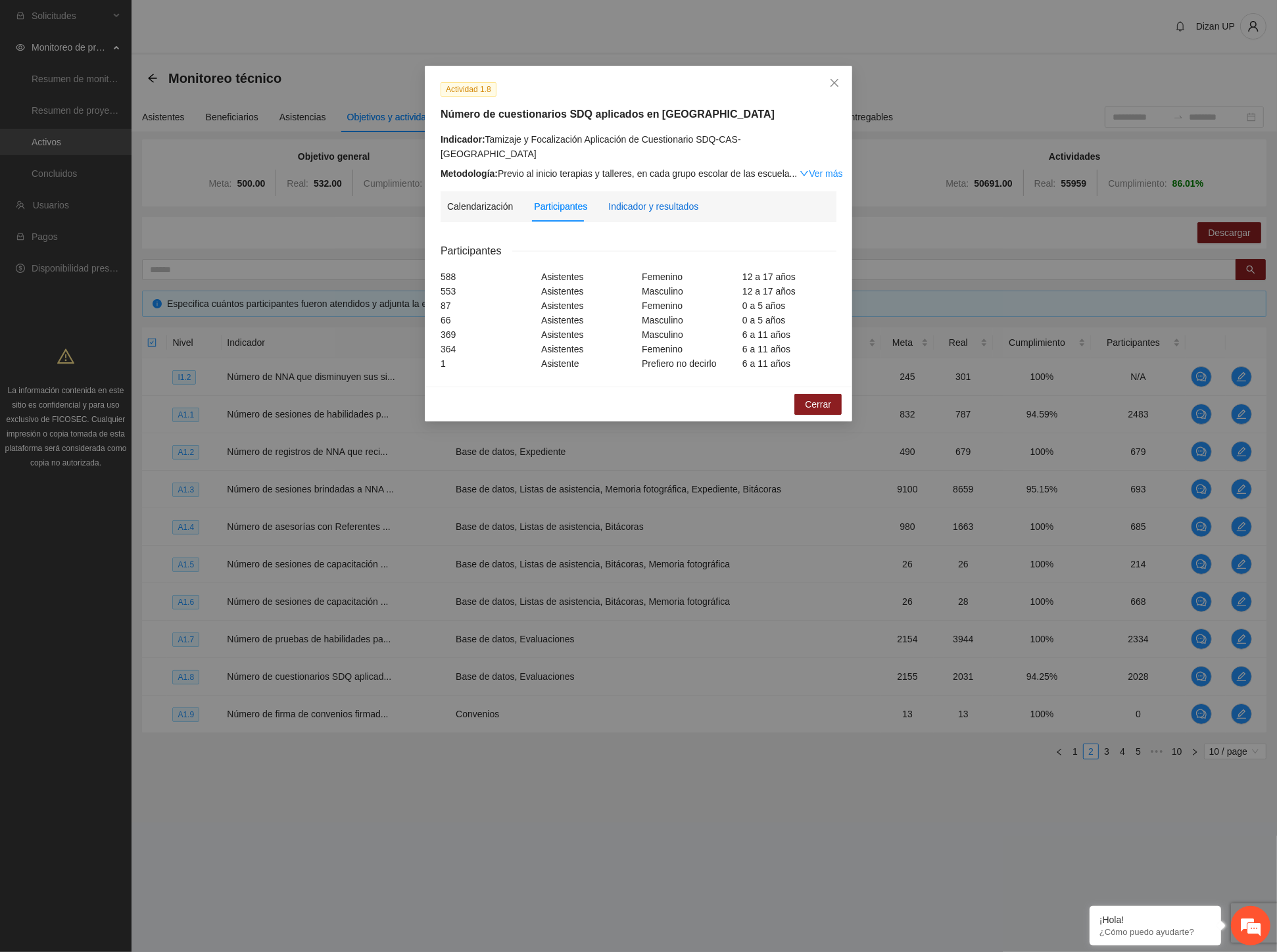
click at [631, 199] on div "Indicador y resultados" at bounding box center [653, 206] width 90 height 15
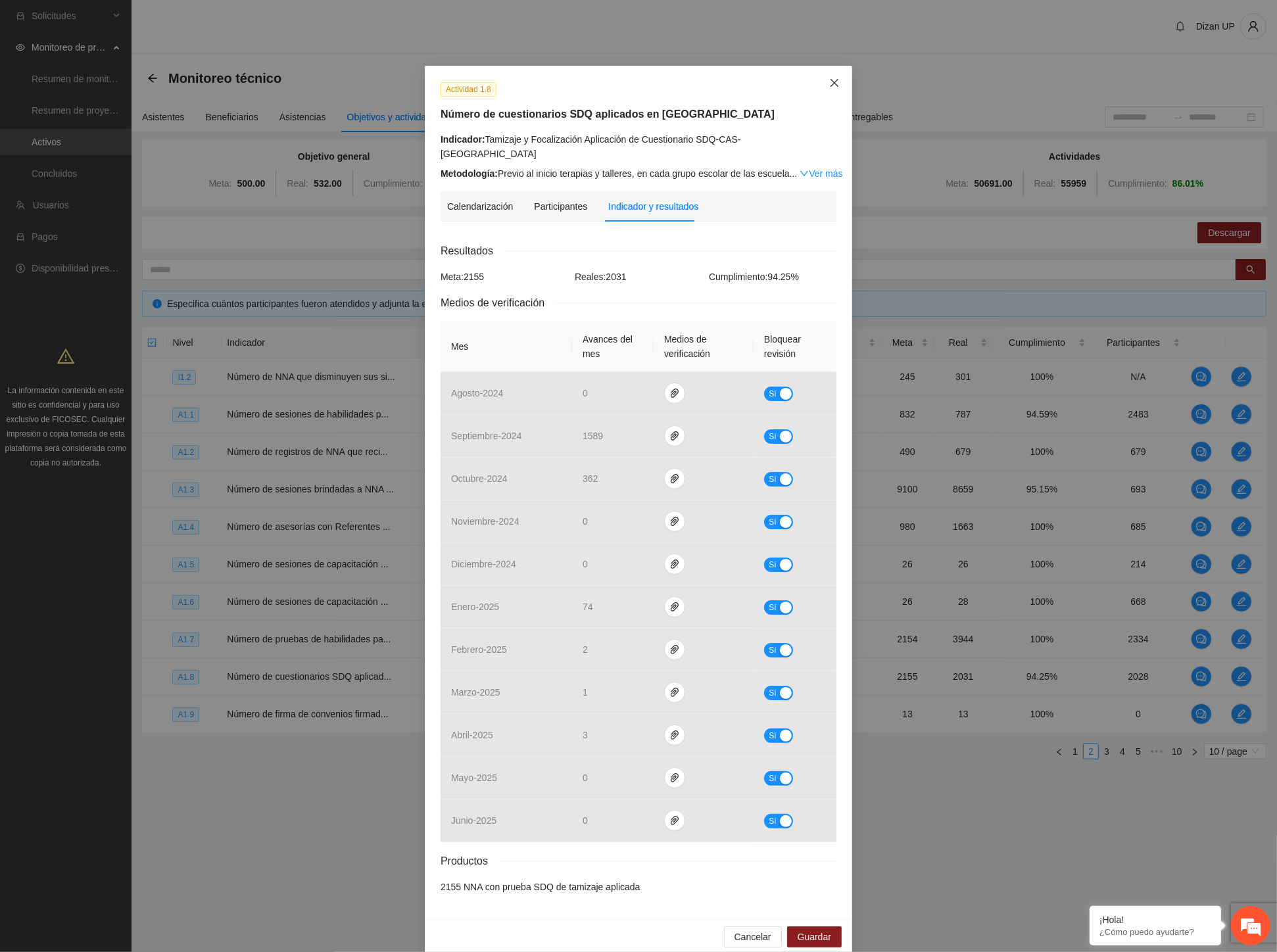
click at [829, 83] on icon "close" at bounding box center [834, 83] width 10 height 10
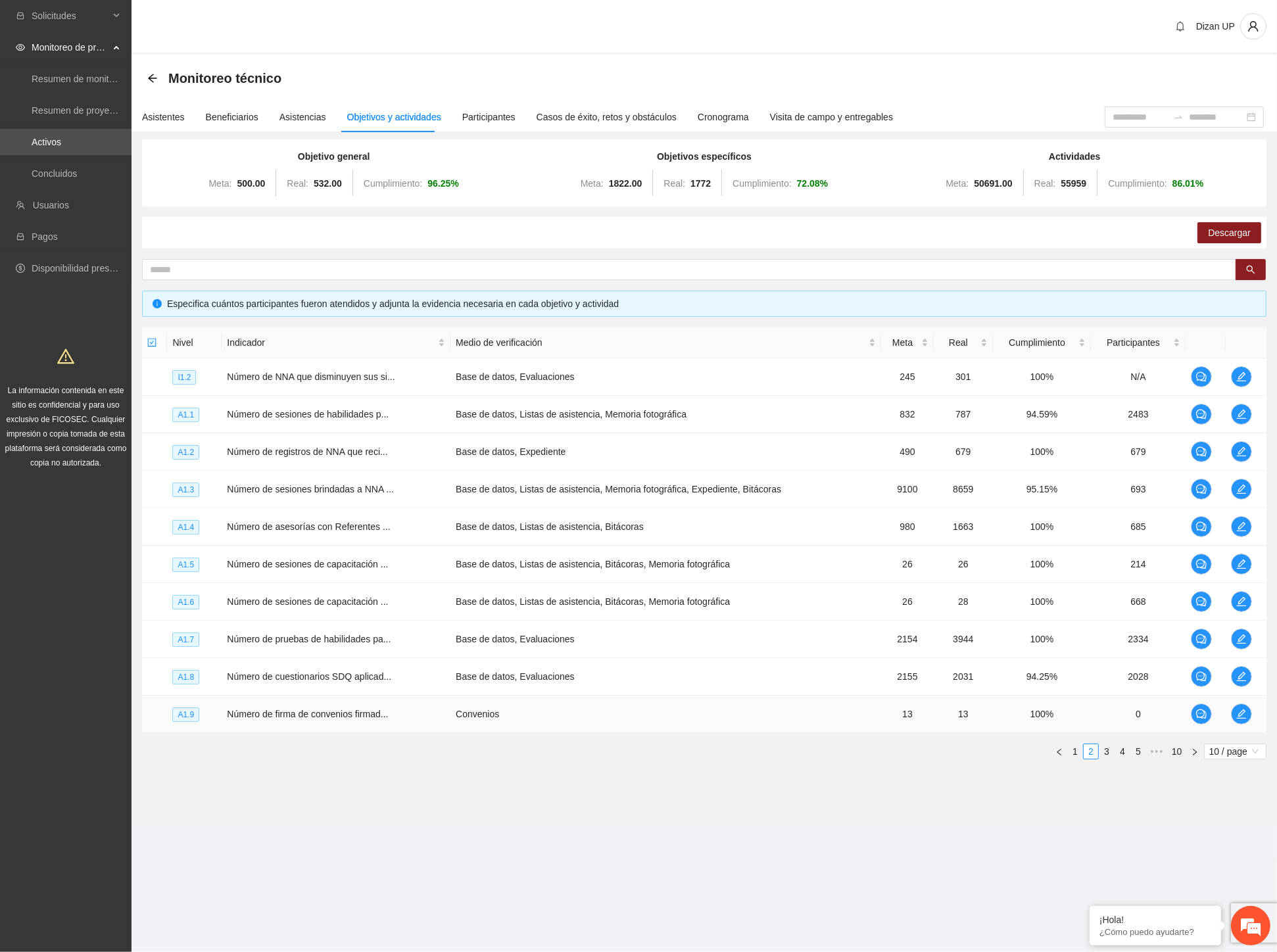
click at [324, 713] on span "Número de firma de convenios firmad..." at bounding box center [308, 714] width 161 height 10
click at [1247, 716] on span "edit" at bounding box center [1241, 714] width 20 height 10
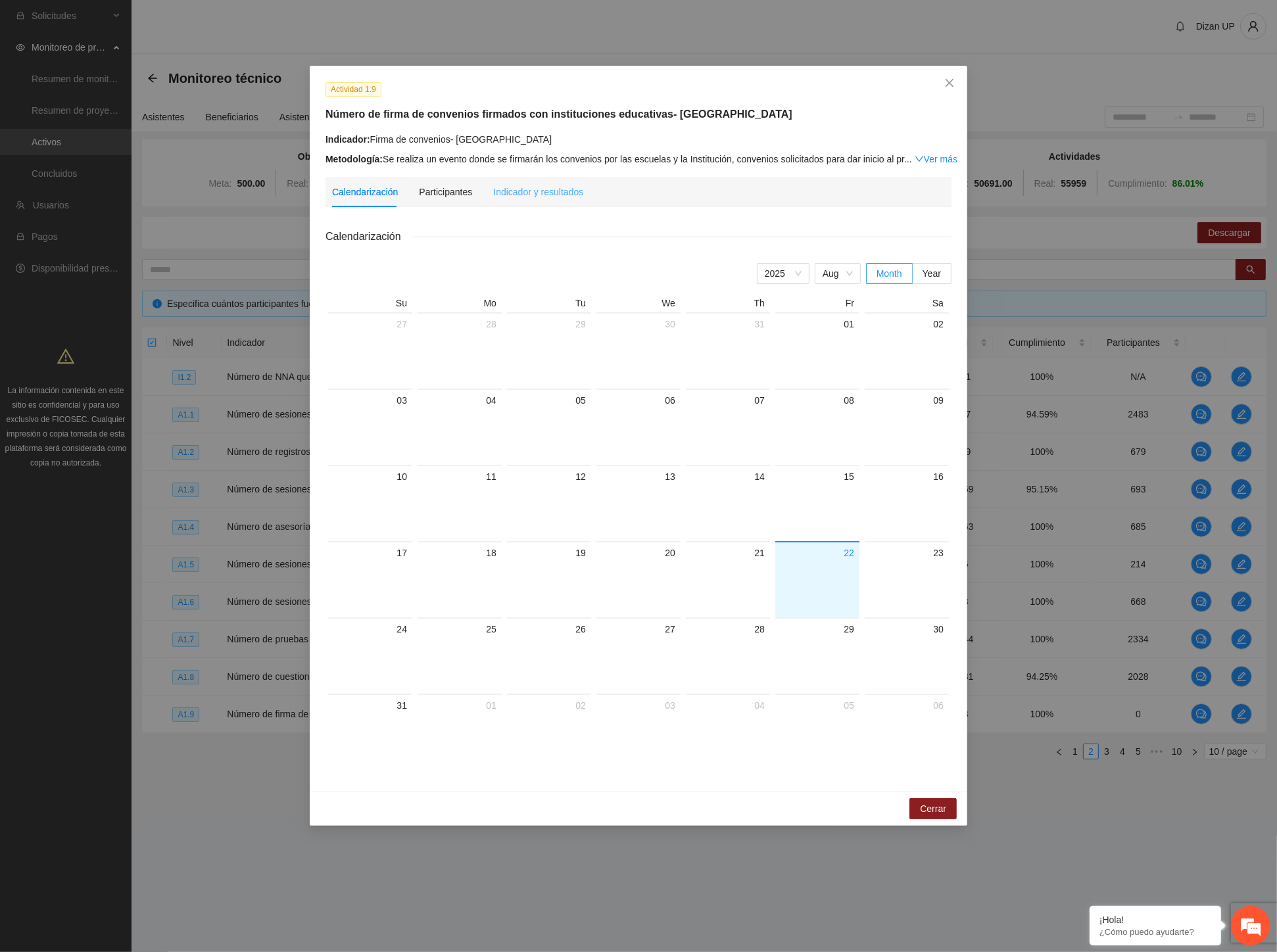
click at [515, 180] on div "Indicador y resultados" at bounding box center [538, 191] width 90 height 30
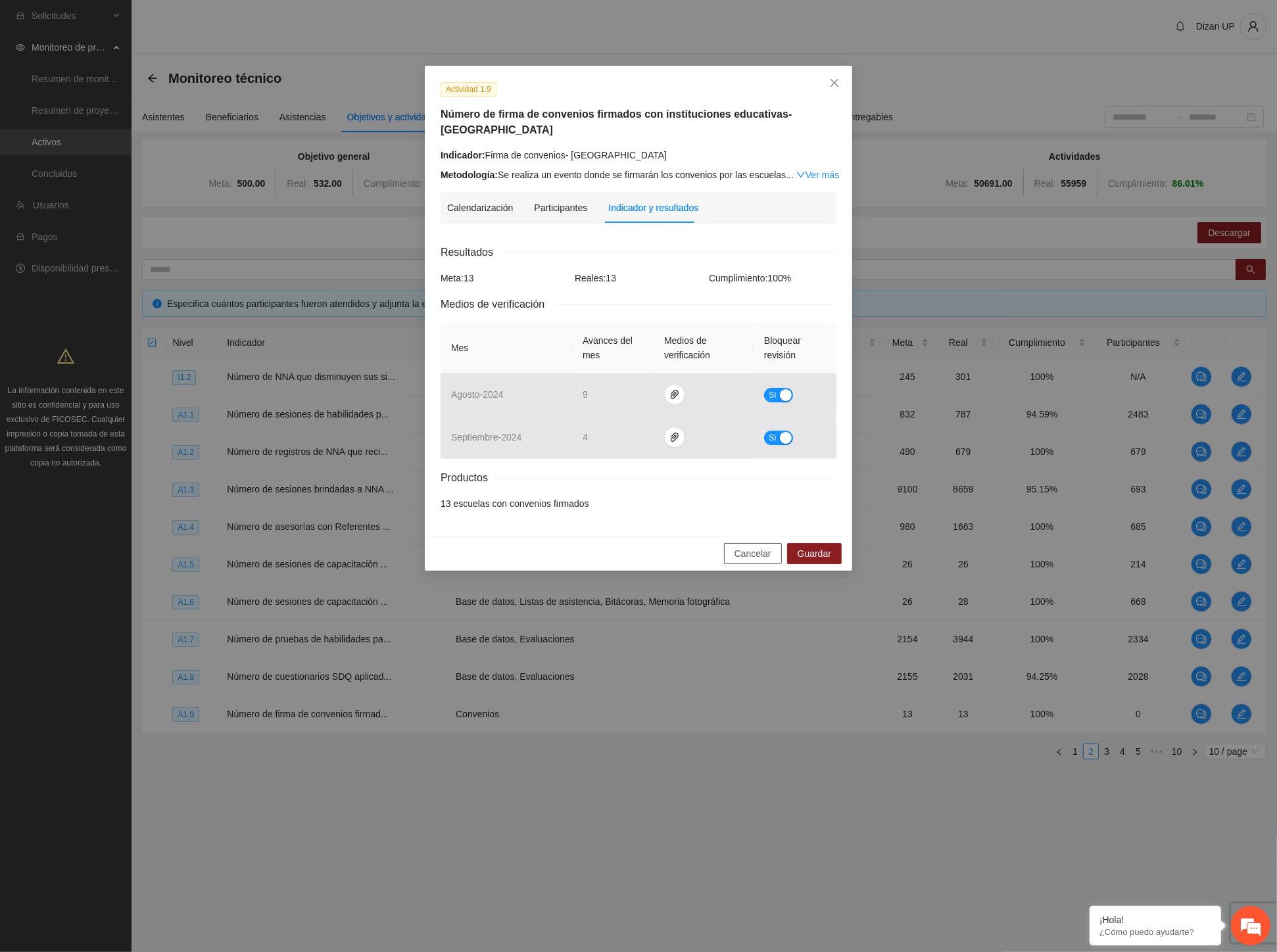
click at [751, 547] on span "Cancelar" at bounding box center [753, 554] width 36 height 15
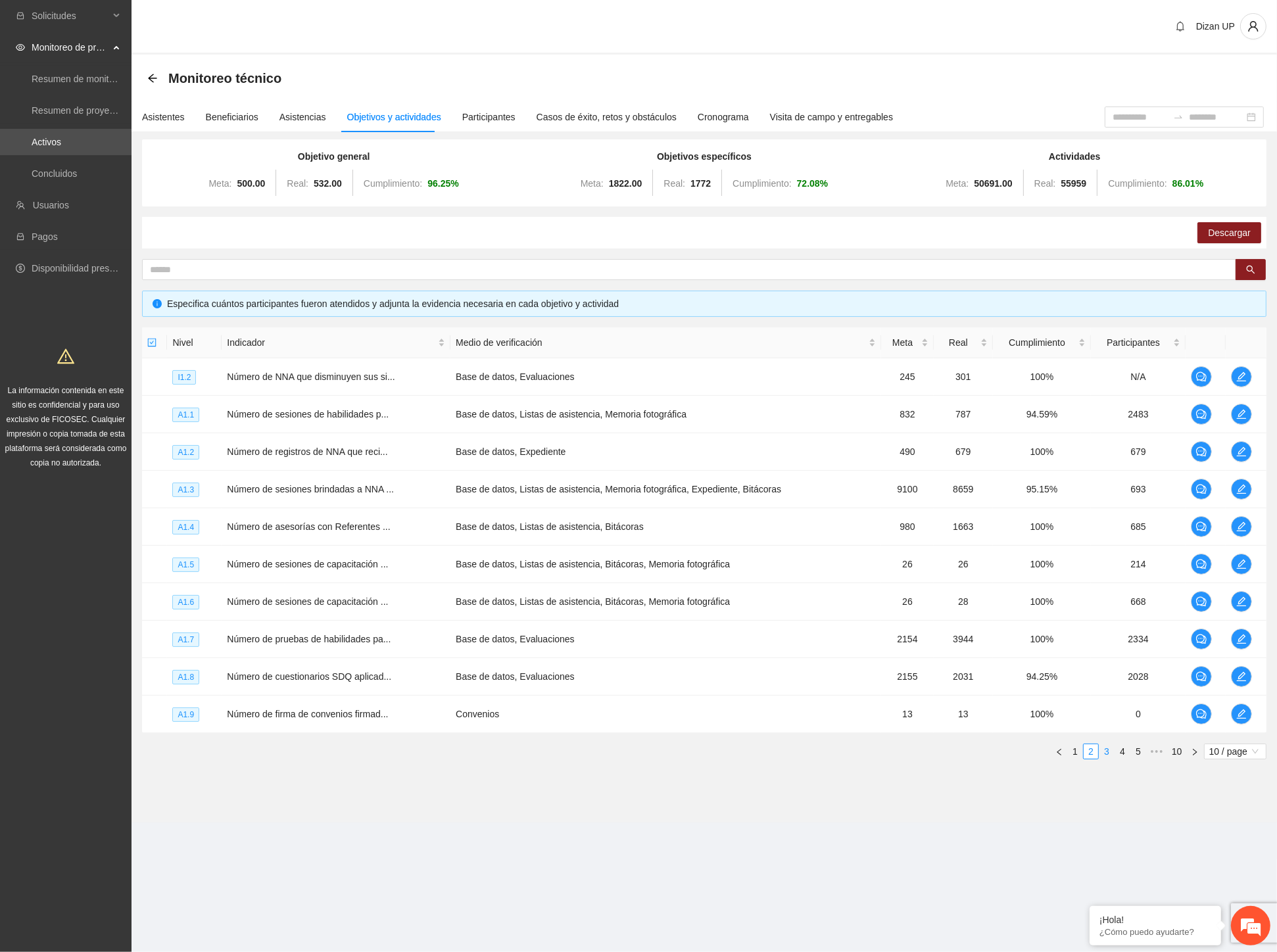
click at [1108, 749] on link "3" at bounding box center [1106, 751] width 15 height 15
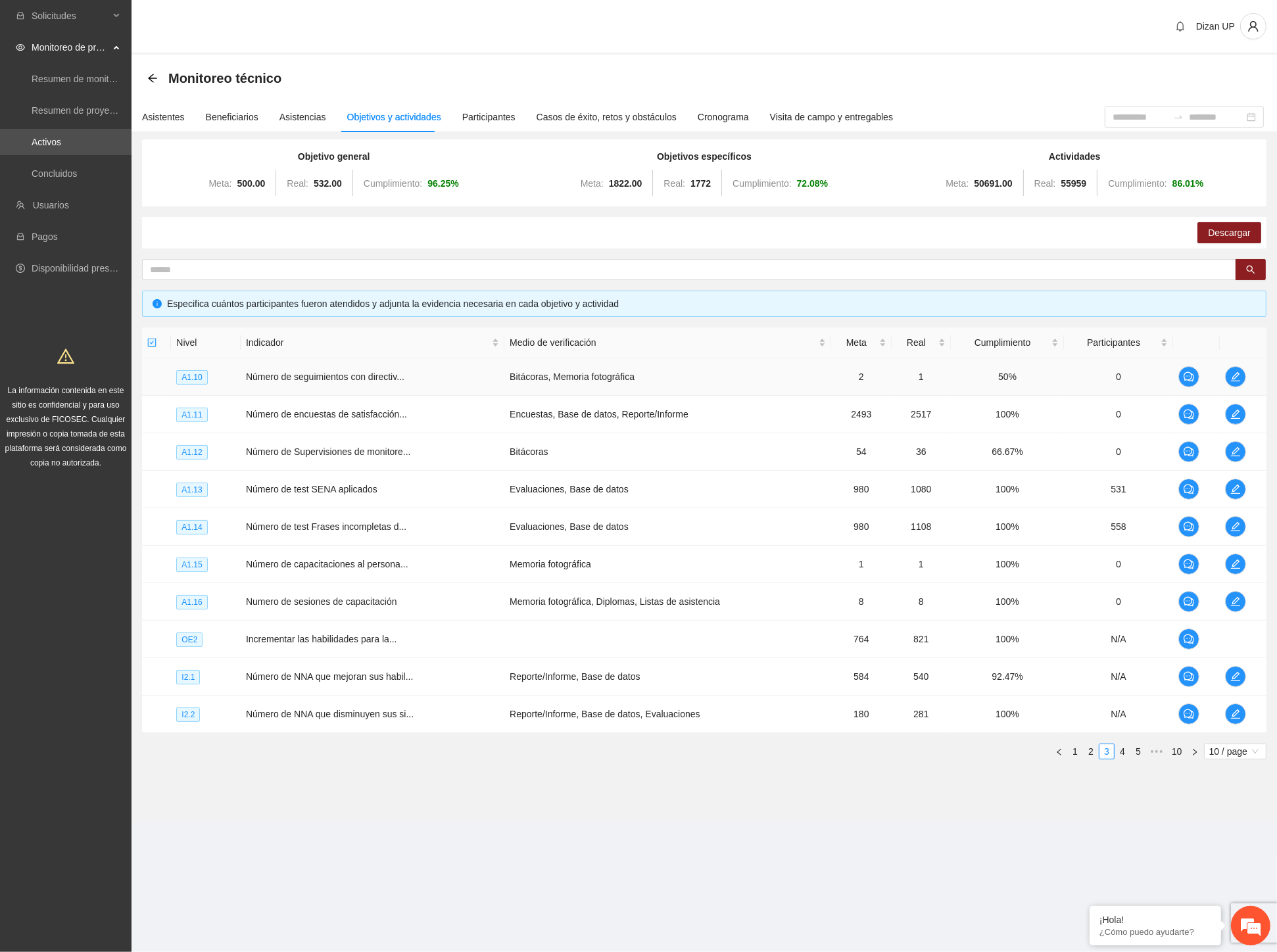
click at [1119, 382] on td "0" at bounding box center [1118, 377] width 109 height 37
click at [1245, 380] on td at bounding box center [1243, 377] width 47 height 37
click at [1236, 375] on icon "edit" at bounding box center [1235, 377] width 10 height 10
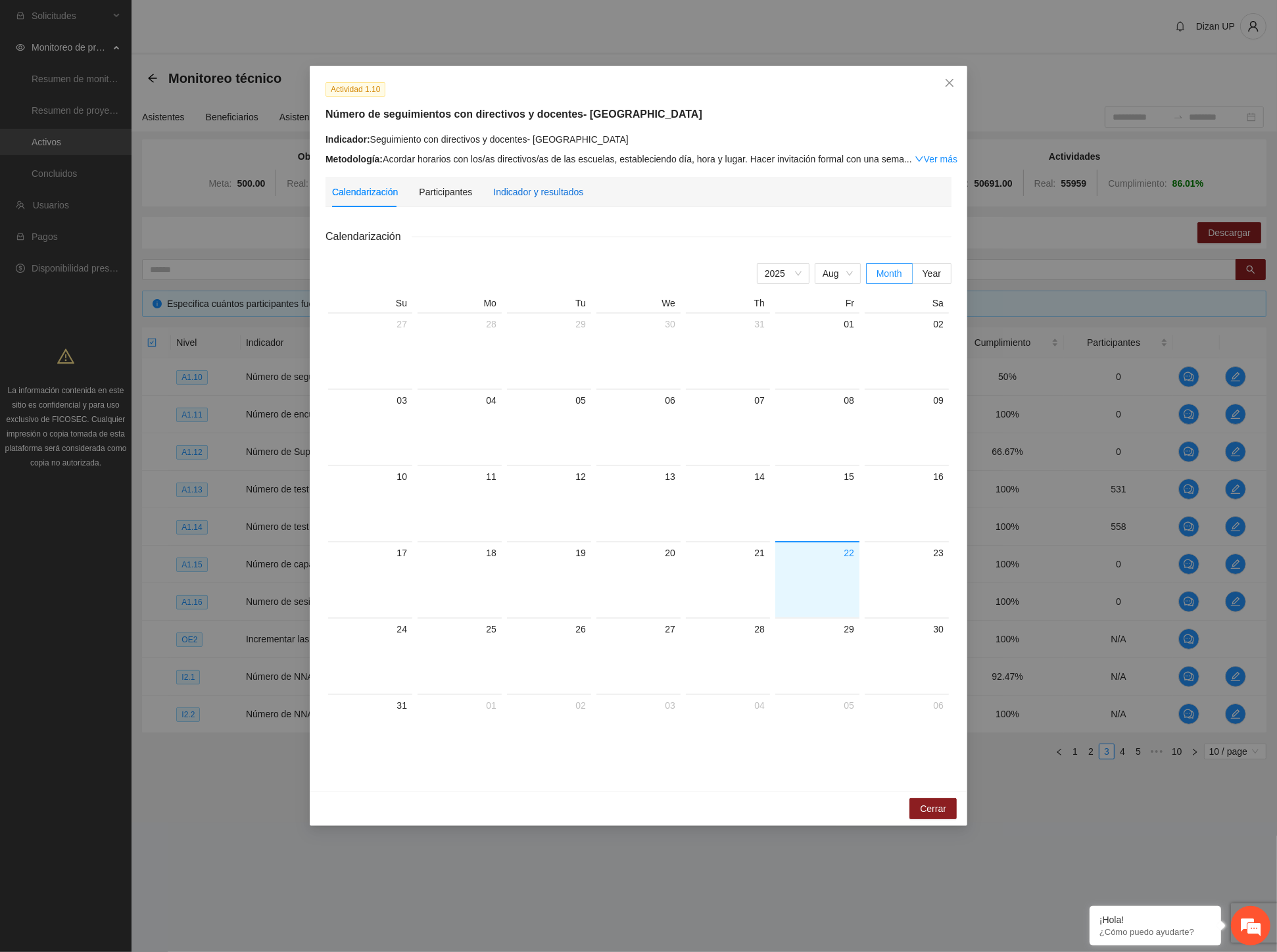
click at [536, 191] on div "Indicador y resultados" at bounding box center [538, 191] width 90 height 15
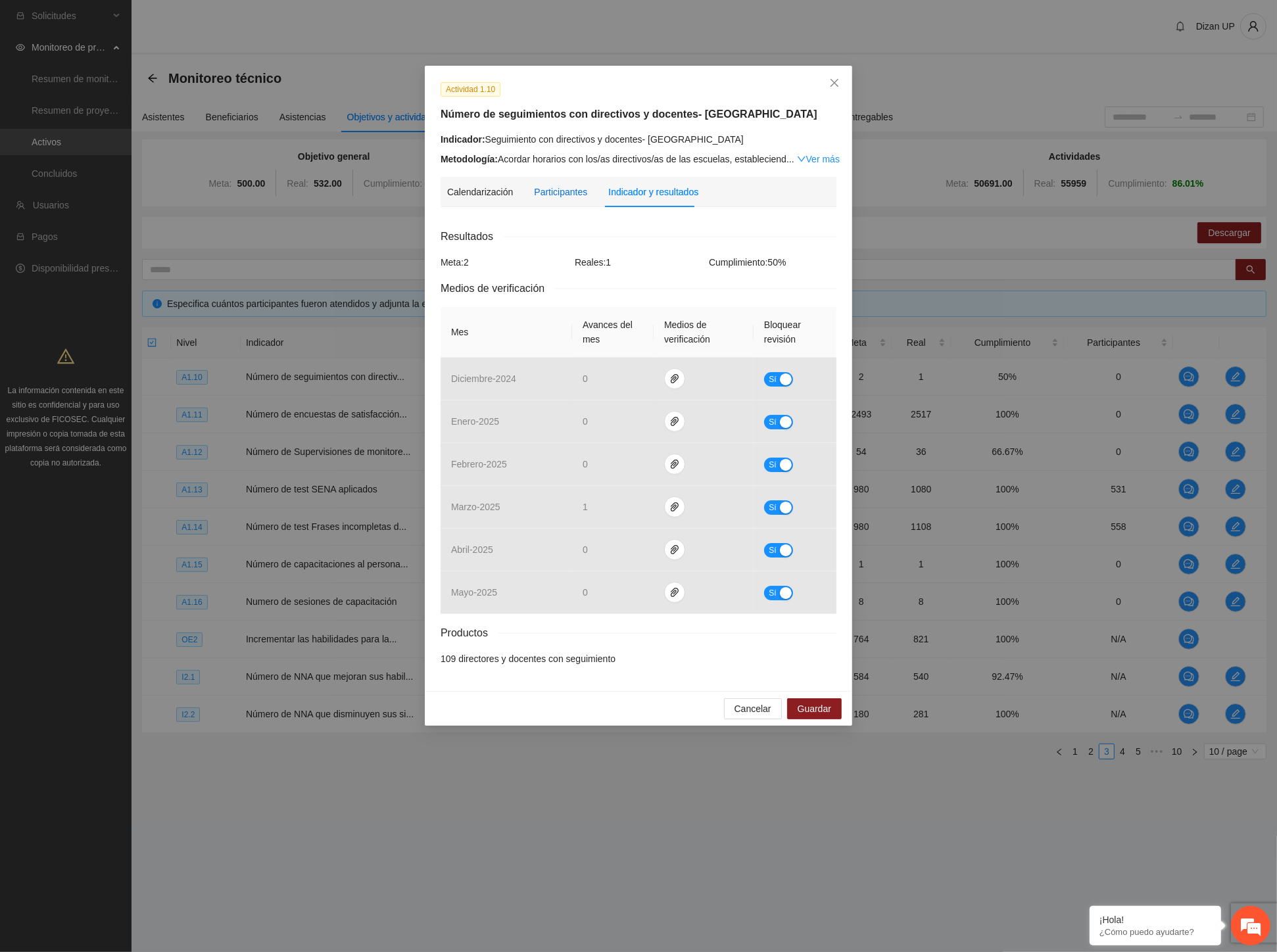
click at [547, 194] on div "Participantes" at bounding box center [560, 191] width 53 height 15
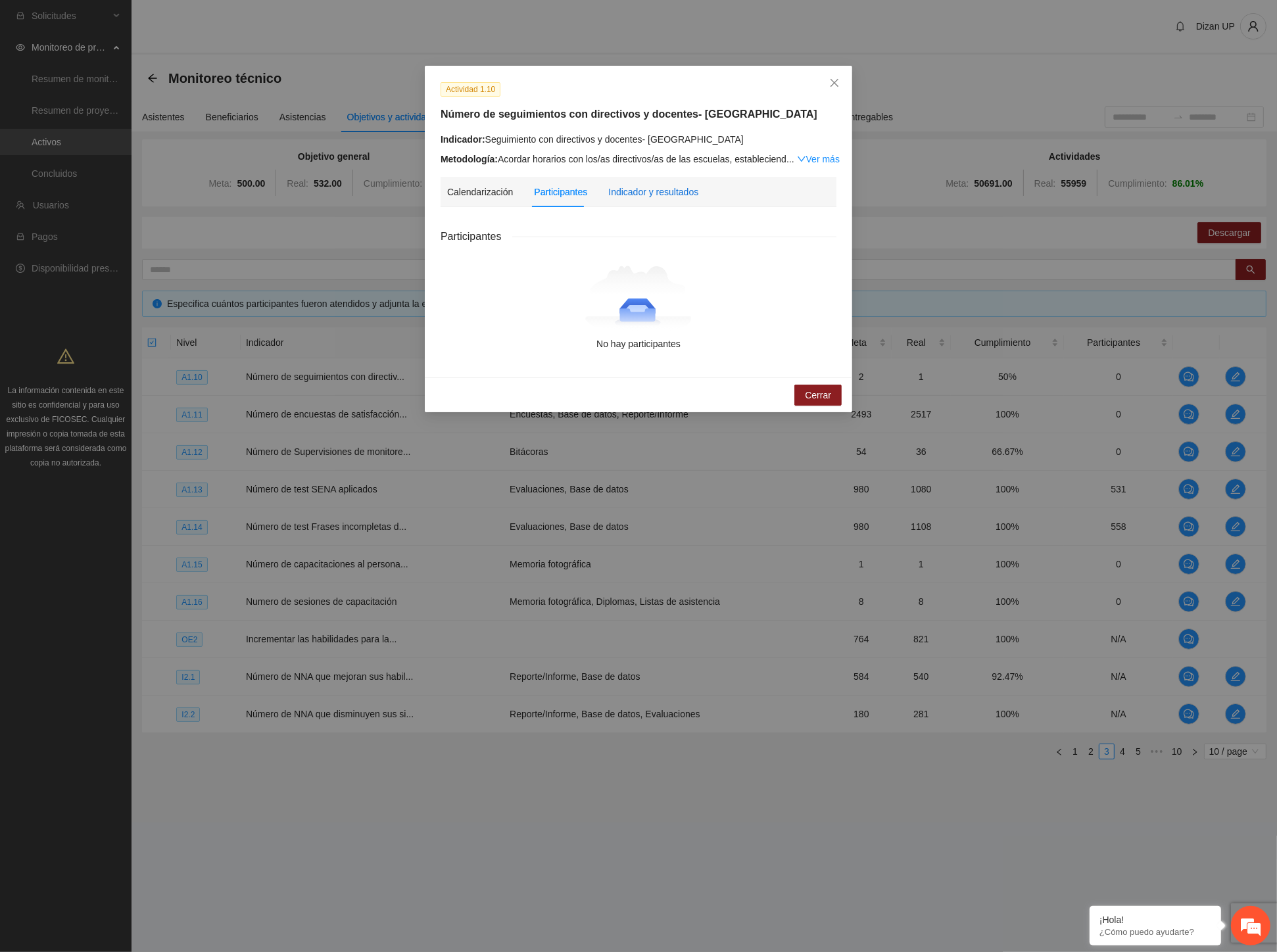
click at [673, 188] on div "Indicador y resultados" at bounding box center [653, 191] width 90 height 15
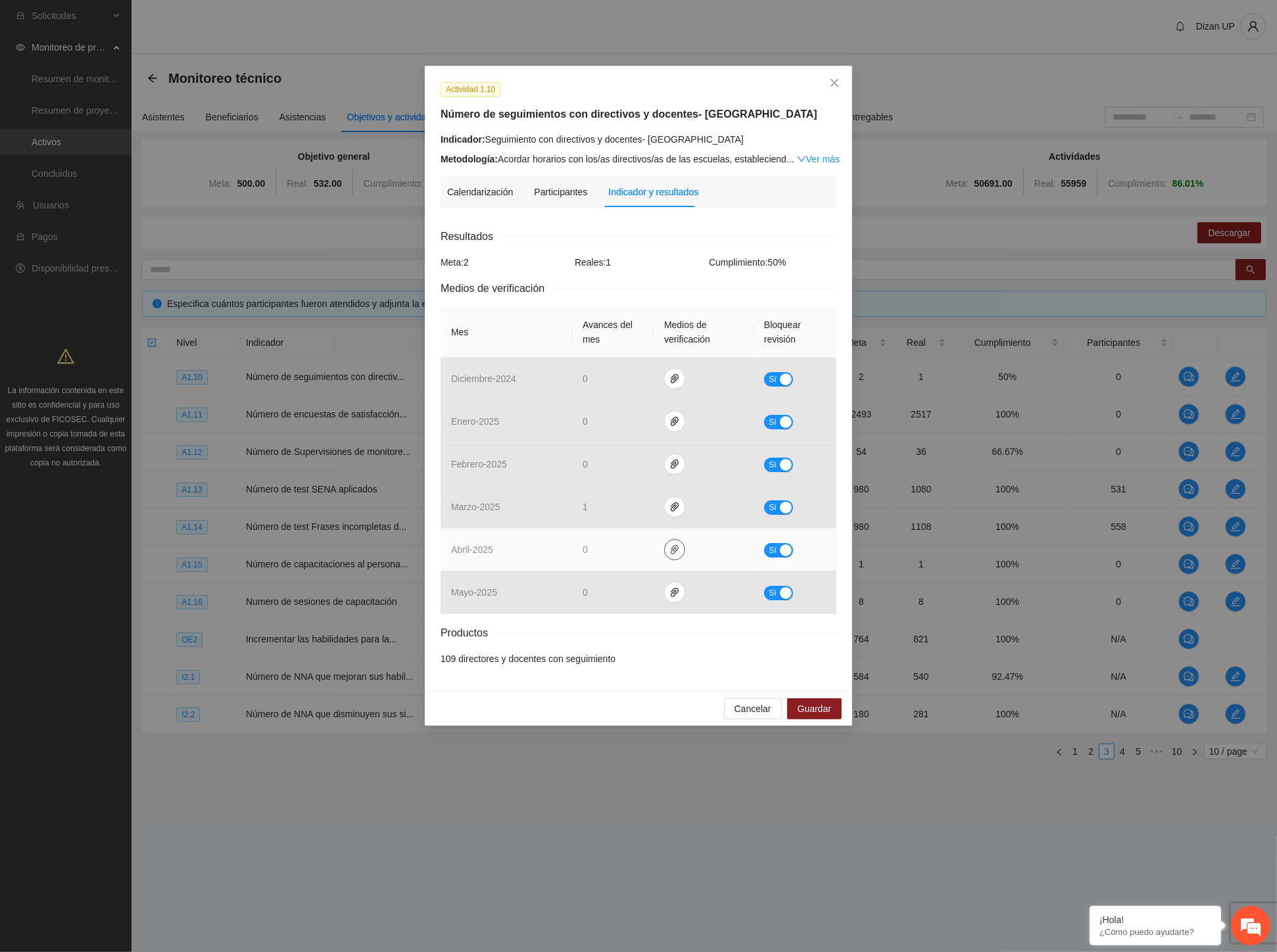
click at [672, 547] on icon "paper-clip" at bounding box center [674, 549] width 8 height 10
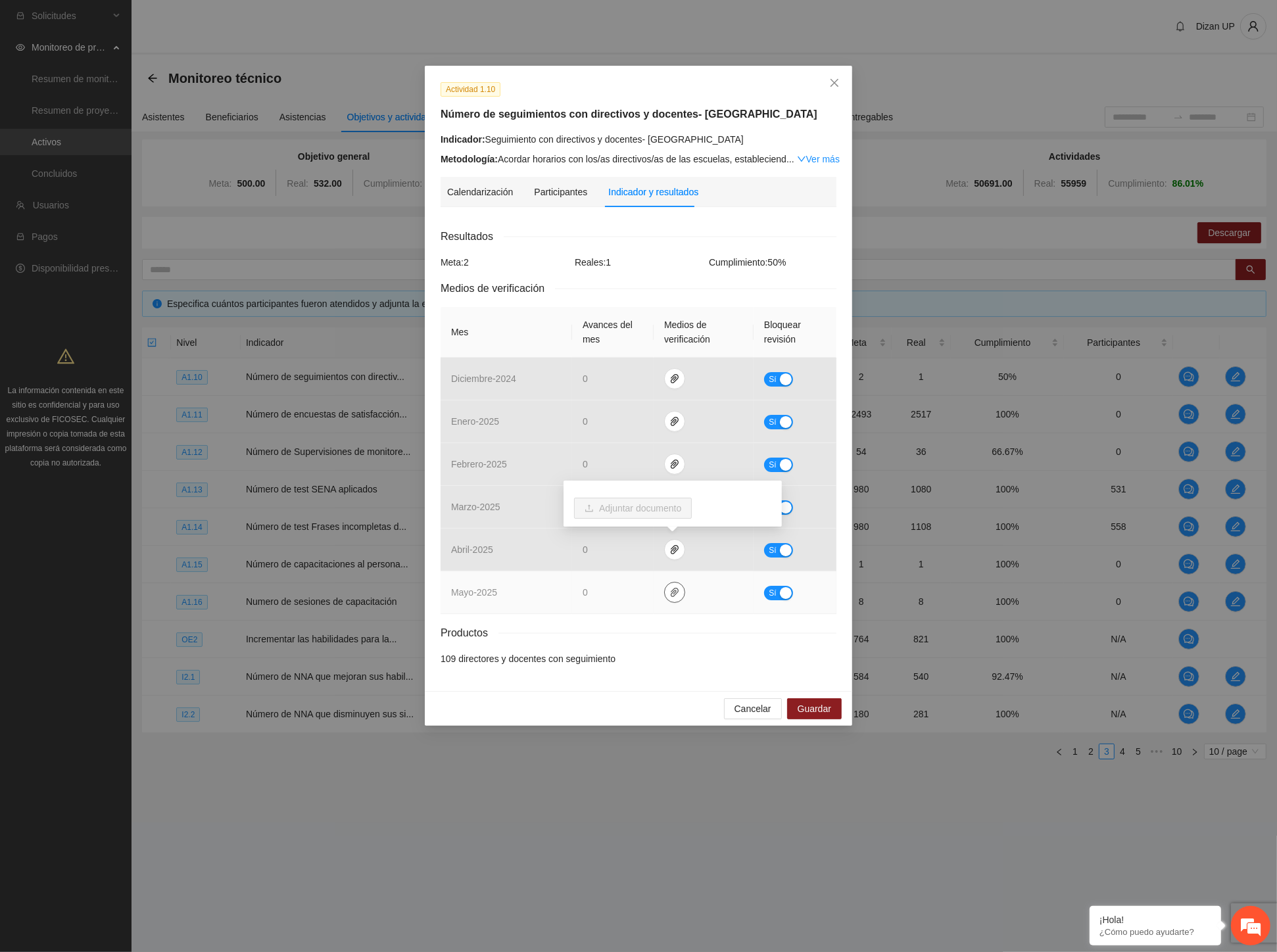
click at [670, 587] on icon "paper-clip" at bounding box center [675, 593] width 10 height 10
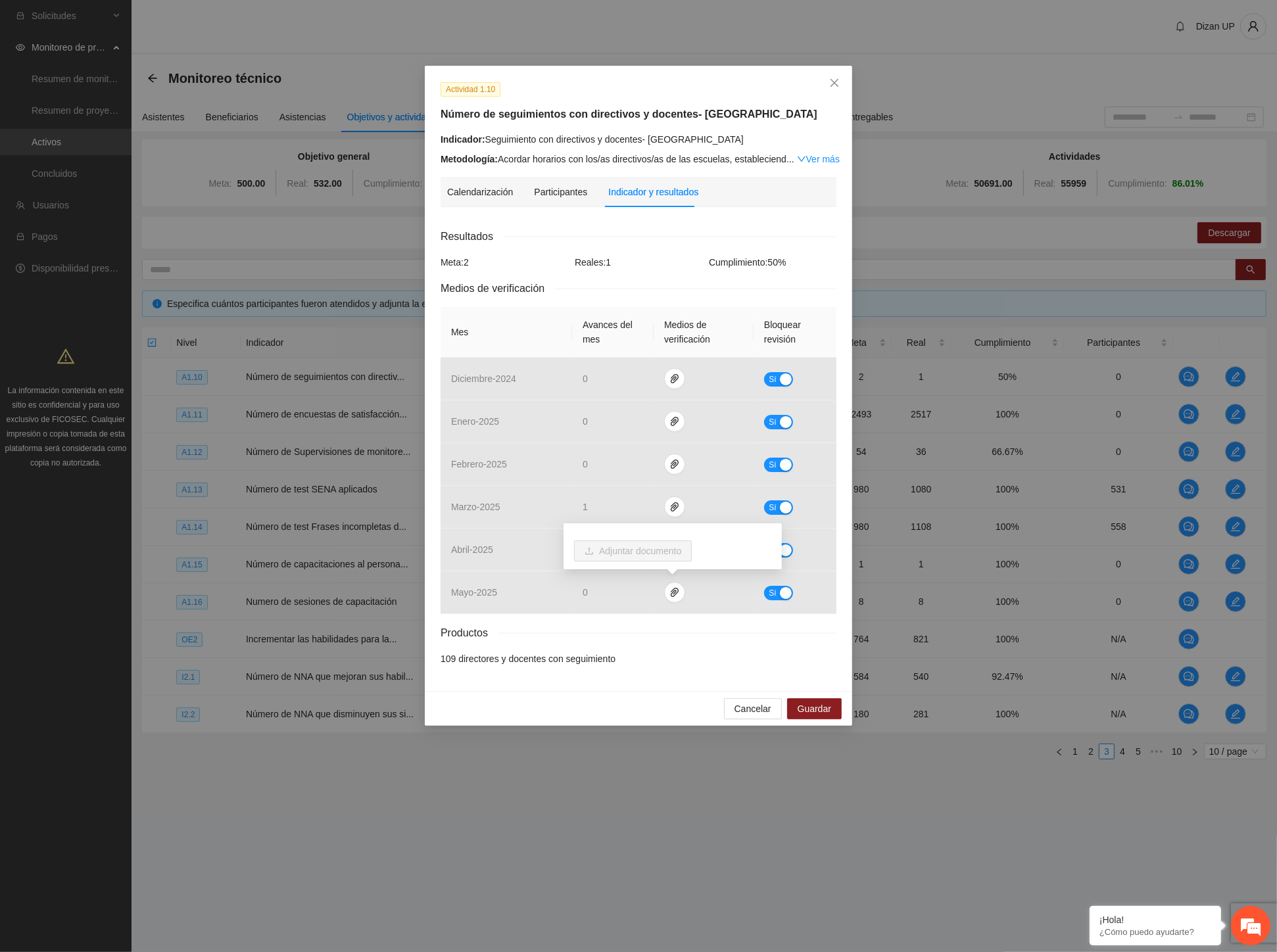
click at [528, 146] on div "Indicador: Seguimiento con directivos y docentes- Chihuahua" at bounding box center [638, 139] width 396 height 15
drag, startPoint x: 485, startPoint y: 139, endPoint x: 705, endPoint y: 138, distance: 220.0
click at [705, 138] on div "Indicador: Seguimiento con directivos y docentes- Chihuahua" at bounding box center [638, 139] width 396 height 15
copy div "Seguimiento con directivos y docentes- Chihuahua"
drag, startPoint x: 684, startPoint y: 114, endPoint x: 694, endPoint y: 113, distance: 10.0
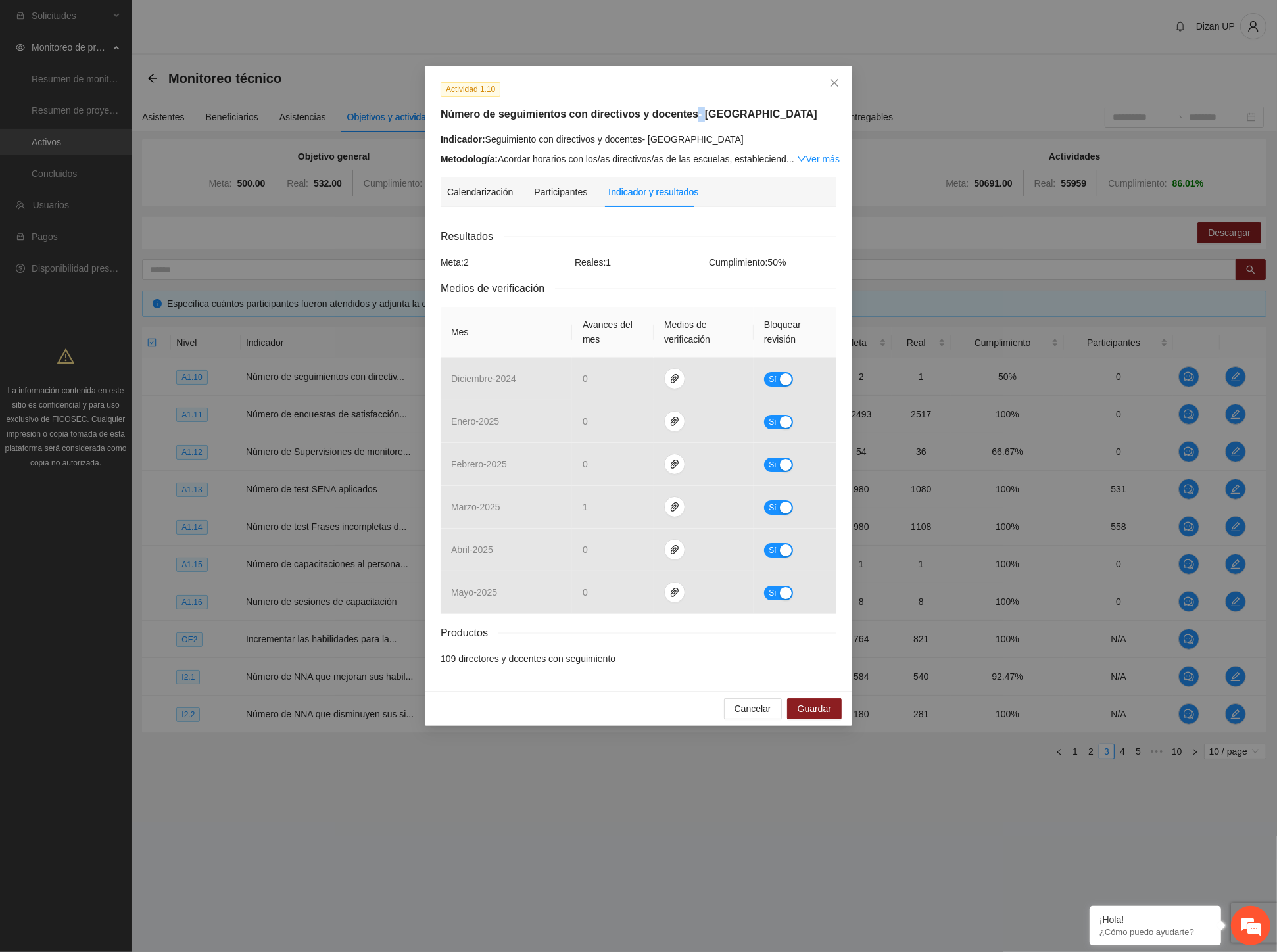
click at [694, 113] on h5 "Número de seguimientos con directivos y docentes- Chihuahua" at bounding box center [638, 114] width 396 height 16
click at [729, 713] on button "Cancelar" at bounding box center [752, 709] width 58 height 21
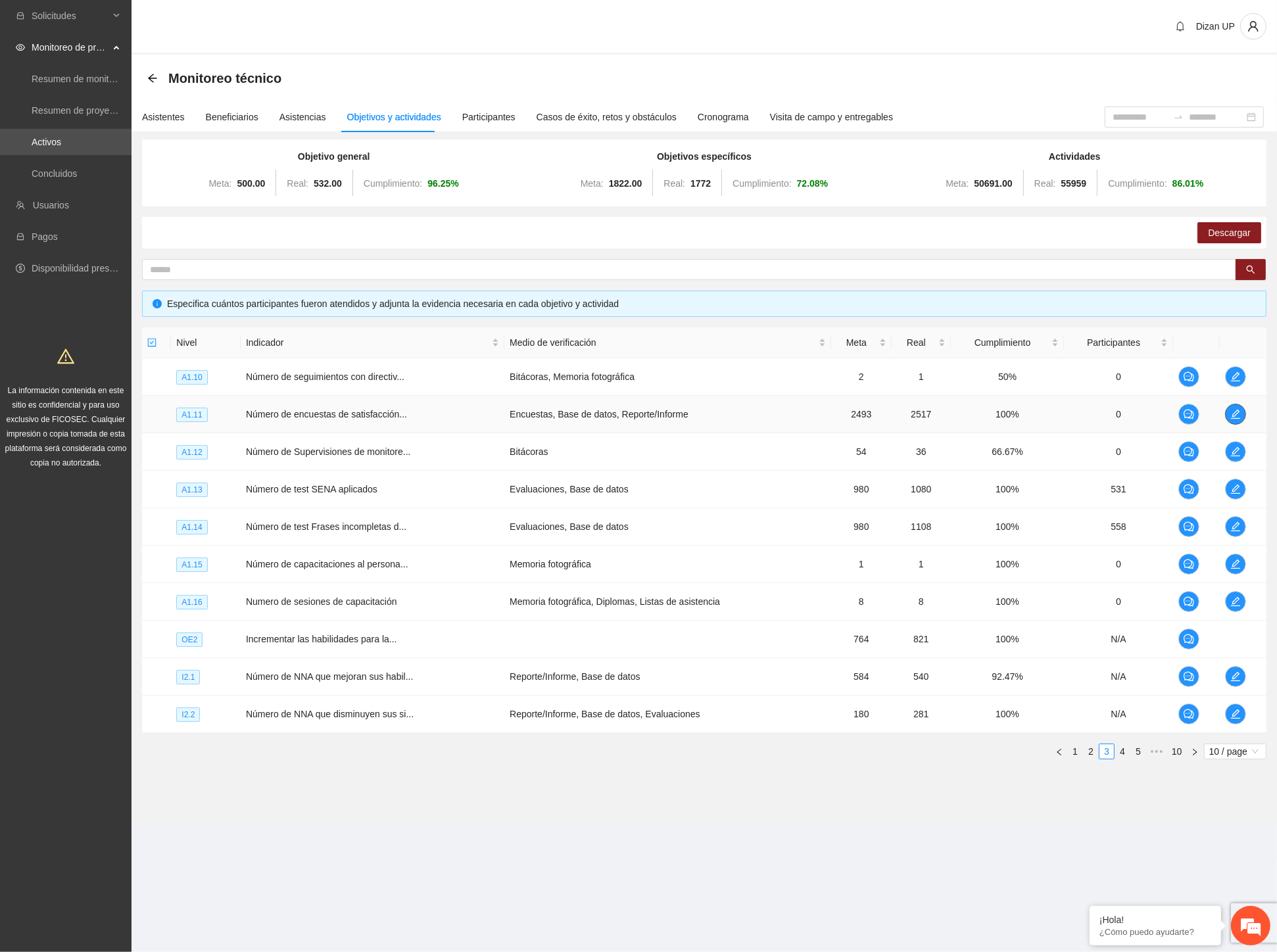
click at [1235, 412] on icon "edit" at bounding box center [1235, 414] width 10 height 10
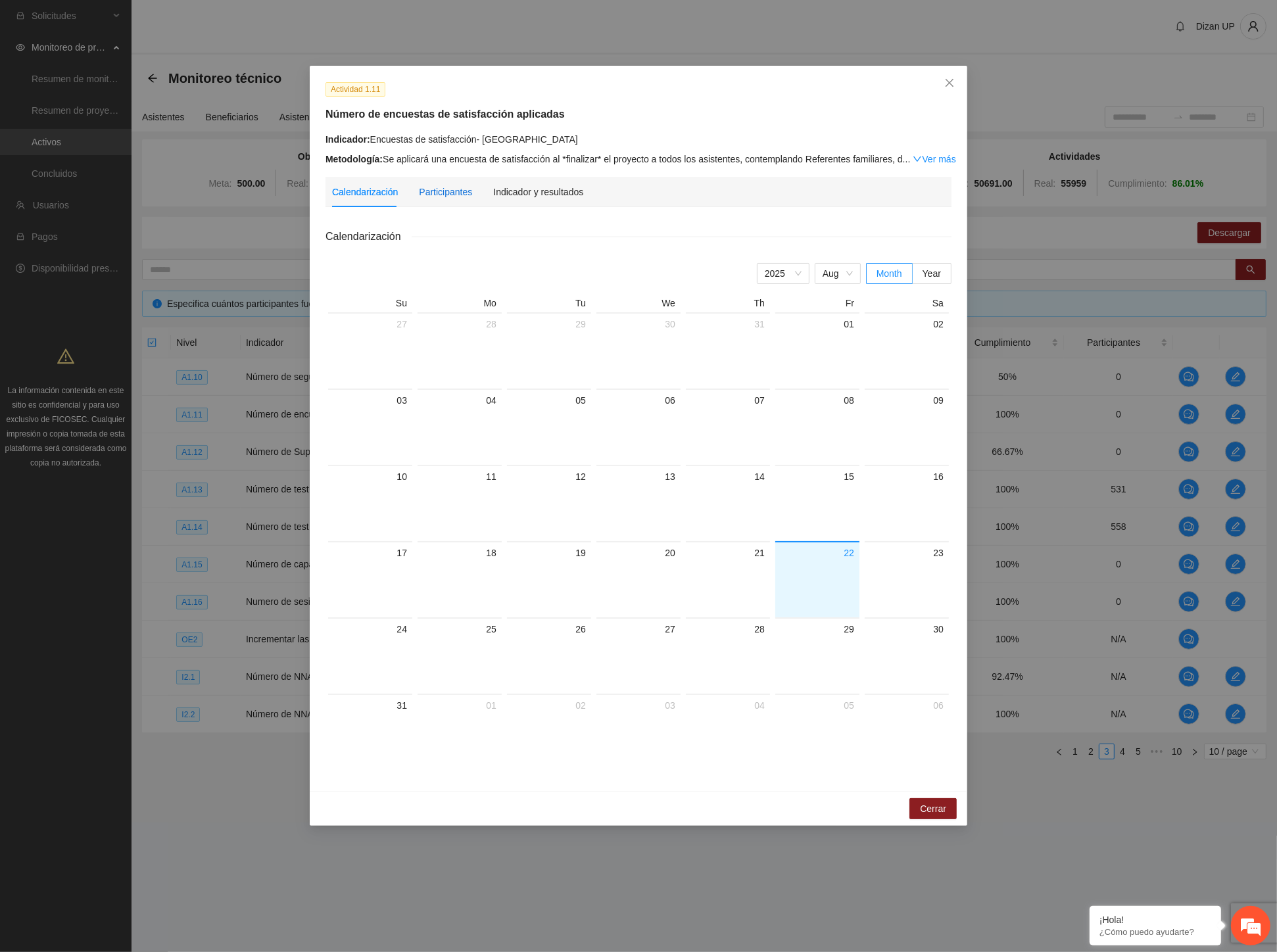
click at [444, 189] on div "Participantes" at bounding box center [444, 191] width 53 height 15
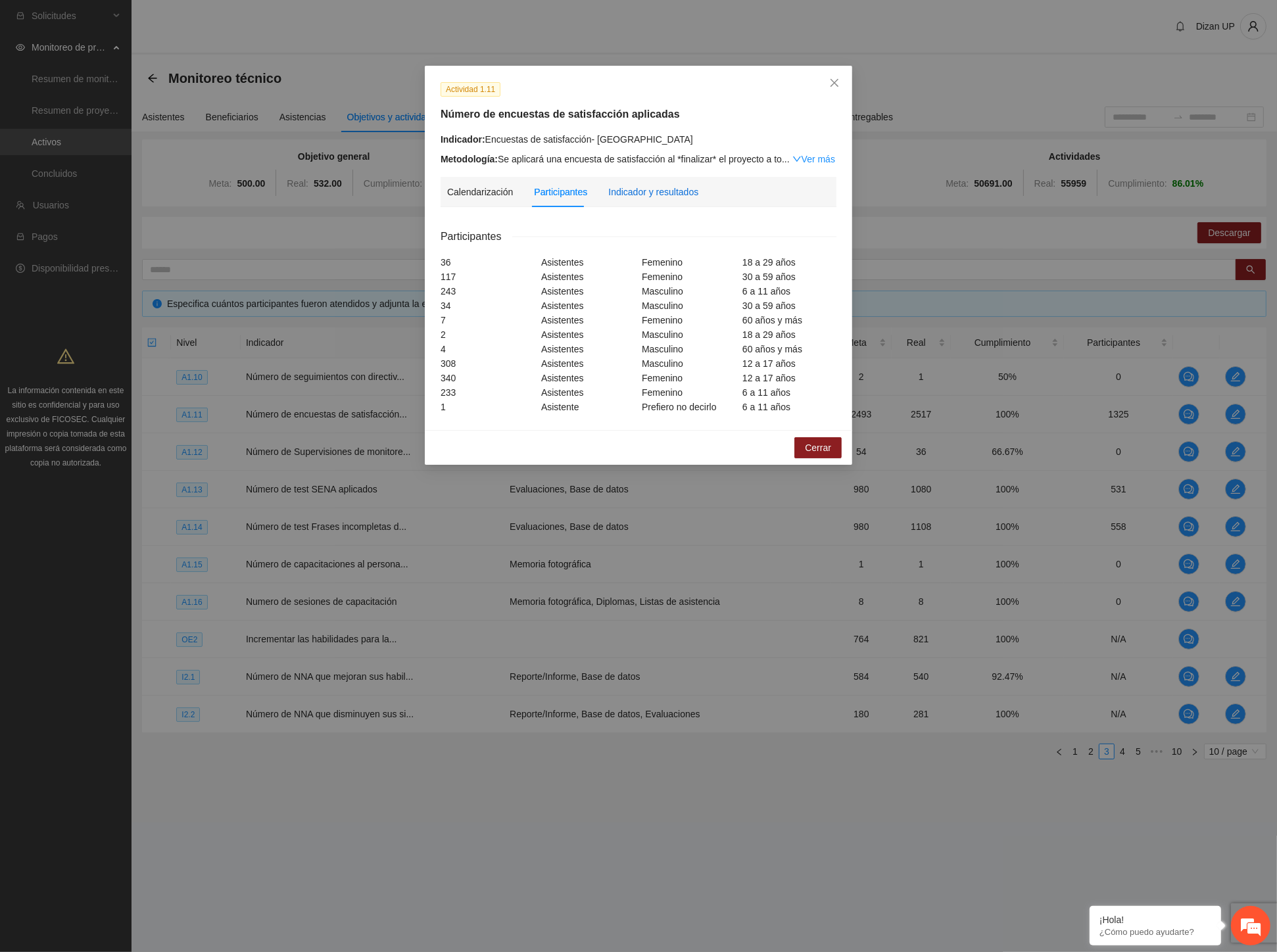
click at [661, 191] on div "Indicador y resultados" at bounding box center [653, 191] width 90 height 15
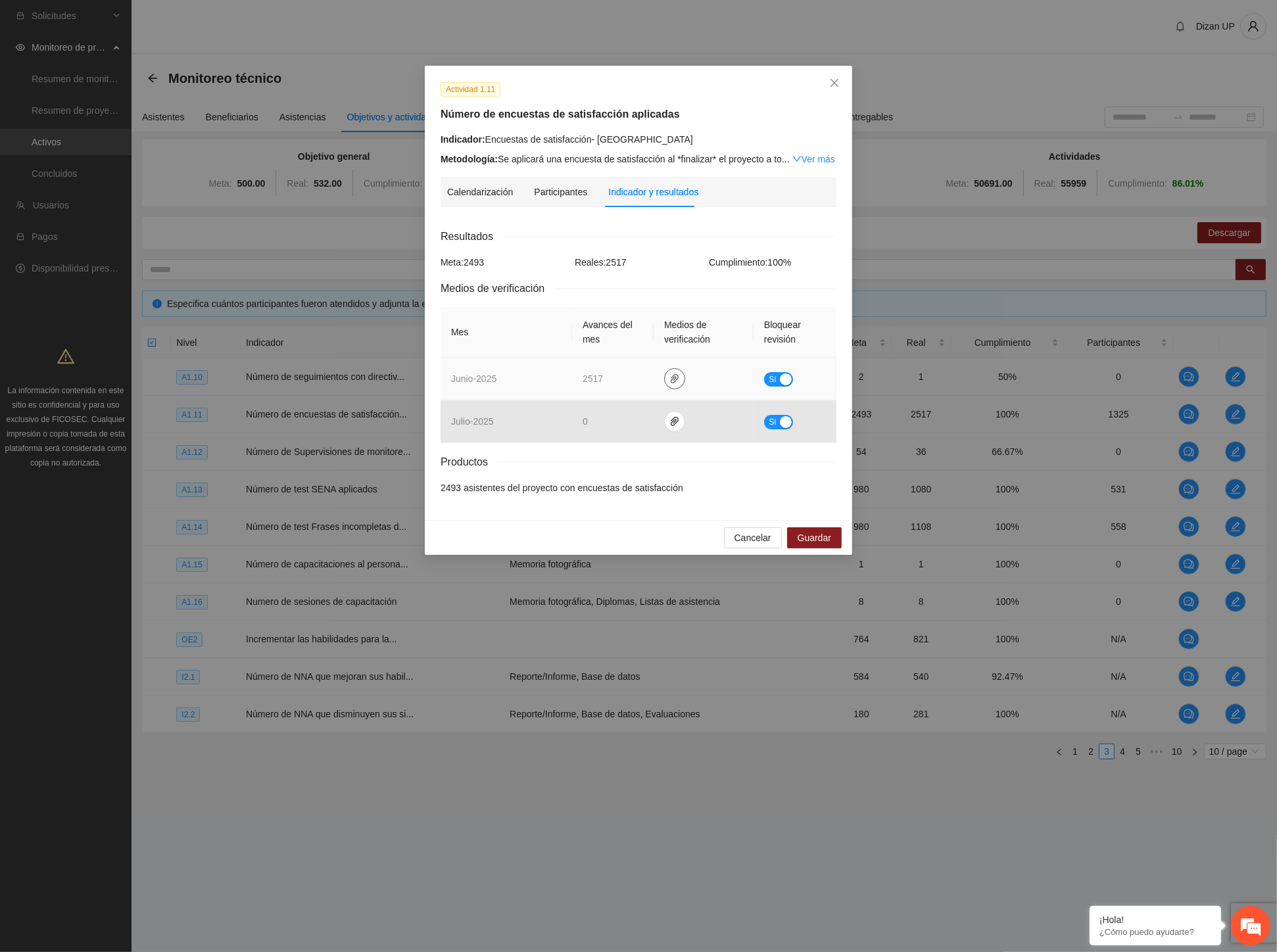
click at [674, 378] on icon "paper-clip" at bounding box center [674, 379] width 8 height 10
click at [626, 281] on link "BDDencuestasdesatisfaccionCUU.rar" at bounding box center [677, 281] width 188 height 15
click at [621, 301] on link "ESAsesorias.rar" at bounding box center [677, 301] width 188 height 15
click at [620, 320] on link "ESCapDocentes.rar" at bounding box center [677, 321] width 188 height 15
click at [619, 339] on link "ESCapRF.rar" at bounding box center [677, 340] width 188 height 15
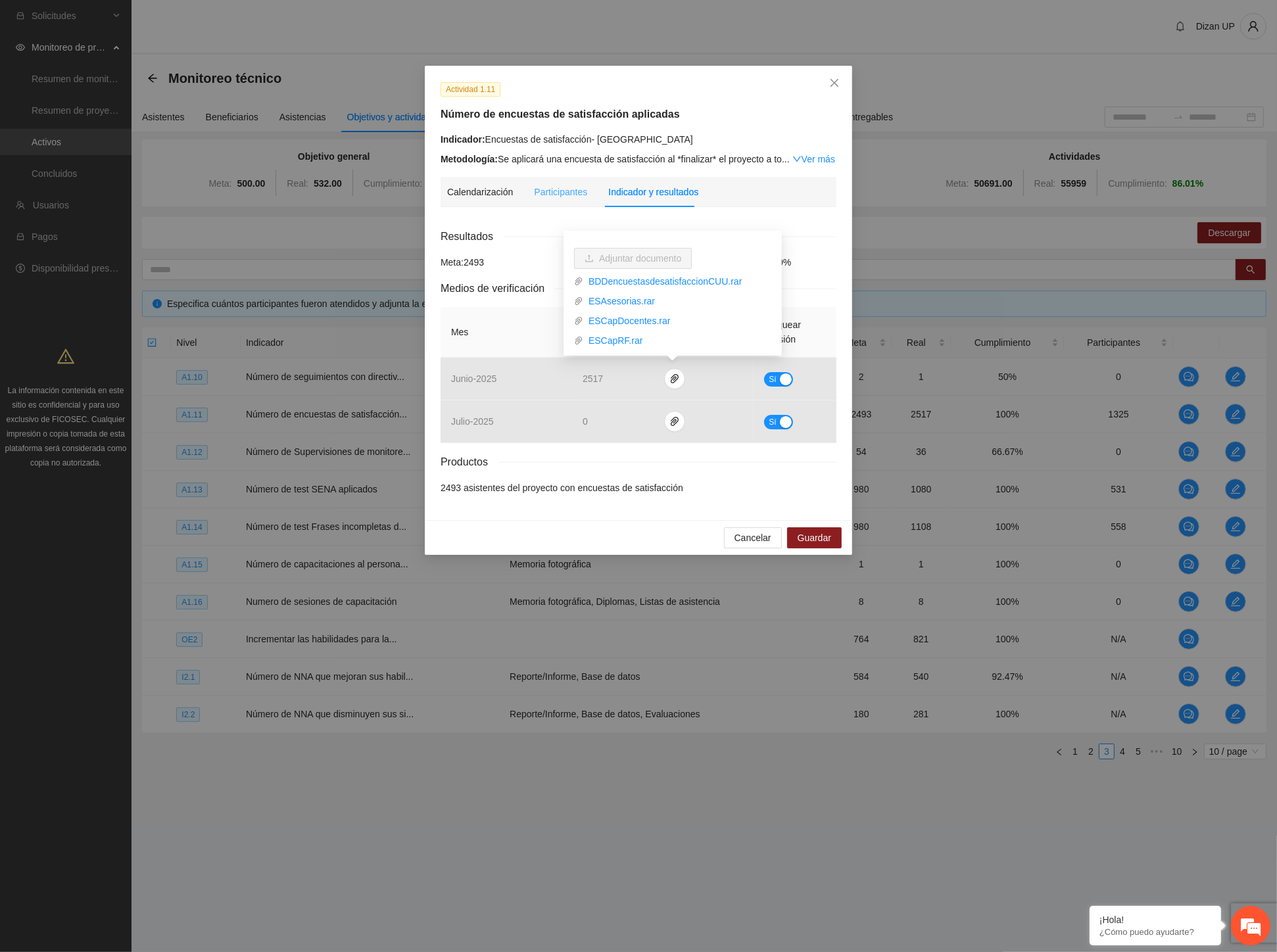
click at [568, 199] on div "Participantes" at bounding box center [560, 191] width 53 height 30
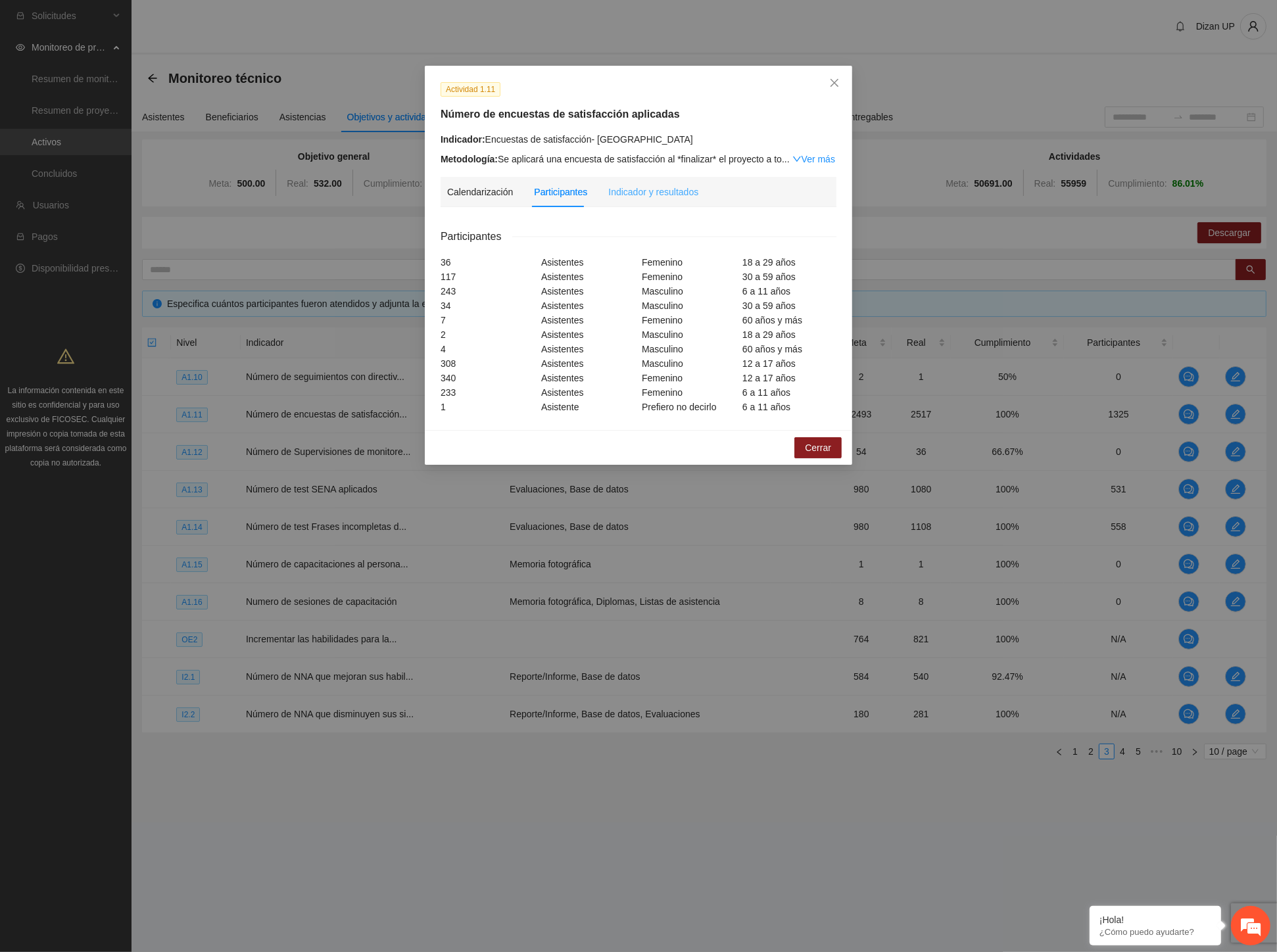
click at [635, 200] on div "Indicador y resultados" at bounding box center [653, 191] width 90 height 30
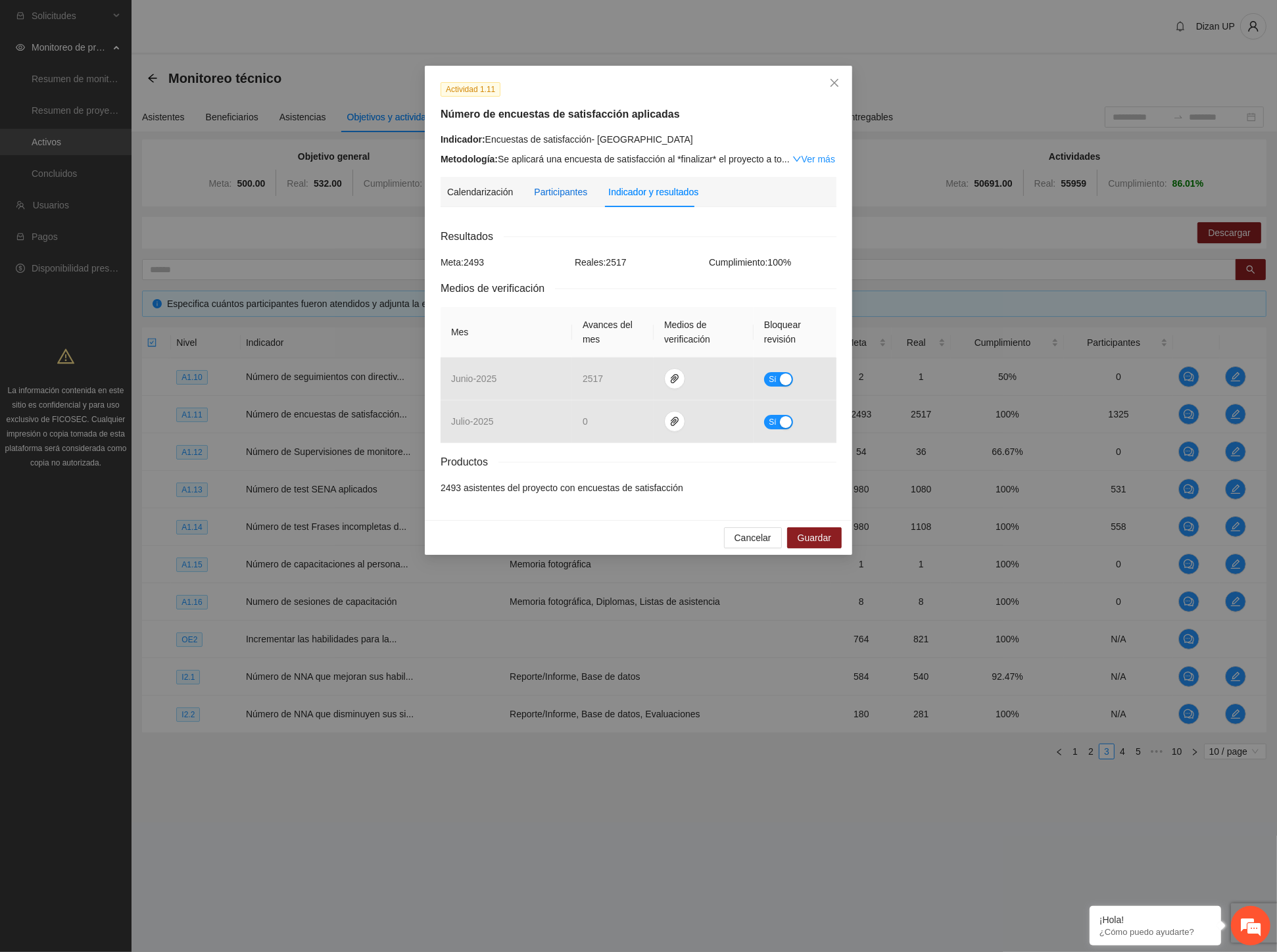
click at [561, 185] on div "Participantes" at bounding box center [560, 191] width 53 height 15
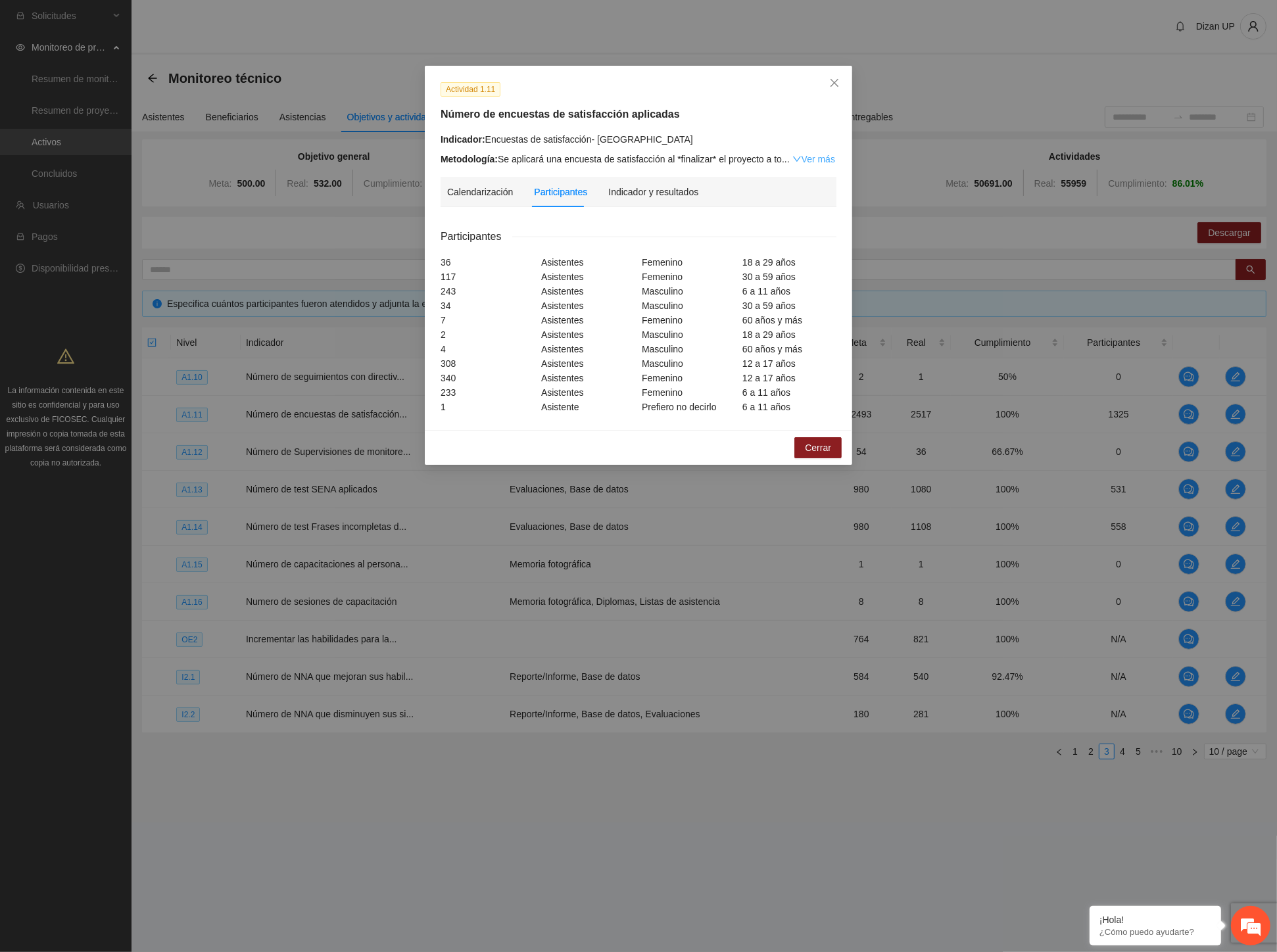
click at [806, 159] on link "Ver más" at bounding box center [813, 159] width 42 height 10
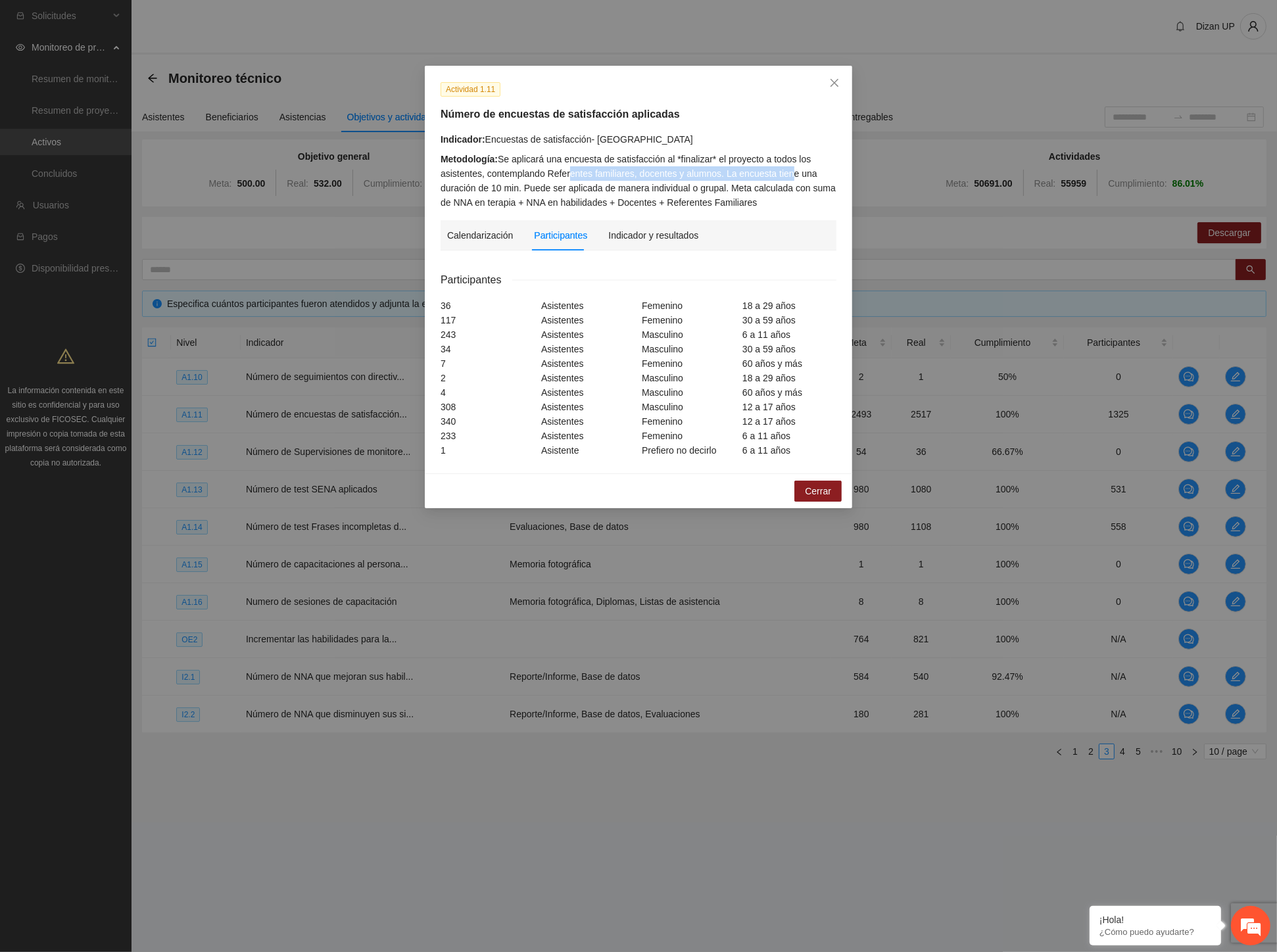
drag, startPoint x: 592, startPoint y: 176, endPoint x: 786, endPoint y: 178, distance: 194.0
click at [786, 178] on div "Metodología: Se aplicará una encuesta de satisfacción al *finalizar* el proyect…" at bounding box center [638, 180] width 396 height 58
click at [672, 195] on div "Metodología: Se aplicará una encuesta de satisfacción al *finalizar* el proyect…" at bounding box center [638, 180] width 396 height 58
click at [628, 231] on div "Indicador y resultados" at bounding box center [653, 235] width 90 height 15
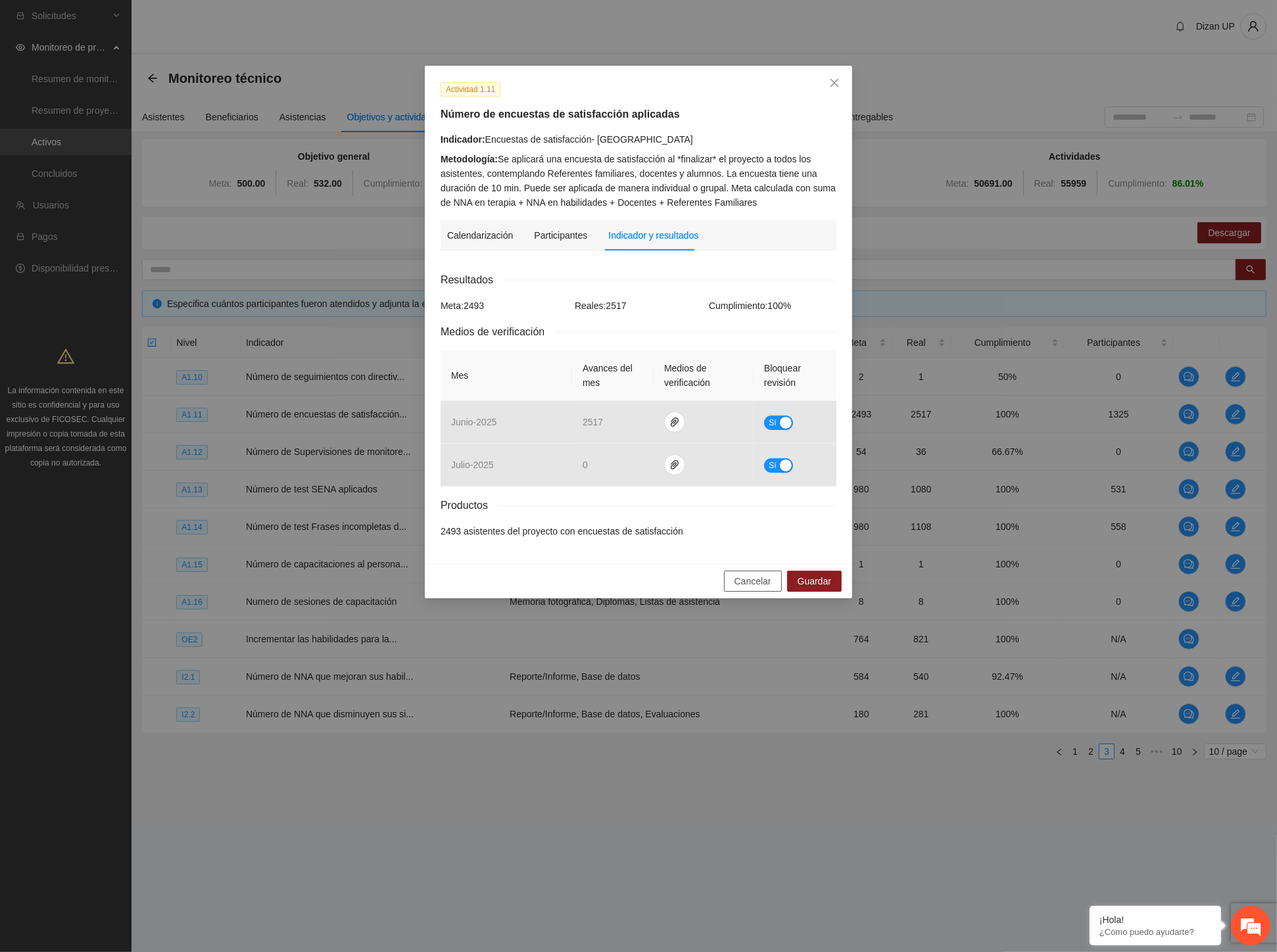
click at [749, 581] on span "Cancelar" at bounding box center [753, 580] width 36 height 15
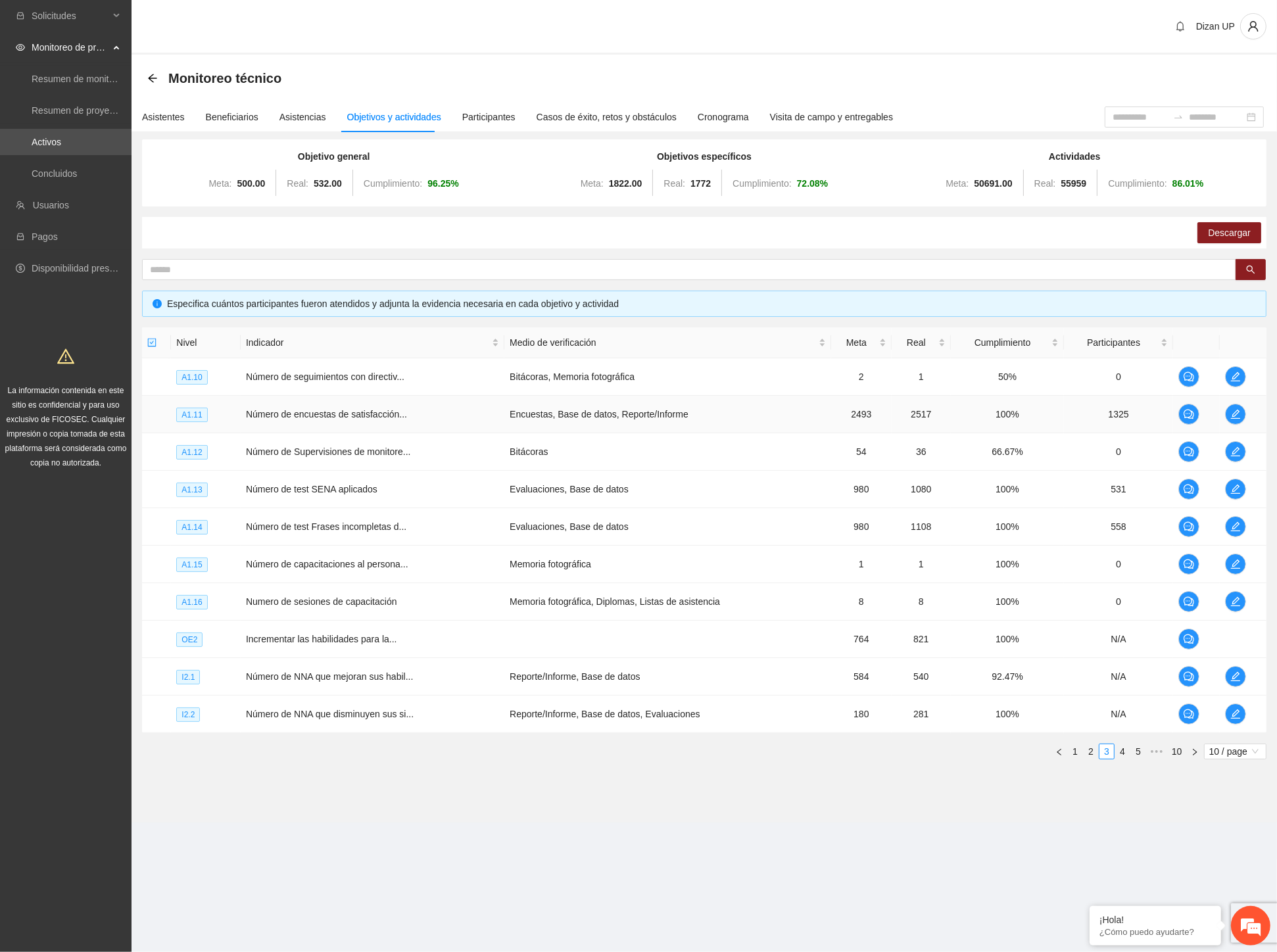
click at [810, 412] on td "Encuestas, Base de datos, Reporte/Informe" at bounding box center [667, 414] width 327 height 37
click at [339, 418] on span "Número de encuestas de satisfacción..." at bounding box center [327, 414] width 161 height 10
drag, startPoint x: 366, startPoint y: 444, endPoint x: 878, endPoint y: 461, distance: 512.3
click at [683, 444] on tr "A1.12 Número de Supervisiones de monitore... Bitácoras 54 36 66.67% 0" at bounding box center [704, 451] width 1125 height 37
click at [1230, 450] on icon "edit" at bounding box center [1235, 451] width 10 height 10
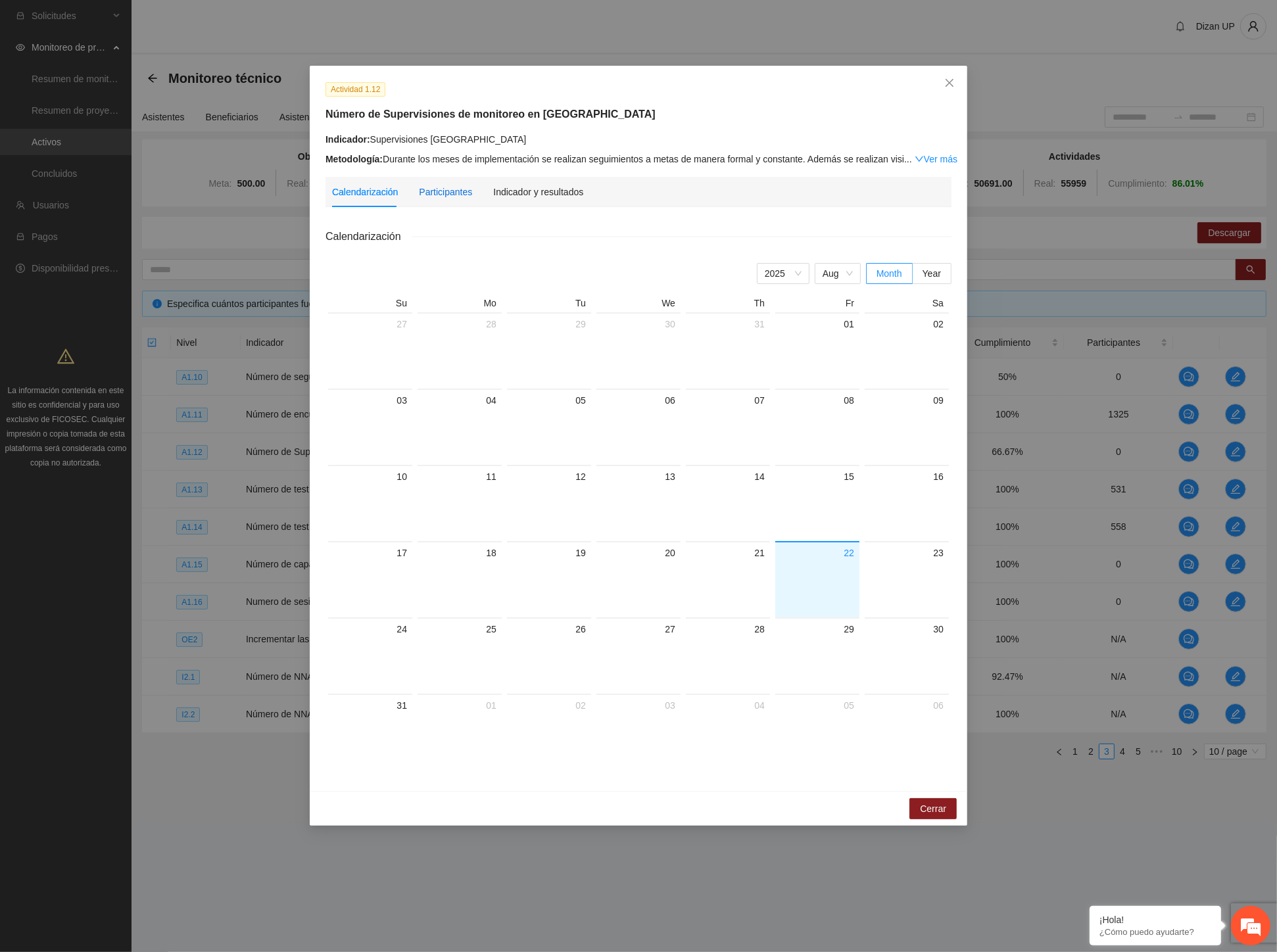
click at [441, 185] on div "Participantes" at bounding box center [444, 191] width 53 height 15
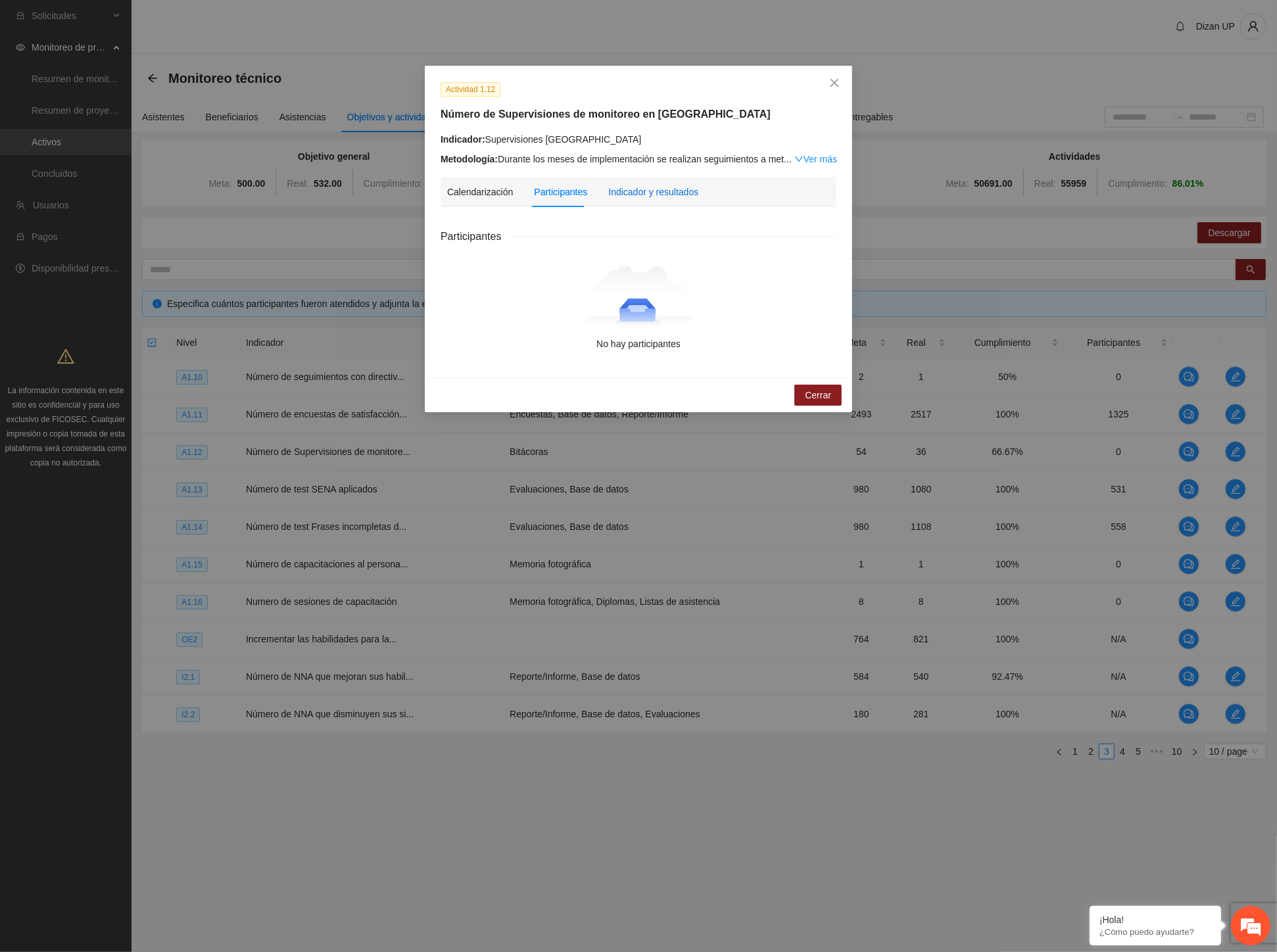
click at [663, 191] on div "Indicador y resultados" at bounding box center [653, 191] width 90 height 15
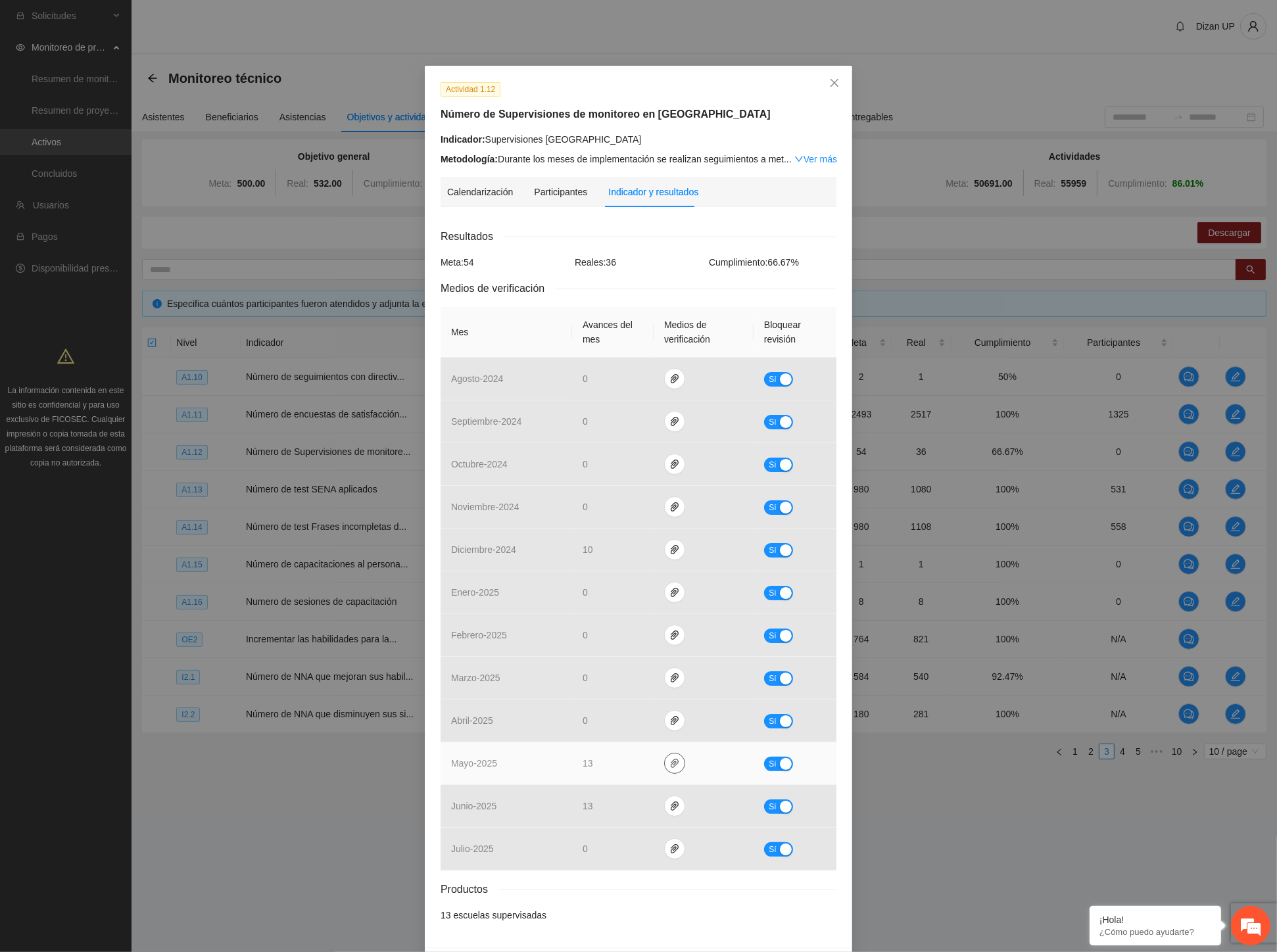
click at [666, 770] on button "button" at bounding box center [674, 763] width 21 height 21
click at [639, 725] on link "BITACORASUPMAYOCUU.pdf" at bounding box center [671, 725] width 188 height 15
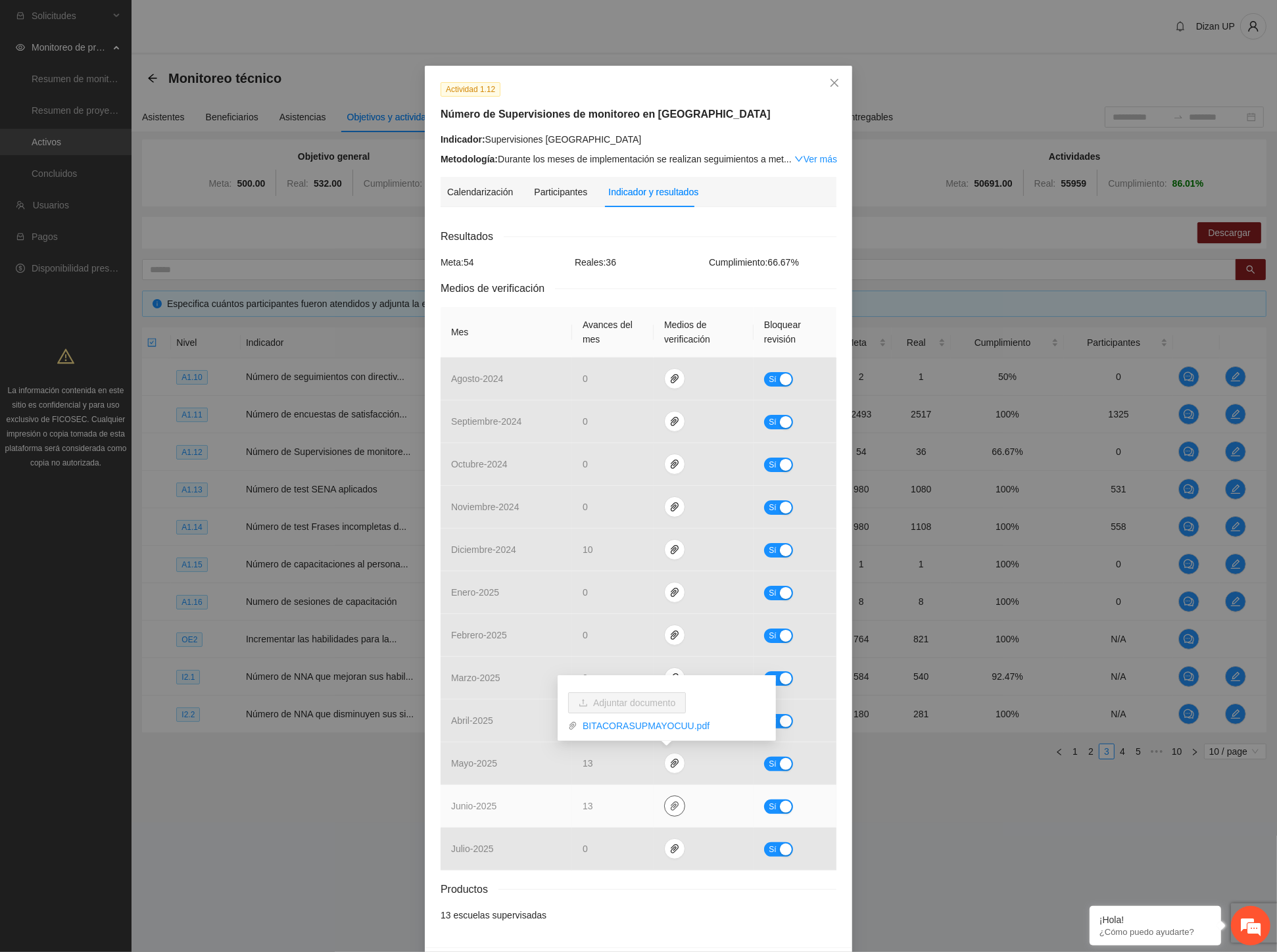
click at [670, 809] on icon "paper-clip" at bounding box center [675, 806] width 10 height 10
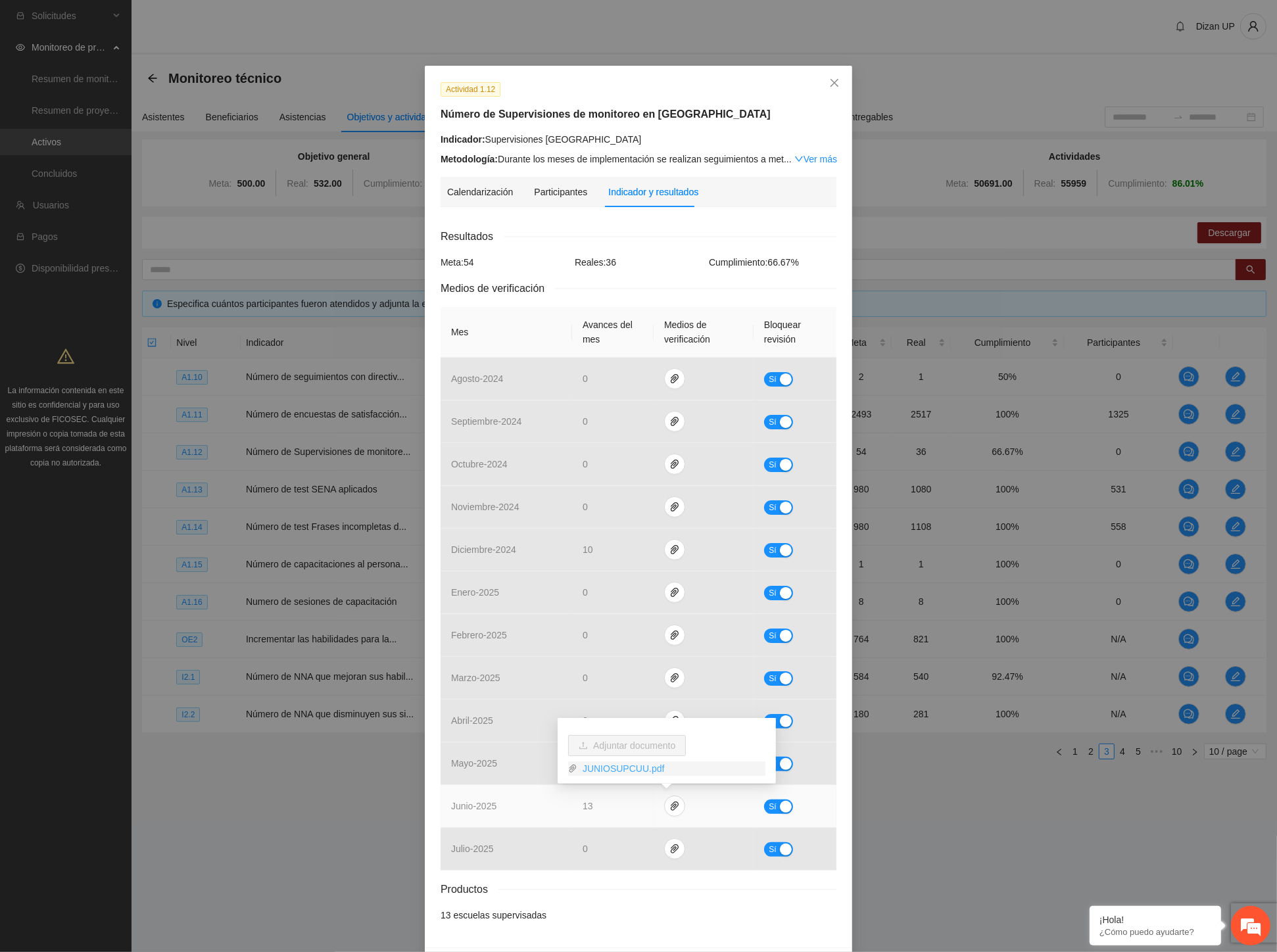
click at [633, 767] on link "JUNIOSUPCUU.pdf" at bounding box center [671, 768] width 188 height 15
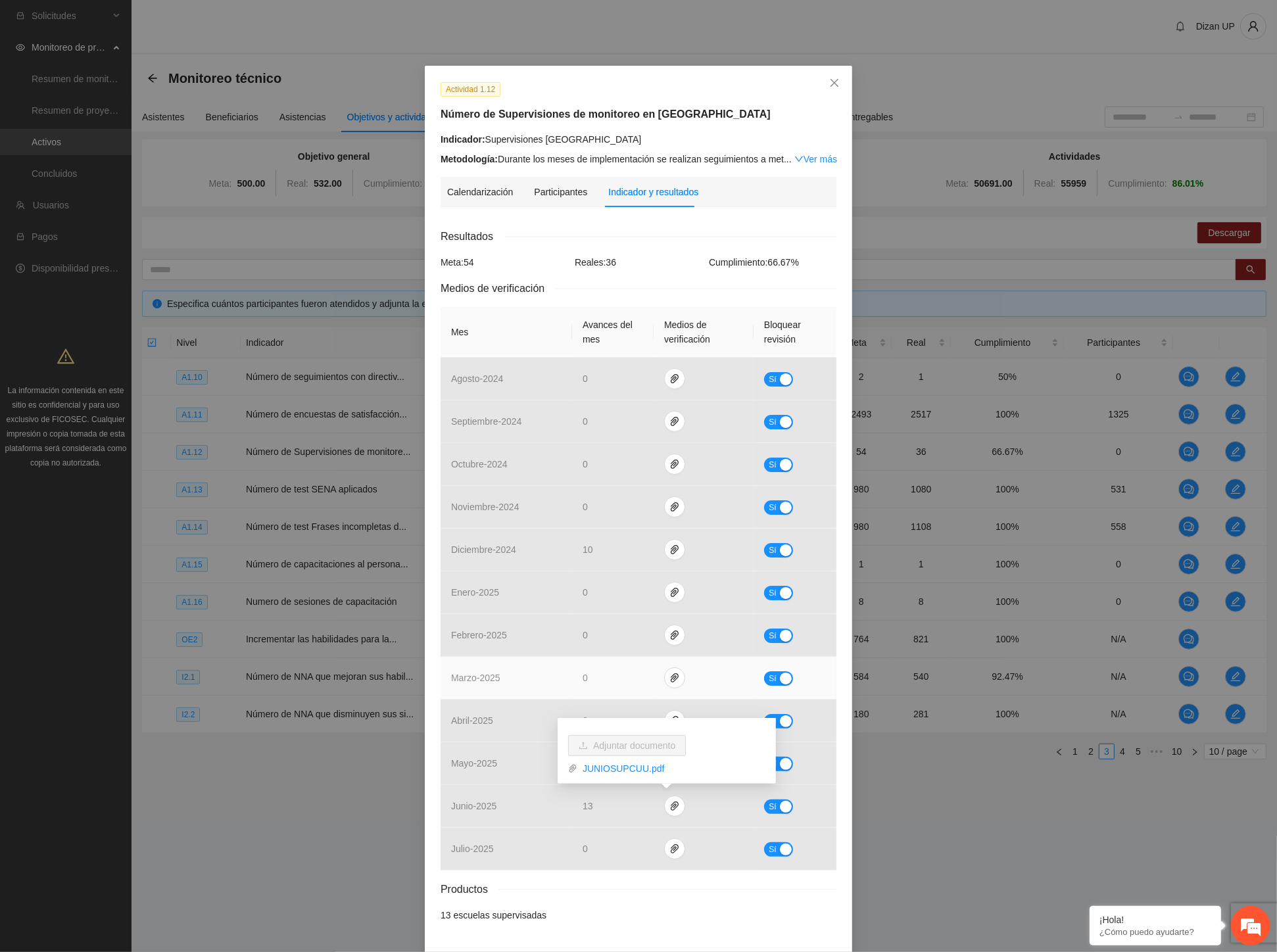
click at [476, 675] on span "marzo - 2025" at bounding box center [476, 677] width 49 height 10
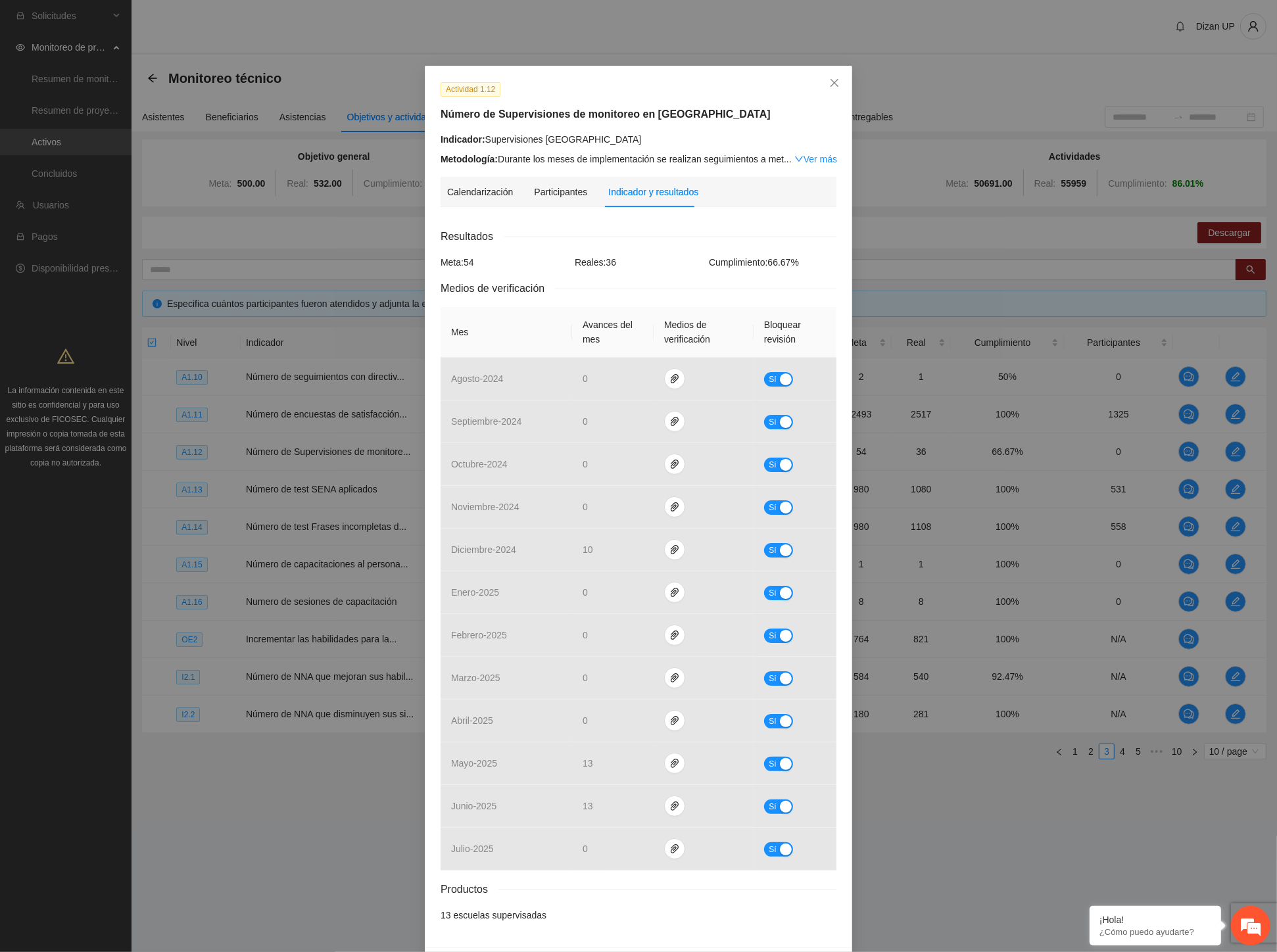
drag, startPoint x: 690, startPoint y: 148, endPoint x: 708, endPoint y: 140, distance: 19.7
click at [691, 148] on div "Indicador: Supervisiones Chihuahua Metodología: Durante los meses de implementa…" at bounding box center [638, 149] width 396 height 34
click at [832, 82] on icon "close" at bounding box center [834, 83] width 10 height 10
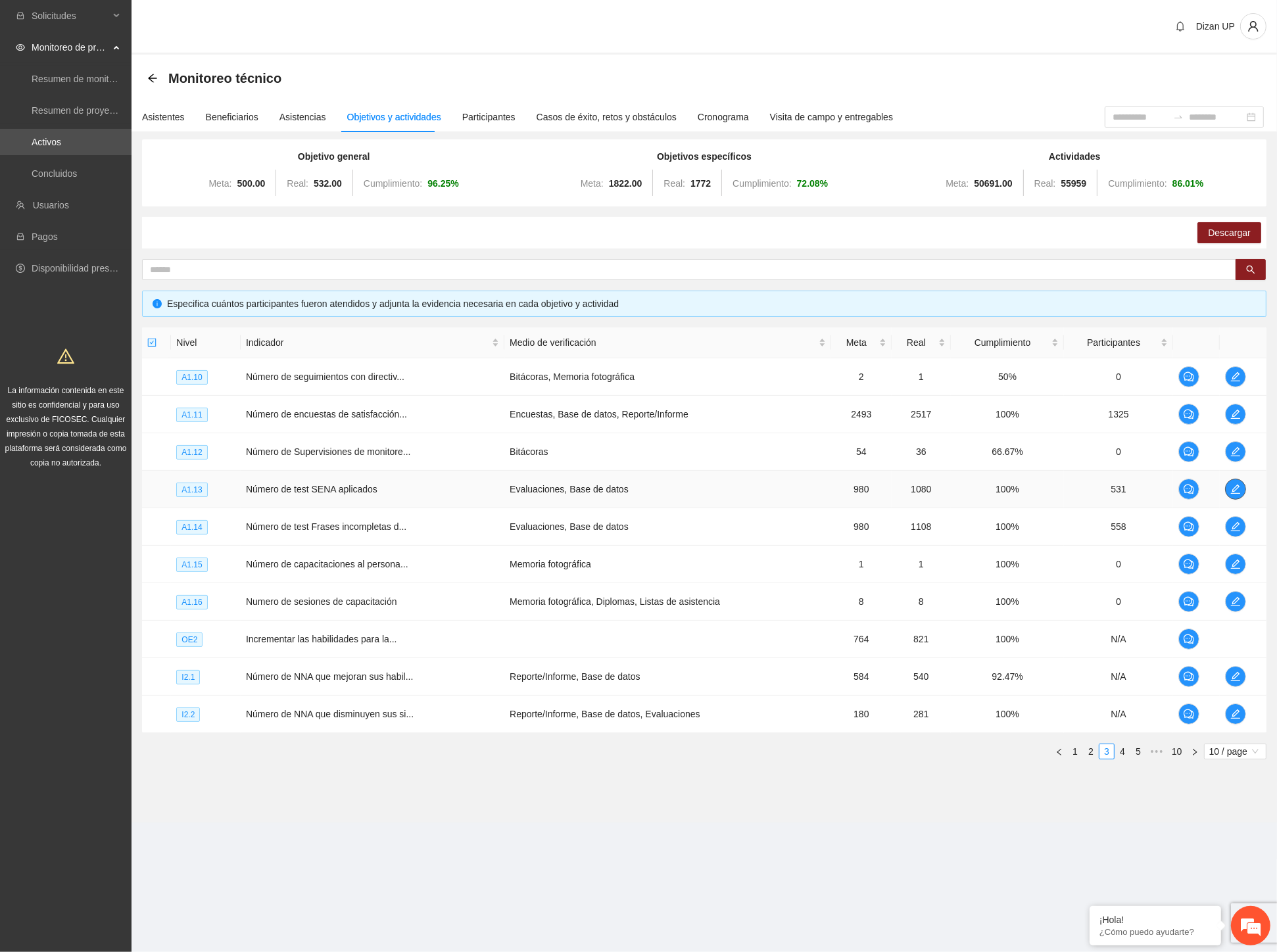
click at [1242, 484] on span "edit" at bounding box center [1235, 489] width 20 height 10
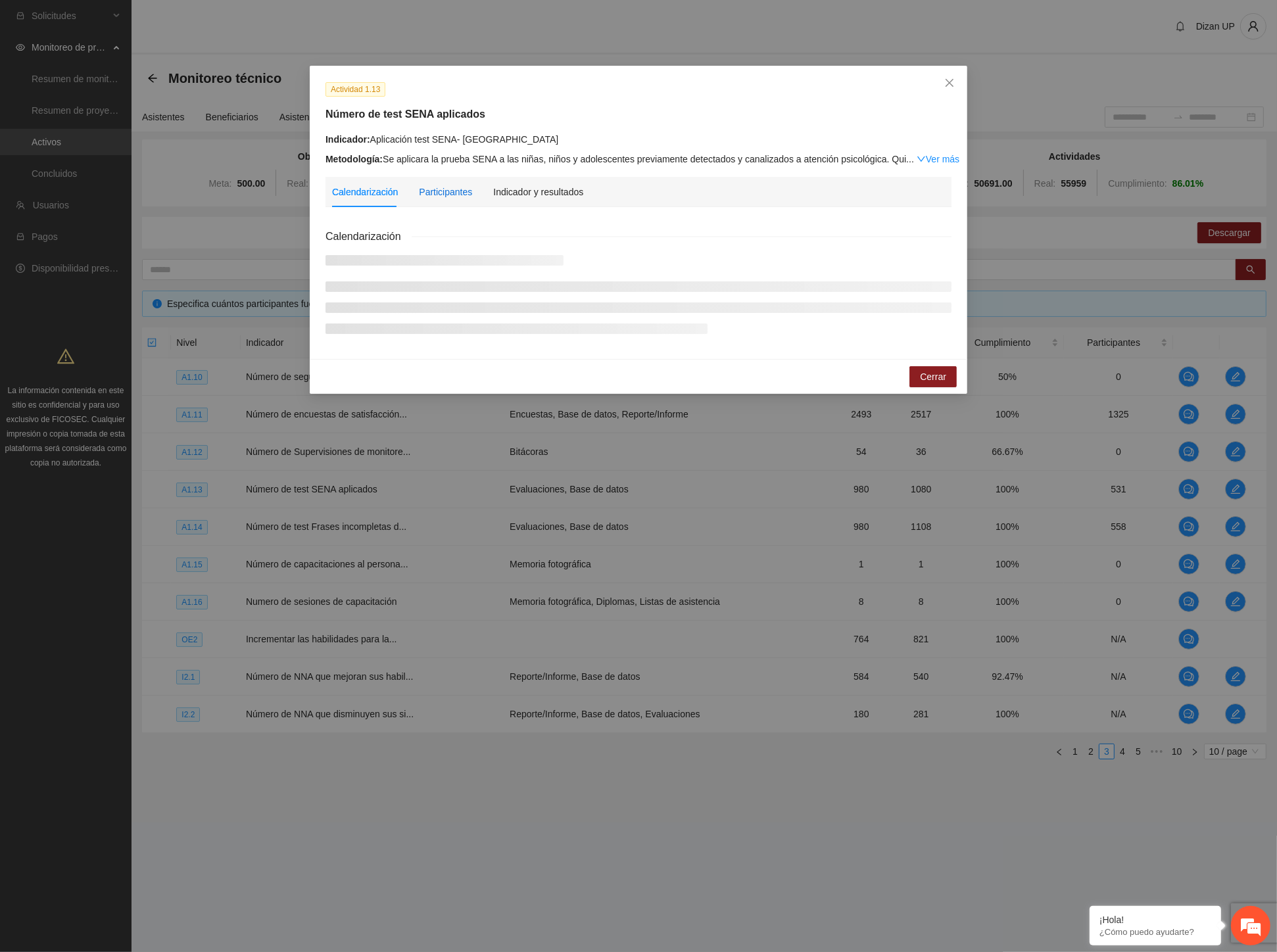
click at [435, 191] on div "Participantes" at bounding box center [444, 191] width 53 height 15
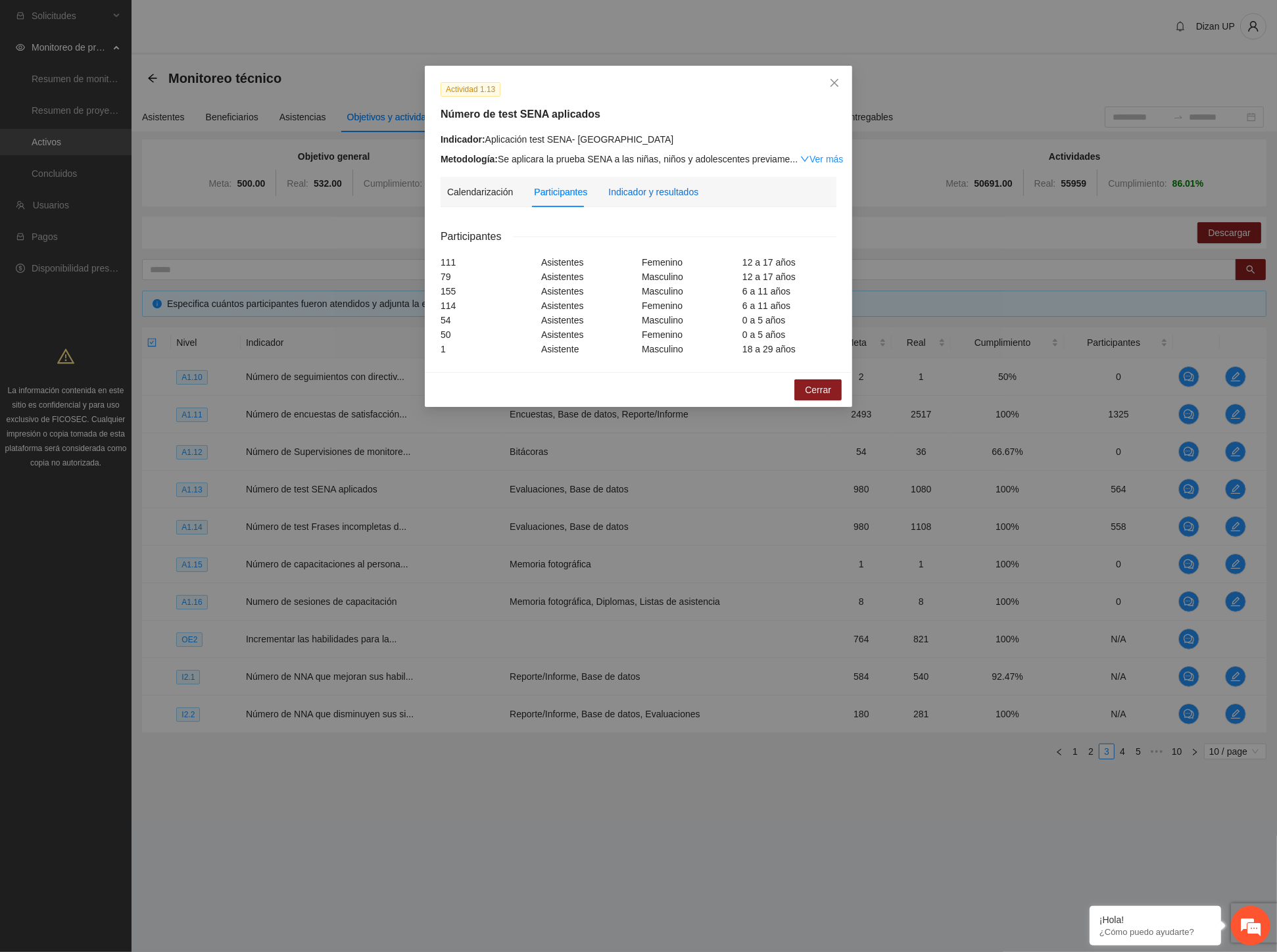
click at [627, 195] on div "Indicador y resultados" at bounding box center [653, 191] width 90 height 15
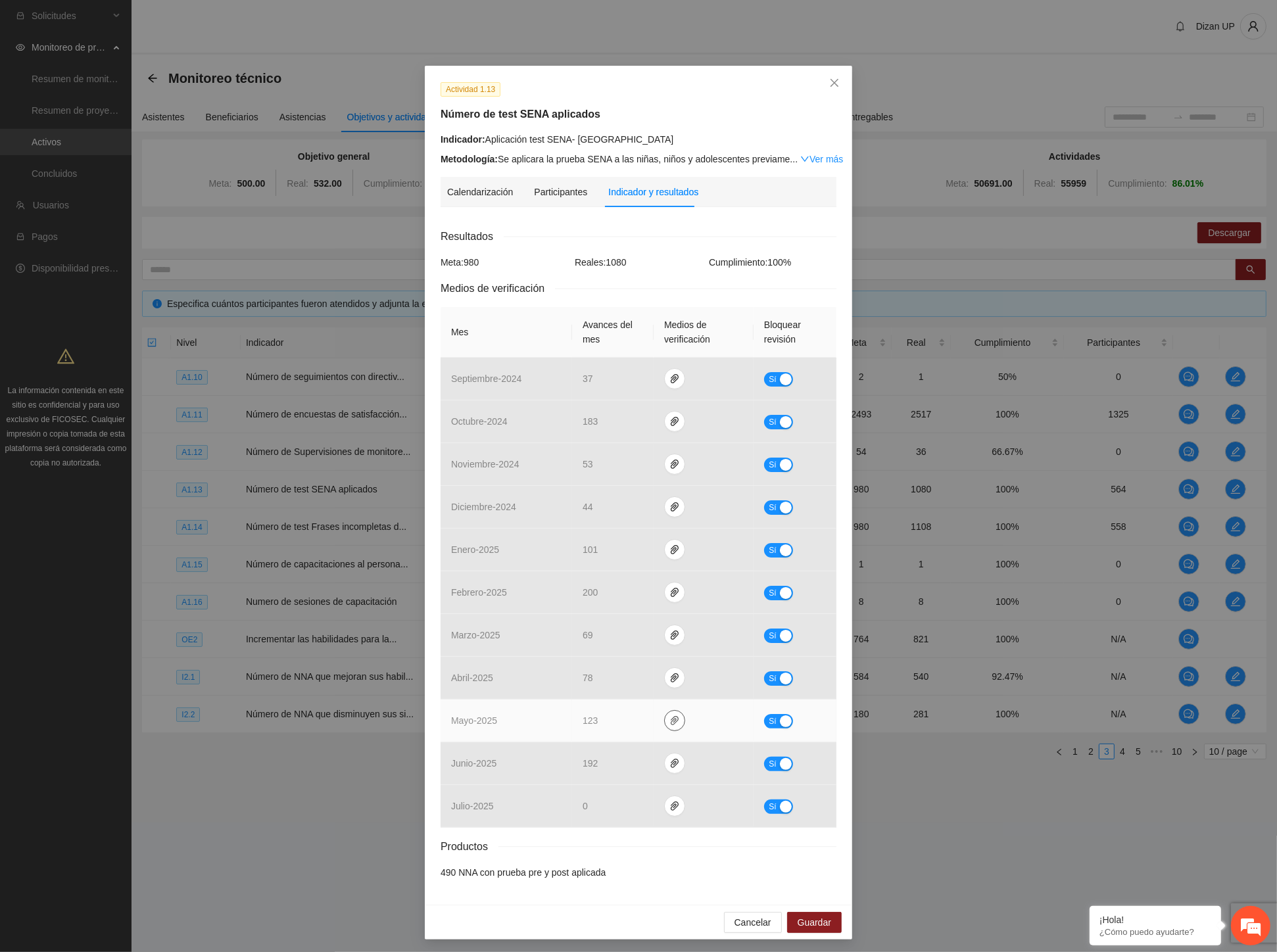
click at [670, 719] on icon "paper-clip" at bounding box center [675, 721] width 10 height 10
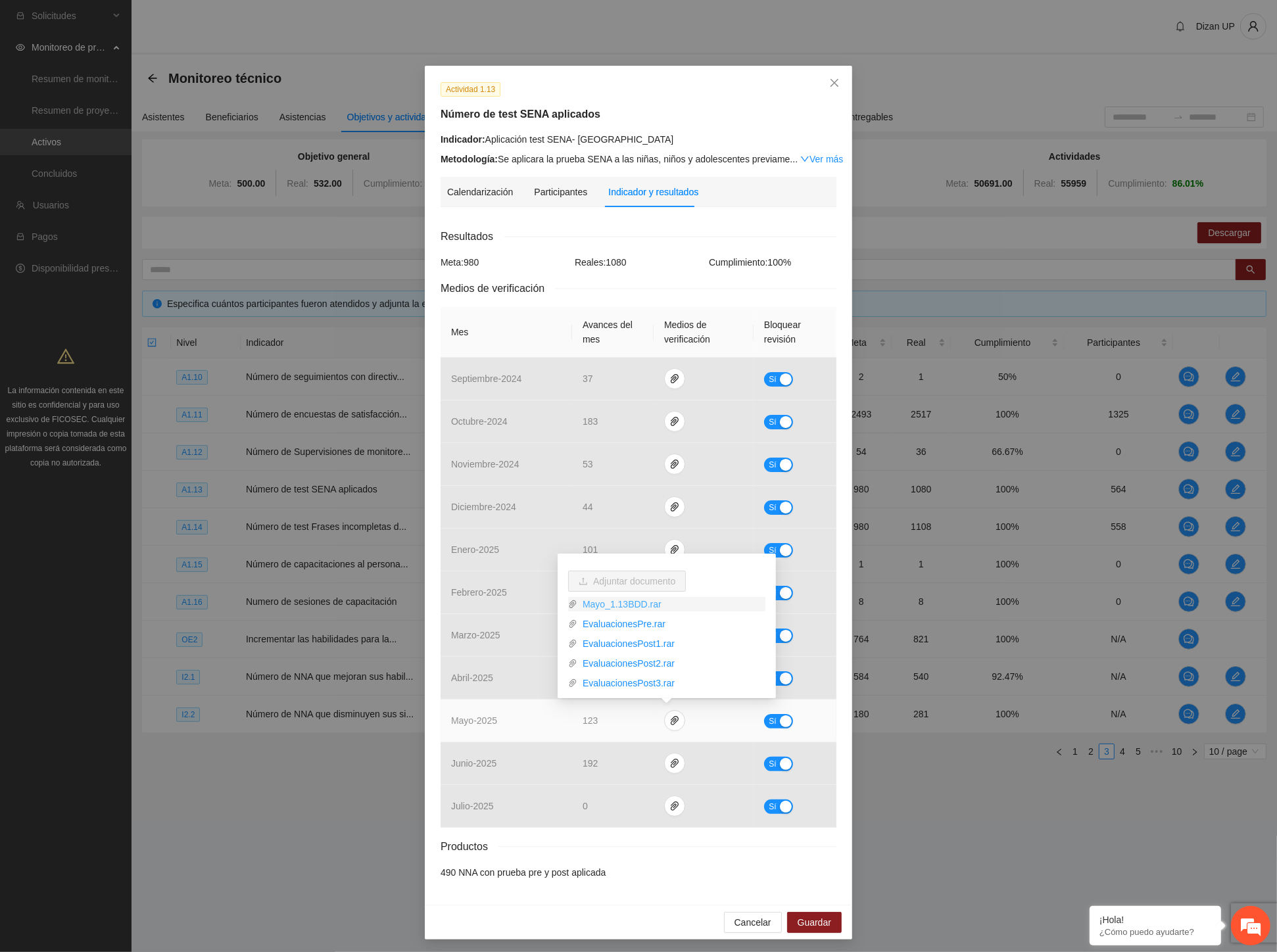
click at [643, 606] on link "Mayo_1.13BDD.rar" at bounding box center [671, 604] width 188 height 15
click at [638, 625] on link "EvaluacionesPre.rar" at bounding box center [671, 624] width 188 height 15
click at [640, 647] on link "EvaluacionesPost1.rar" at bounding box center [671, 644] width 188 height 15
click at [640, 663] on link "EvaluacionesPost2.rar" at bounding box center [671, 663] width 188 height 15
click at [642, 680] on link "EvaluacionesPost3.rar" at bounding box center [671, 683] width 188 height 15
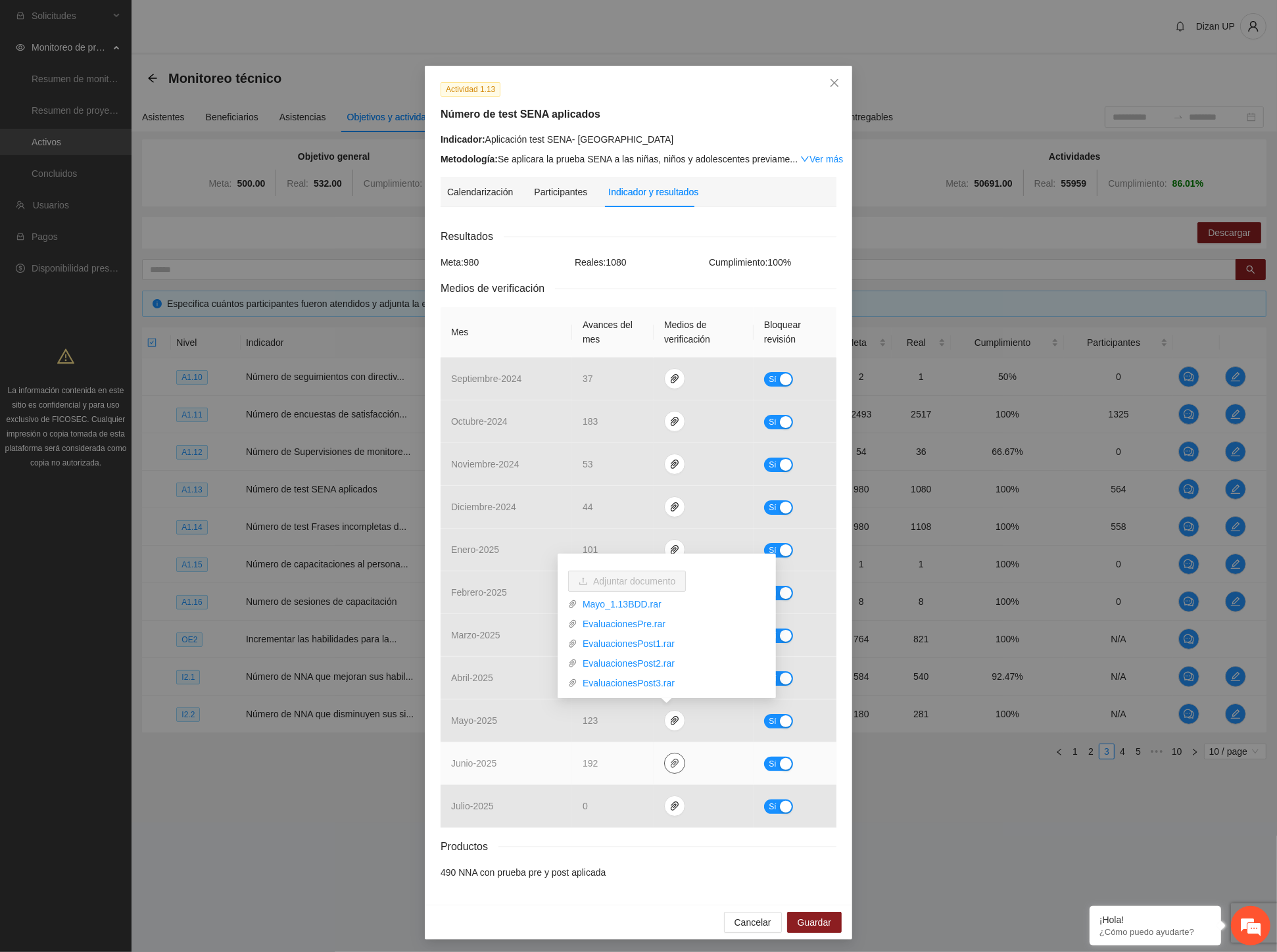
click at [671, 765] on icon "paper-clip" at bounding box center [674, 763] width 8 height 10
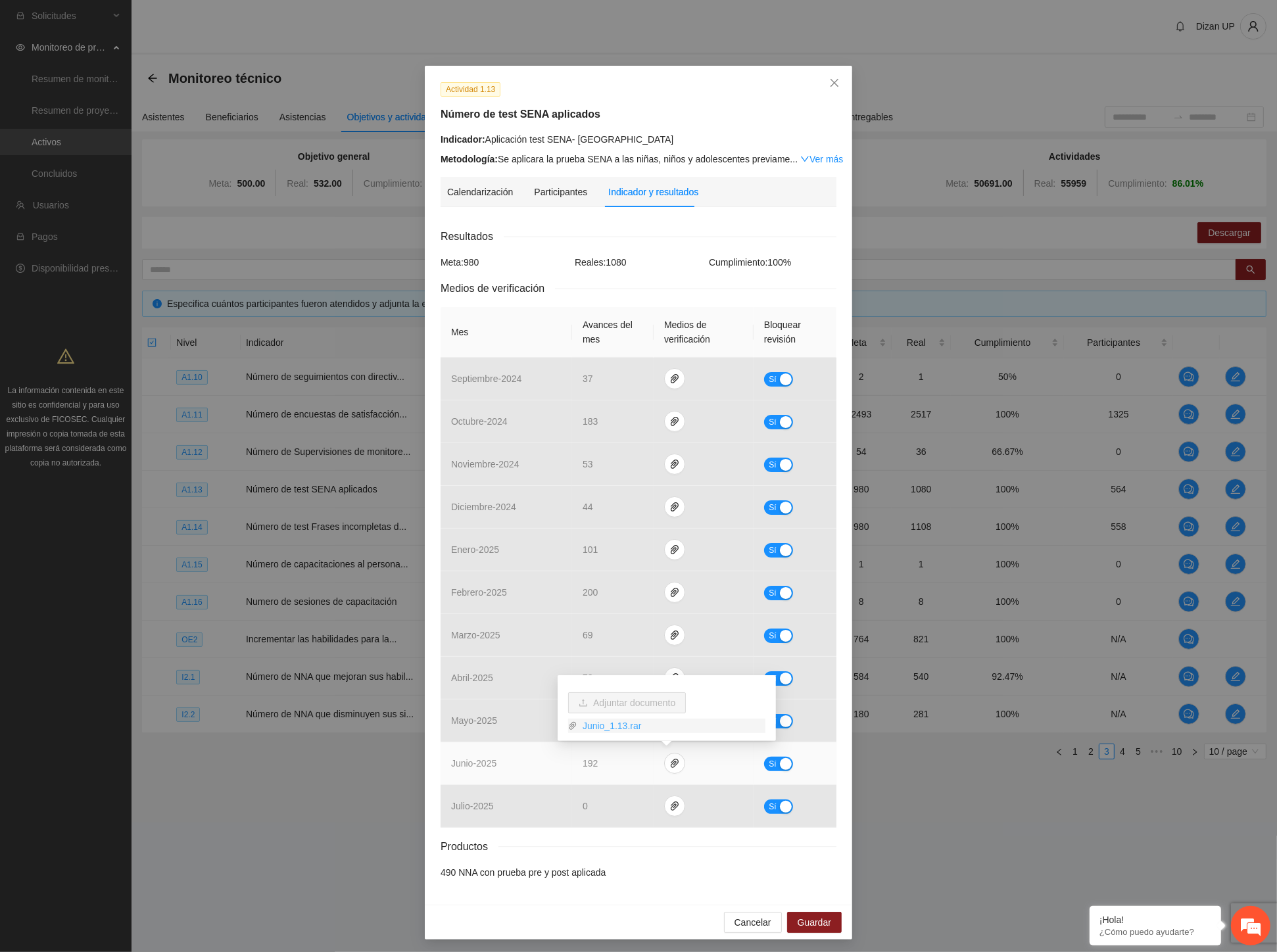
click at [625, 723] on link "Junio_1.13.rar" at bounding box center [671, 725] width 188 height 15
click at [609, 257] on span "Reales: 1080" at bounding box center [600, 262] width 52 height 10
drag, startPoint x: 574, startPoint y: 712, endPoint x: 596, endPoint y: 773, distance: 64.8
click at [596, 773] on tbody "septiembre - 2024 37 Sí octubre - 2024 183 Sí noviembre - 2024 53 Sí diciembre …" at bounding box center [638, 593] width 396 height 470
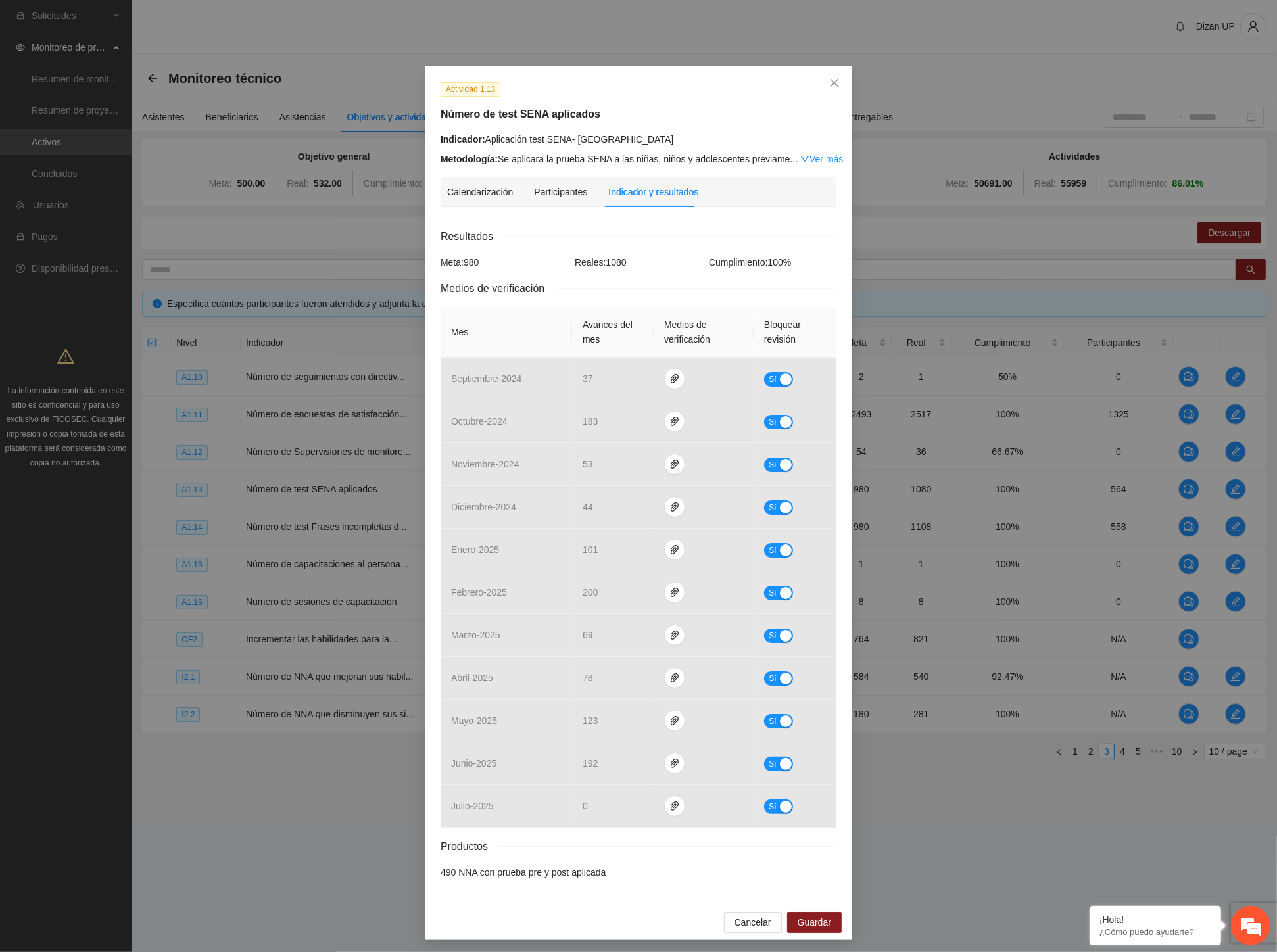
click at [577, 842] on div "Productos" at bounding box center [638, 846] width 396 height 16
drag, startPoint x: 568, startPoint y: 726, endPoint x: 587, endPoint y: 770, distance: 47.9
click at [587, 770] on tbody "septiembre - 2024 37 Sí octubre - 2024 183 Sí noviembre - 2024 53 Sí diciembre …" at bounding box center [638, 593] width 396 height 470
click at [645, 844] on div "Productos" at bounding box center [638, 846] width 396 height 16
click at [768, 243] on div "Resultados" at bounding box center [638, 236] width 396 height 16
